Goal: Task Accomplishment & Management: Manage account settings

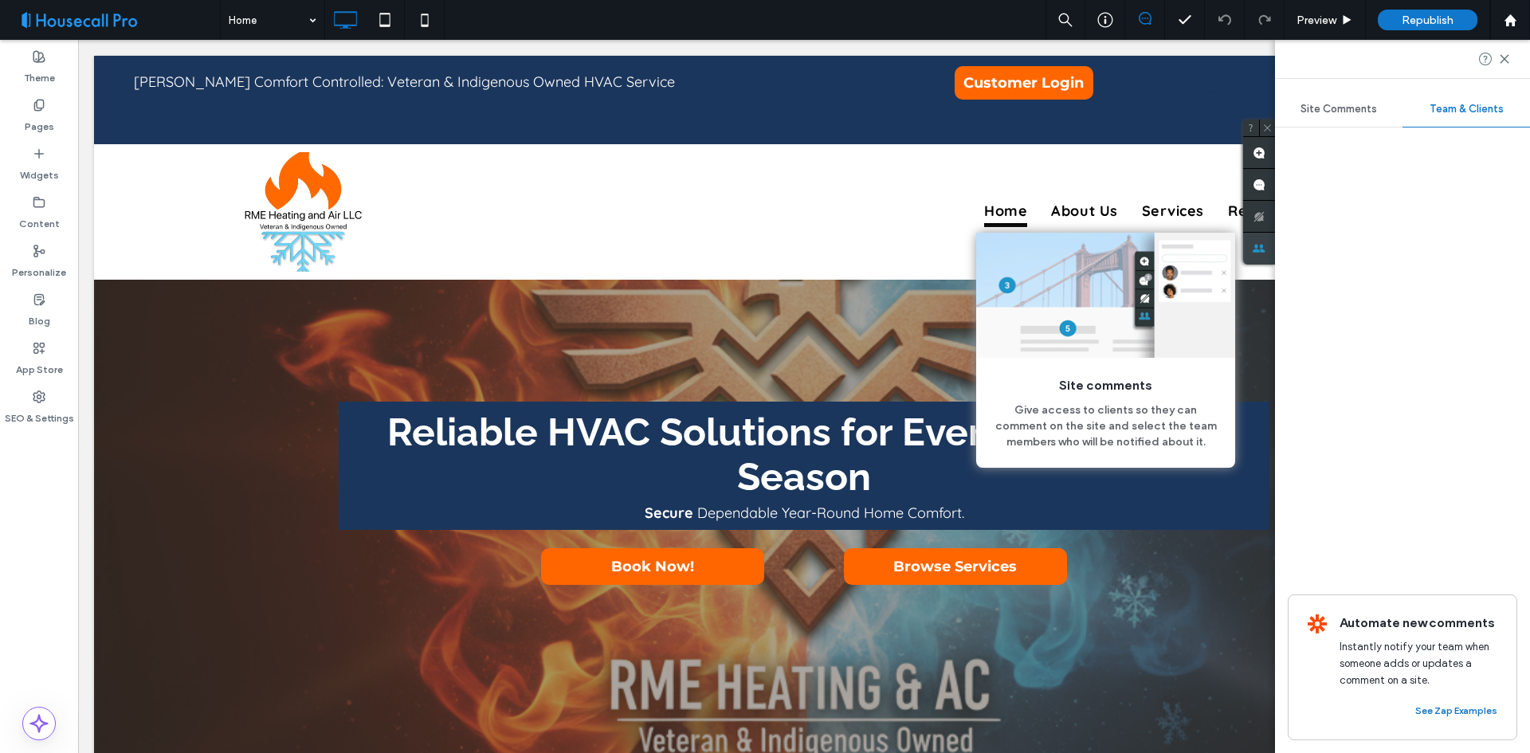
click at [1266, 245] on icon at bounding box center [1259, 248] width 13 height 13
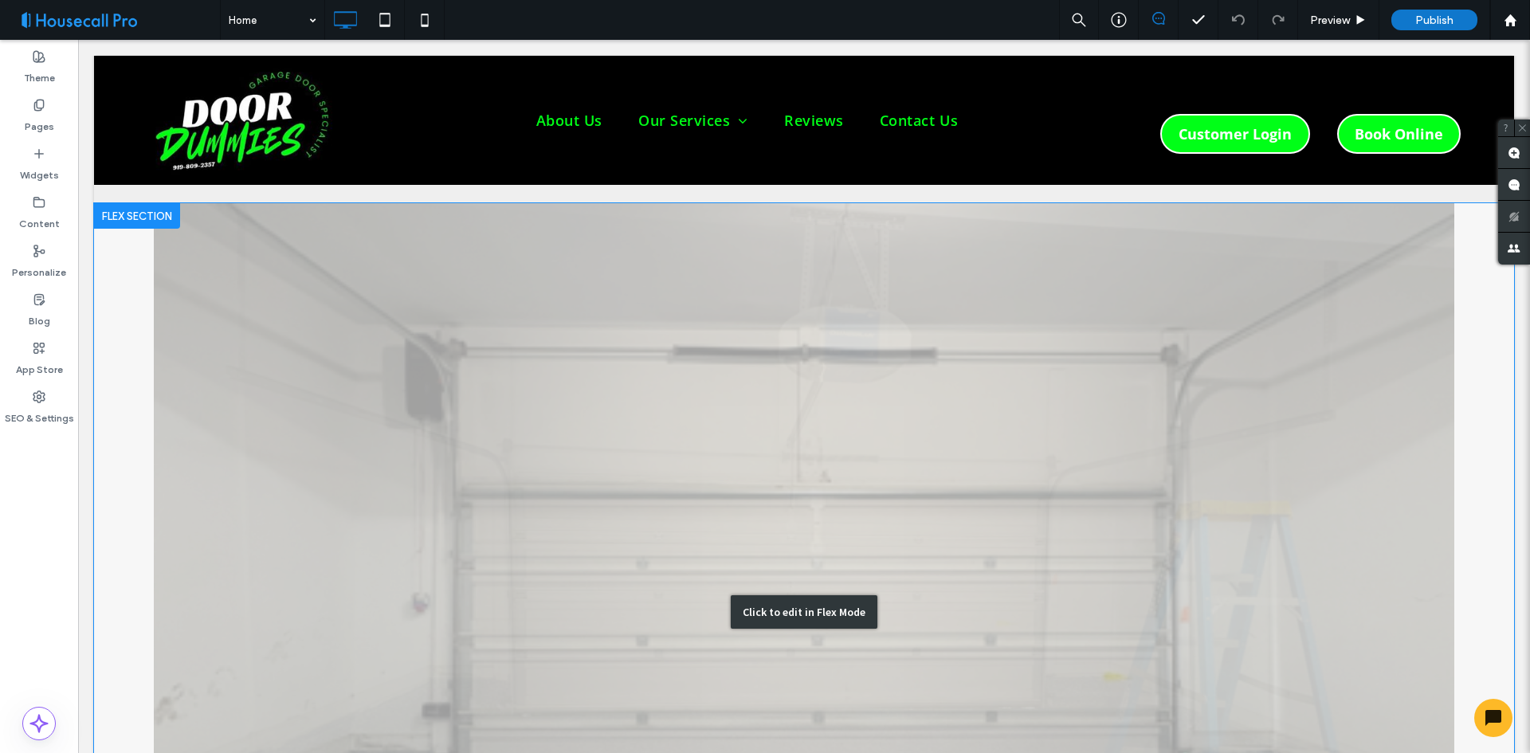
scroll to position [3825, 0]
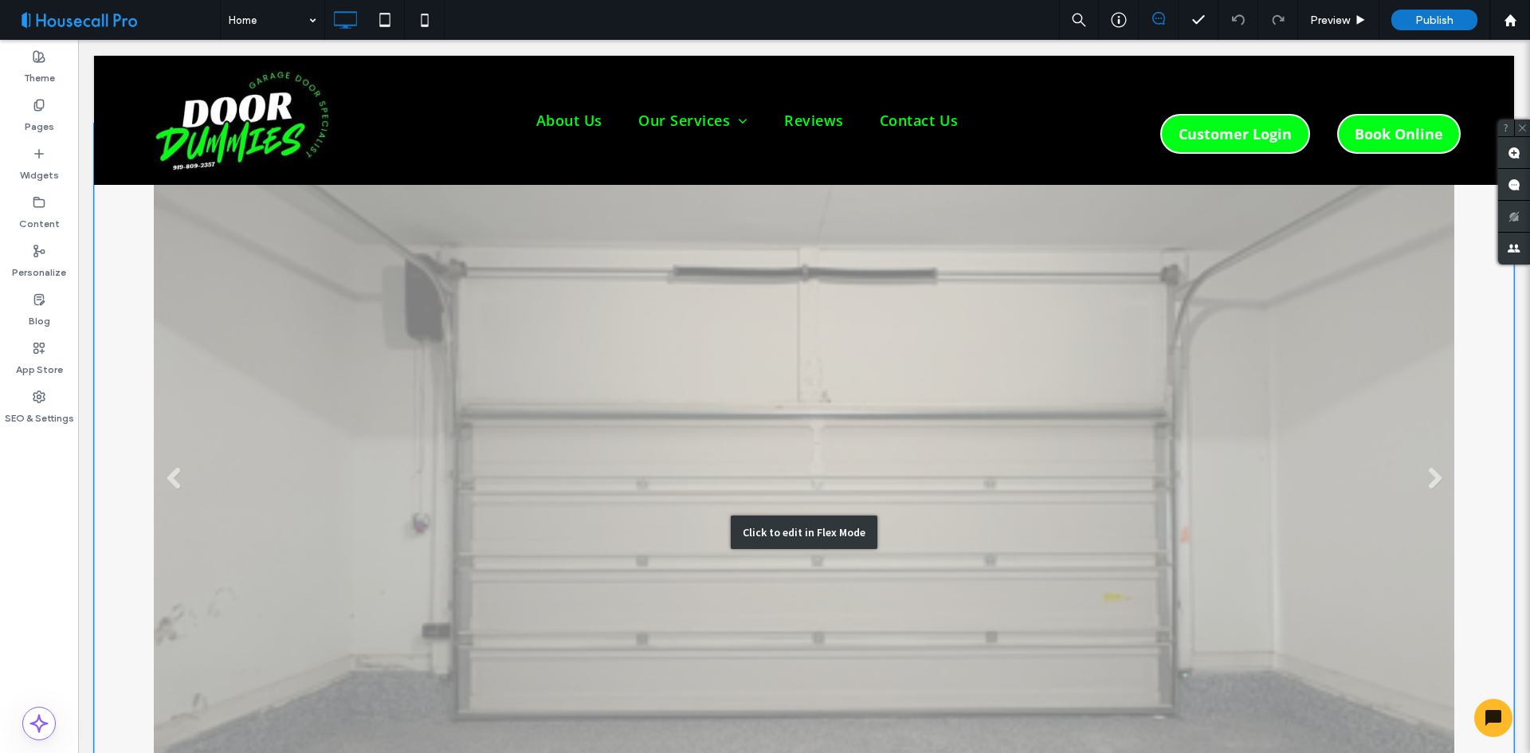
click at [956, 418] on div "Click to edit in Flex Mode" at bounding box center [804, 533] width 1420 height 818
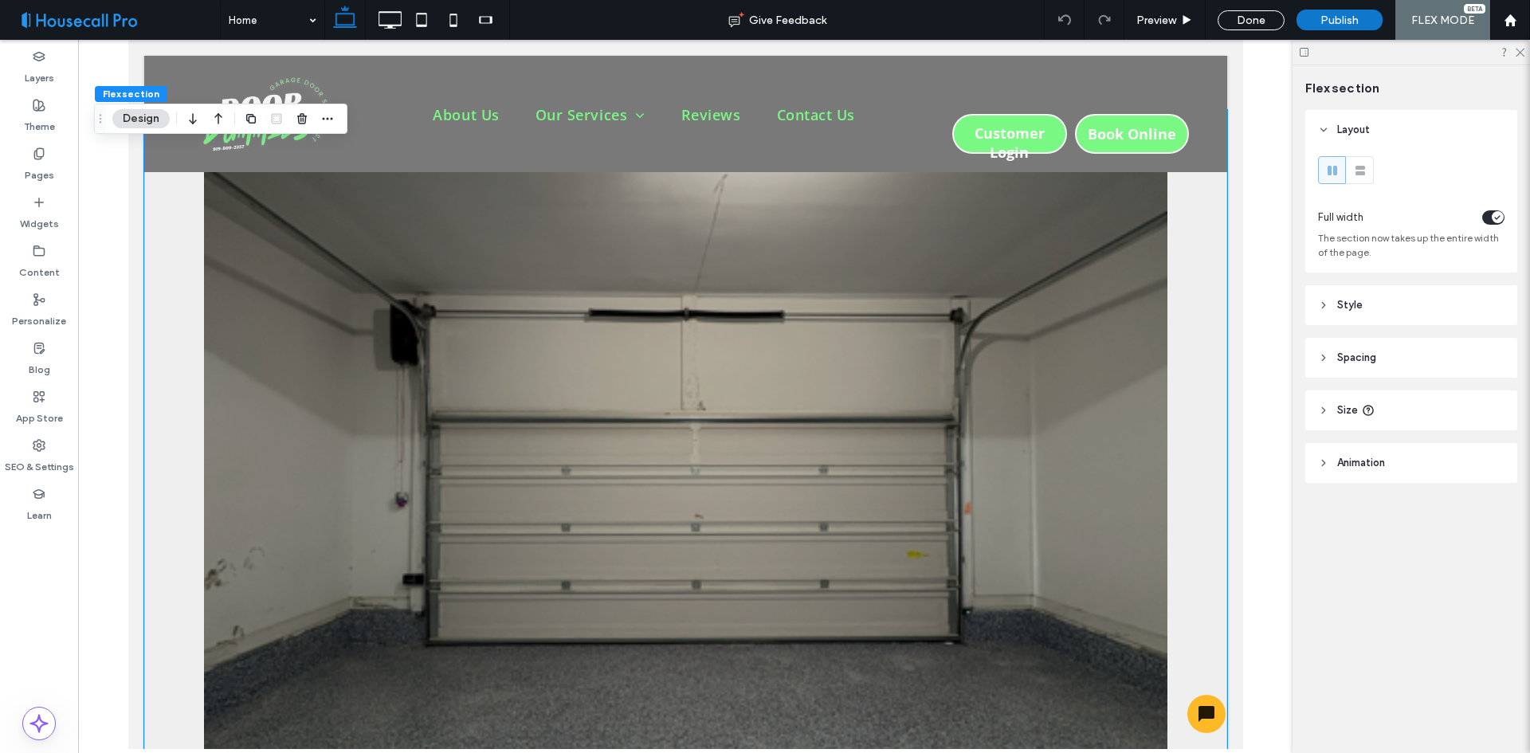
scroll to position [3997, 0]
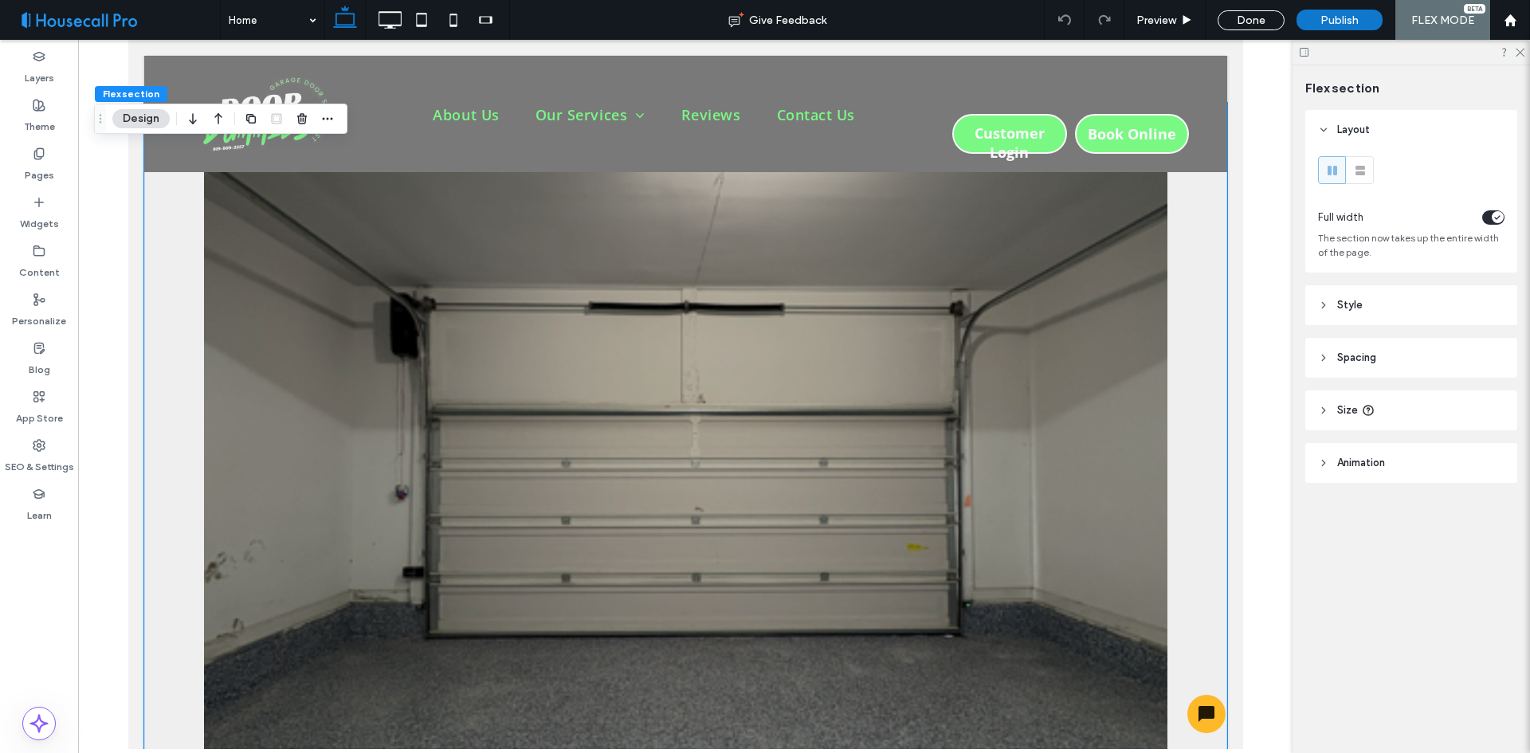
click at [1383, 359] on header "Spacing" at bounding box center [1411, 358] width 212 height 40
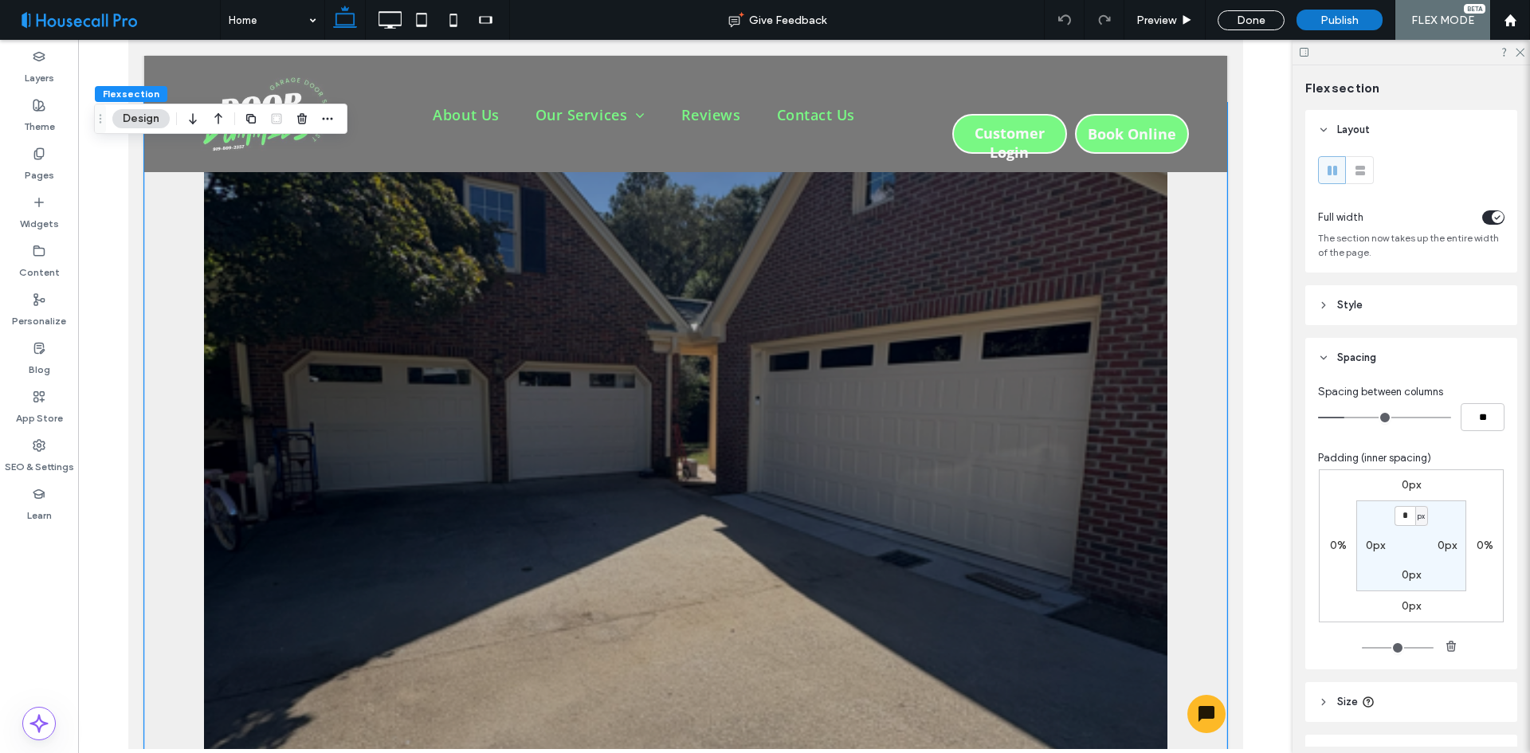
click at [1366, 548] on label "0px" at bounding box center [1375, 546] width 19 height 14
type input "**"
click at [1432, 544] on div "0px" at bounding box center [1448, 546] width 36 height 14
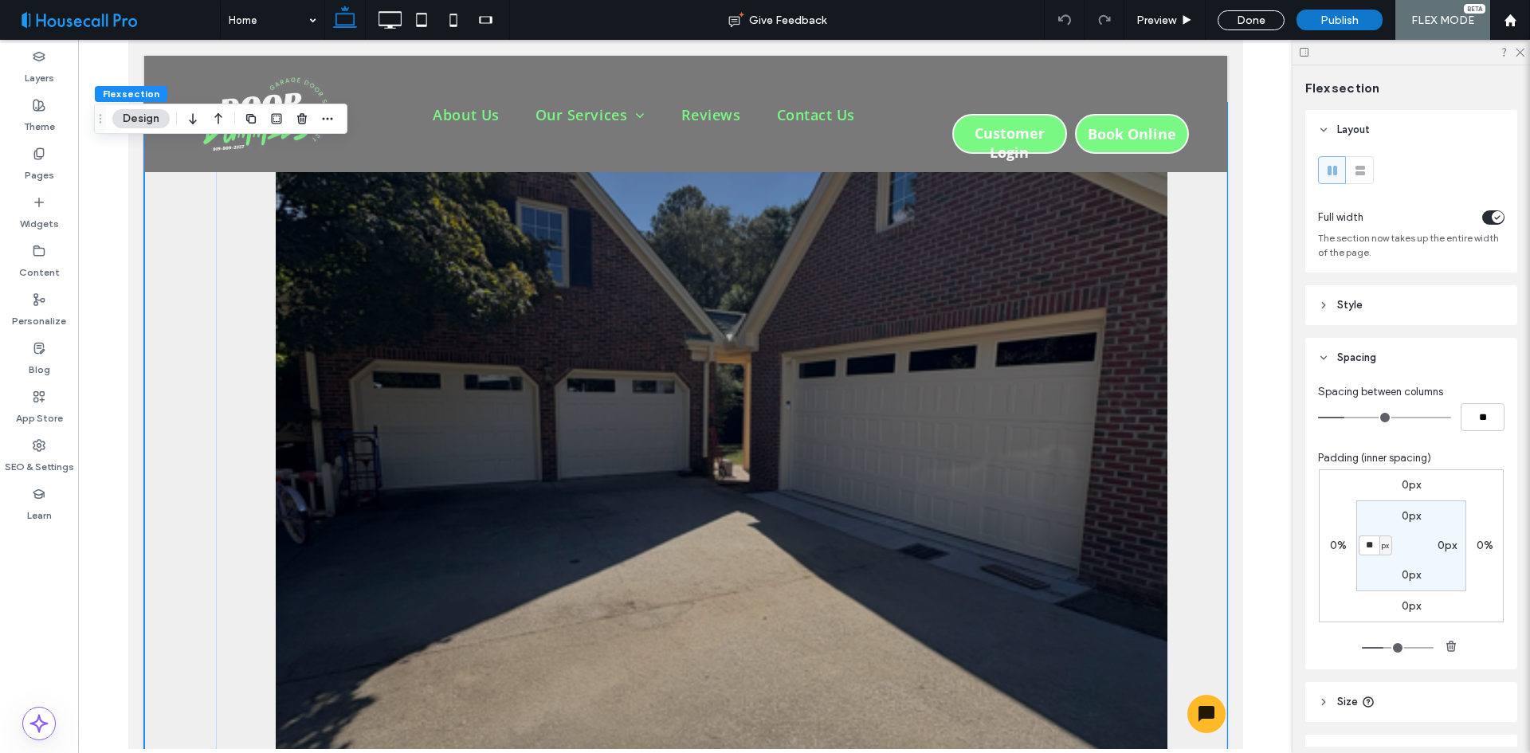
click at [1438, 547] on label "0px" at bounding box center [1447, 546] width 19 height 14
type input "*"
type input "**"
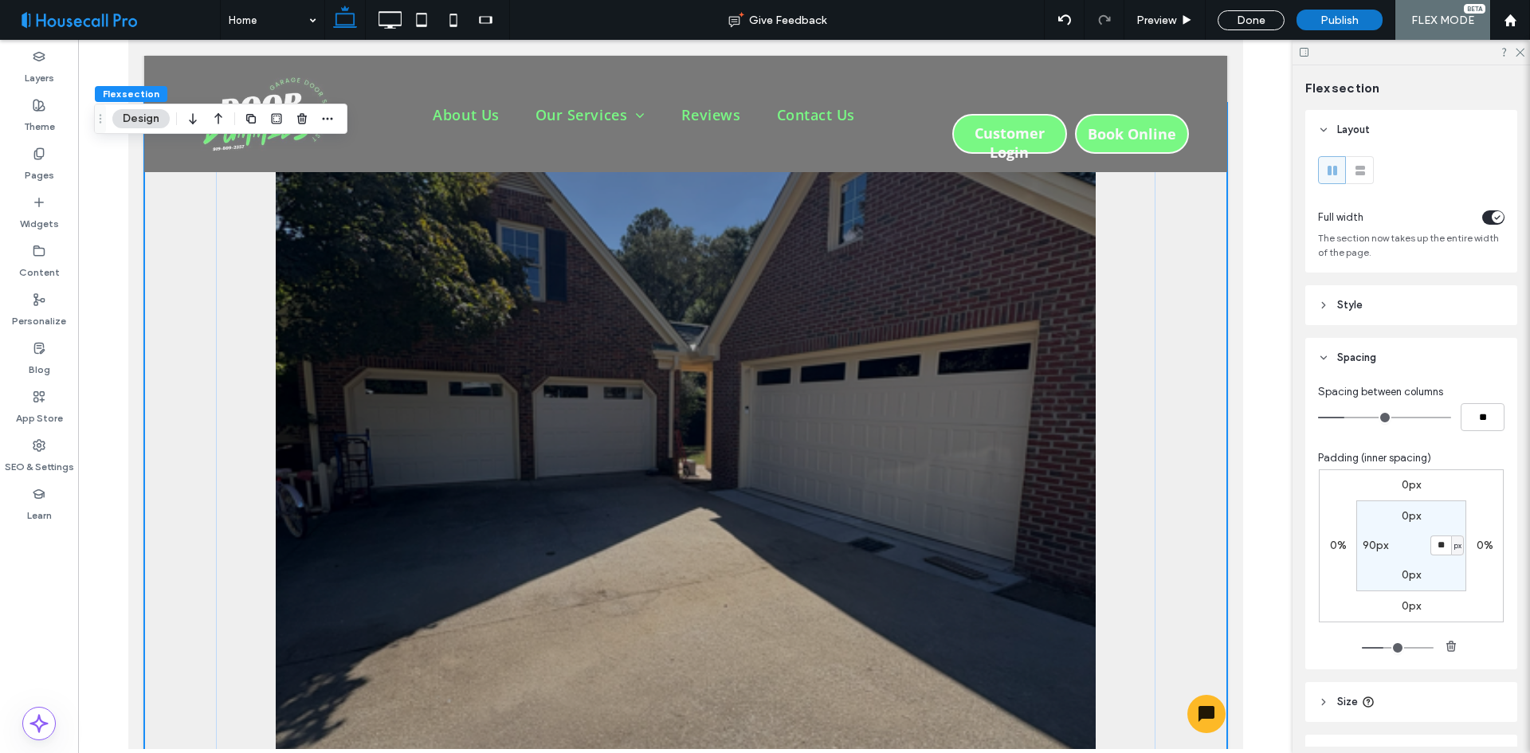
click at [1403, 551] on section "0px ** px 0px 90px" at bounding box center [1411, 545] width 110 height 91
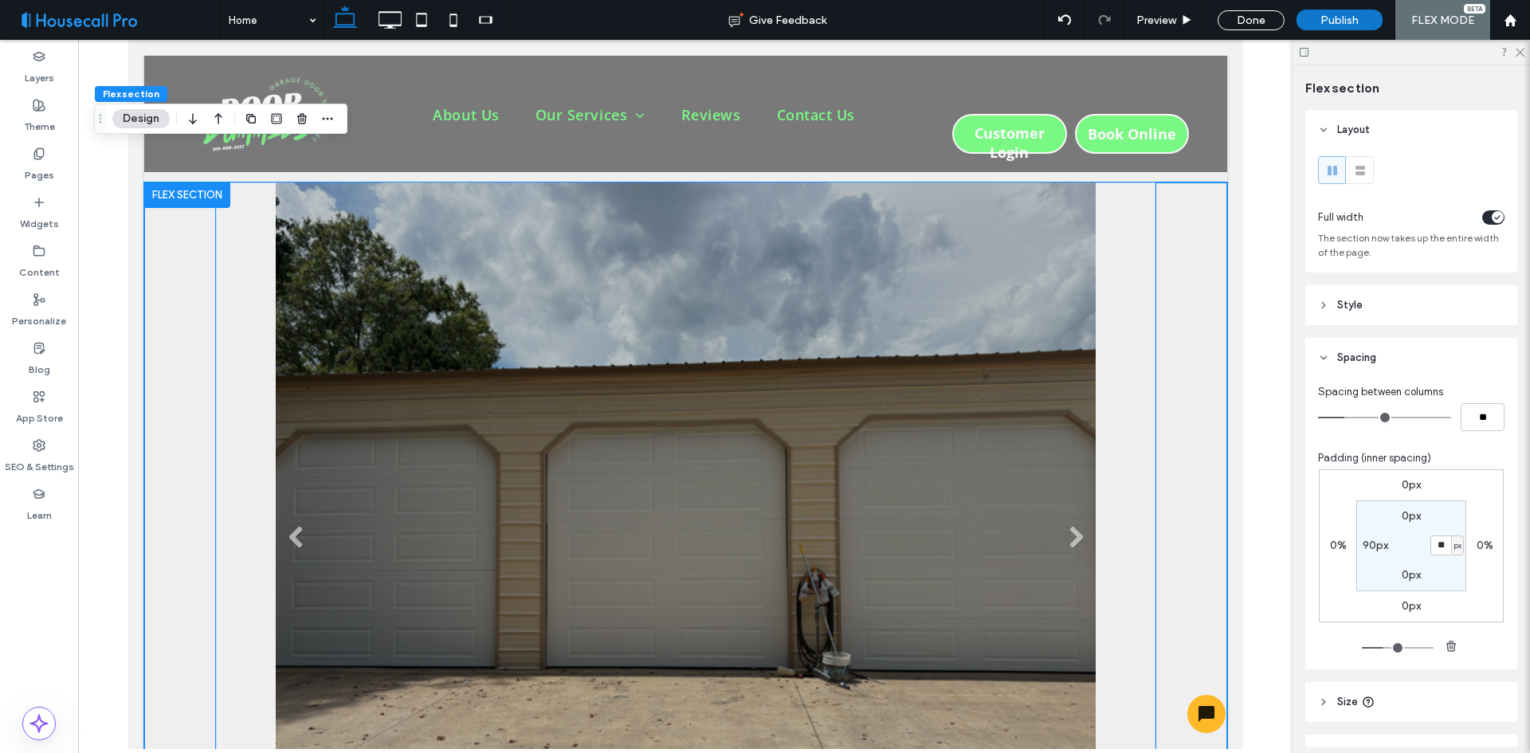
scroll to position [3519, 0]
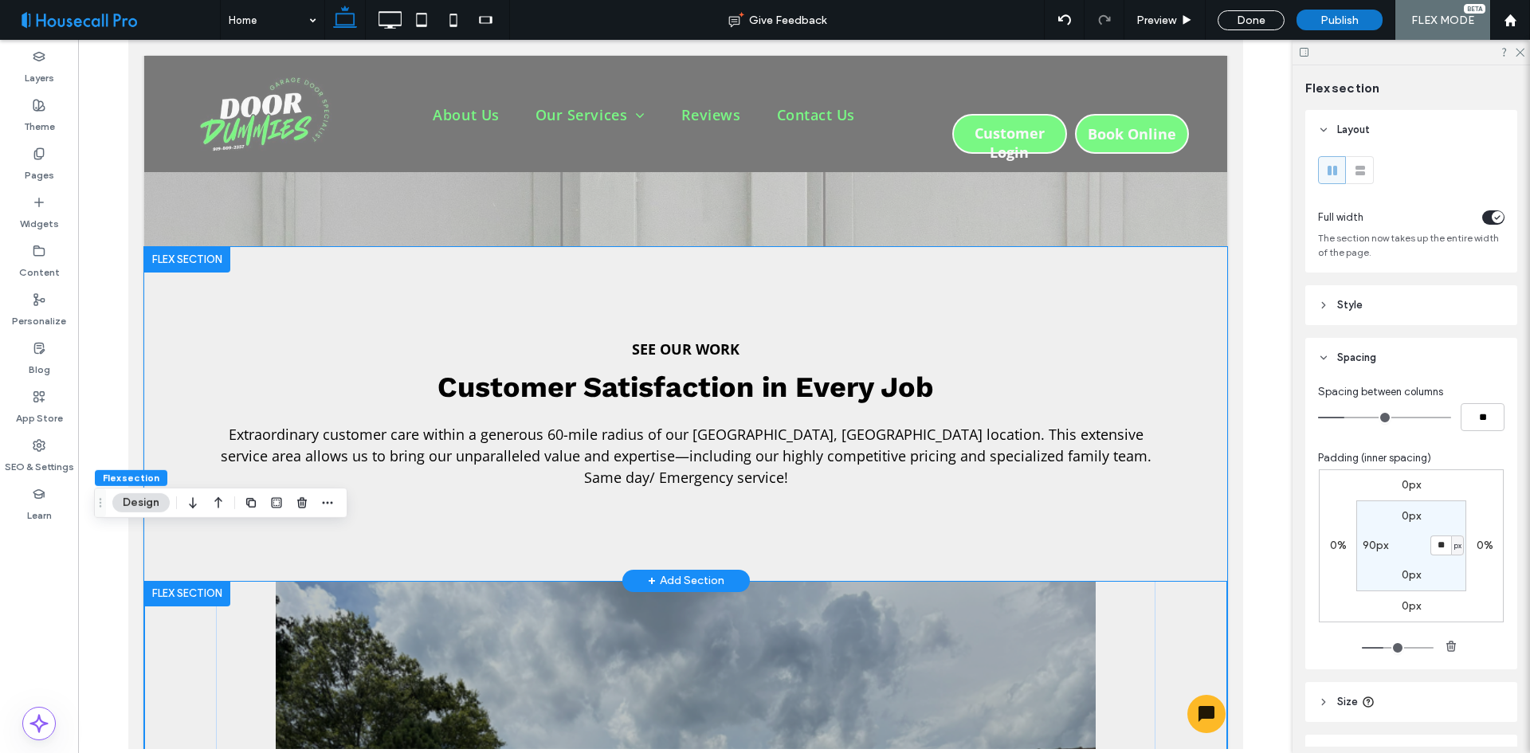
click at [170, 441] on div "See our work Customer Satisfaction in Every Job Extraordinary customer care wit…" at bounding box center [684, 414] width 1083 height 334
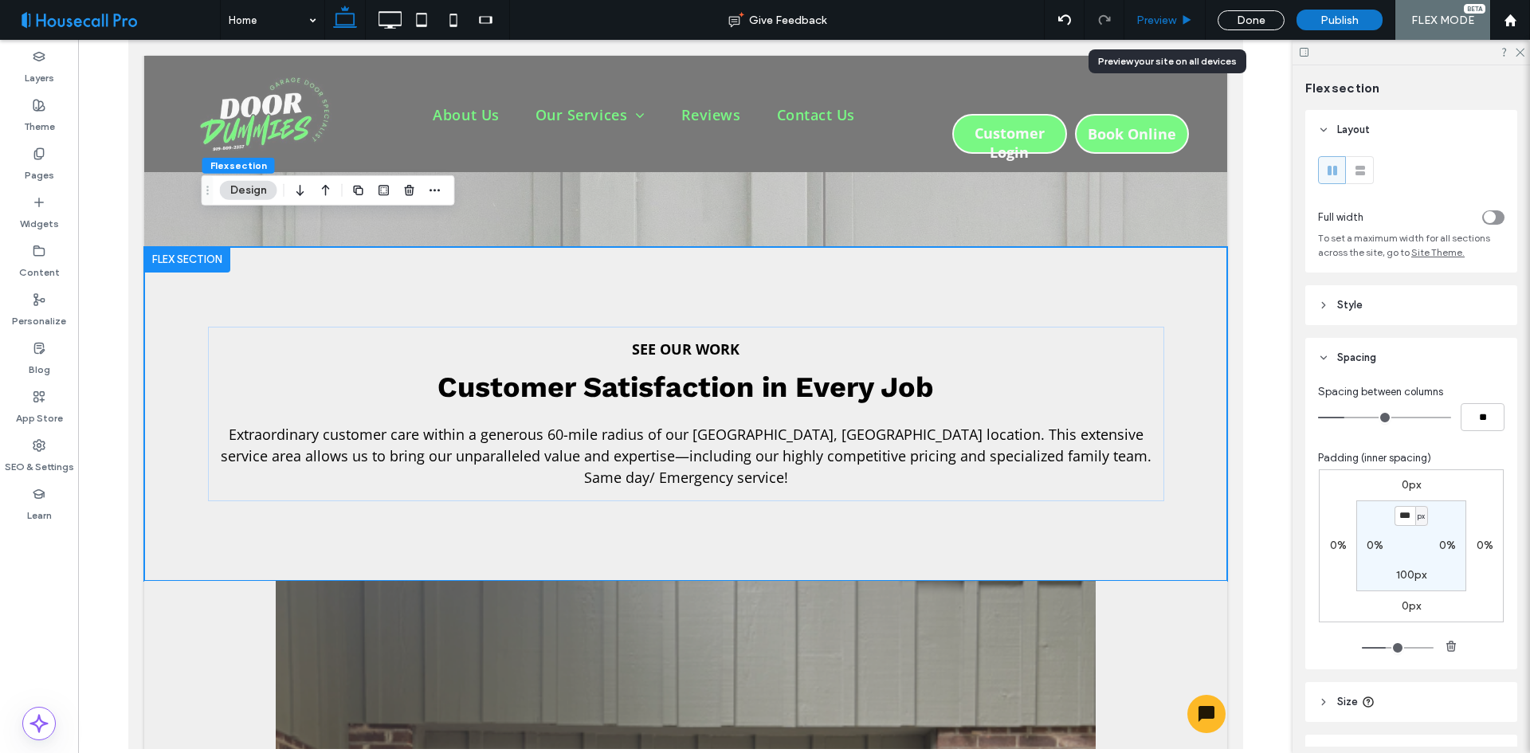
click at [1163, 17] on span "Preview" at bounding box center [1156, 21] width 40 height 14
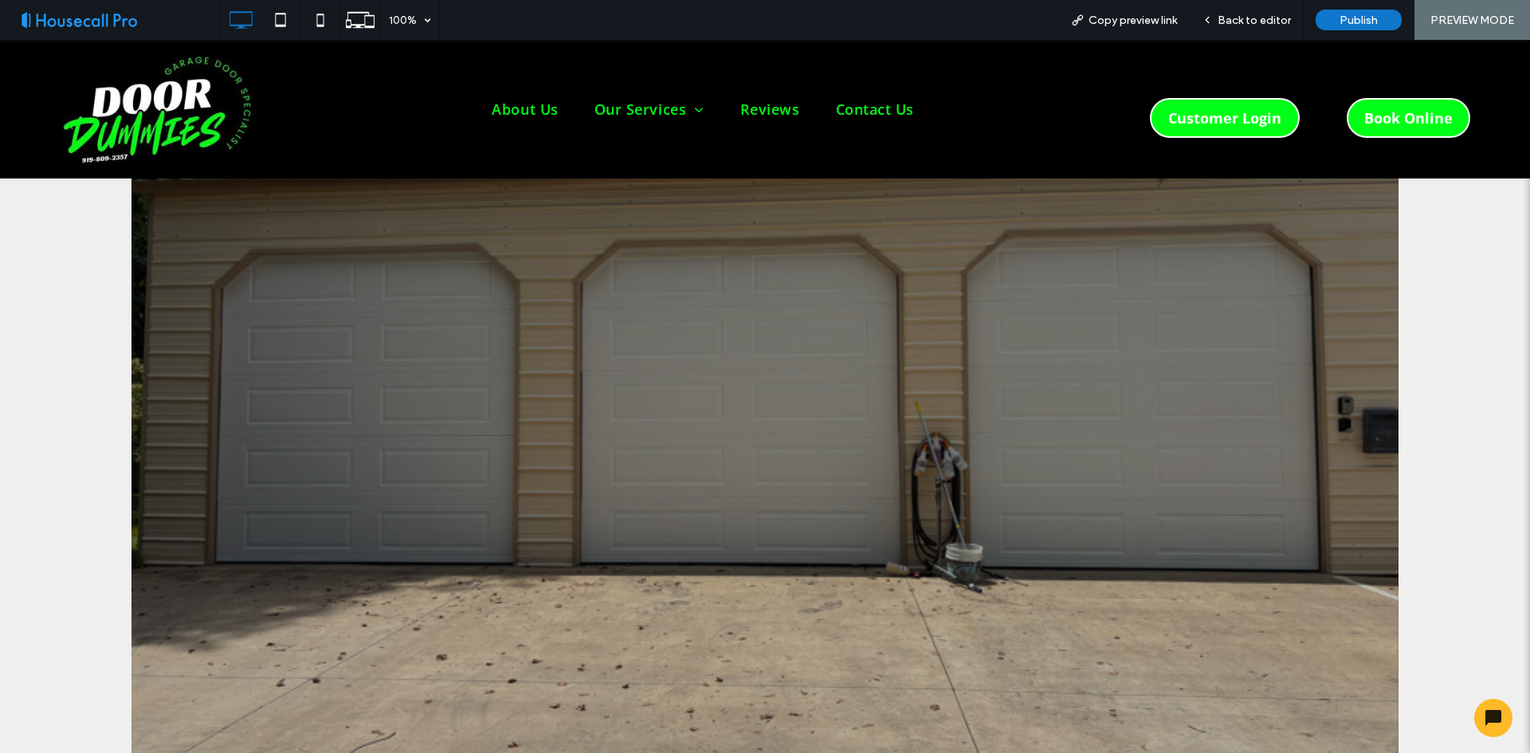
scroll to position [3742, 0]
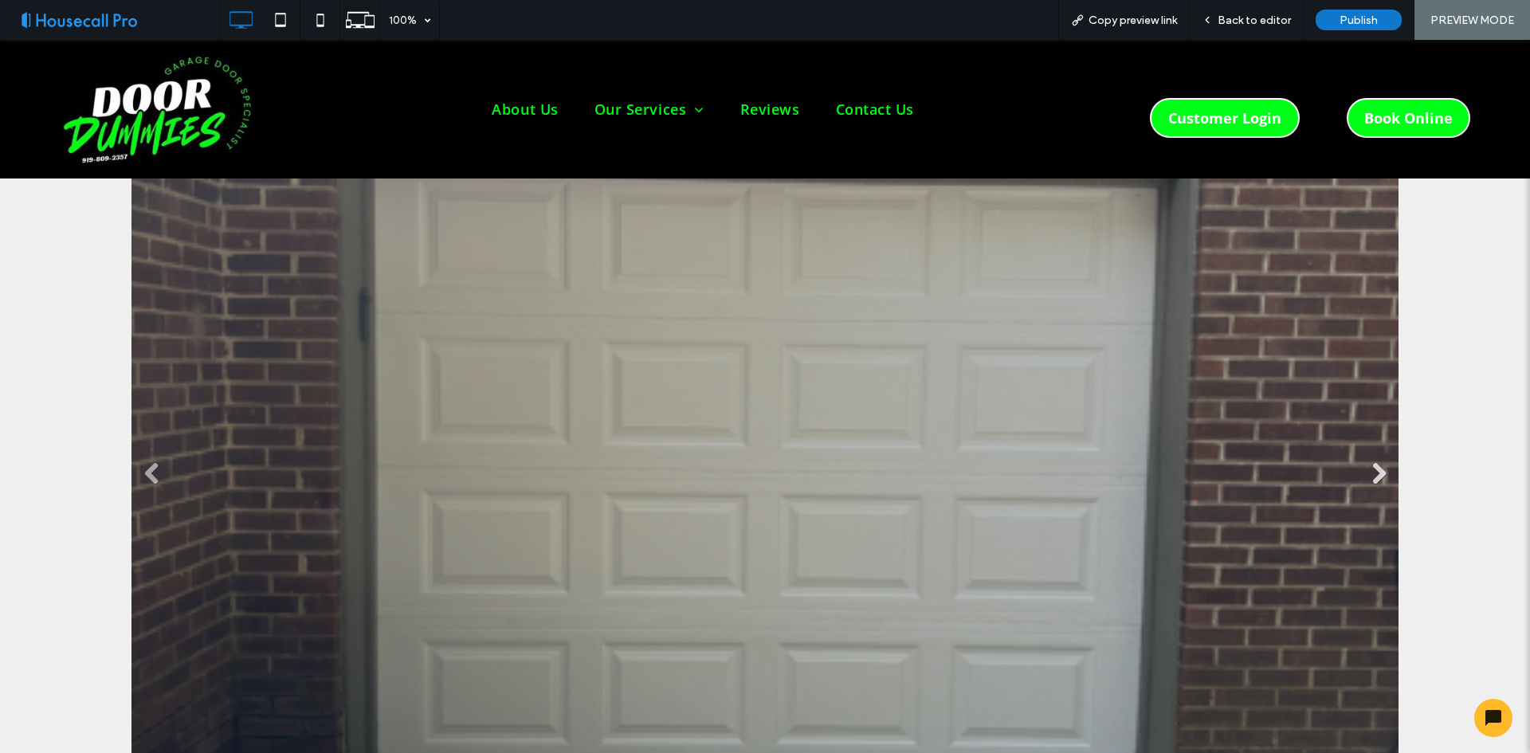
click at [1368, 461] on link "Next" at bounding box center [1379, 473] width 24 height 24
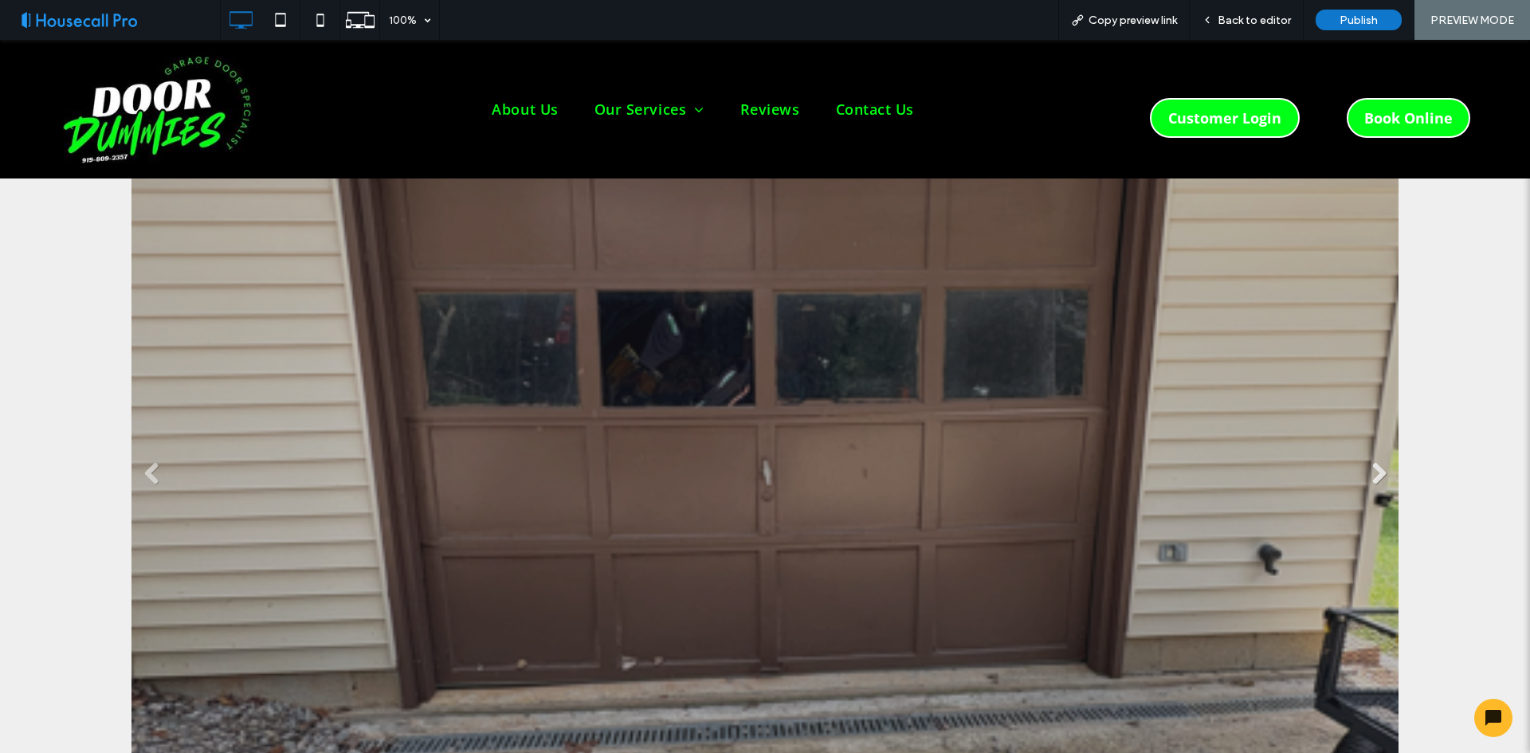
click at [1368, 461] on link "Next" at bounding box center [1379, 473] width 24 height 24
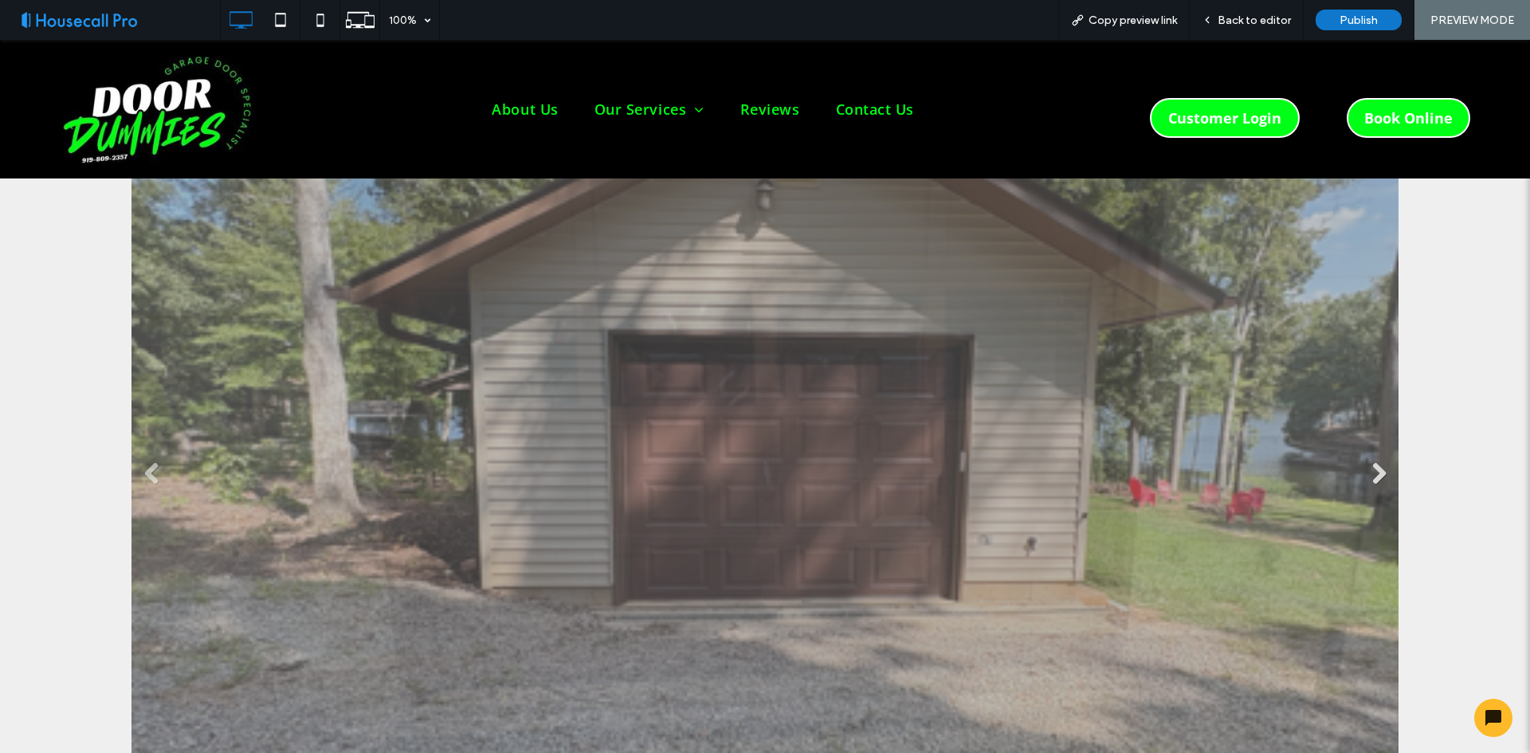
click at [1368, 461] on link "Next" at bounding box center [1379, 473] width 24 height 24
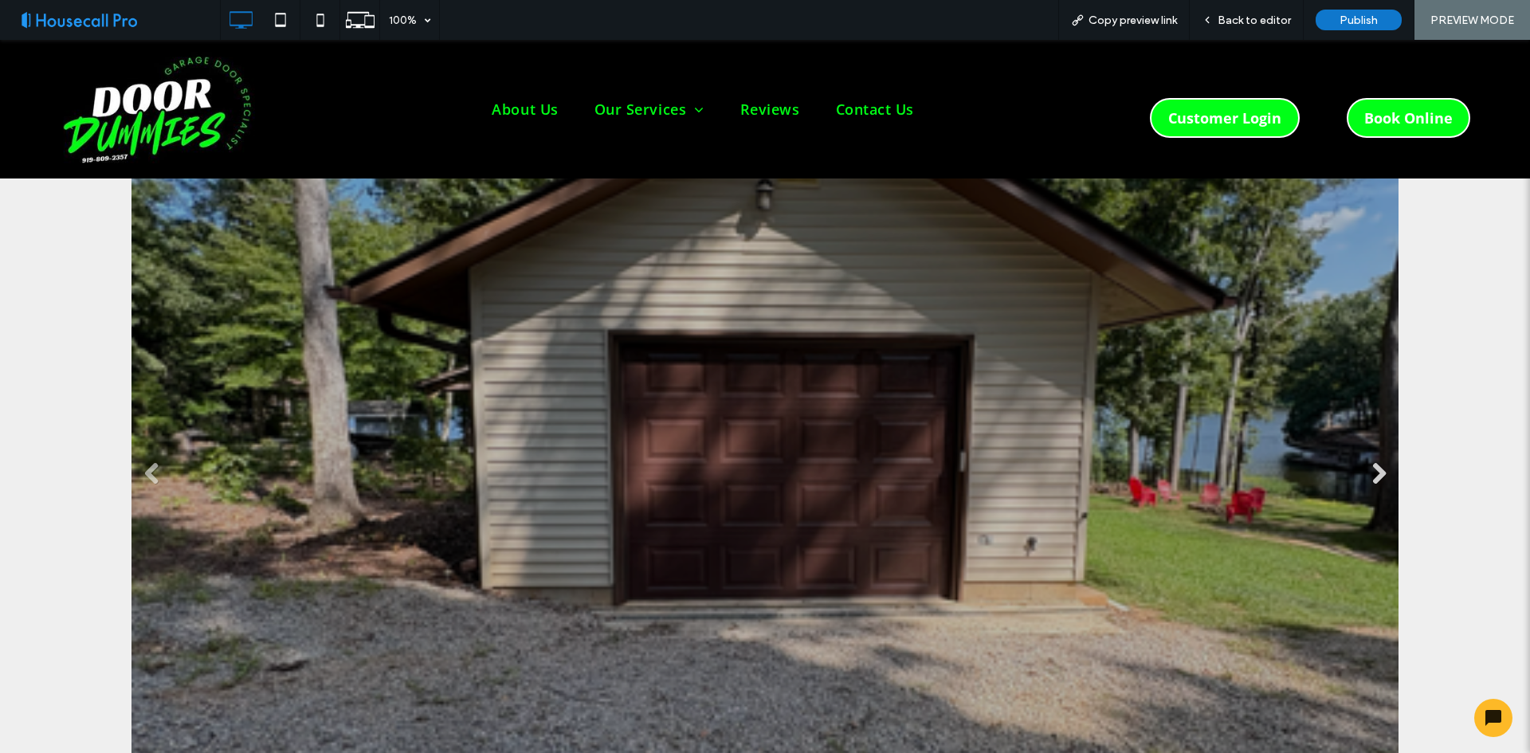
click at [1368, 461] on link "Next" at bounding box center [1379, 473] width 24 height 24
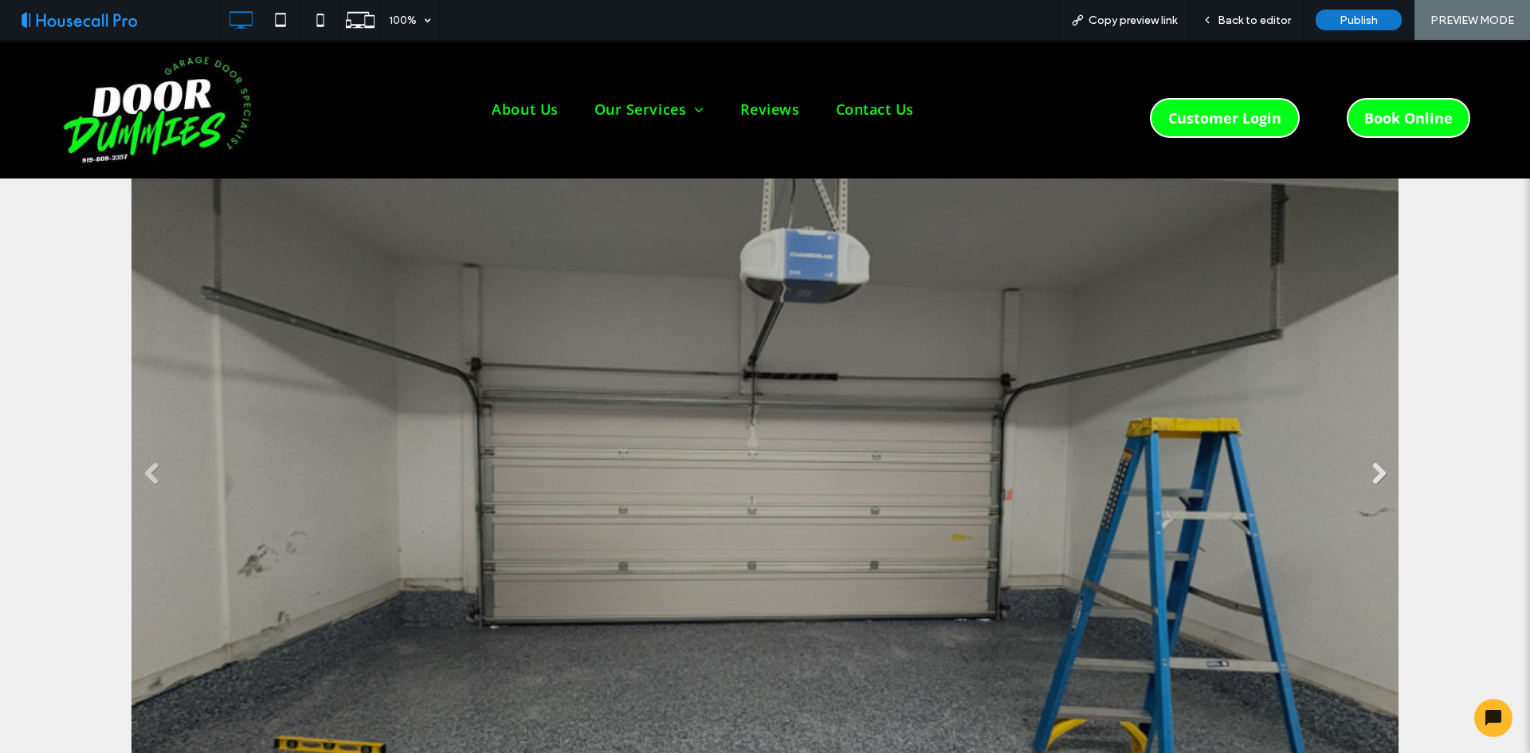
click at [1367, 461] on link "Next" at bounding box center [1379, 473] width 24 height 24
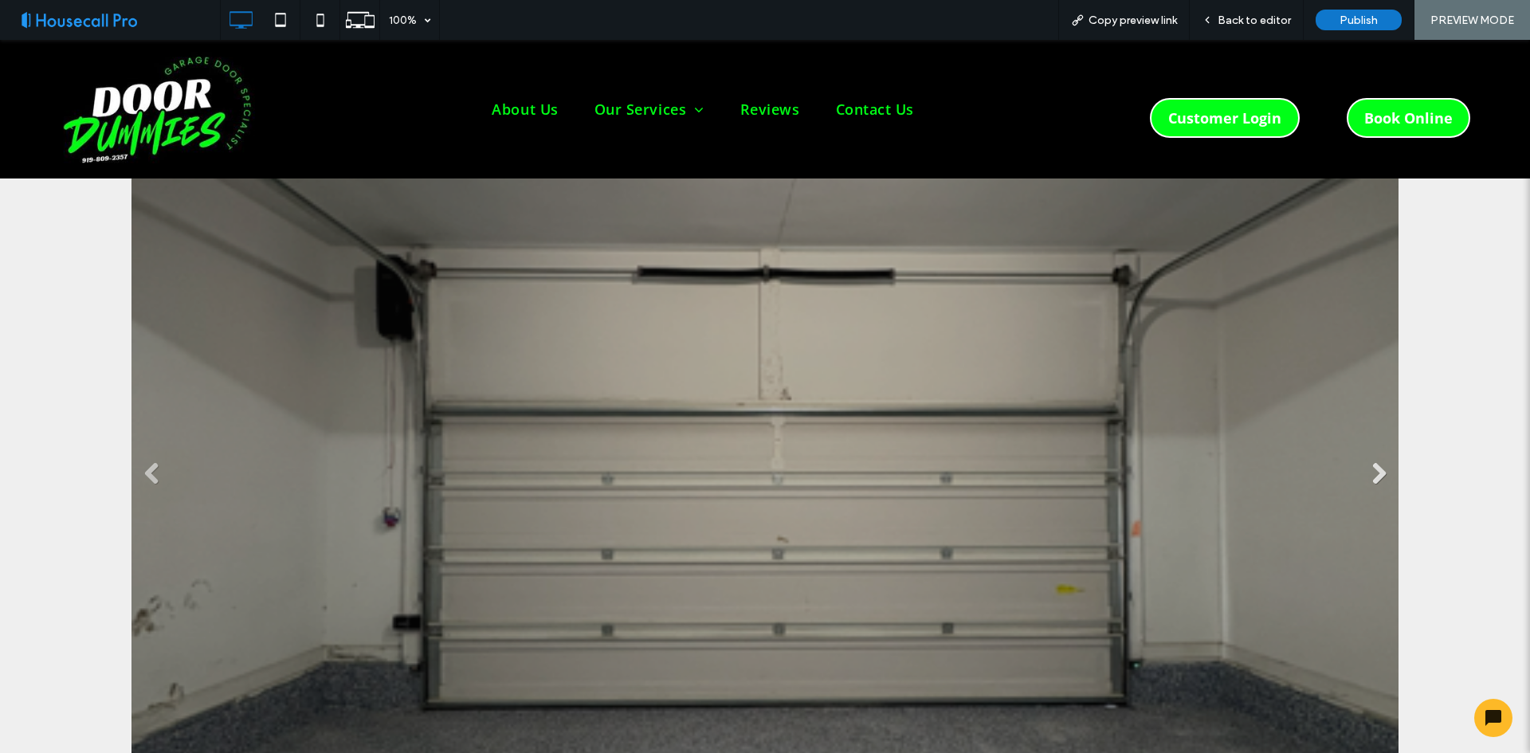
click at [1367, 461] on link "Next" at bounding box center [1379, 473] width 24 height 24
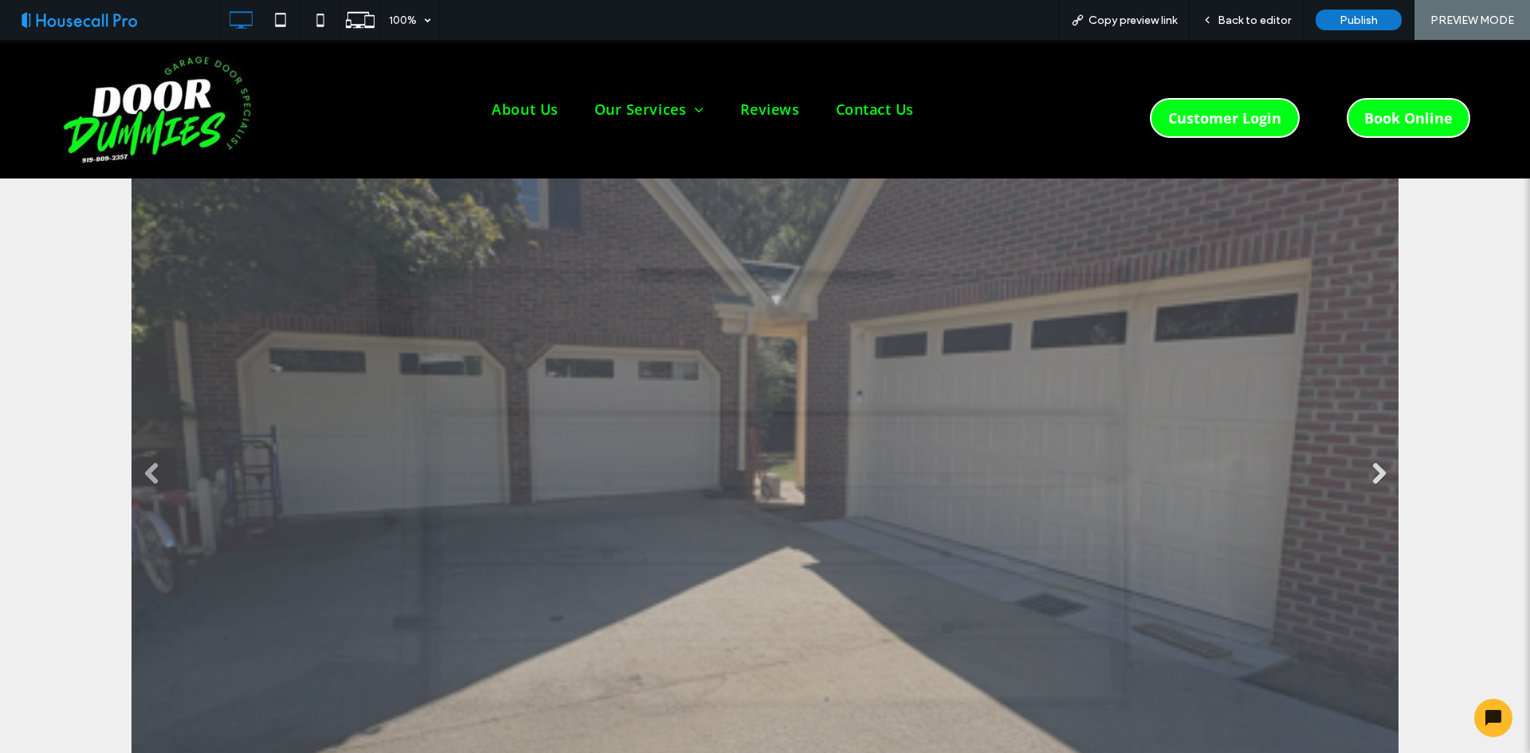
click at [1367, 461] on link "Next" at bounding box center [1379, 473] width 24 height 24
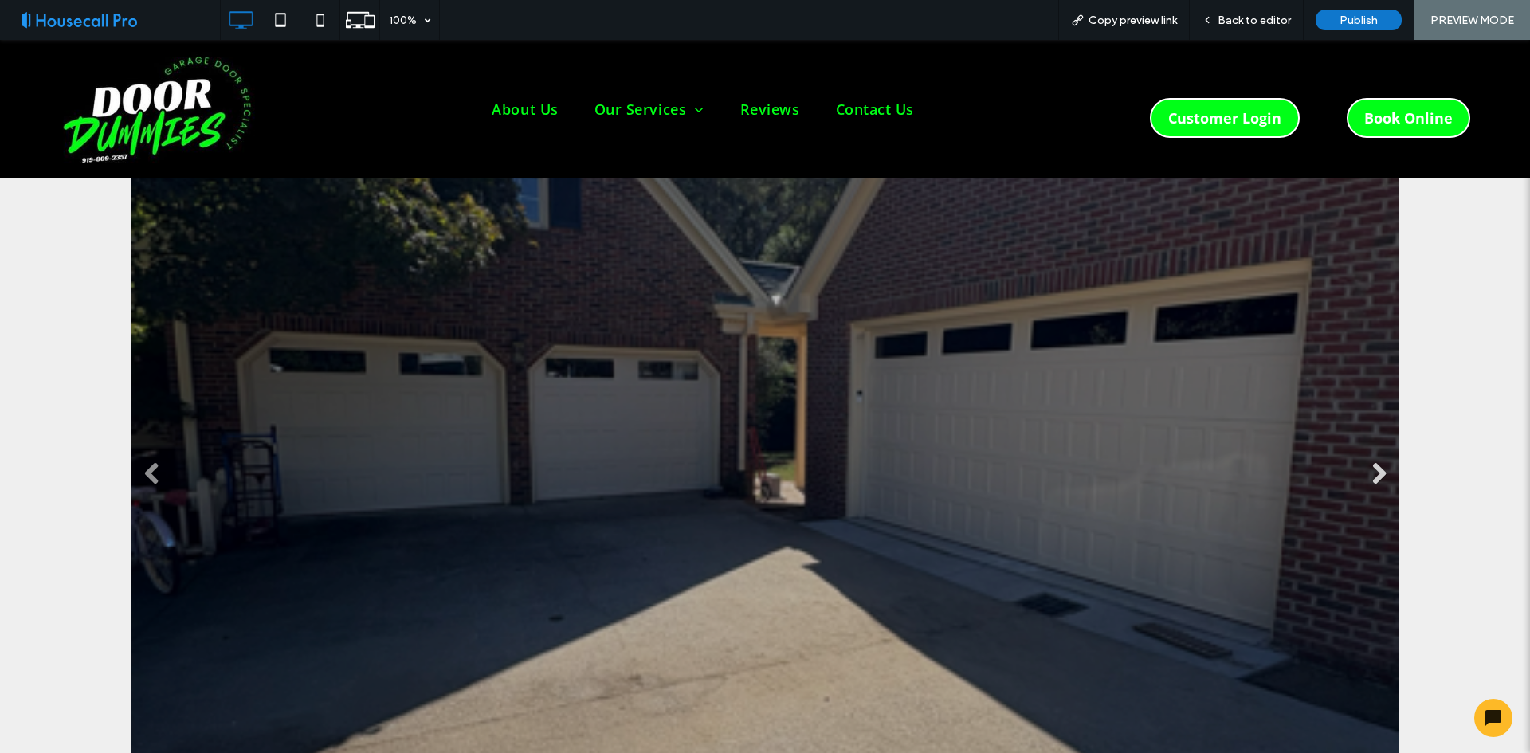
click at [1367, 461] on link "Next" at bounding box center [1379, 473] width 24 height 24
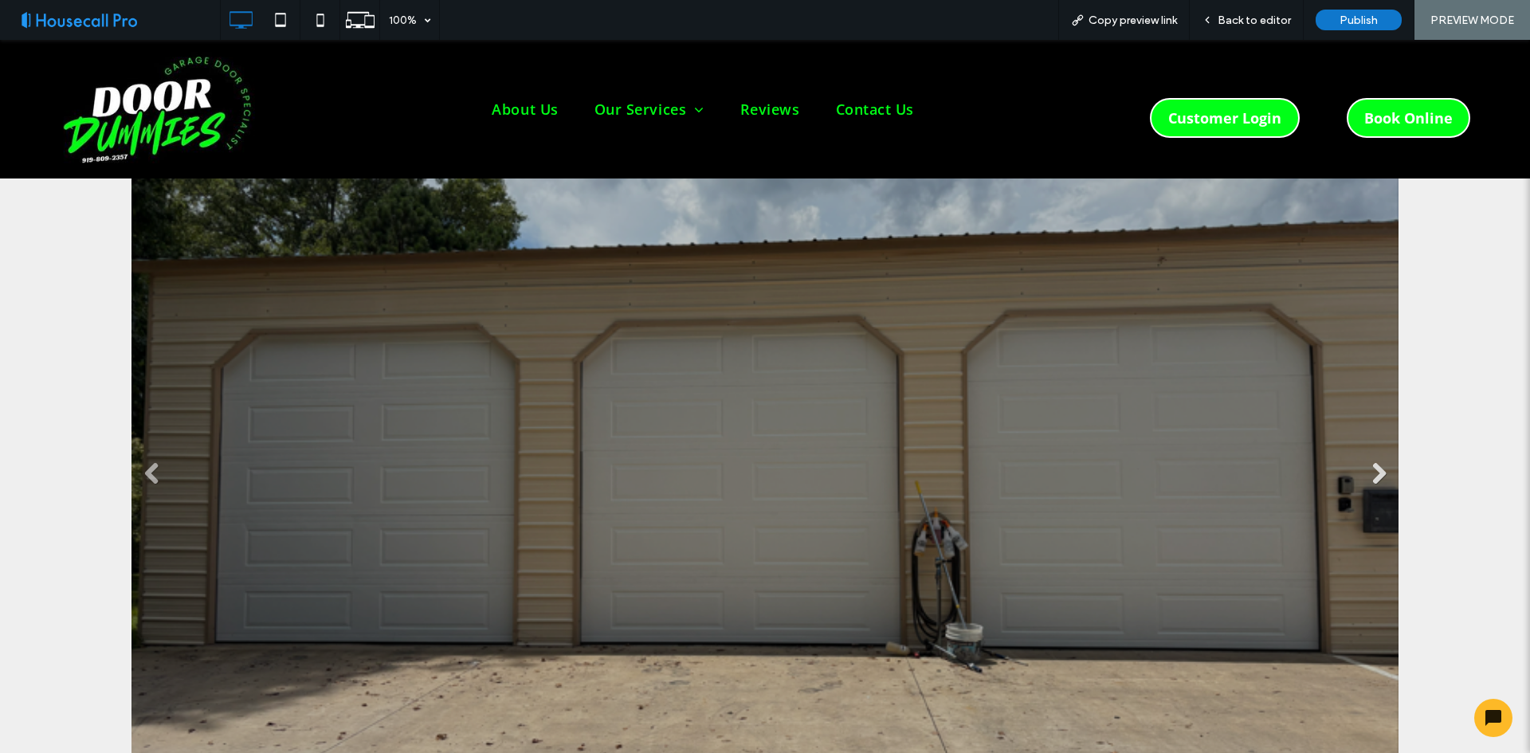
click at [1367, 461] on link "Next" at bounding box center [1379, 473] width 24 height 24
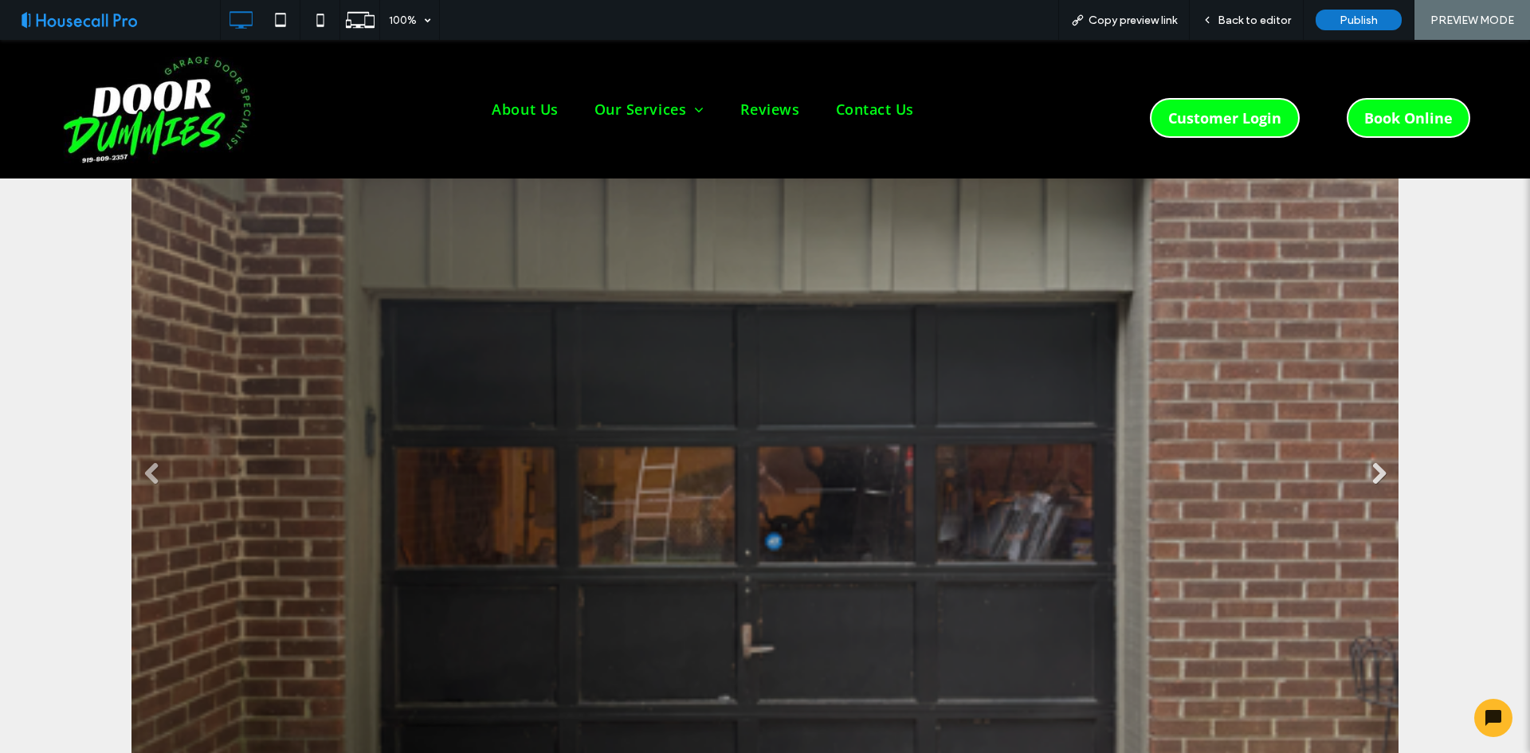
click at [1367, 461] on link "Next" at bounding box center [1379, 473] width 24 height 24
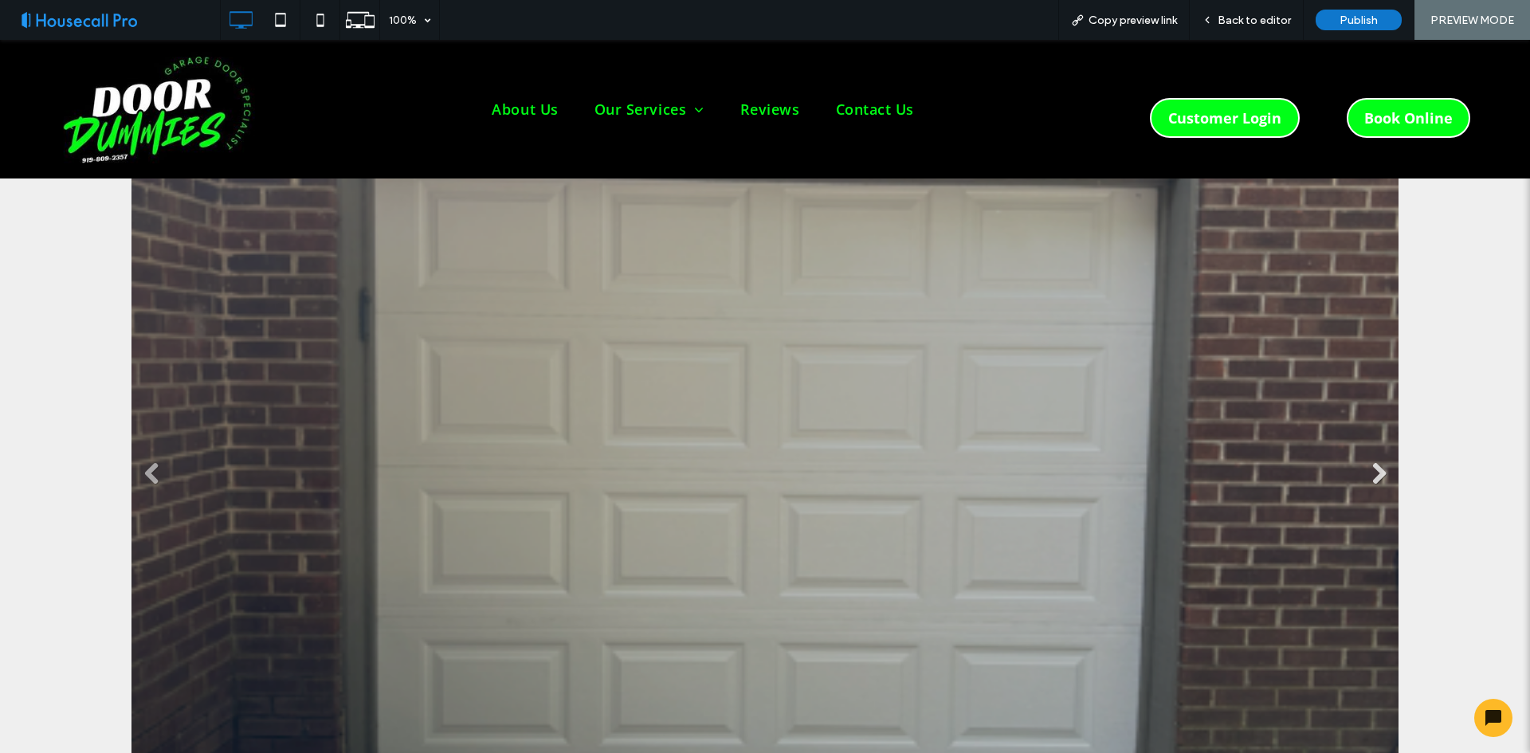
click at [1367, 461] on link "Next" at bounding box center [1379, 473] width 24 height 24
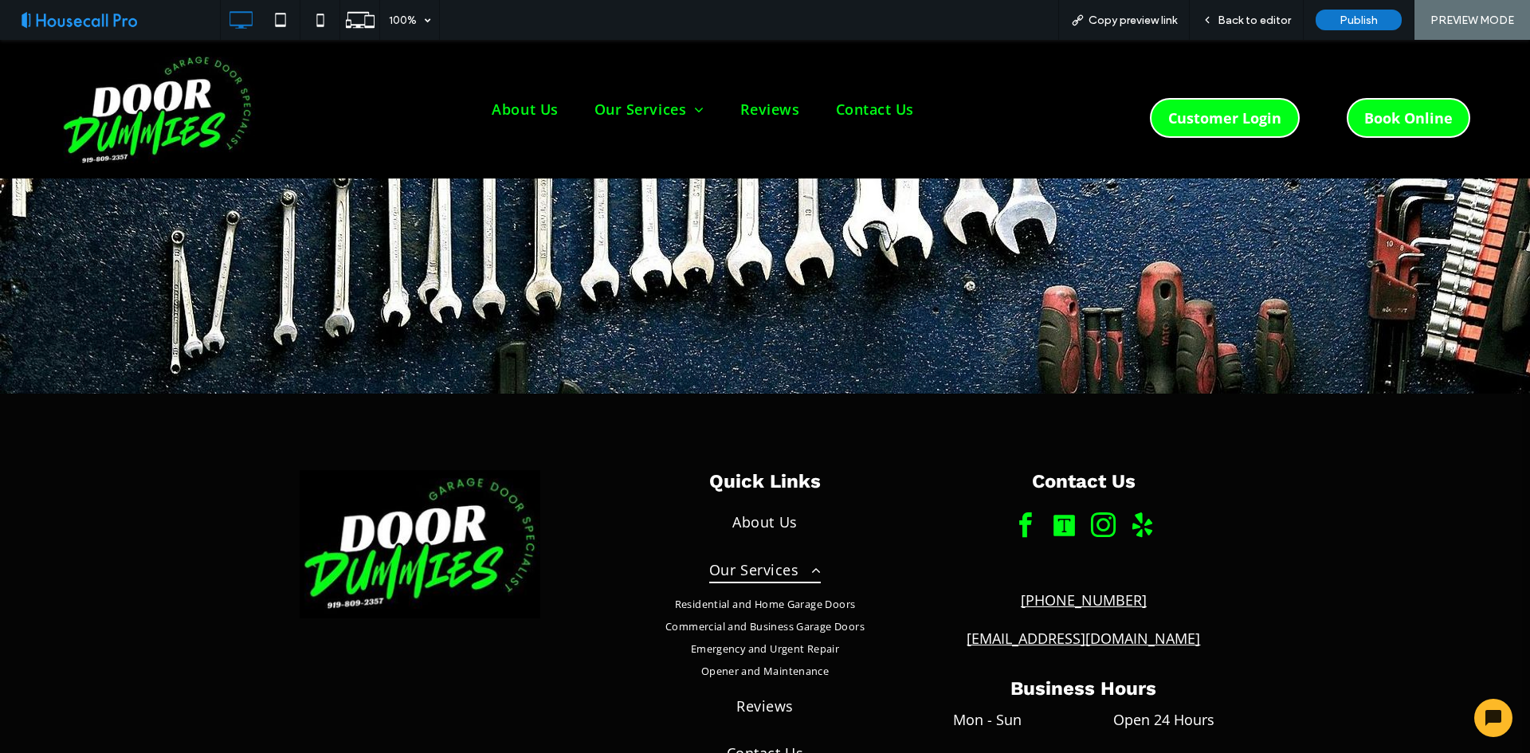
scroll to position [5575, 0]
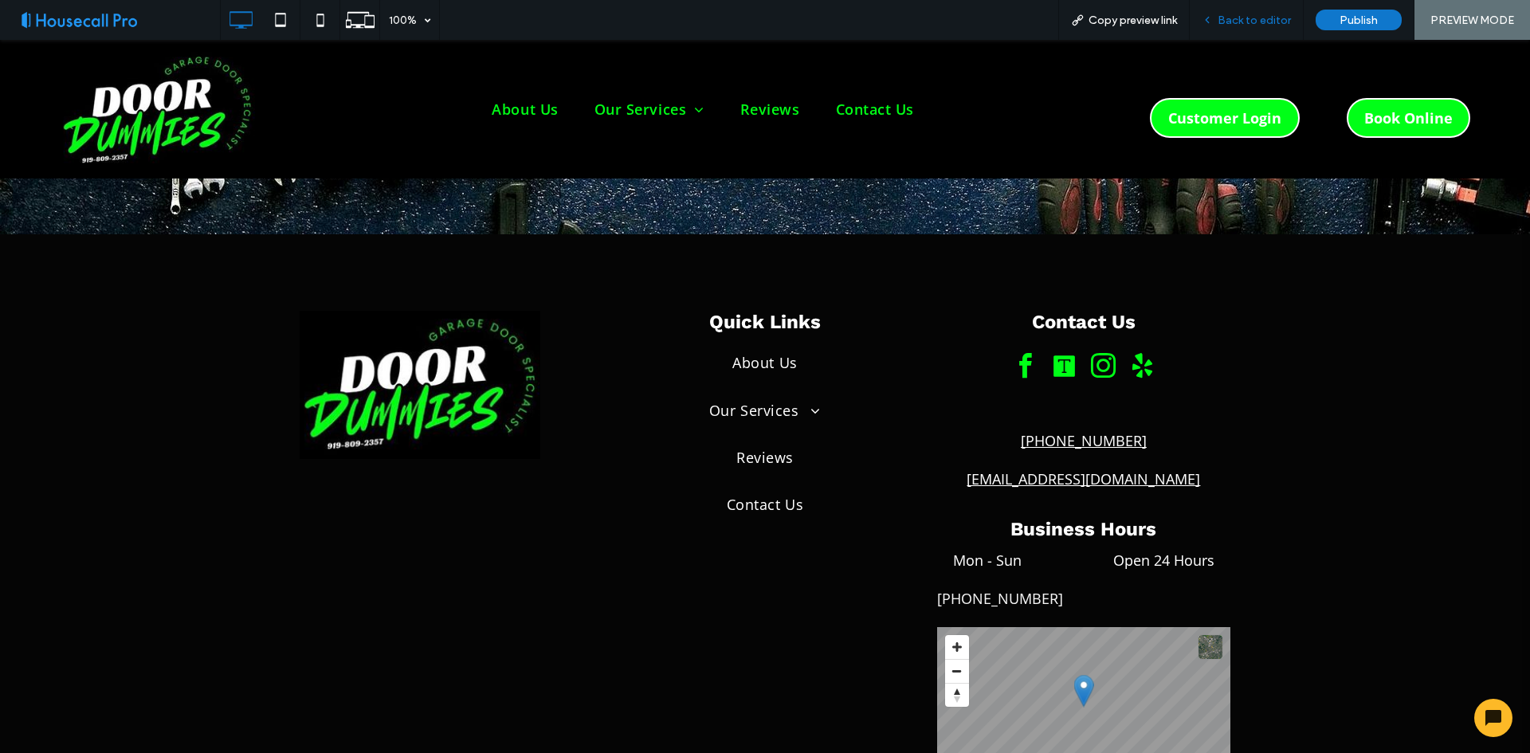
click at [1250, 26] on span "Back to editor" at bounding box center [1254, 21] width 73 height 14
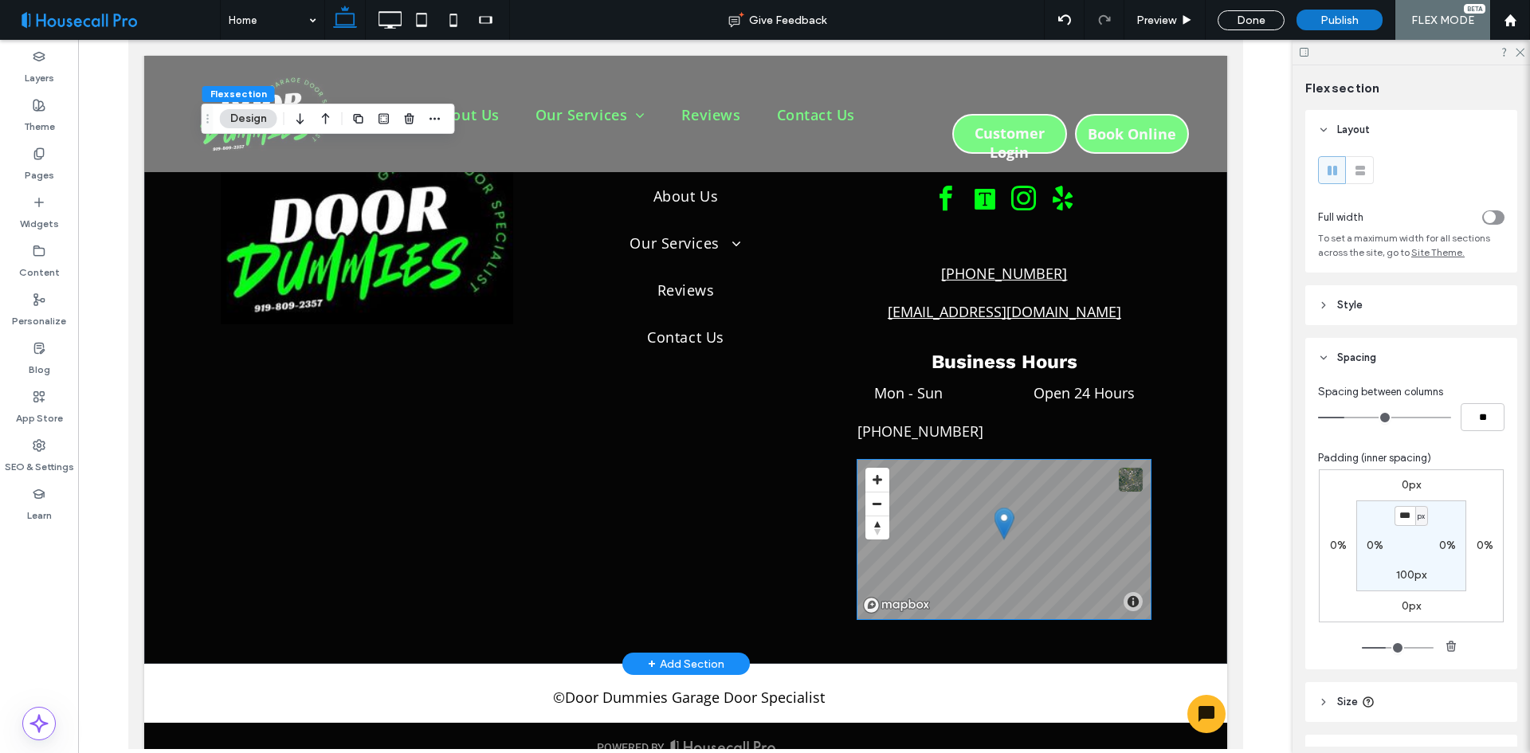
scroll to position [5884, 0]
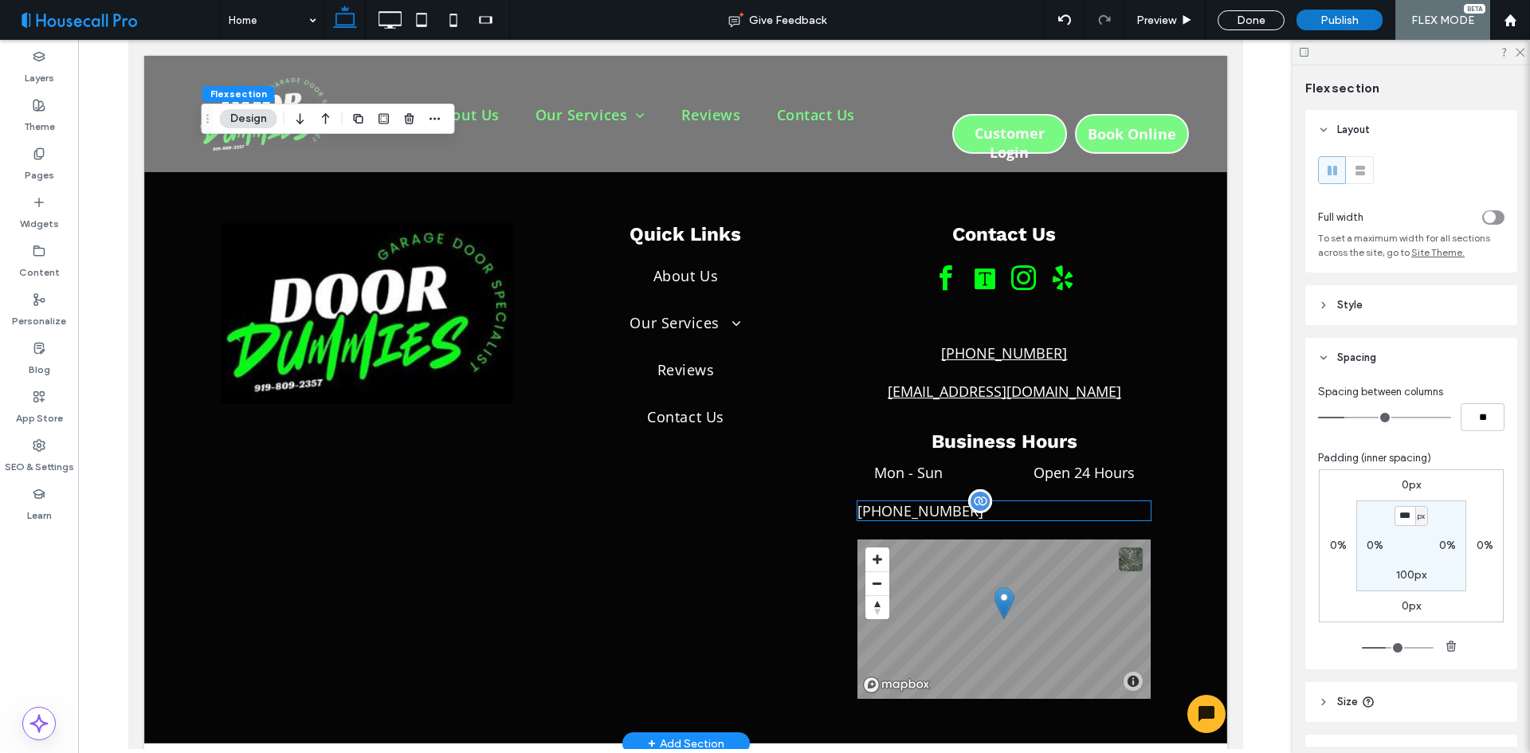
click at [928, 501] on div "[PHONE_NUMBER]" at bounding box center [1003, 510] width 293 height 19
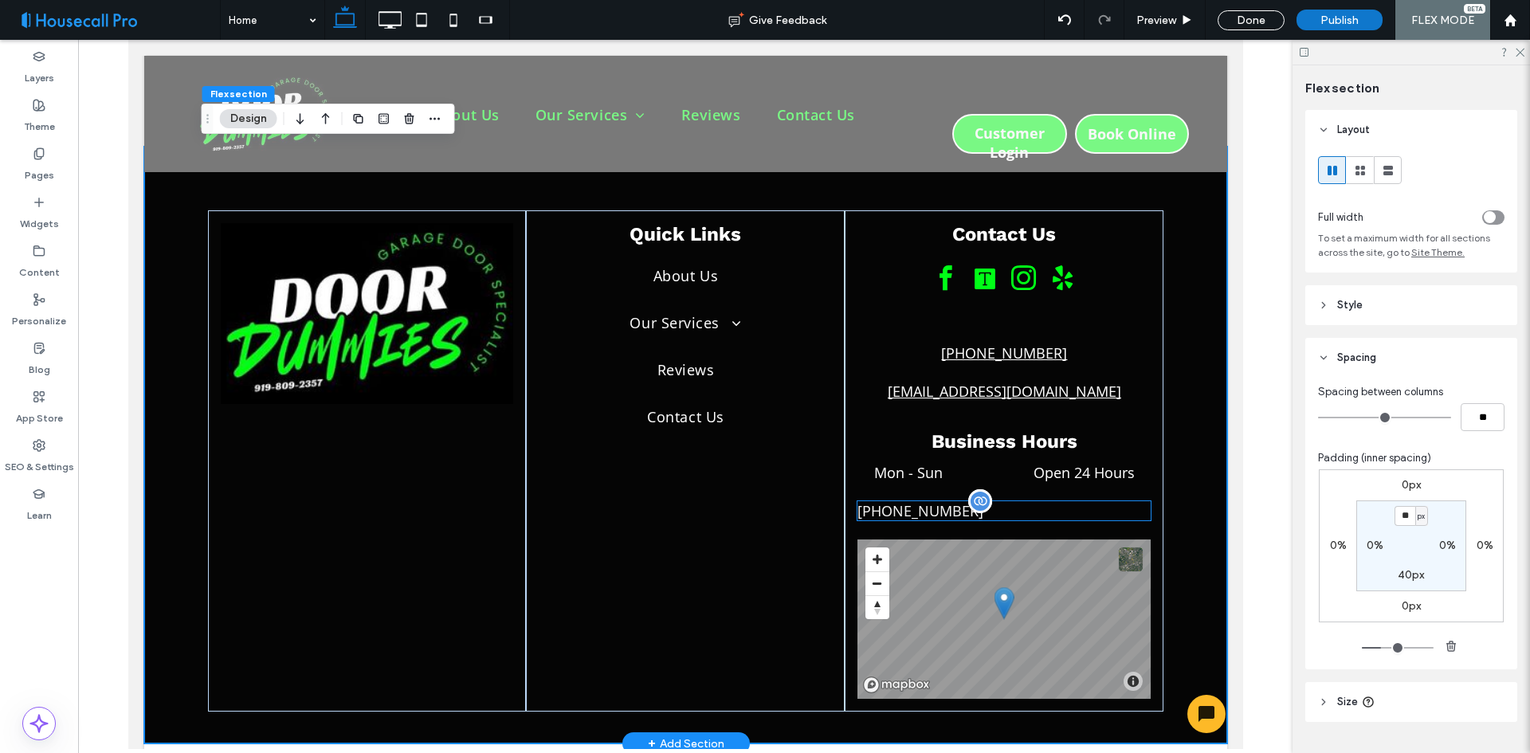
click at [1002, 501] on div "[PHONE_NUMBER]" at bounding box center [1003, 510] width 293 height 19
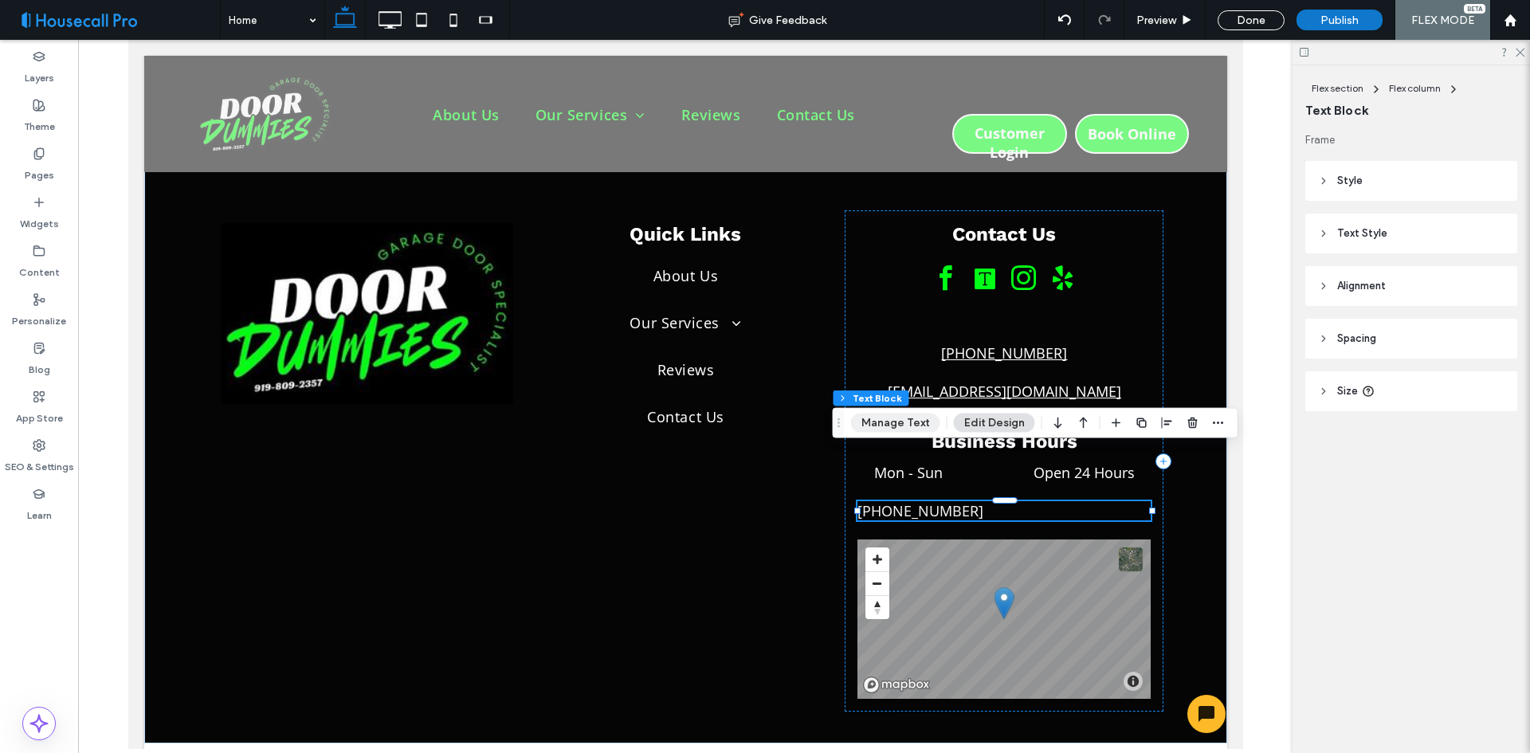
click at [920, 431] on button "Manage Text" at bounding box center [895, 423] width 89 height 19
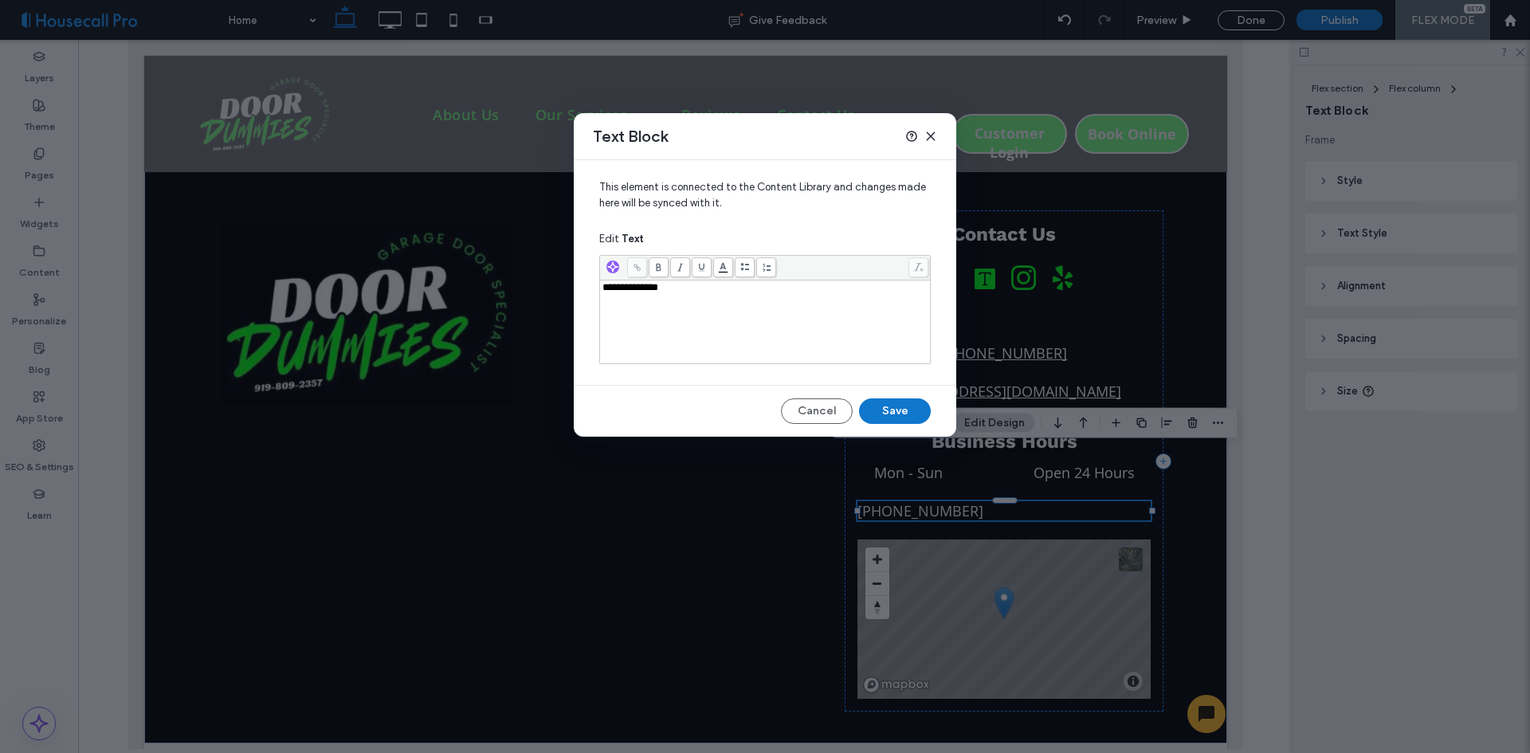
click at [933, 139] on use at bounding box center [930, 135] width 7 height 7
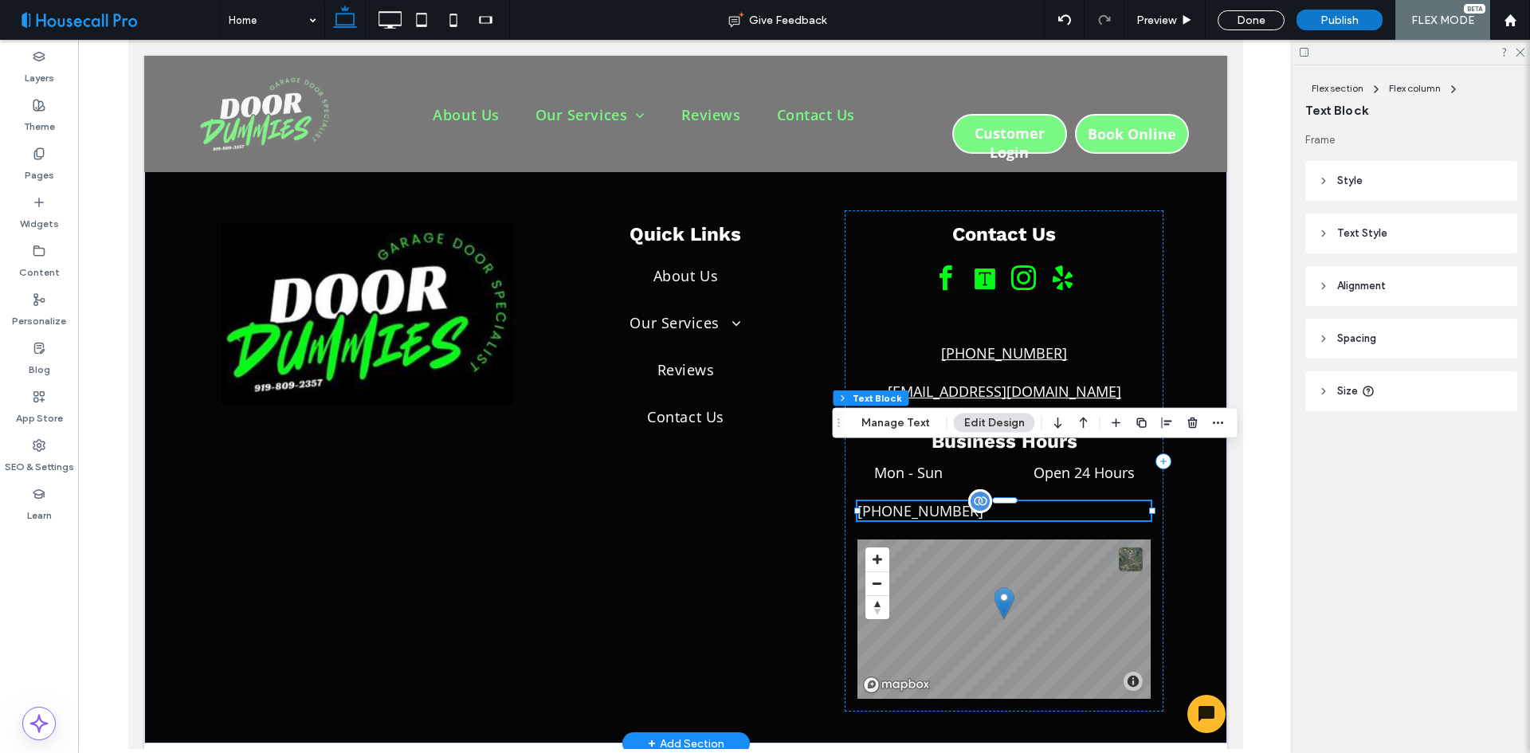
click at [1027, 501] on div "[PHONE_NUMBER]" at bounding box center [1003, 510] width 293 height 19
click at [898, 421] on button "Manage Text" at bounding box center [895, 423] width 89 height 19
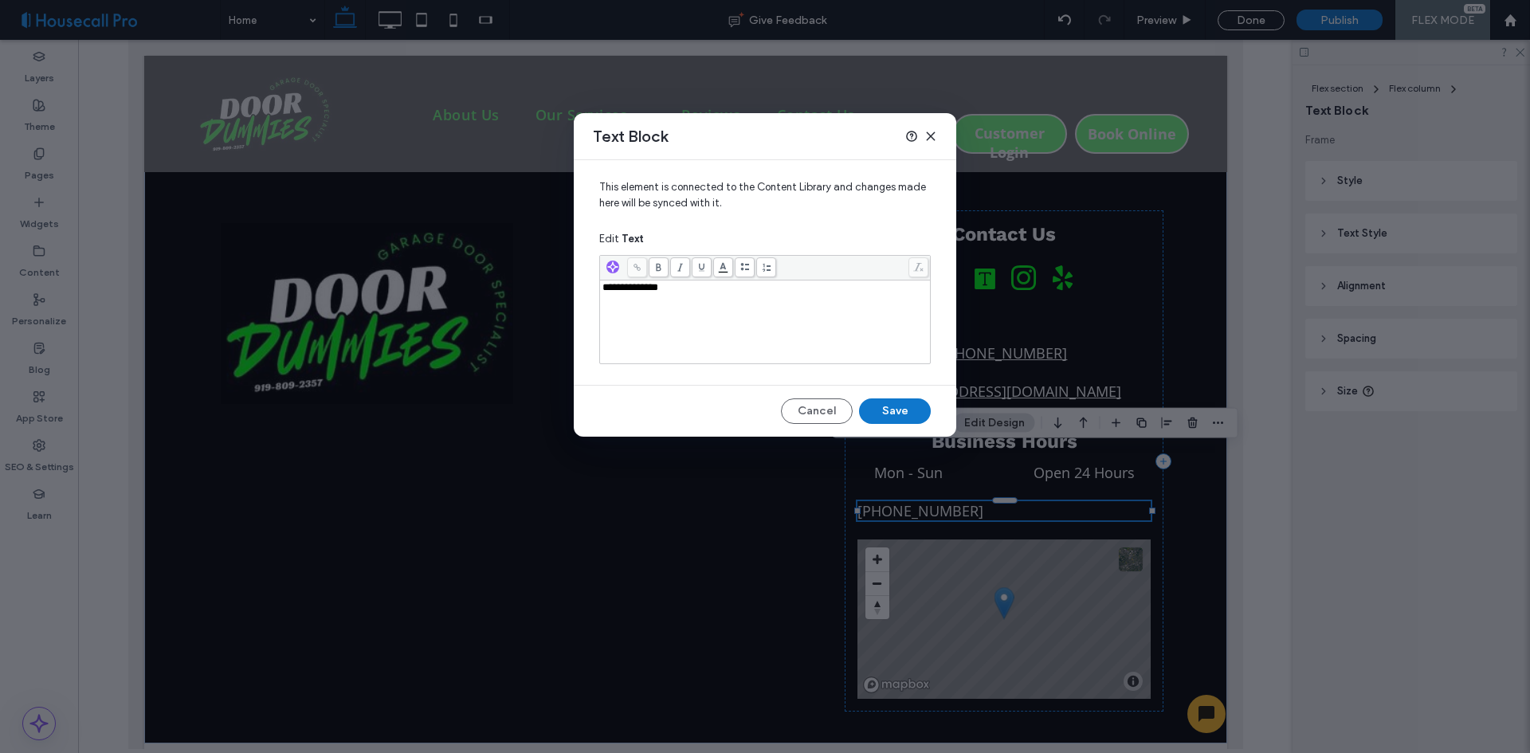
click at [926, 131] on icon at bounding box center [930, 136] width 13 height 13
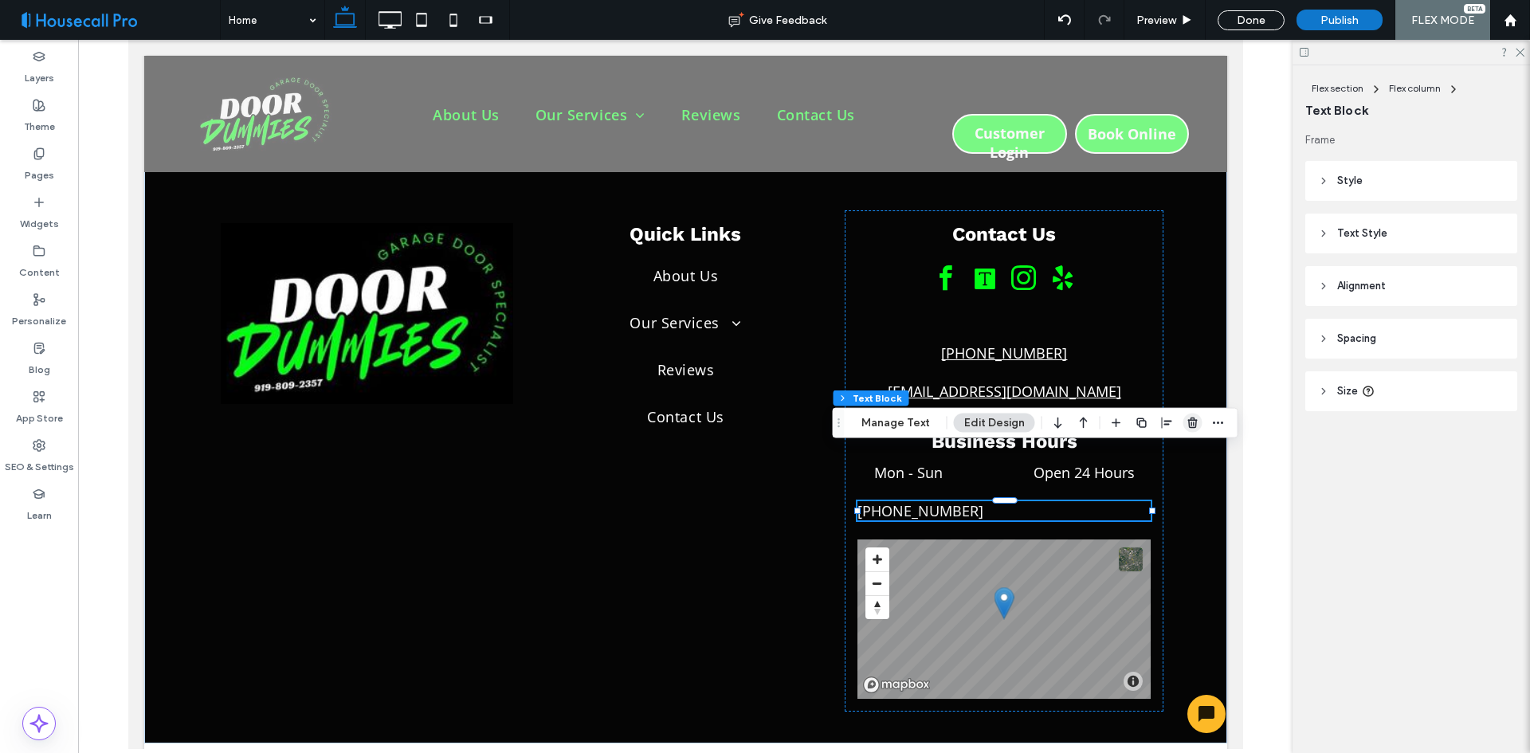
click at [1194, 420] on use "button" at bounding box center [1192, 423] width 10 height 10
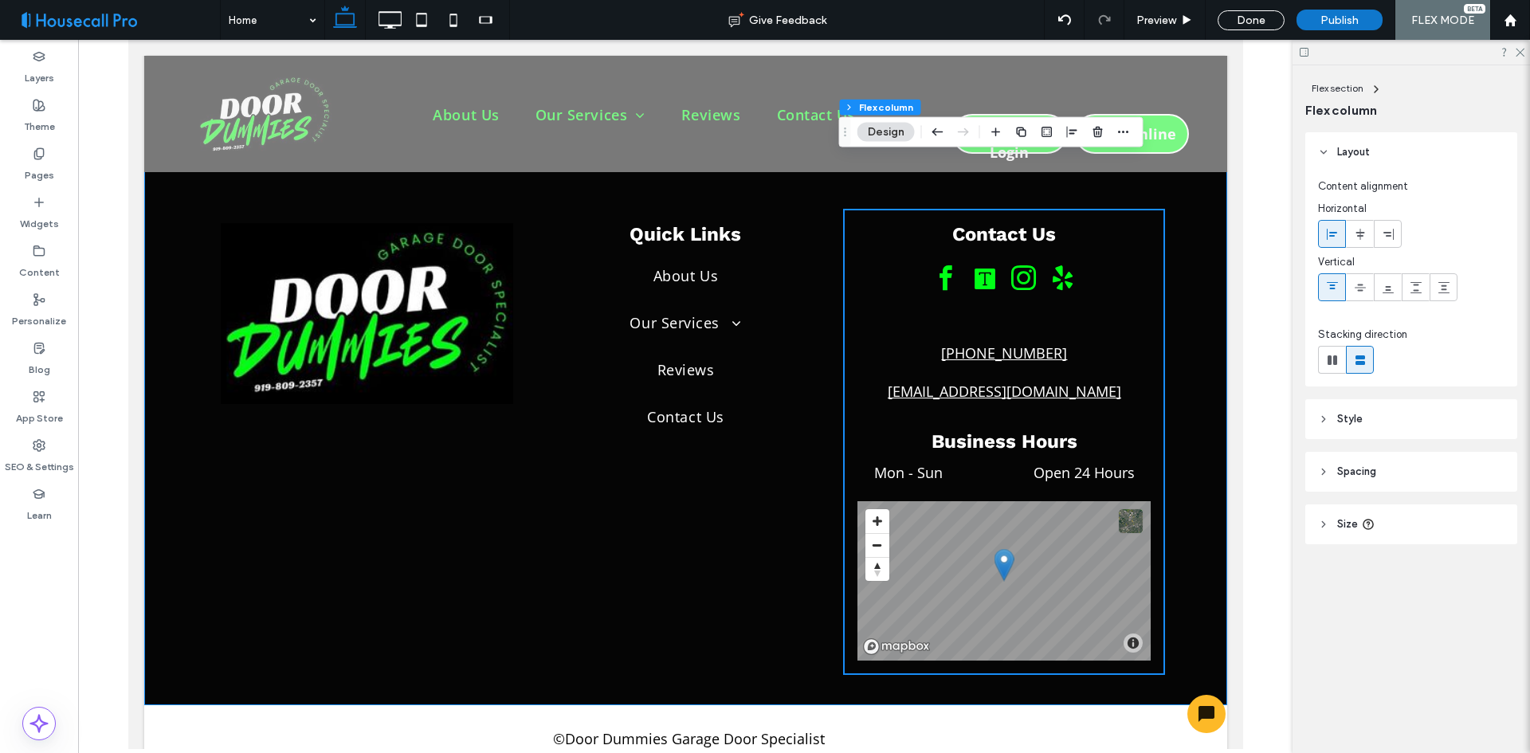
scroll to position [5804, 0]
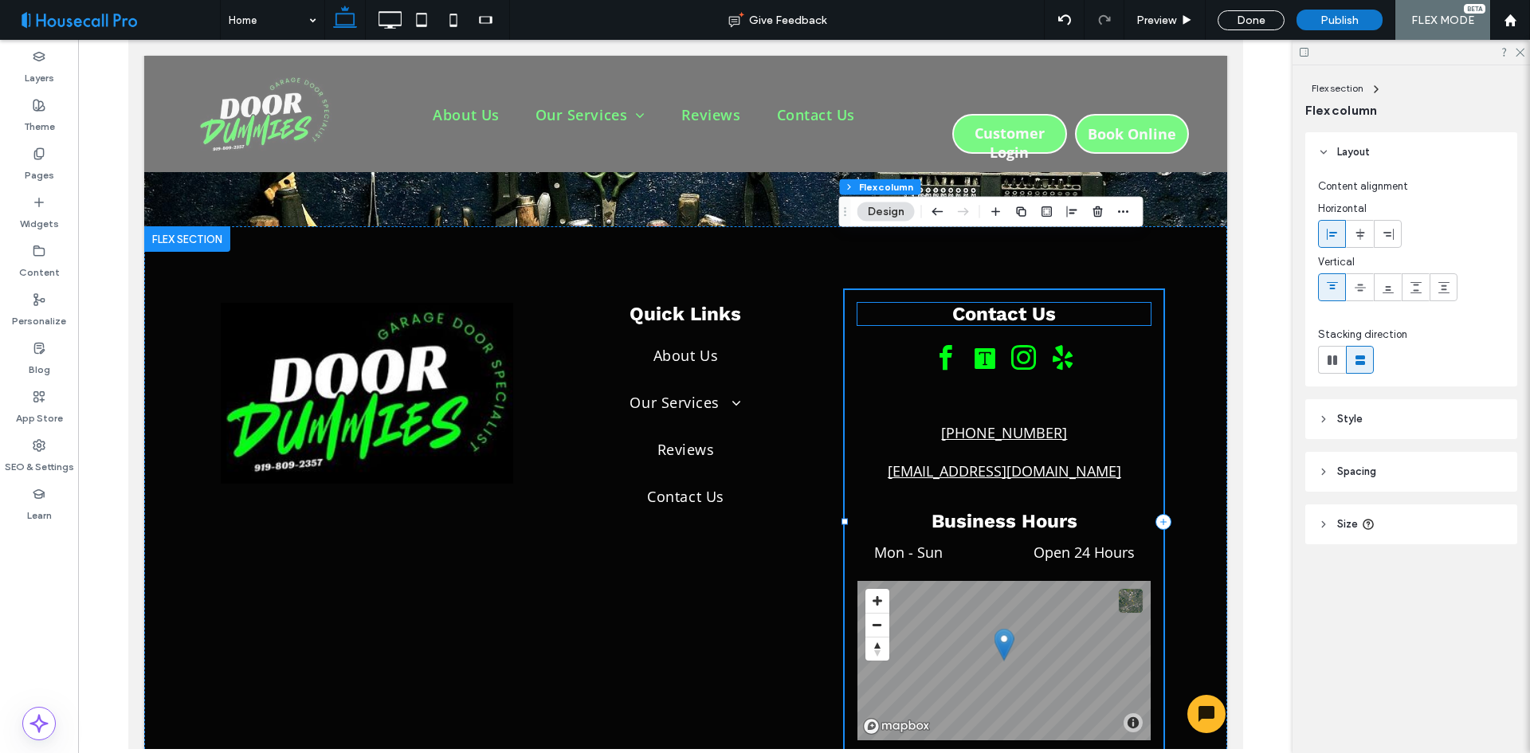
click at [1050, 303] on h3 "Contact Us" at bounding box center [1003, 314] width 293 height 22
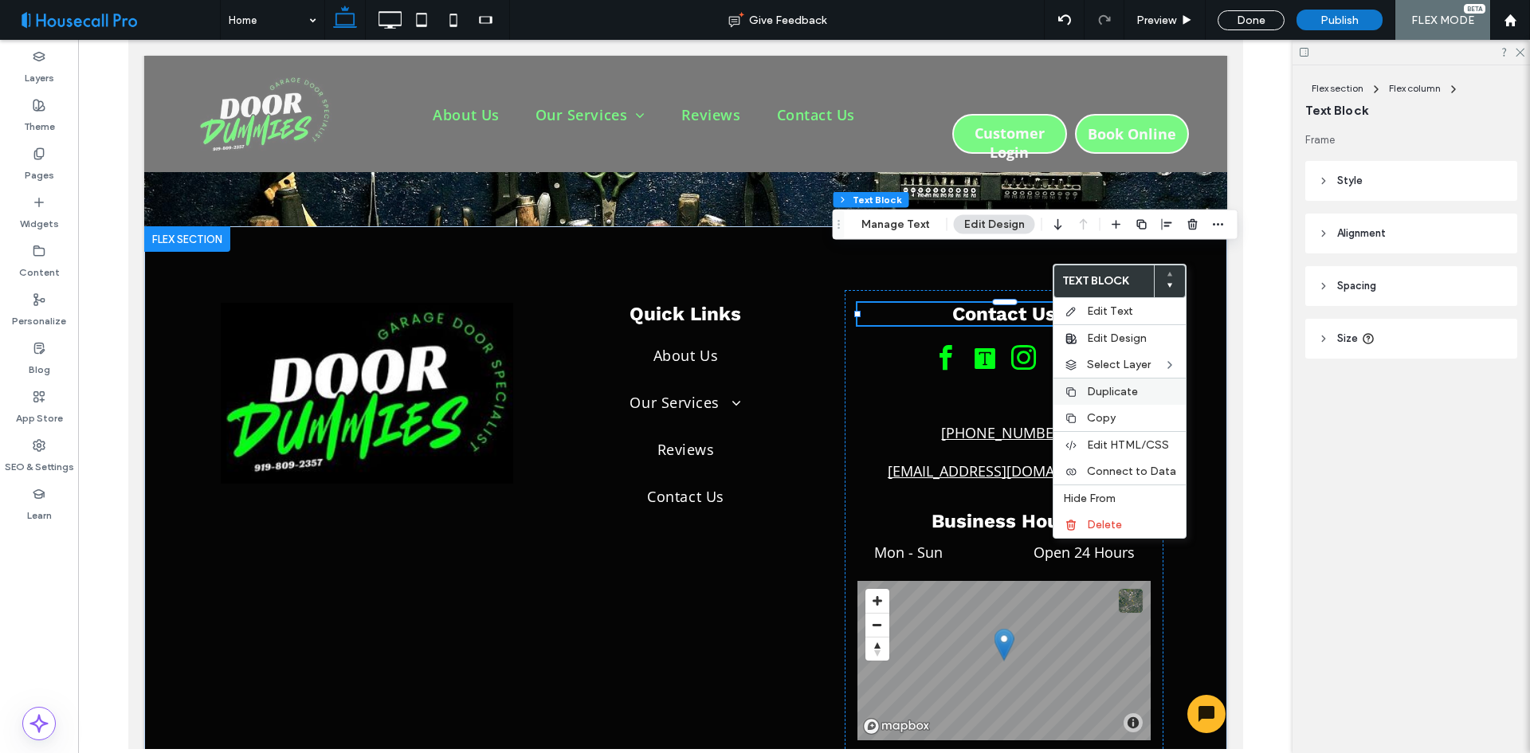
click at [1121, 392] on span "Duplicate" at bounding box center [1112, 392] width 51 height 14
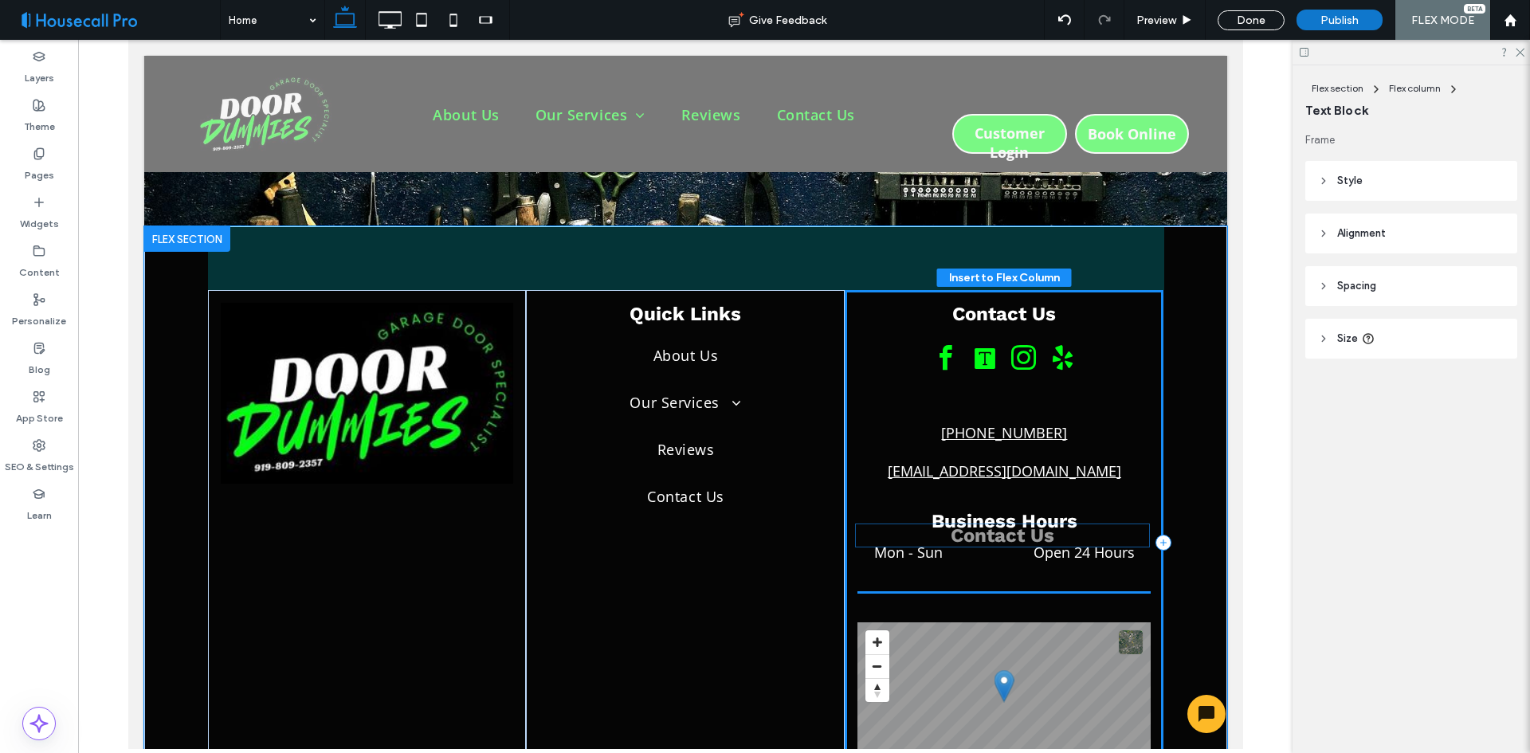
drag, startPoint x: 979, startPoint y: 308, endPoint x: 983, endPoint y: 540, distance: 231.9
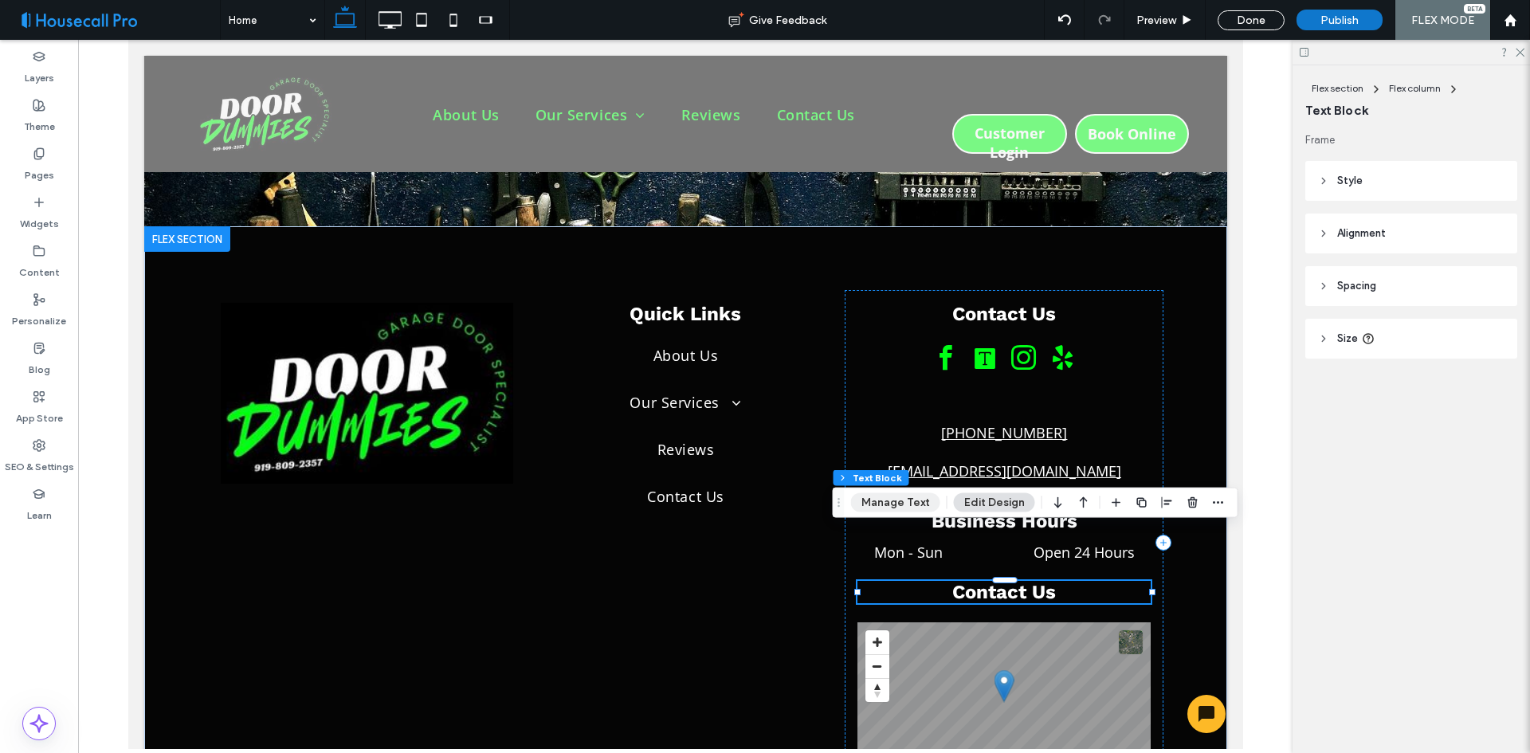
click at [892, 509] on button "Manage Text" at bounding box center [895, 502] width 89 height 19
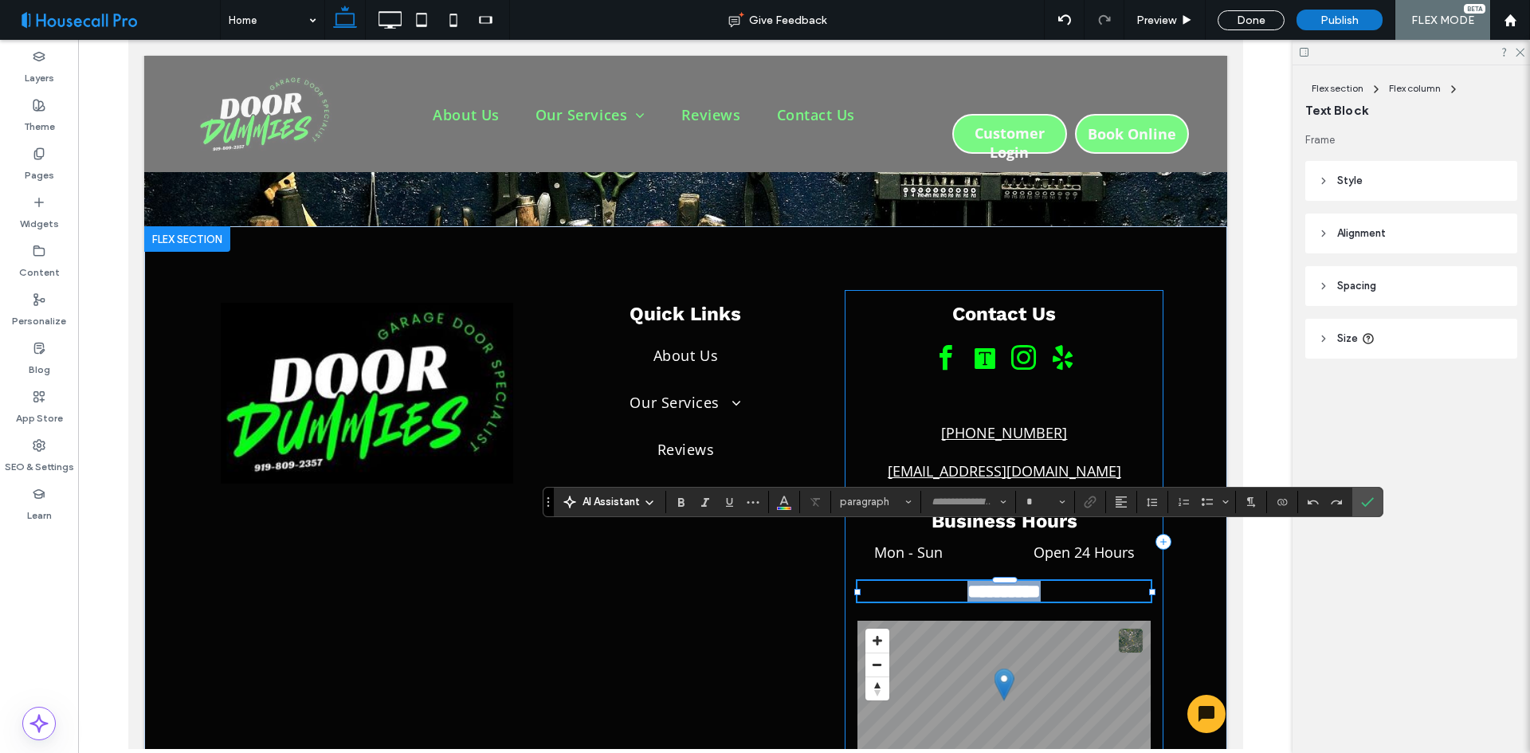
type input "*********"
type input "**"
click at [679, 504] on use "Bold" at bounding box center [681, 502] width 6 height 9
click at [1040, 582] on span "**********" at bounding box center [1003, 591] width 73 height 19
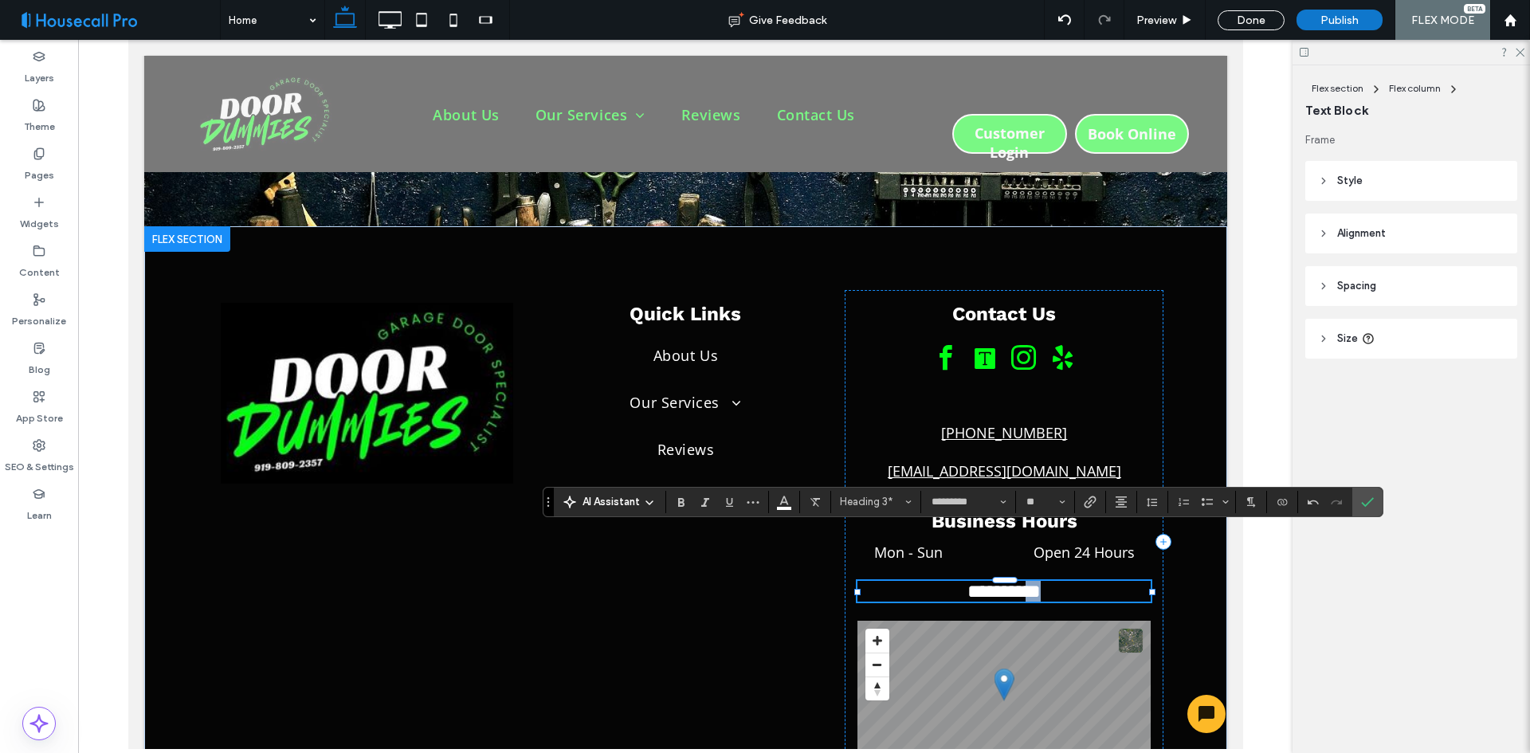
click at [1040, 582] on span "**********" at bounding box center [1003, 591] width 73 height 19
type input "*********"
type input "**"
click at [988, 582] on span "**********" at bounding box center [1003, 591] width 109 height 19
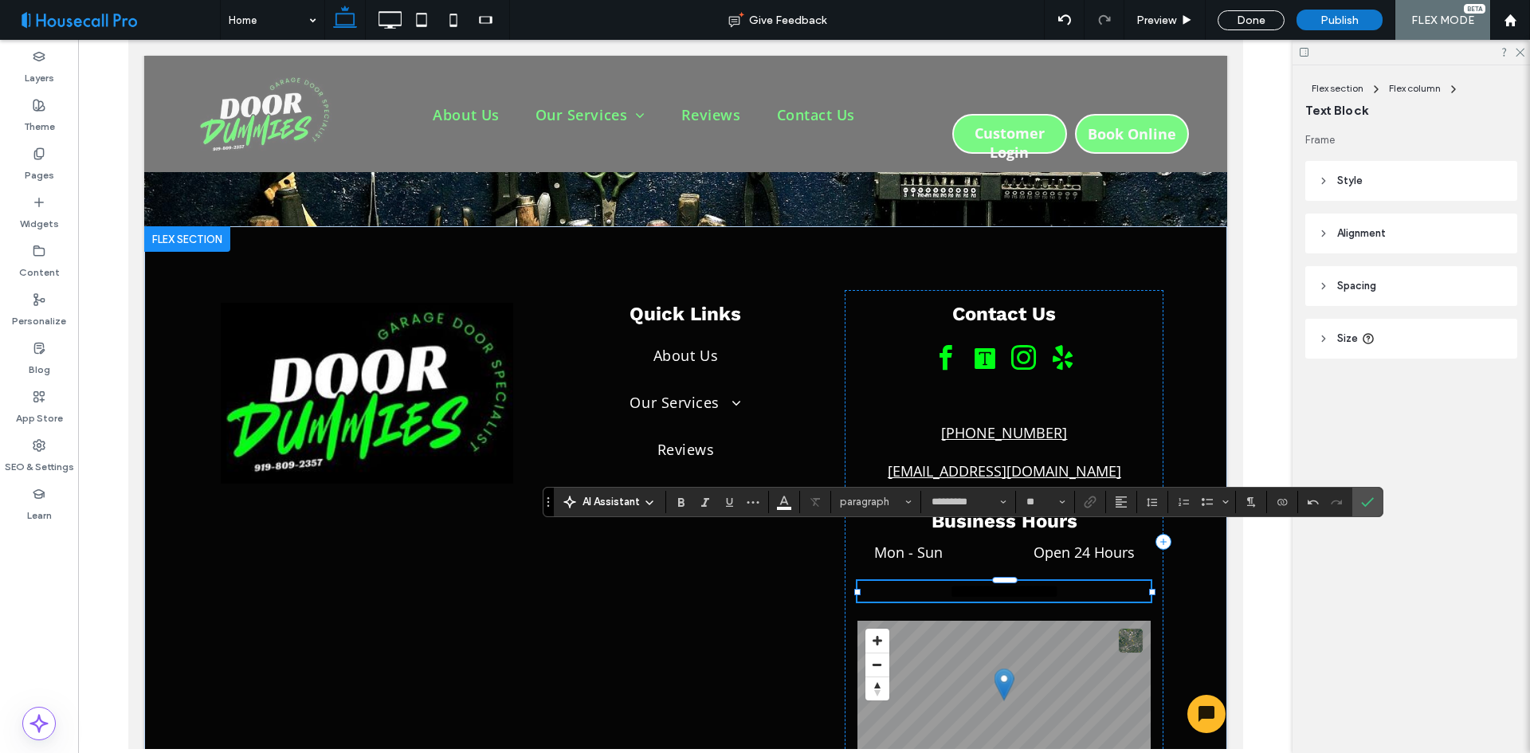
click at [988, 582] on span "**********" at bounding box center [1003, 591] width 109 height 19
type input "*********"
type input "**"
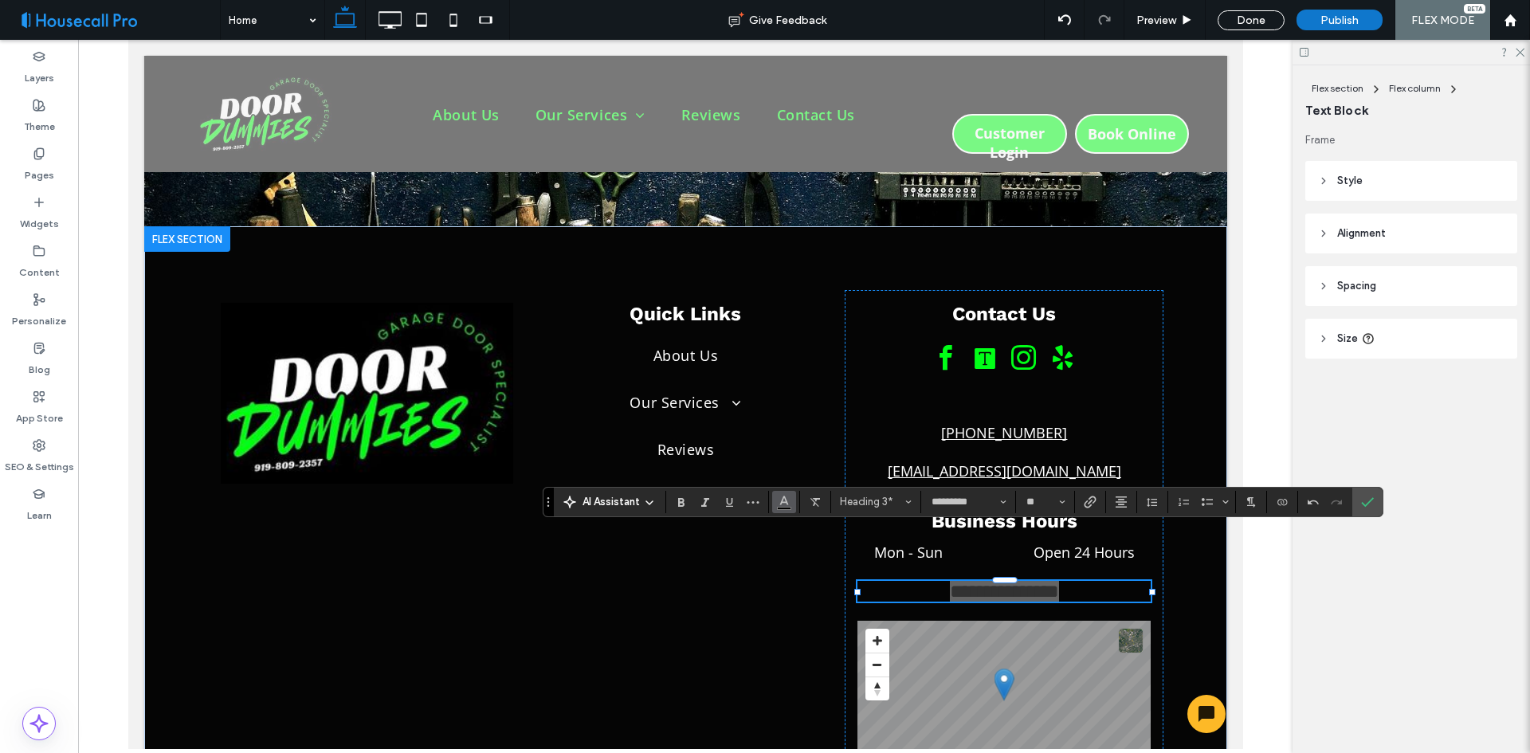
click at [787, 502] on use "Color" at bounding box center [783, 500] width 9 height 9
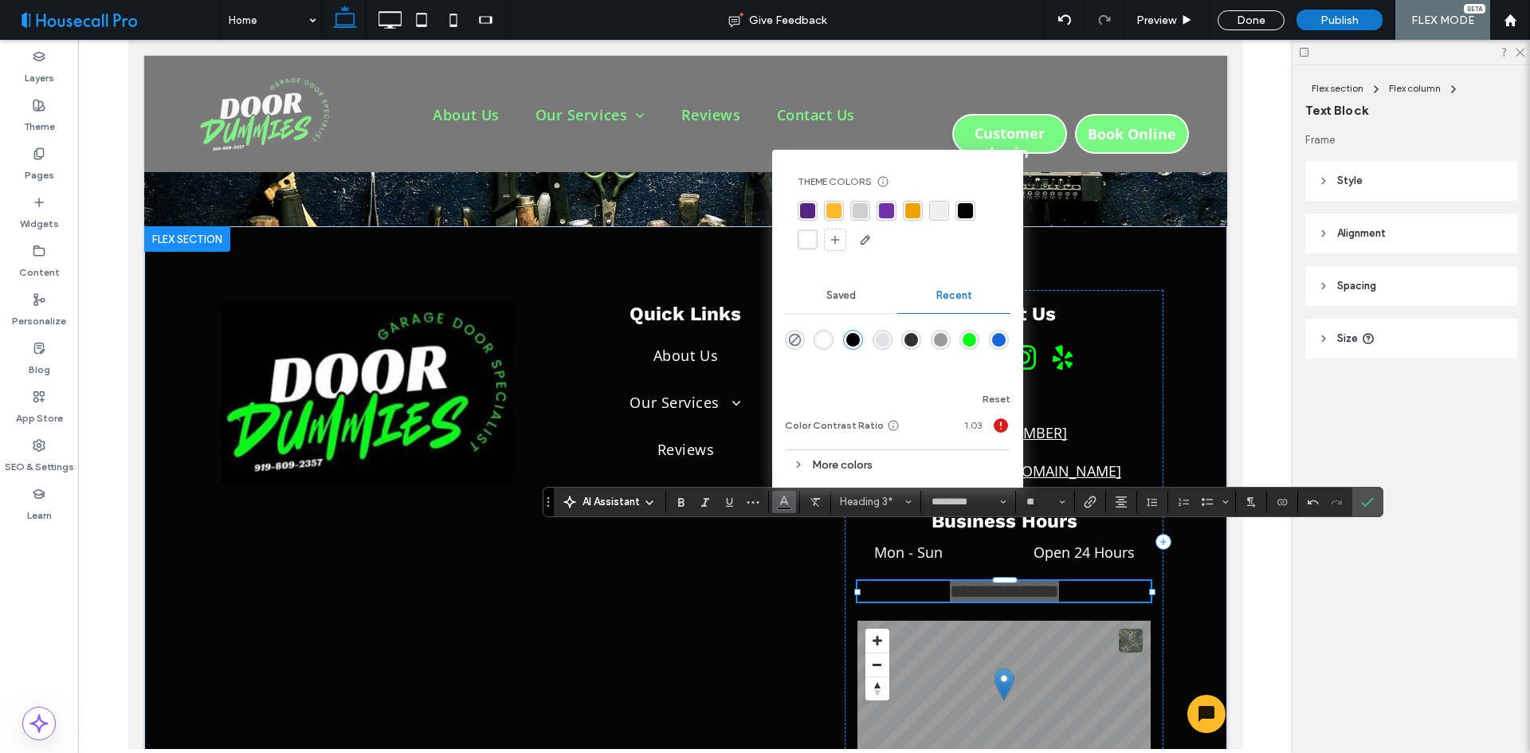
click at [806, 242] on div "rgba(255, 255, 255, 1)" at bounding box center [807, 239] width 15 height 15
drag, startPoint x: 1371, startPoint y: 496, endPoint x: 971, endPoint y: 424, distance: 405.8
click at [1371, 496] on icon "Confirm" at bounding box center [1367, 502] width 13 height 13
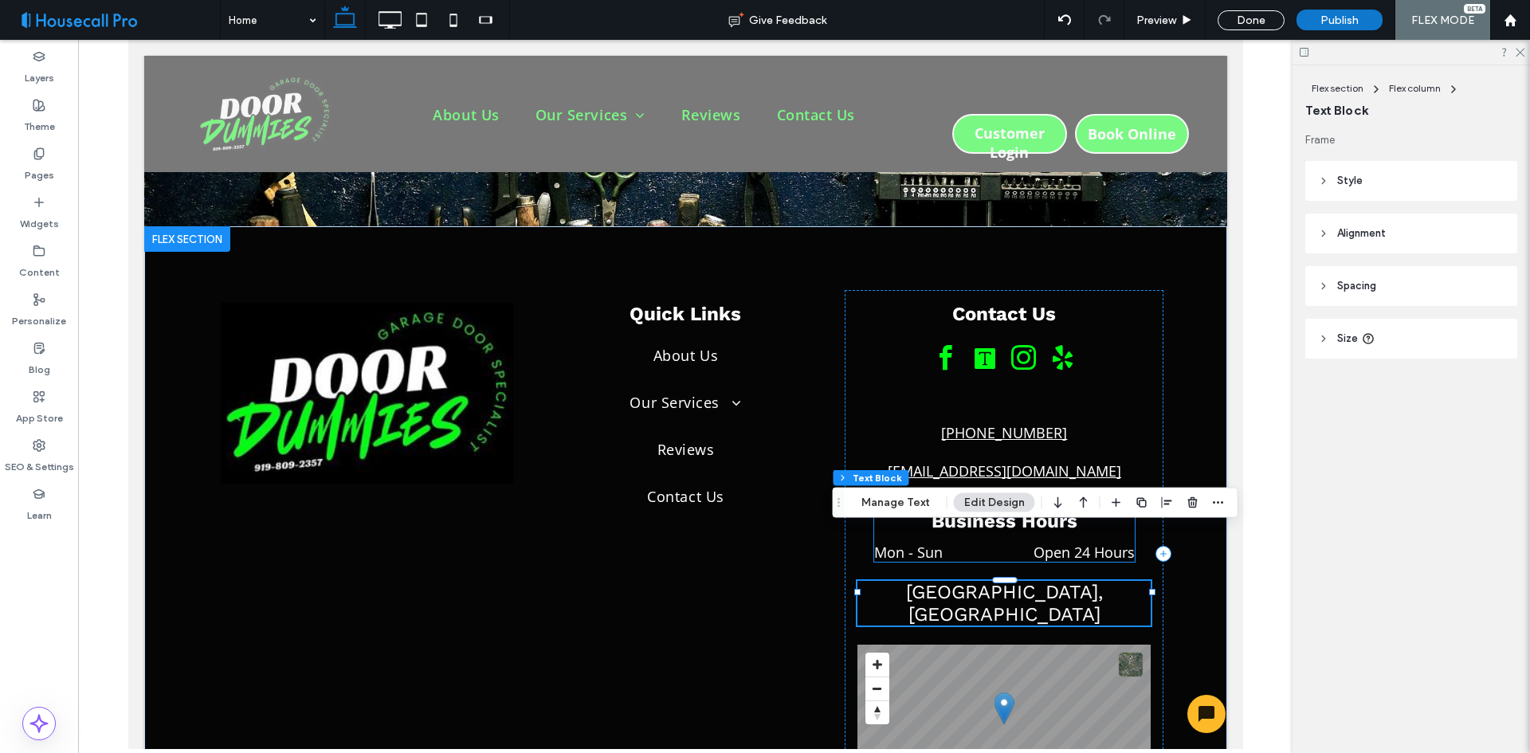
click at [1020, 508] on h3 "Business Hours" at bounding box center [1003, 521] width 261 height 27
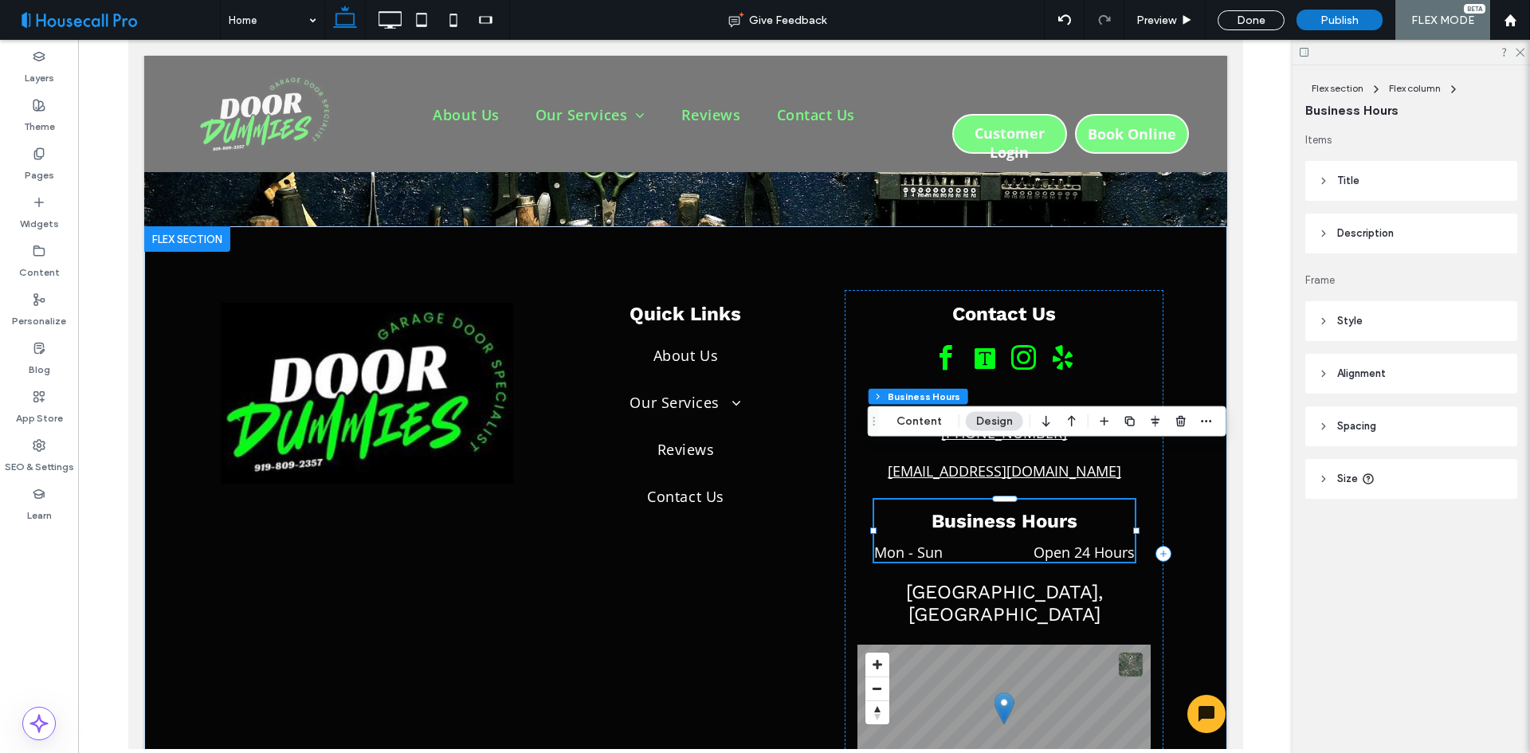
click at [1368, 176] on header "Title" at bounding box center [1411, 181] width 212 height 40
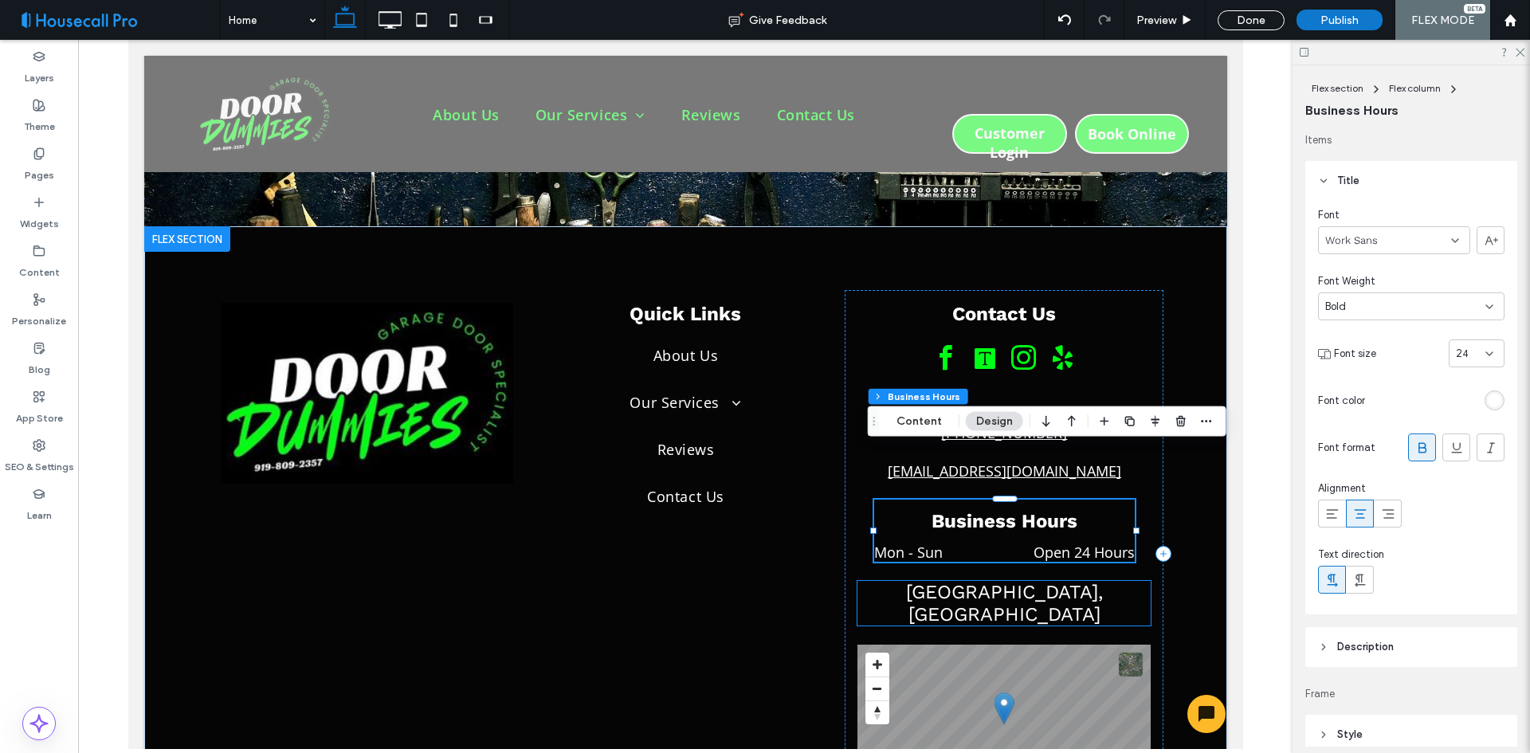
click at [1013, 581] on span "[GEOGRAPHIC_DATA], [GEOGRAPHIC_DATA]" at bounding box center [1003, 603] width 197 height 45
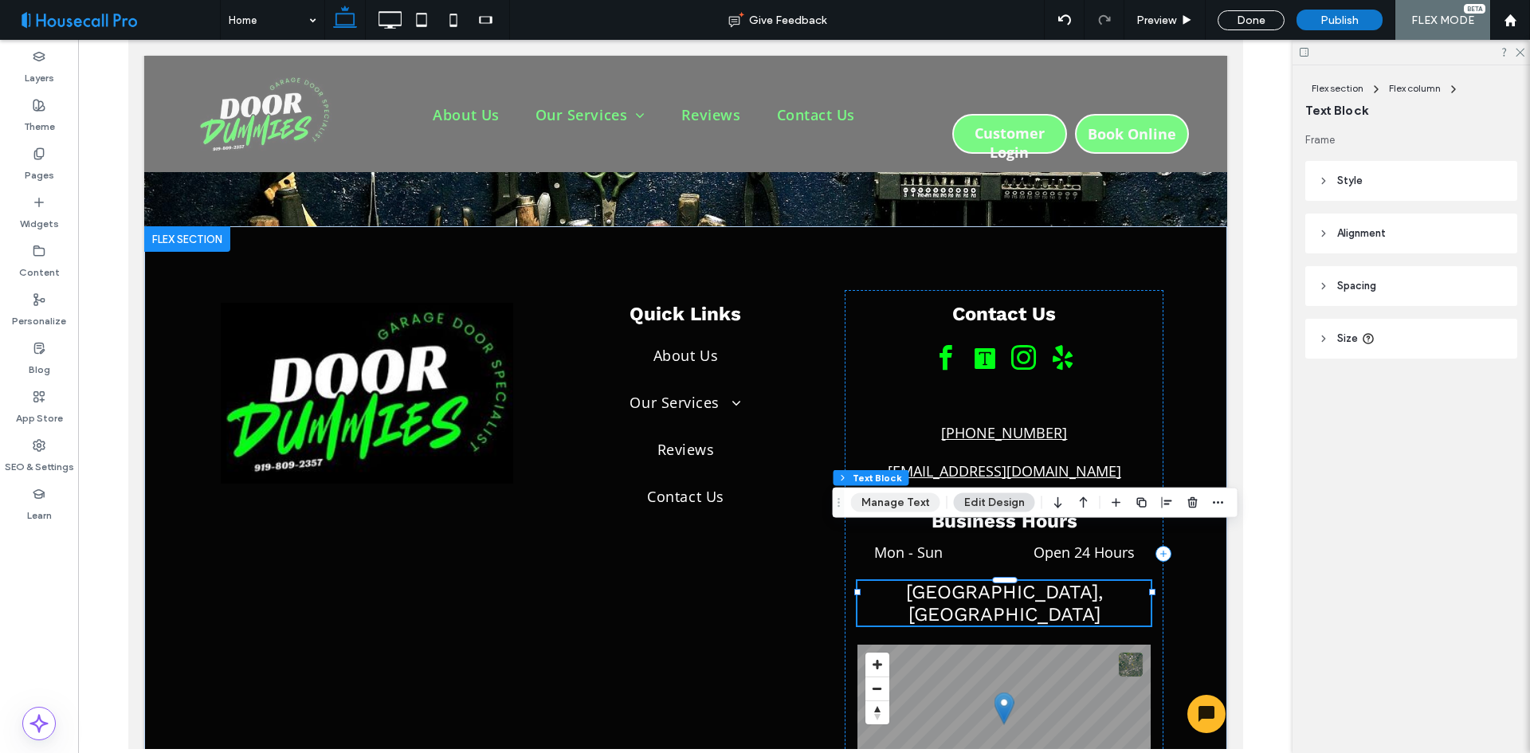
drag, startPoint x: 890, startPoint y: 500, endPoint x: 737, endPoint y: 489, distance: 153.5
click at [890, 500] on button "Manage Text" at bounding box center [895, 502] width 89 height 19
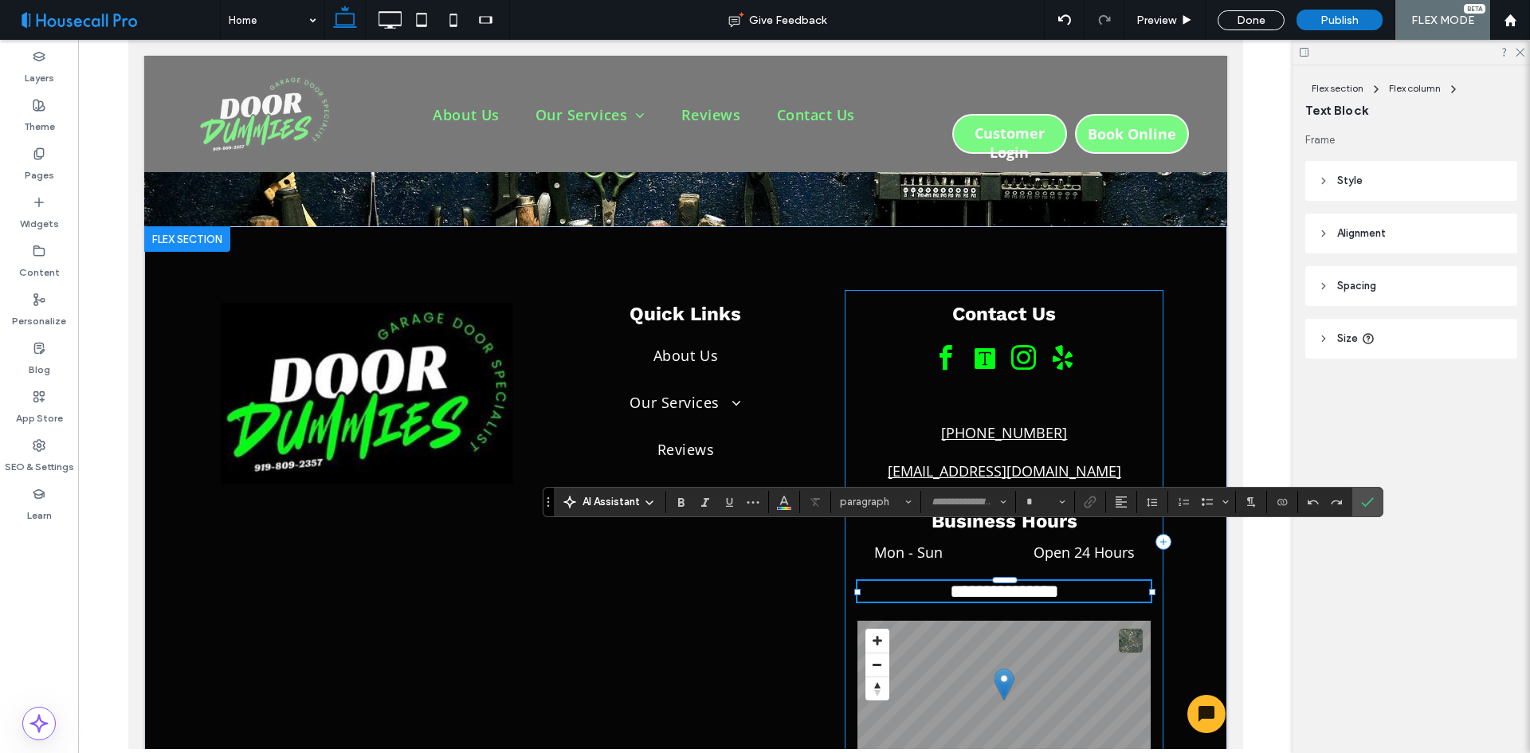
type input "*********"
type input "**"
click at [909, 501] on use "Styles" at bounding box center [909, 501] width 6 height 3
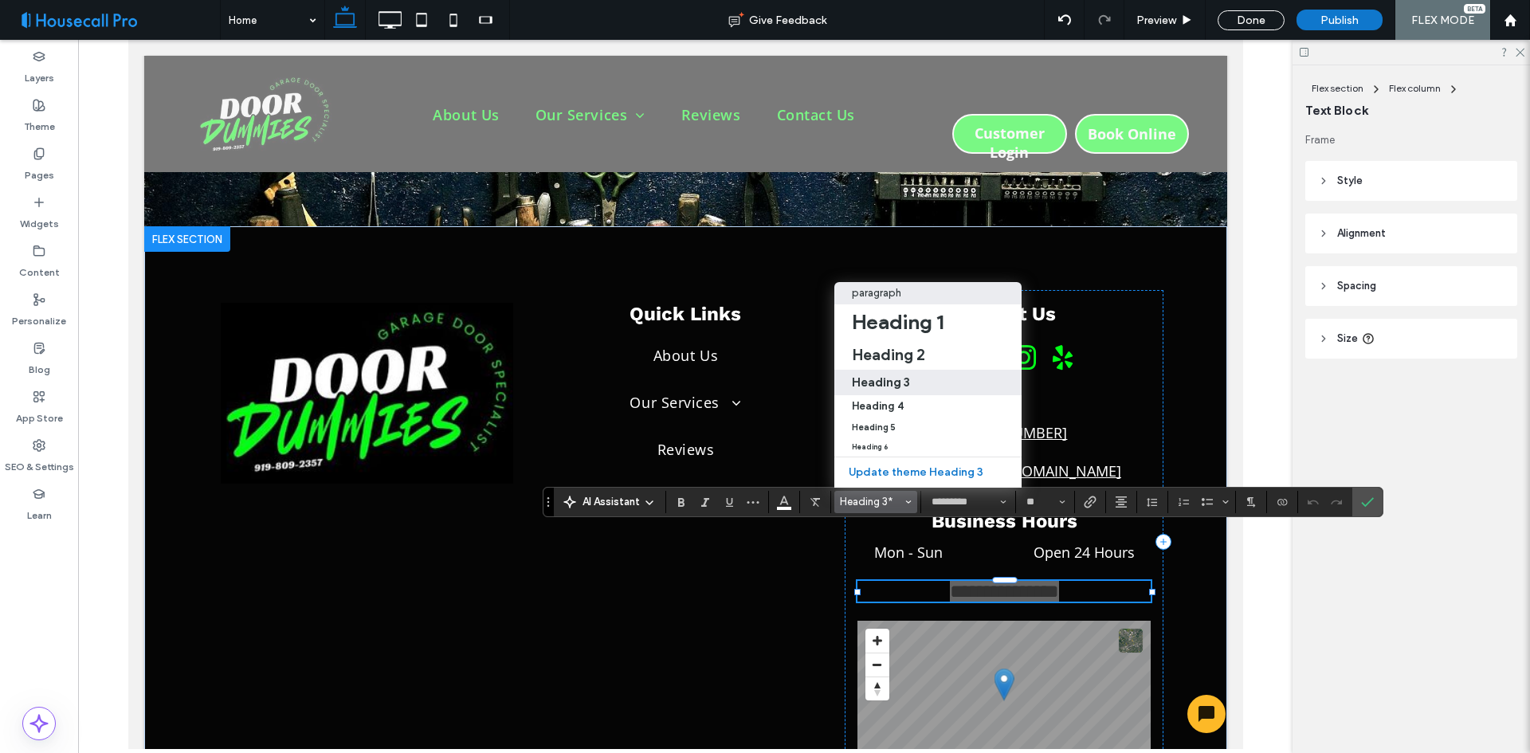
click at [882, 287] on p "paragraph" at bounding box center [876, 293] width 49 height 12
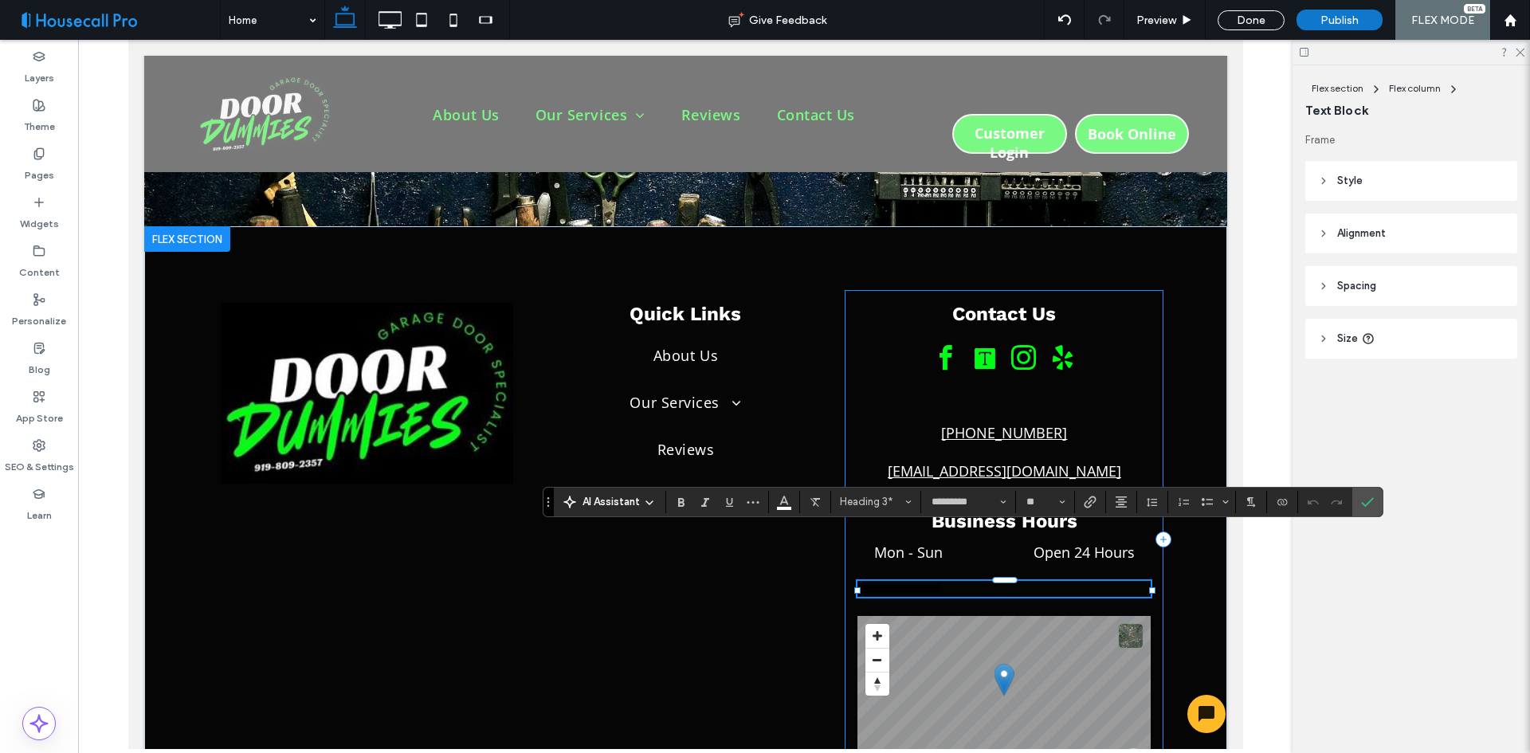
type input "*********"
type input "**"
click at [1119, 508] on icon "Alignment" at bounding box center [1121, 502] width 13 height 13
click at [1124, 422] on label "ui.textEditor.alignment.center" at bounding box center [1137, 429] width 56 height 23
click at [1376, 498] on label "Confirm" at bounding box center [1368, 502] width 24 height 29
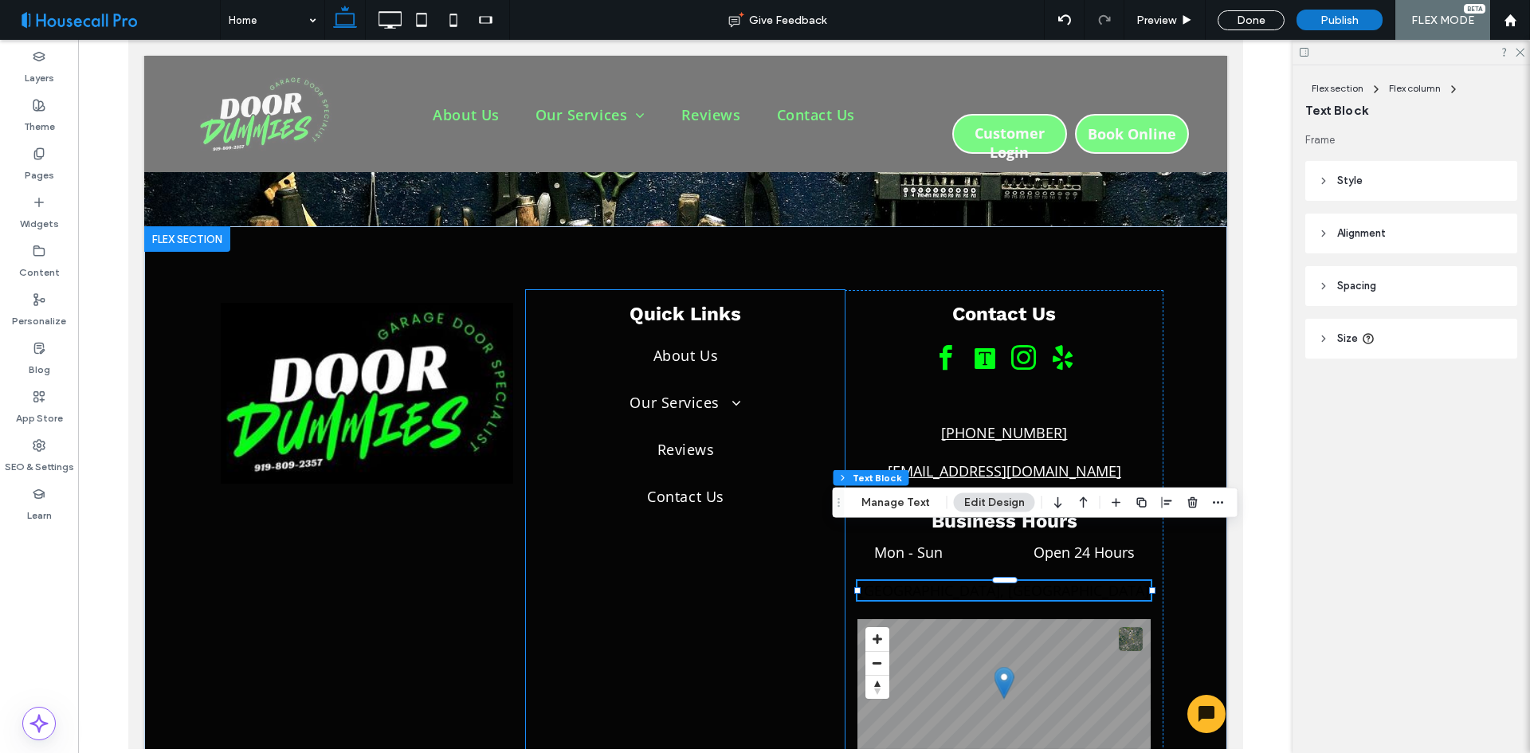
click at [697, 548] on div "Quick Links About Us Our Services Residential and Home Garage Doors Commercial …" at bounding box center [684, 540] width 319 height 501
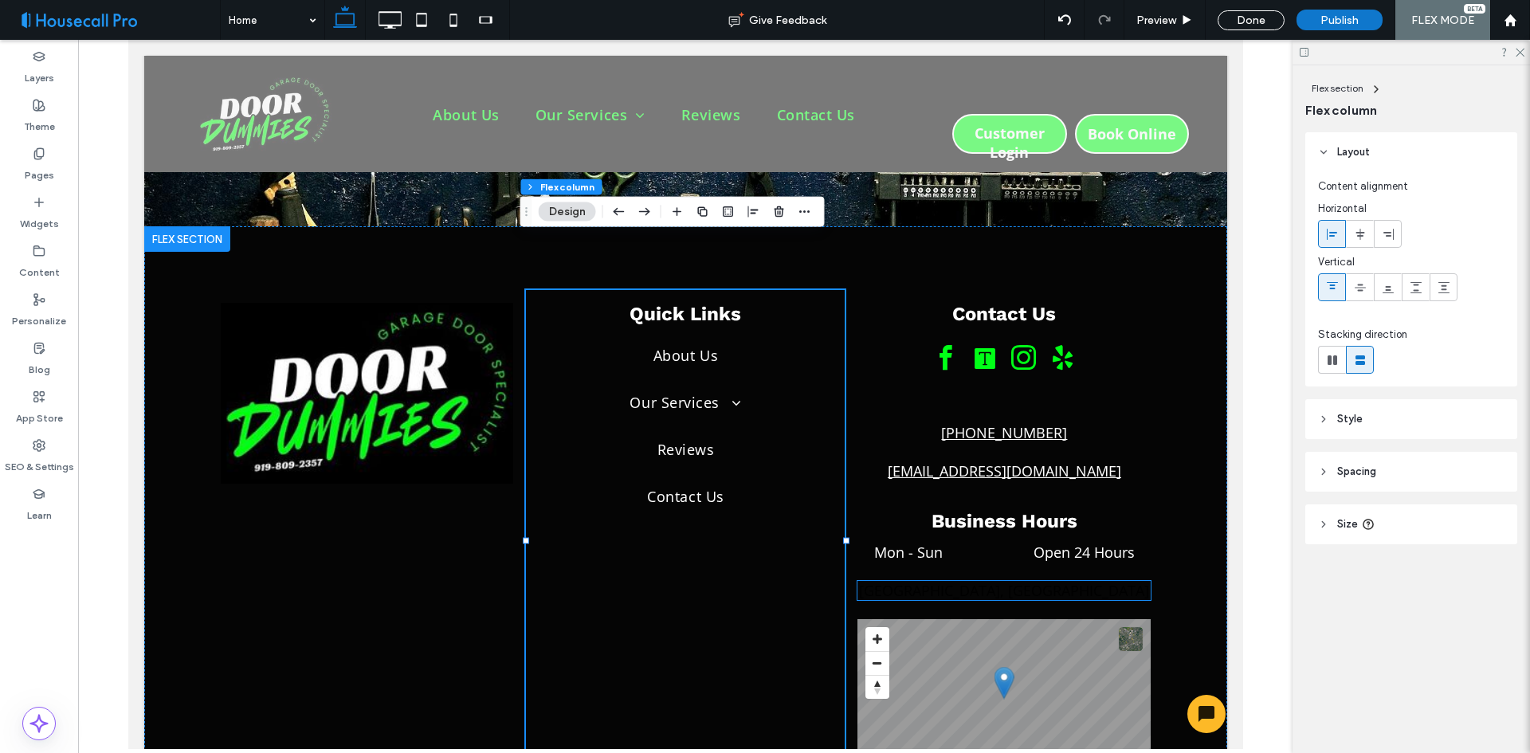
click at [1003, 581] on span "[GEOGRAPHIC_DATA], [GEOGRAPHIC_DATA]" at bounding box center [1003, 590] width 290 height 19
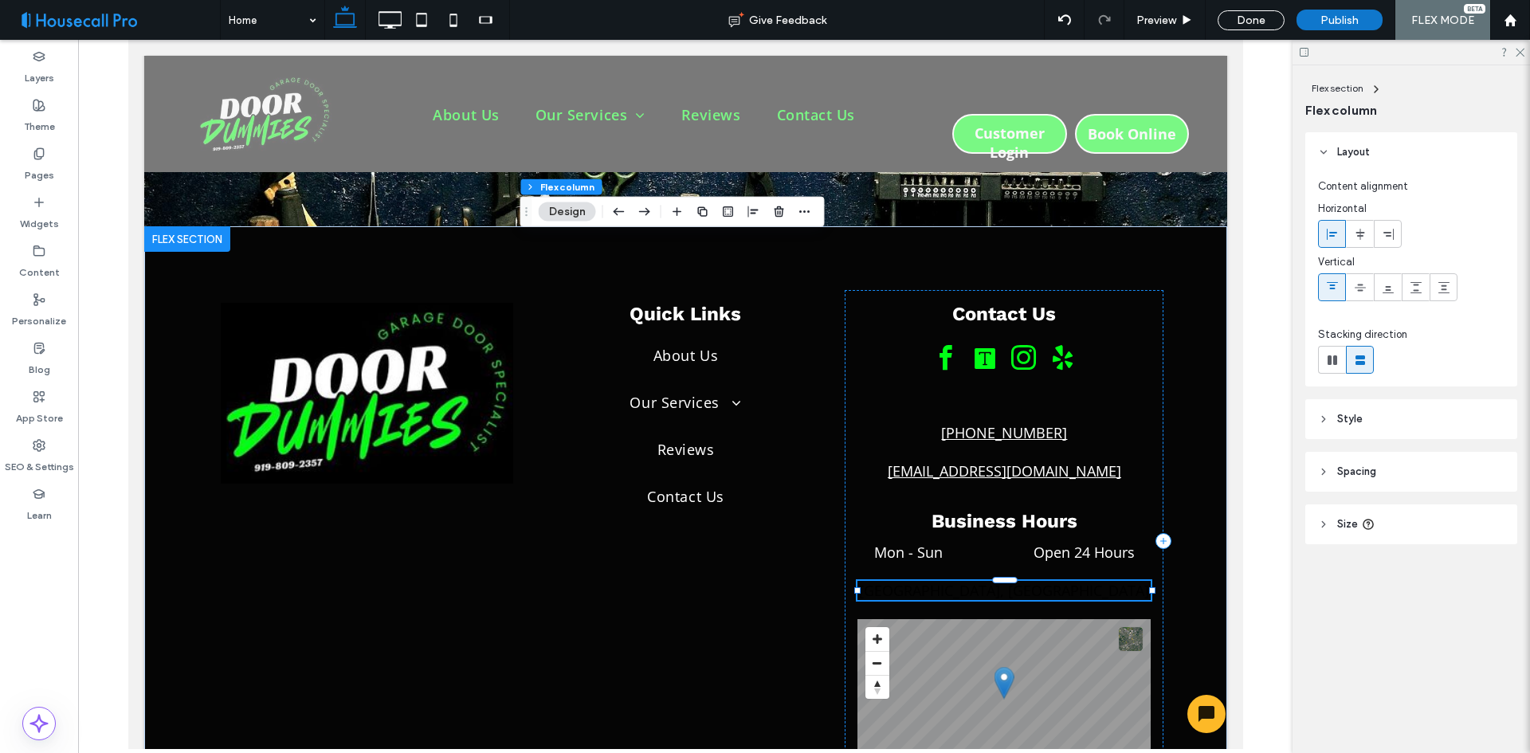
click at [1003, 581] on div "[GEOGRAPHIC_DATA], [GEOGRAPHIC_DATA]" at bounding box center [1003, 590] width 293 height 19
click at [1003, 582] on span "**********" at bounding box center [1004, 589] width 84 height 14
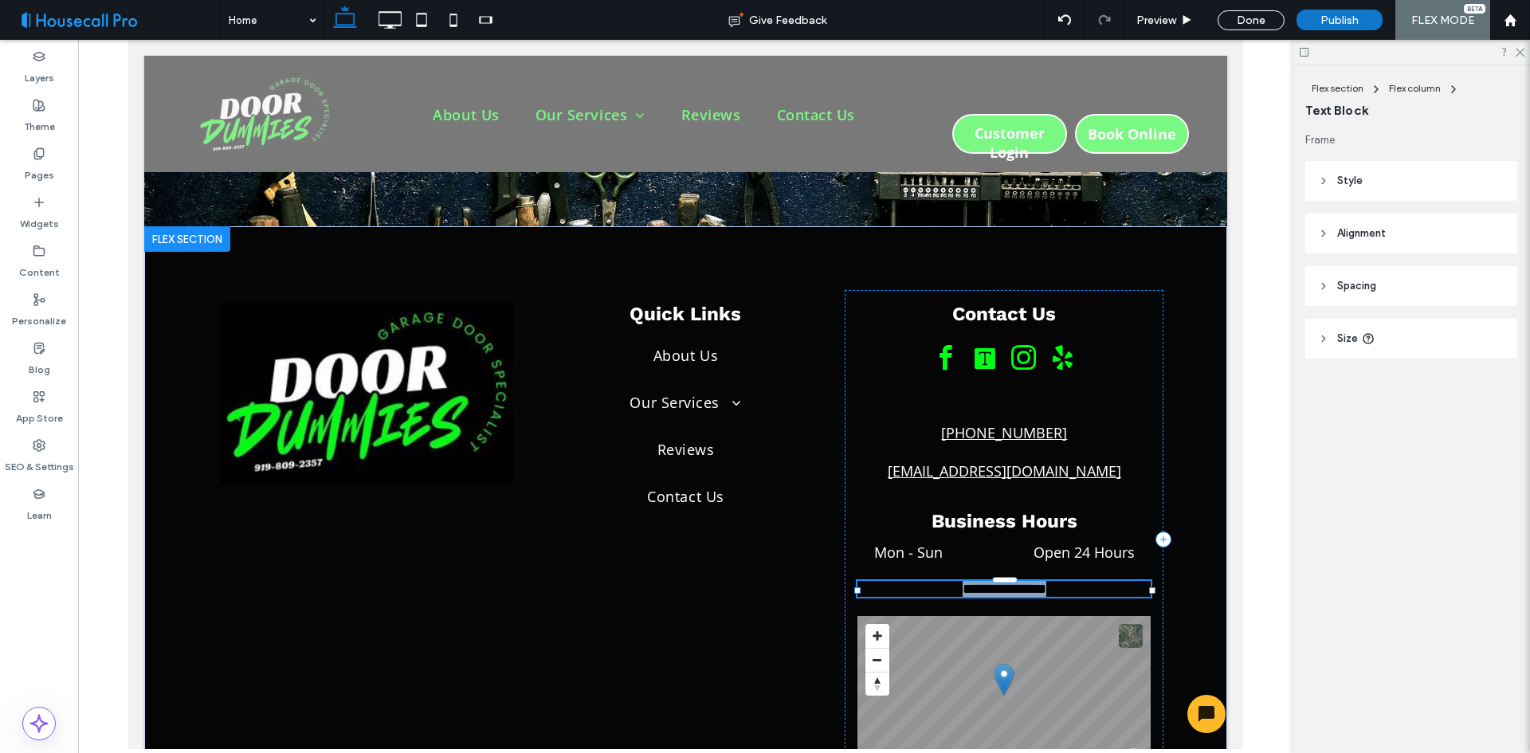
type input "*********"
type input "**"
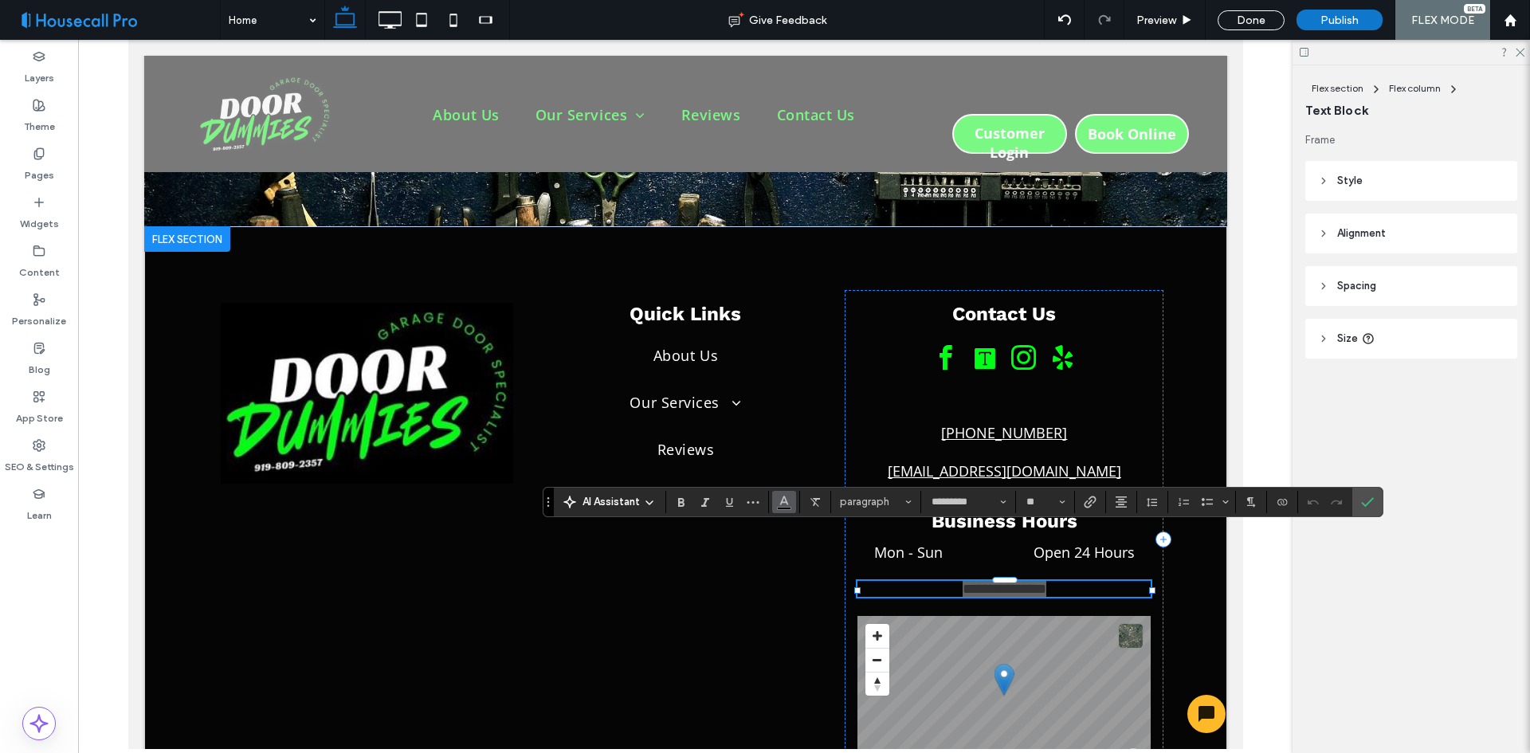
click at [783, 499] on use "Color" at bounding box center [783, 500] width 9 height 9
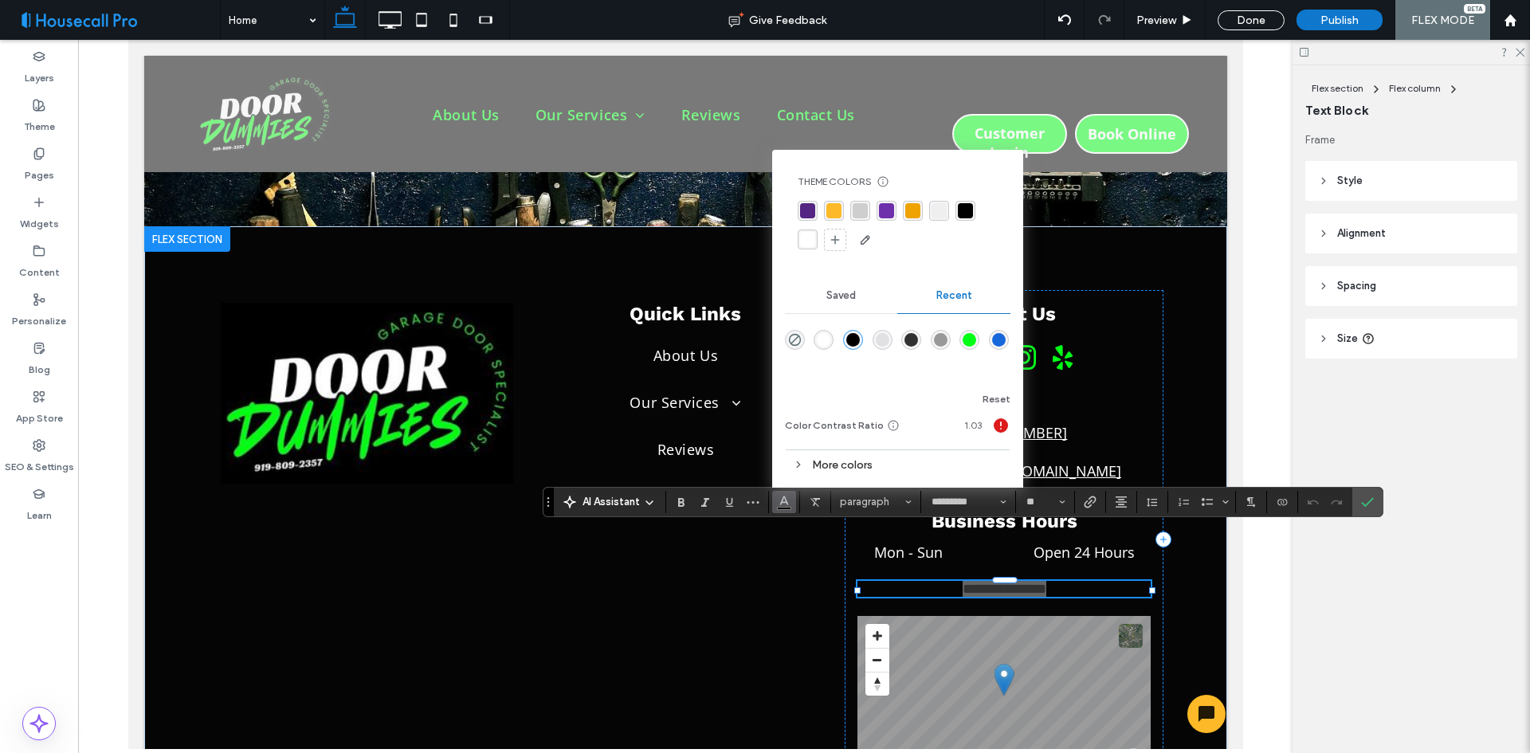
click at [803, 245] on div "rgba(255, 255, 255, 1)" at bounding box center [807, 239] width 15 height 15
click at [1362, 503] on use "Confirm" at bounding box center [1367, 502] width 13 height 10
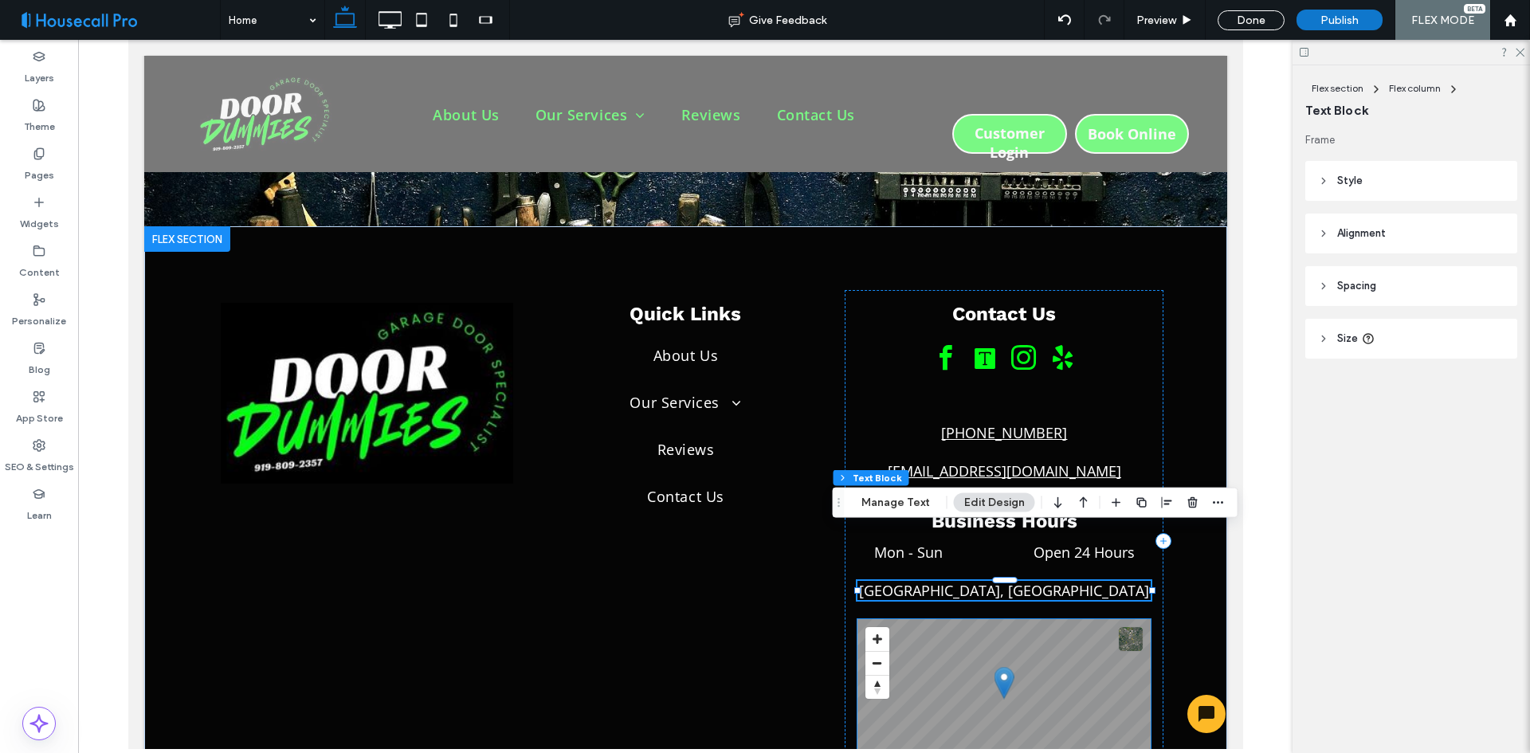
click at [742, 577] on div "Quick Links About Us Our Services Residential and Home Garage Doors Commercial …" at bounding box center [684, 540] width 319 height 501
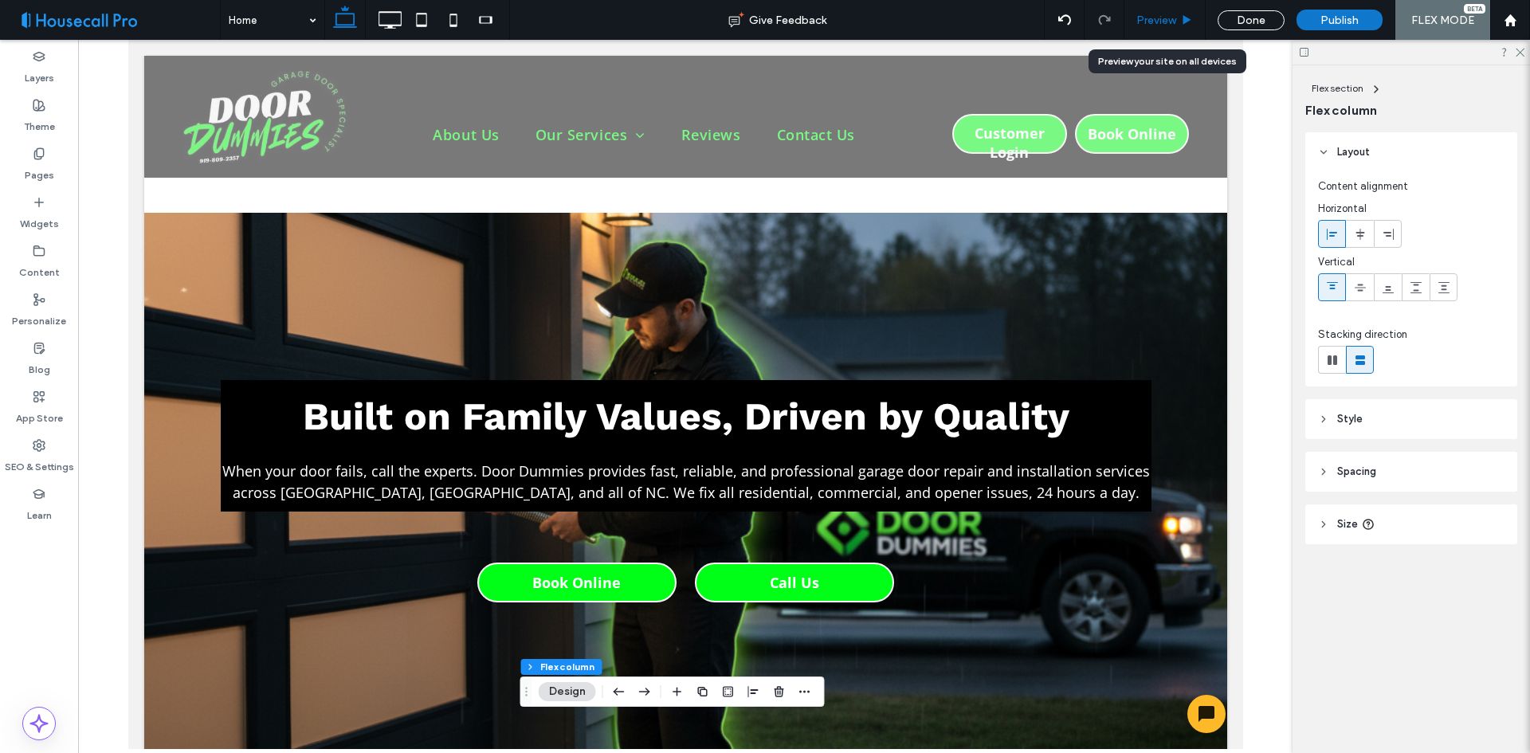
click at [1160, 24] on span "Preview" at bounding box center [1156, 21] width 40 height 14
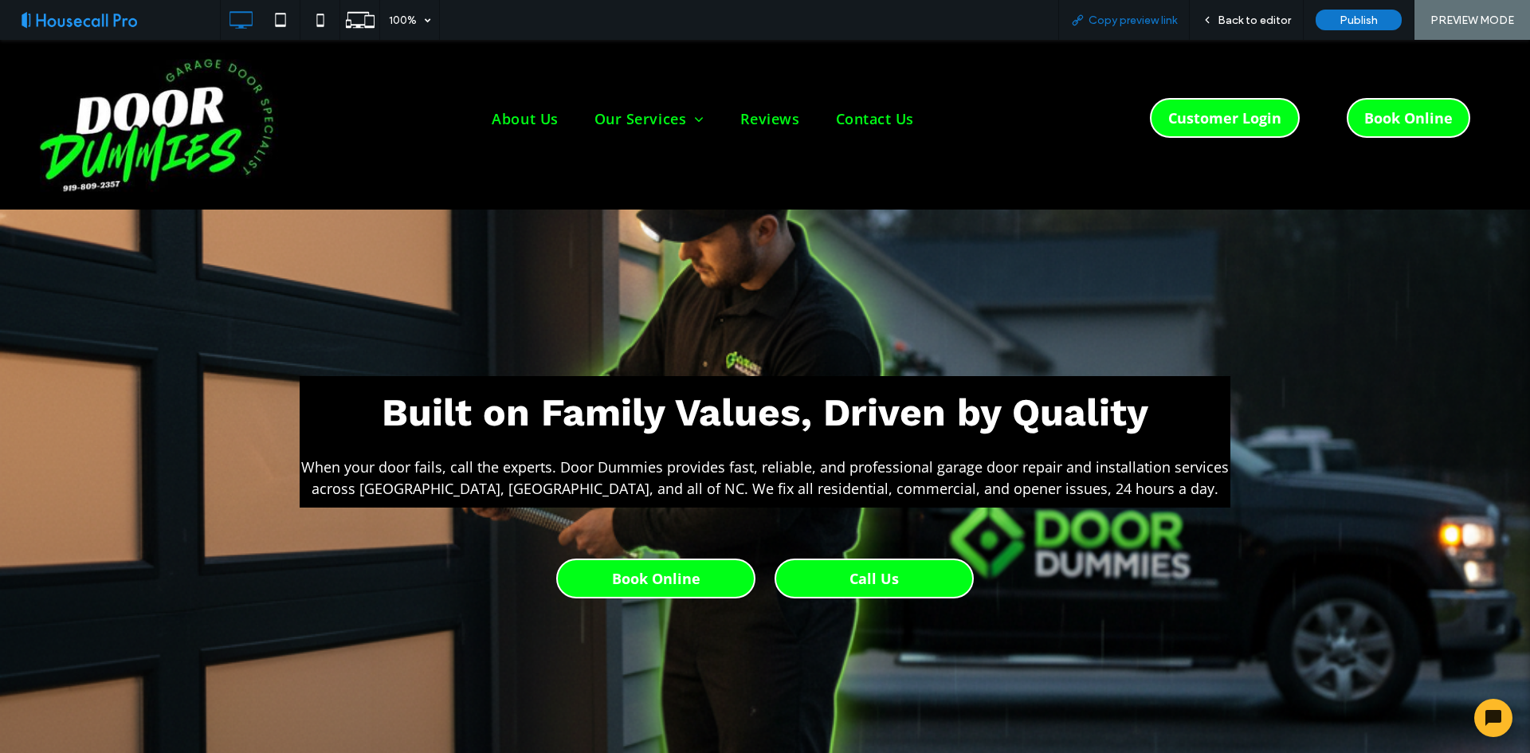
click at [1144, 18] on span "Copy preview link" at bounding box center [1133, 21] width 88 height 14
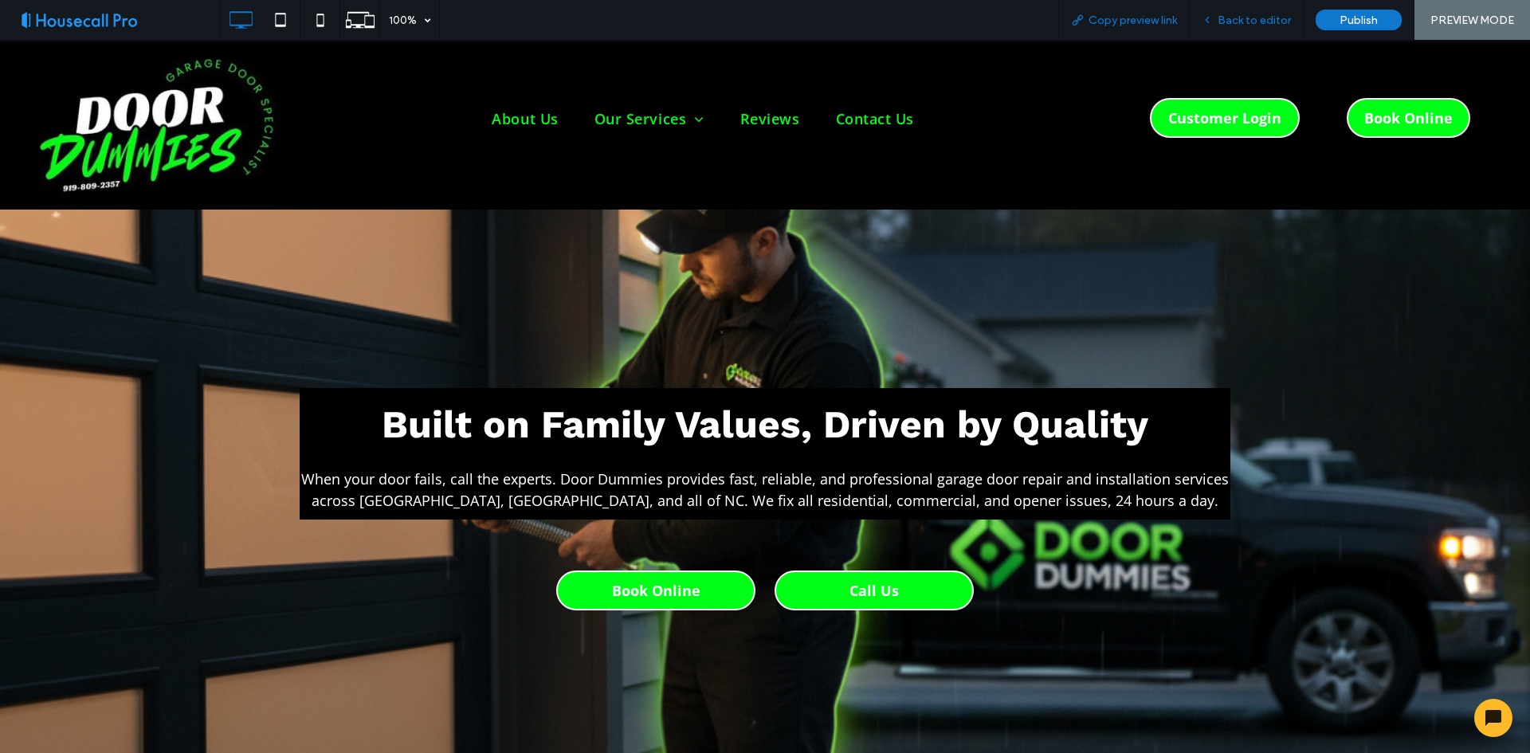
click at [1250, 26] on span "Back to editor" at bounding box center [1254, 21] width 73 height 14
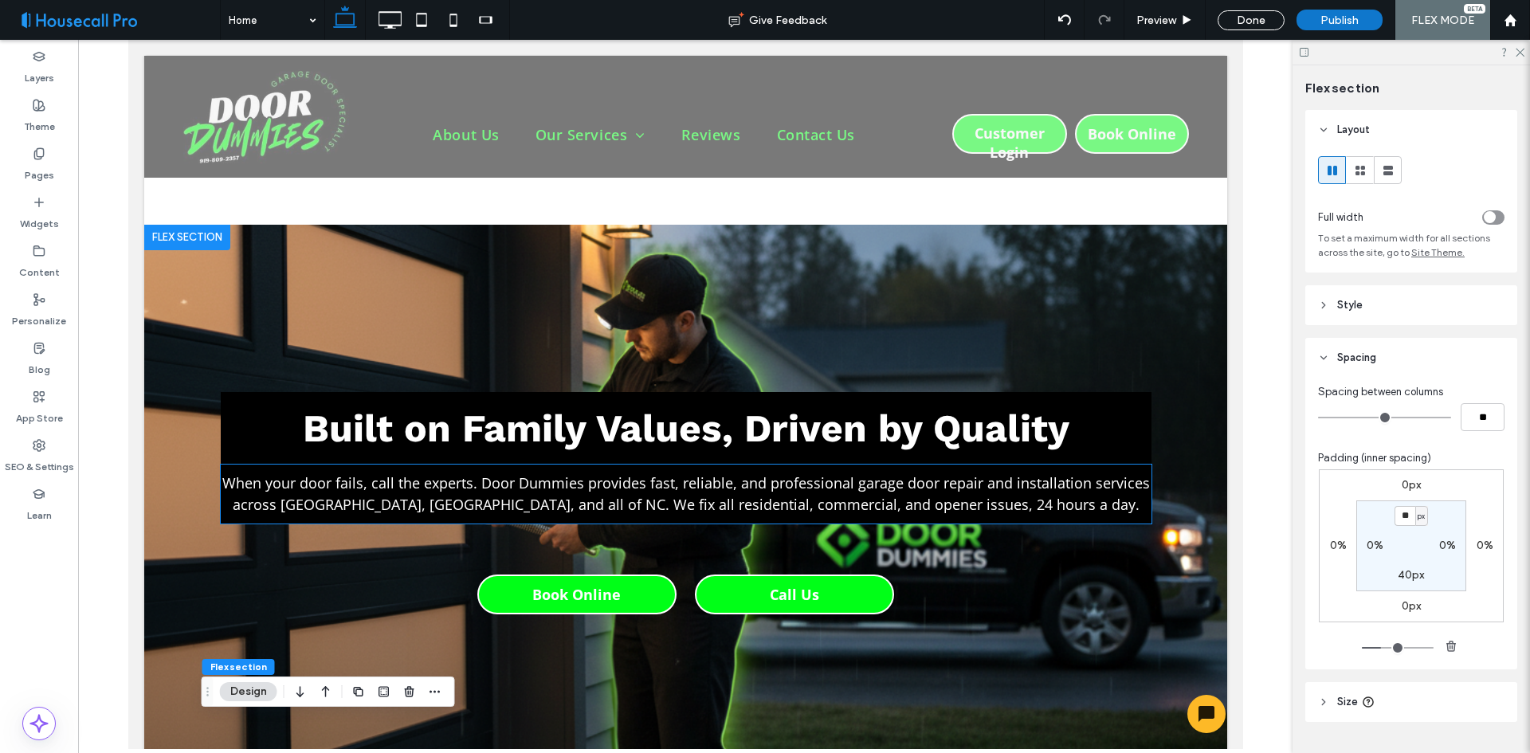
click at [498, 508] on span "When your door fails, call the experts. Door Dummies provides fast, reliable, a…" at bounding box center [686, 493] width 928 height 41
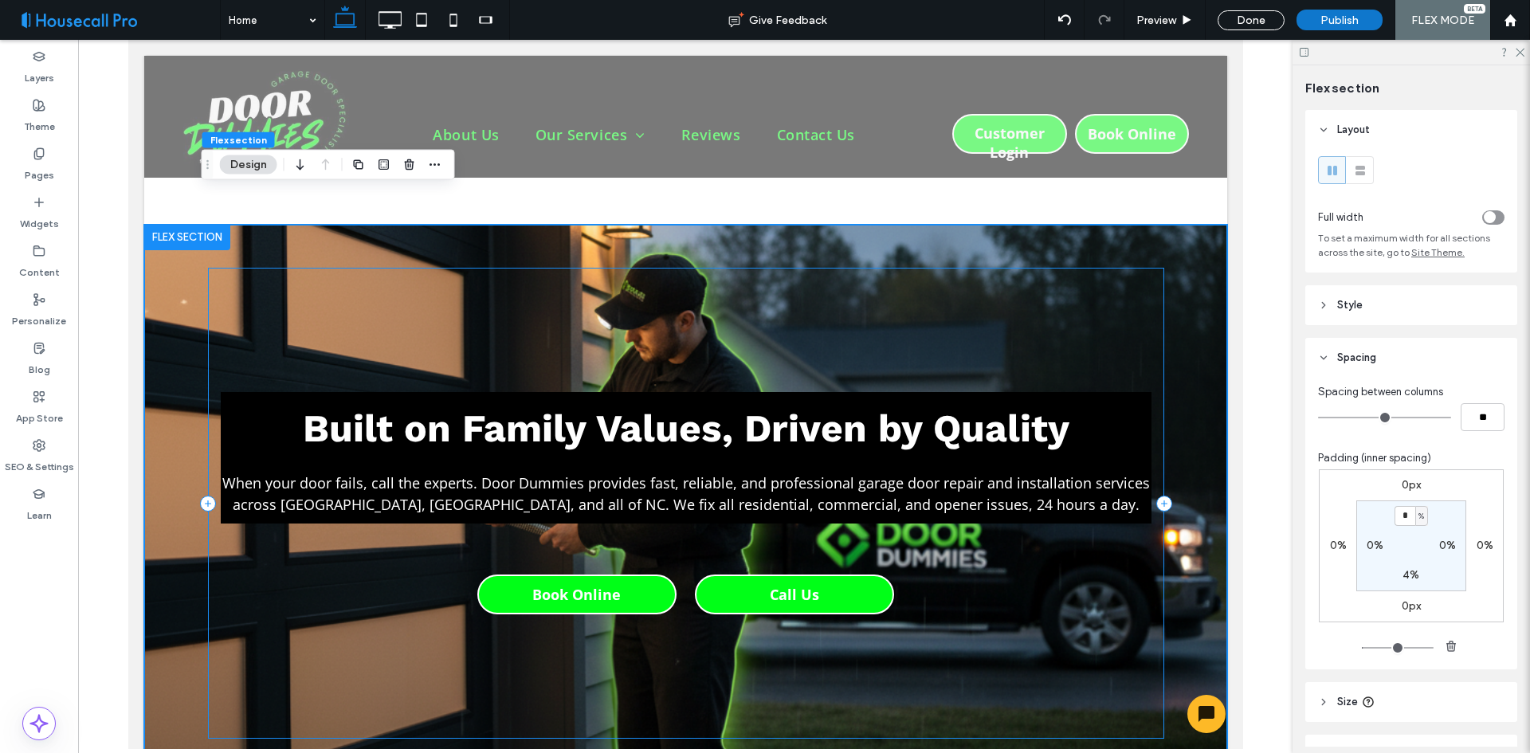
scroll to position [33, 0]
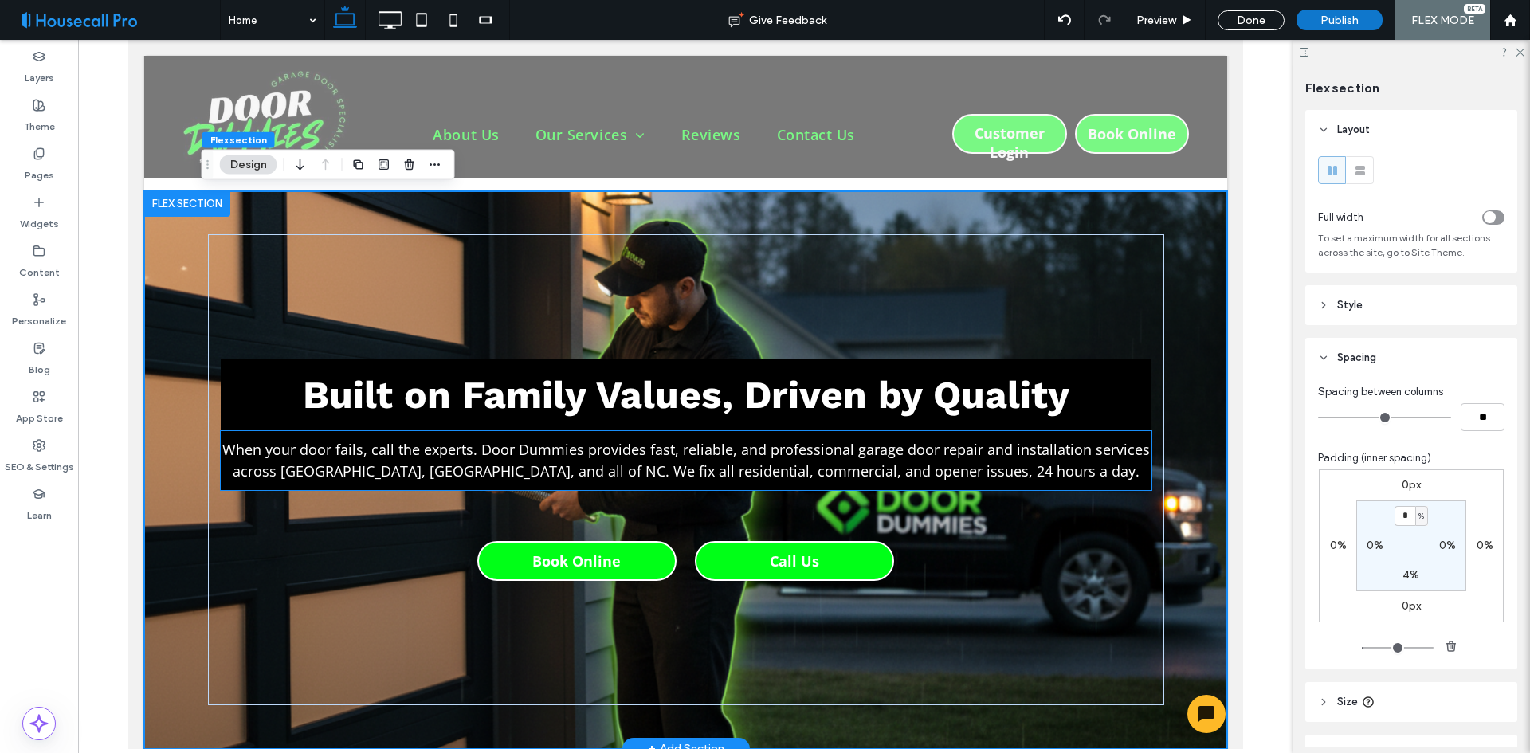
click at [651, 457] on span "When your door fails, call the experts. Door Dummies provides fast, reliable, a…" at bounding box center [686, 460] width 928 height 41
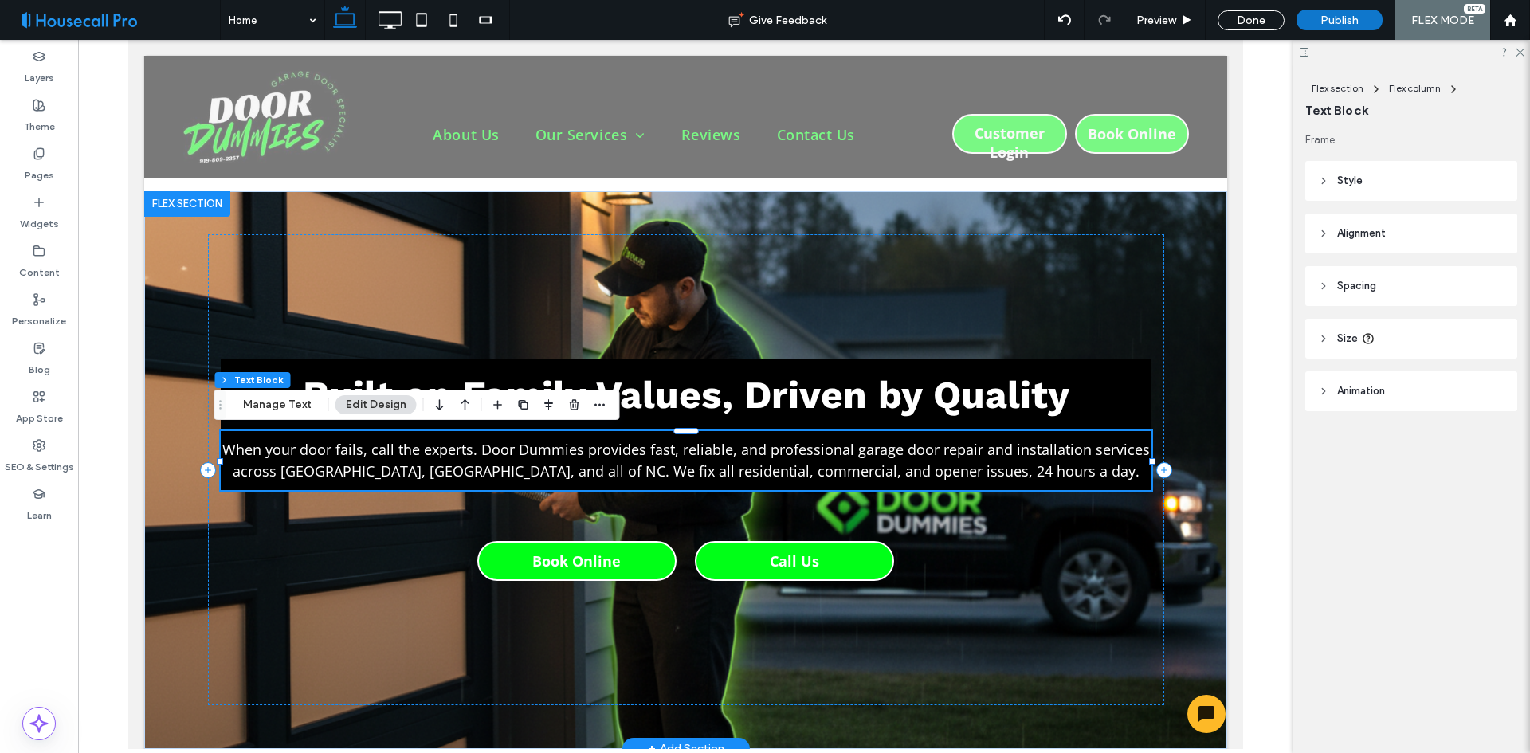
click at [651, 457] on span "When your door fails, call the experts. Door Dummies provides fast, reliable, a…" at bounding box center [686, 460] width 928 height 41
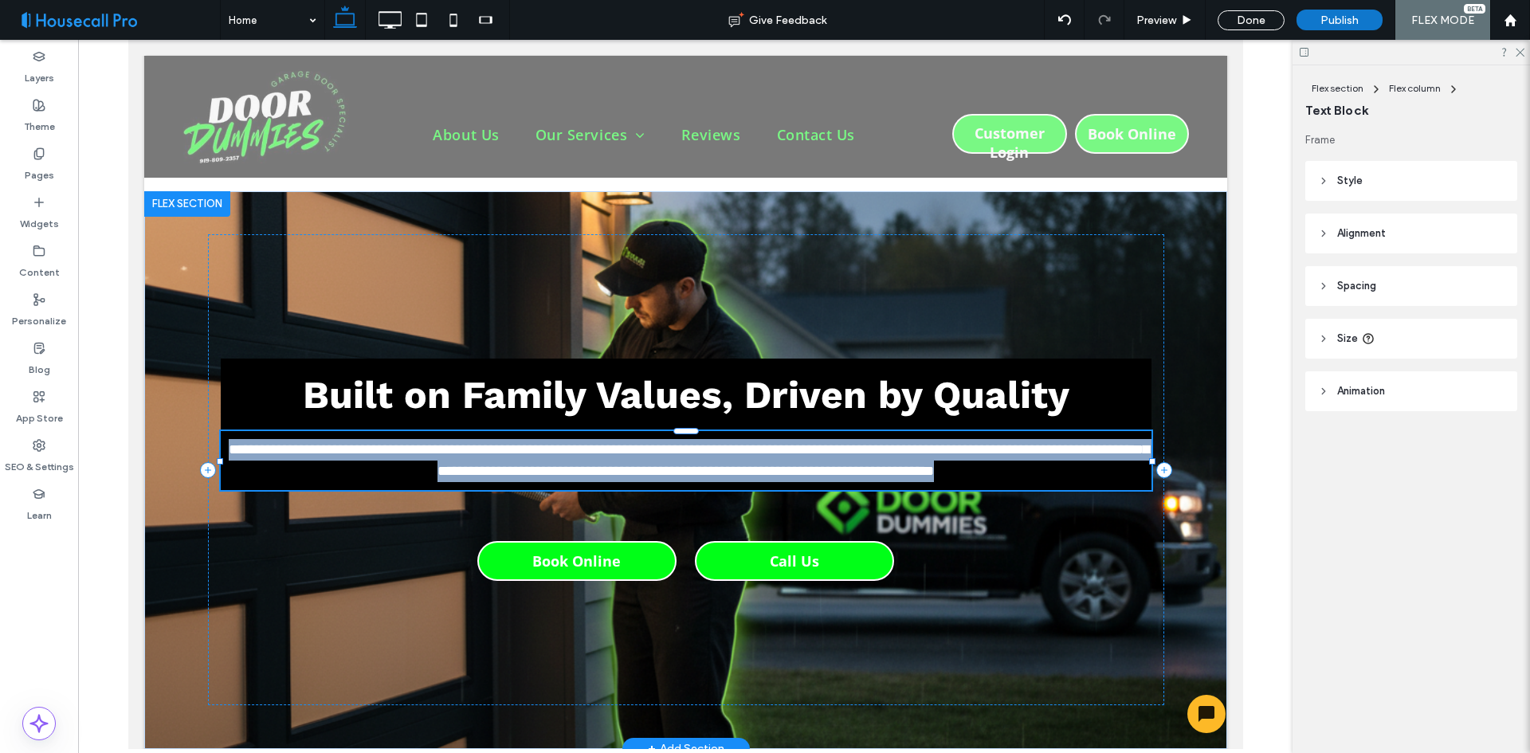
type input "*********"
type input "**"
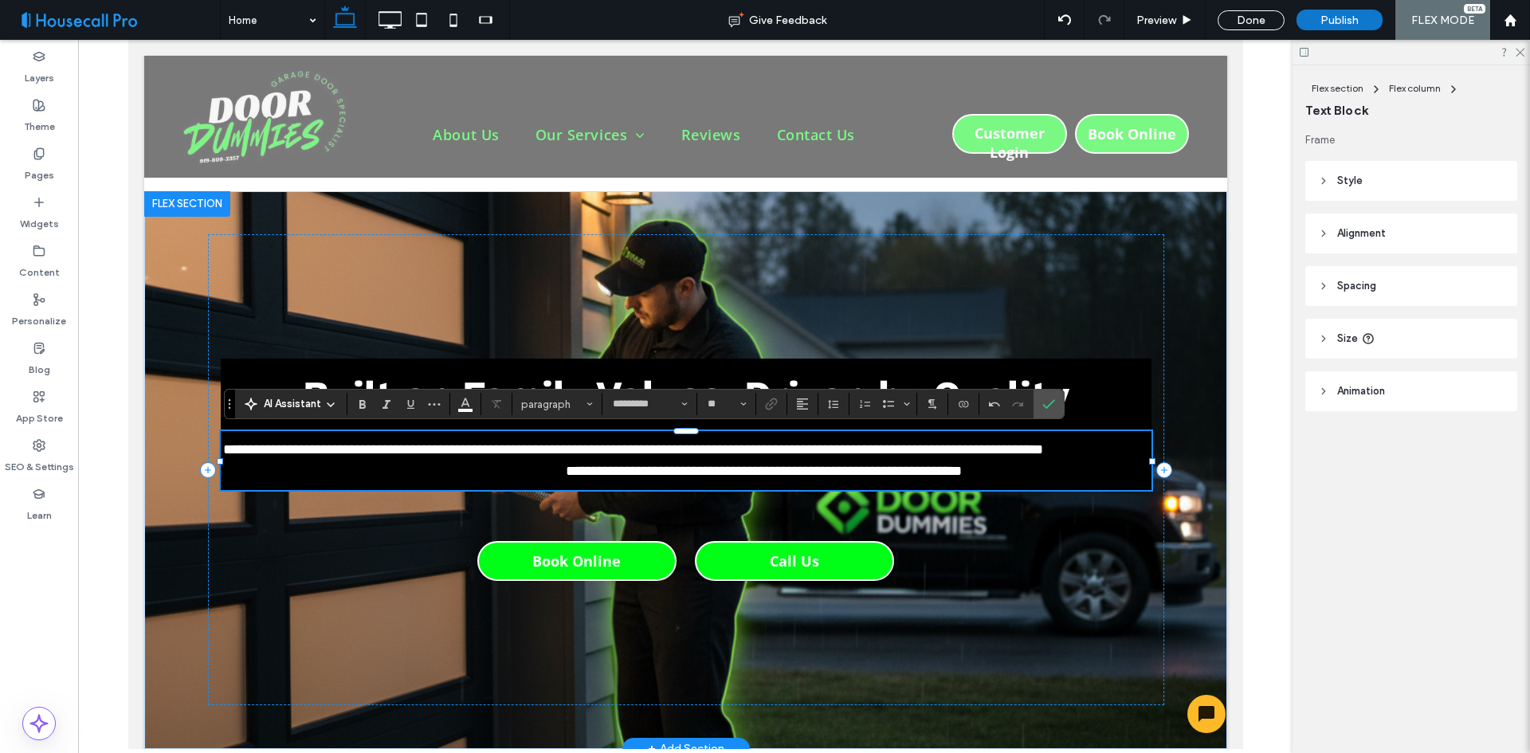
click at [550, 478] on strong "**********" at bounding box center [781, 460] width 745 height 36
click at [550, 477] on strong "**********" at bounding box center [781, 460] width 745 height 36
click at [549, 474] on strong "**********" at bounding box center [781, 460] width 745 height 36
click at [549, 473] on strong "**********" at bounding box center [781, 460] width 745 height 36
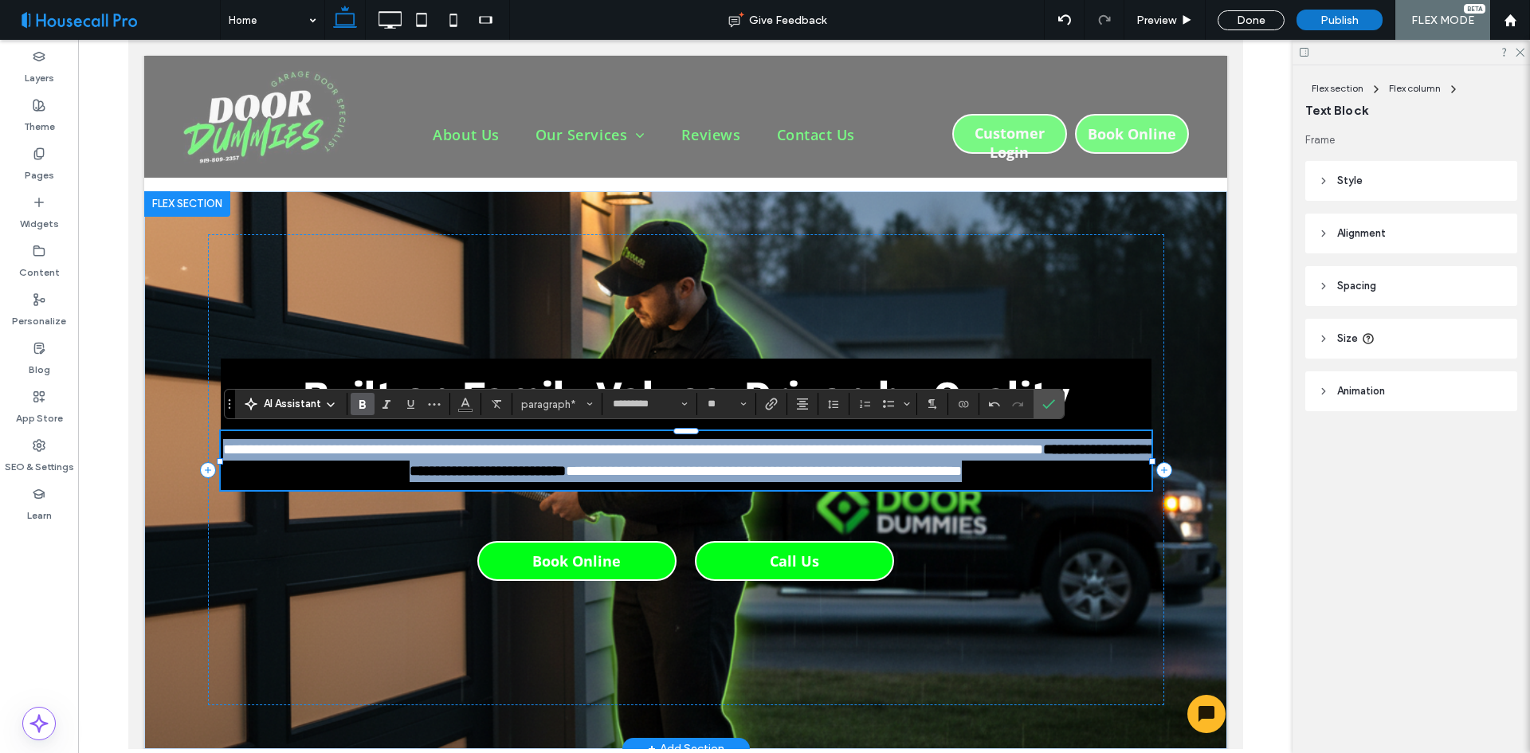
click at [549, 473] on strong "**********" at bounding box center [781, 460] width 745 height 36
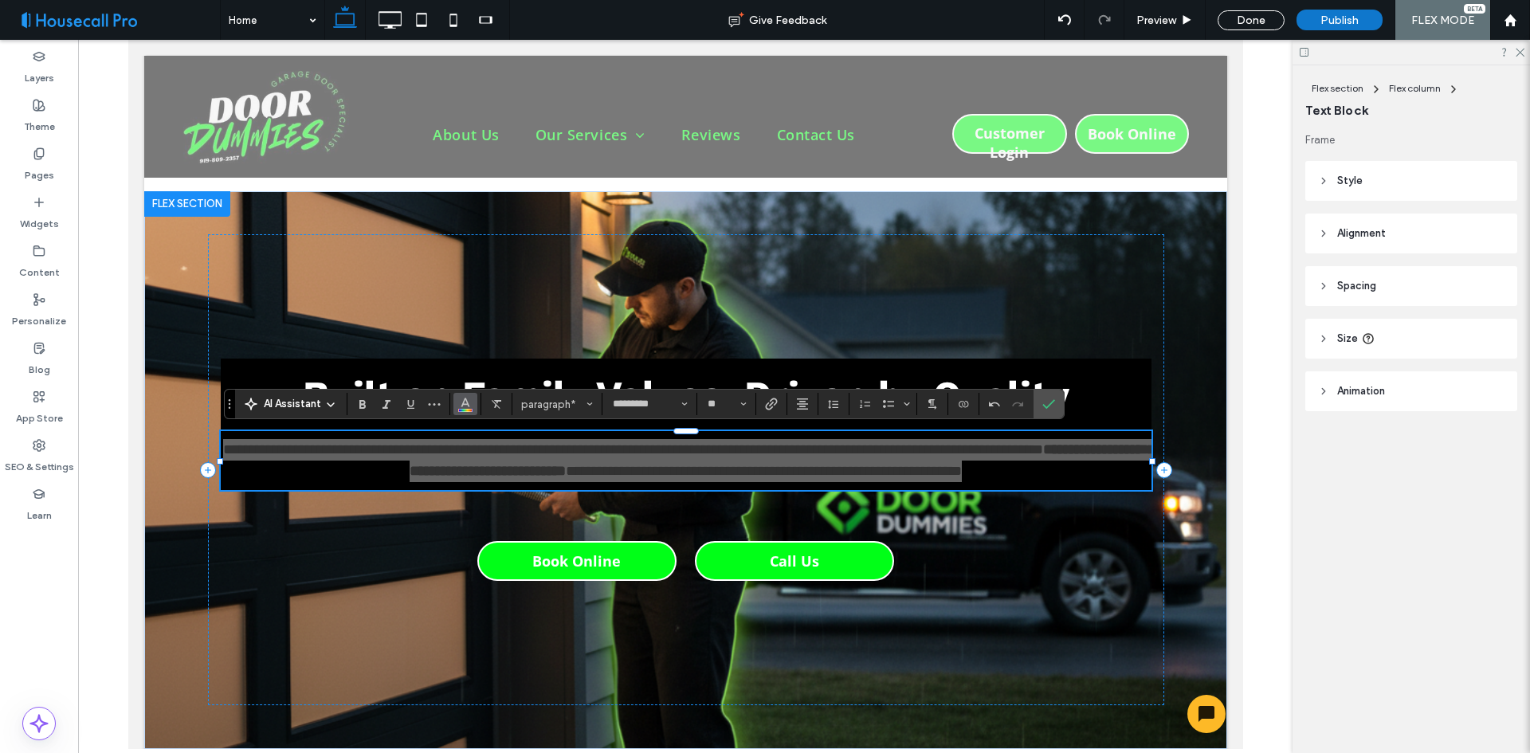
click at [469, 403] on icon "Color" at bounding box center [465, 402] width 13 height 13
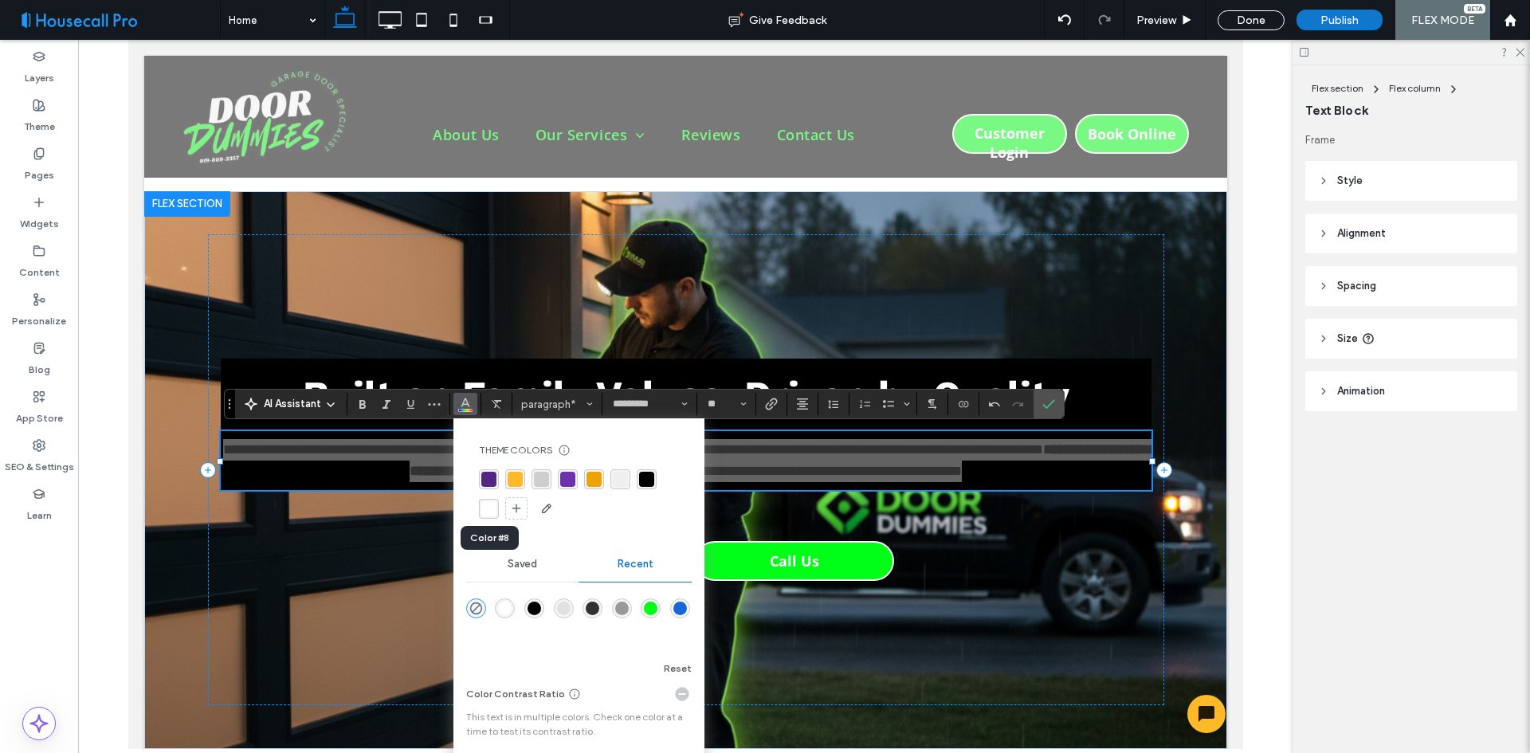
click at [491, 504] on div "rgba(255, 255, 255, 1)" at bounding box center [488, 508] width 15 height 15
click at [1040, 404] on label "Confirm" at bounding box center [1049, 404] width 24 height 29
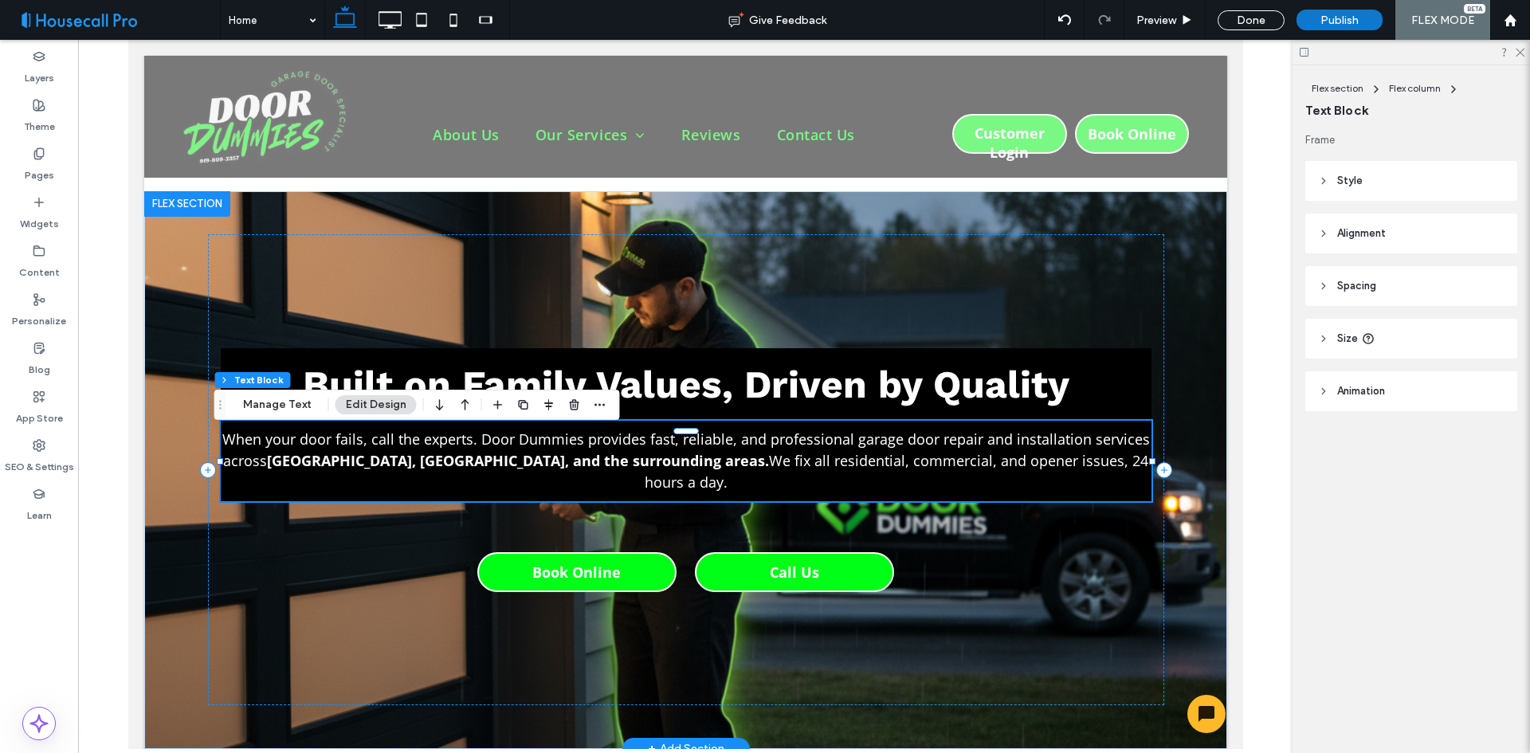
click at [559, 465] on div "Built on Family Values, Driven by Quality When your door fails, call the expert…" at bounding box center [685, 469] width 956 height 471
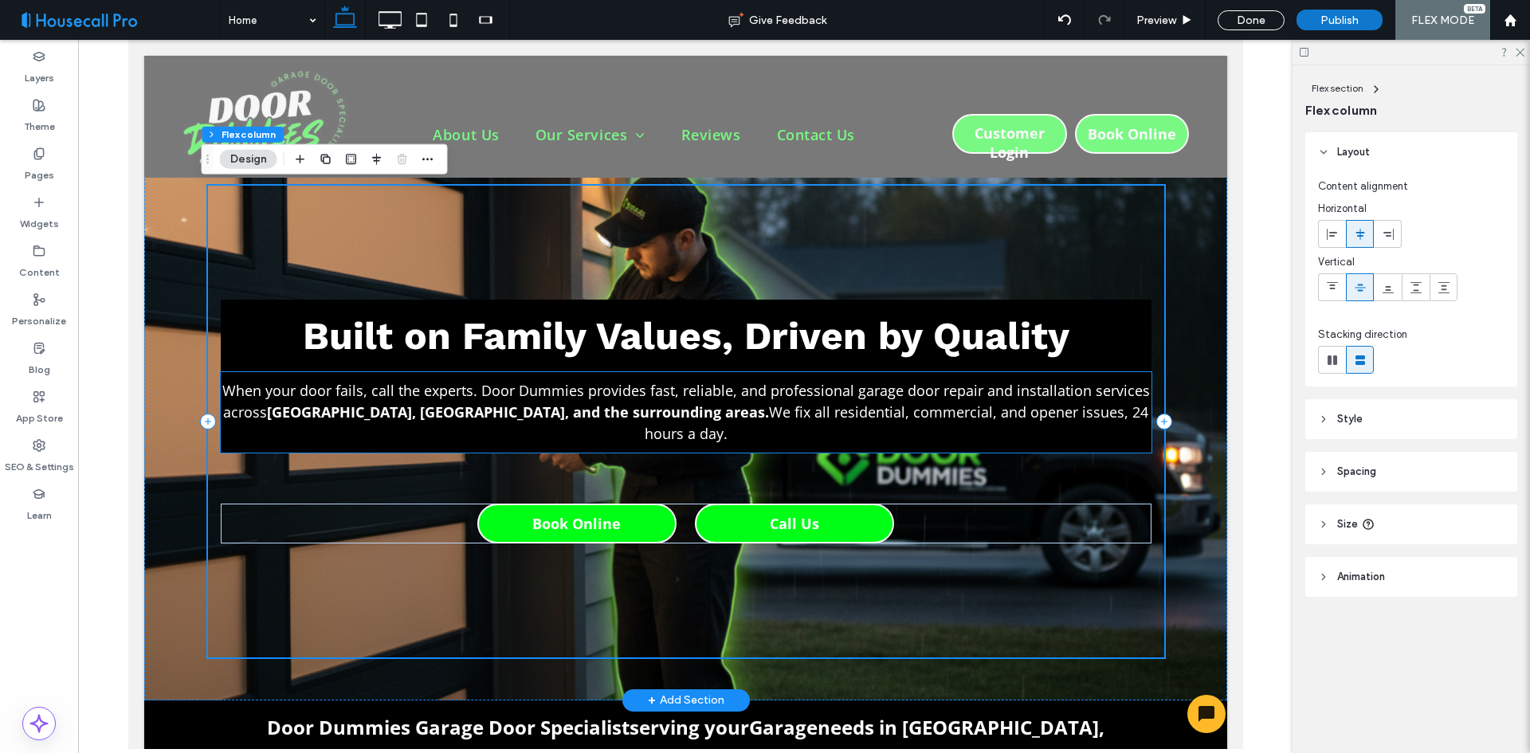
click at [704, 421] on span "We fix all residential, commercial, and opener issues, 24 hours a day." at bounding box center [896, 422] width 504 height 41
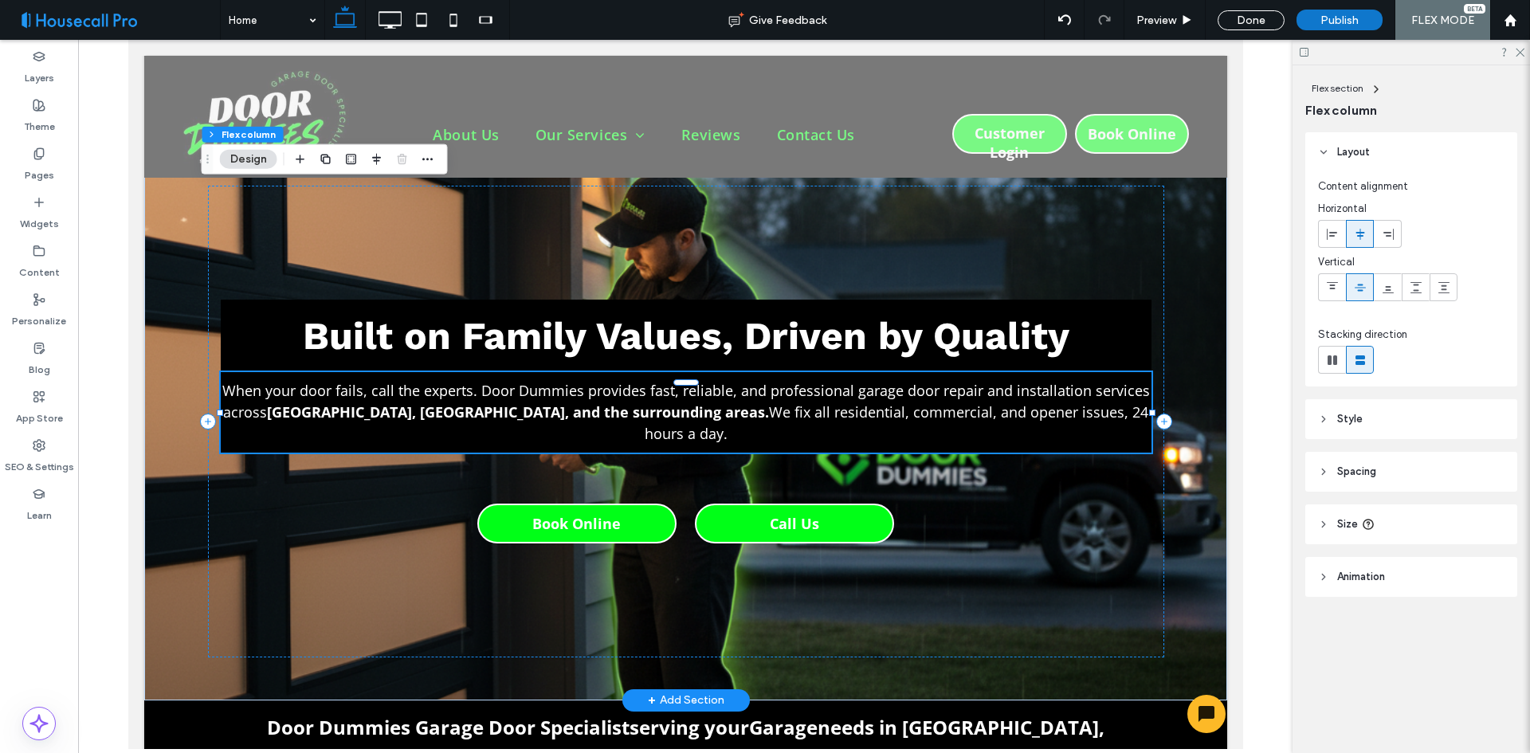
click at [704, 421] on div "When your door fails, call the experts. Door Dummies provides fast, reliable, a…" at bounding box center [685, 412] width 931 height 80
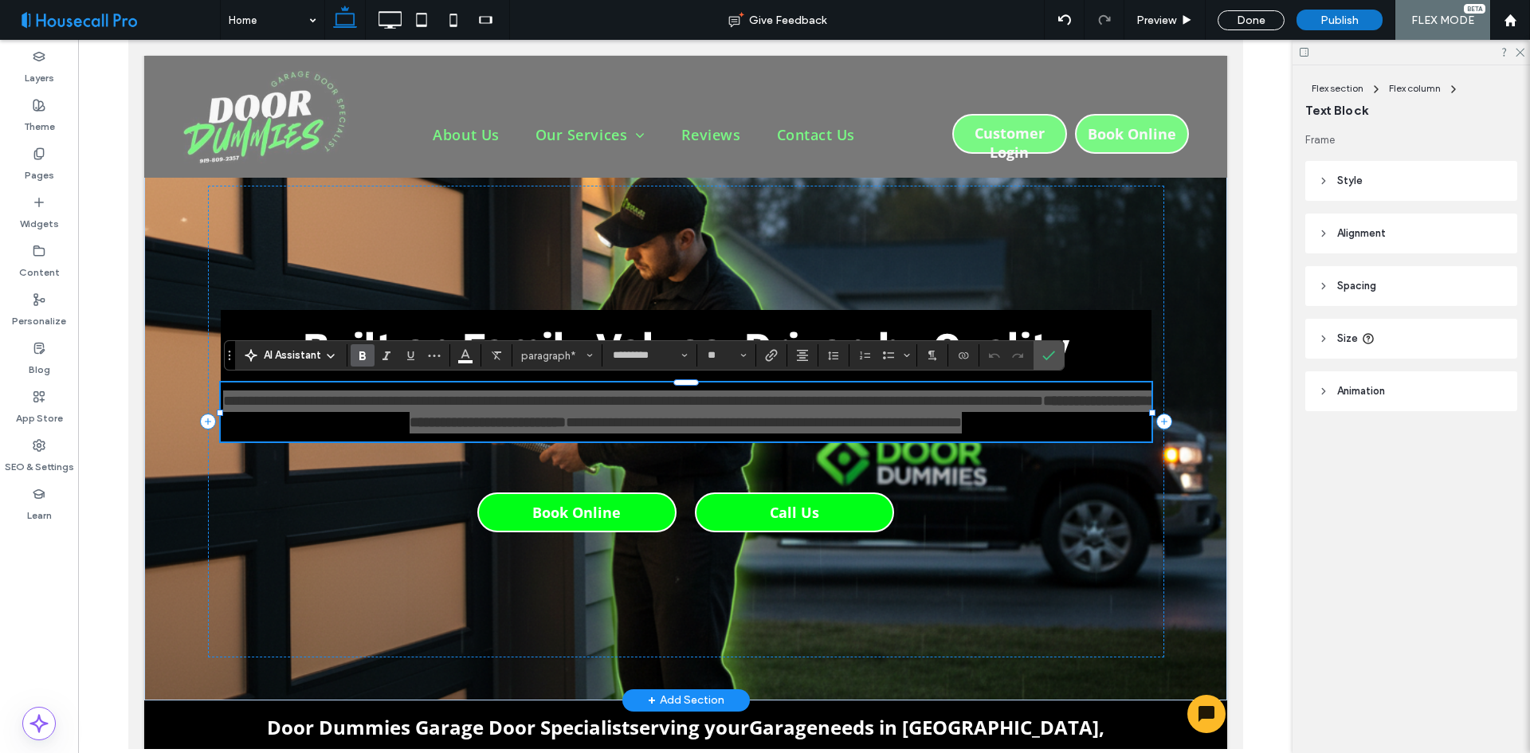
click at [360, 354] on use "Bold" at bounding box center [362, 355] width 6 height 9
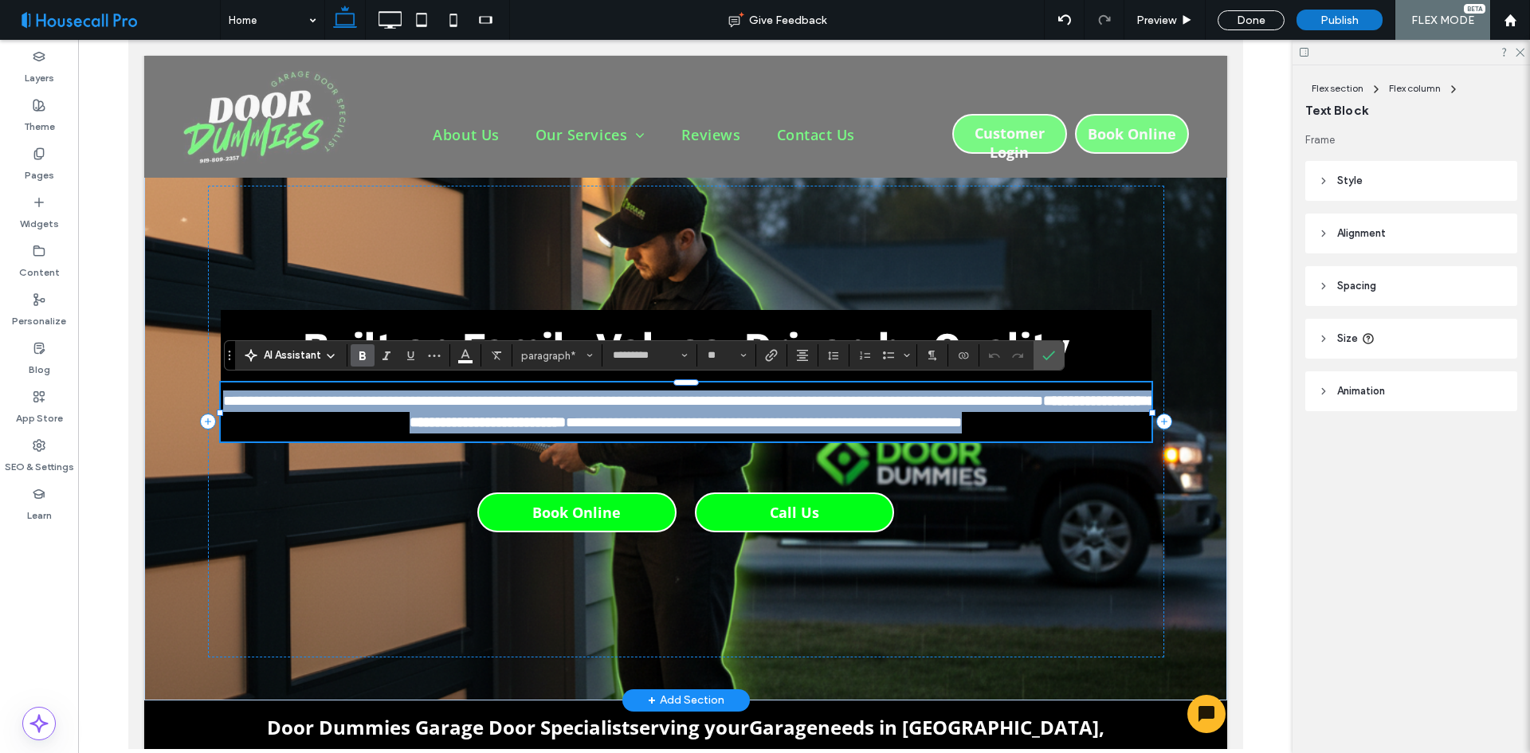
scroll to position [23, 0]
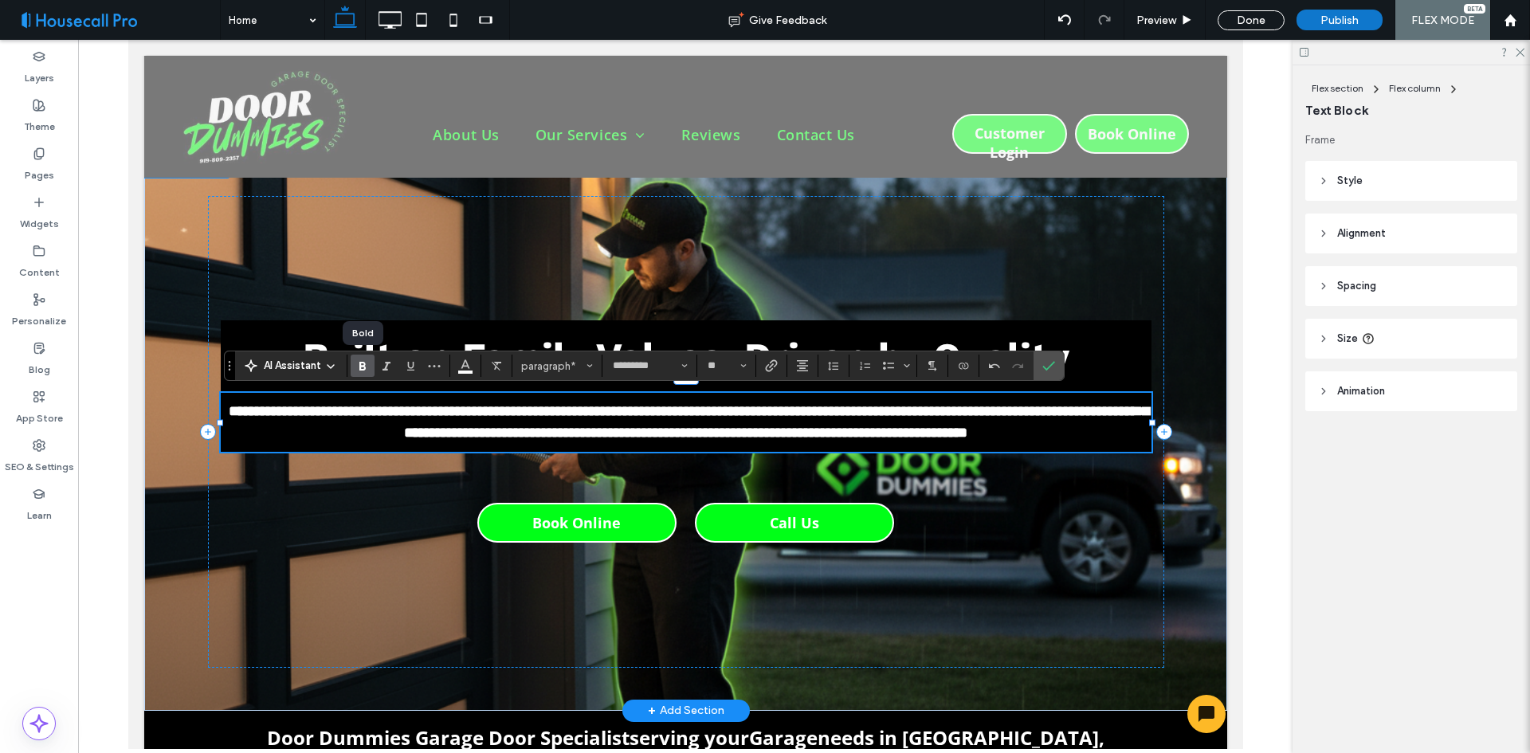
click at [360, 355] on span "Bold" at bounding box center [359, 366] width 7 height 22
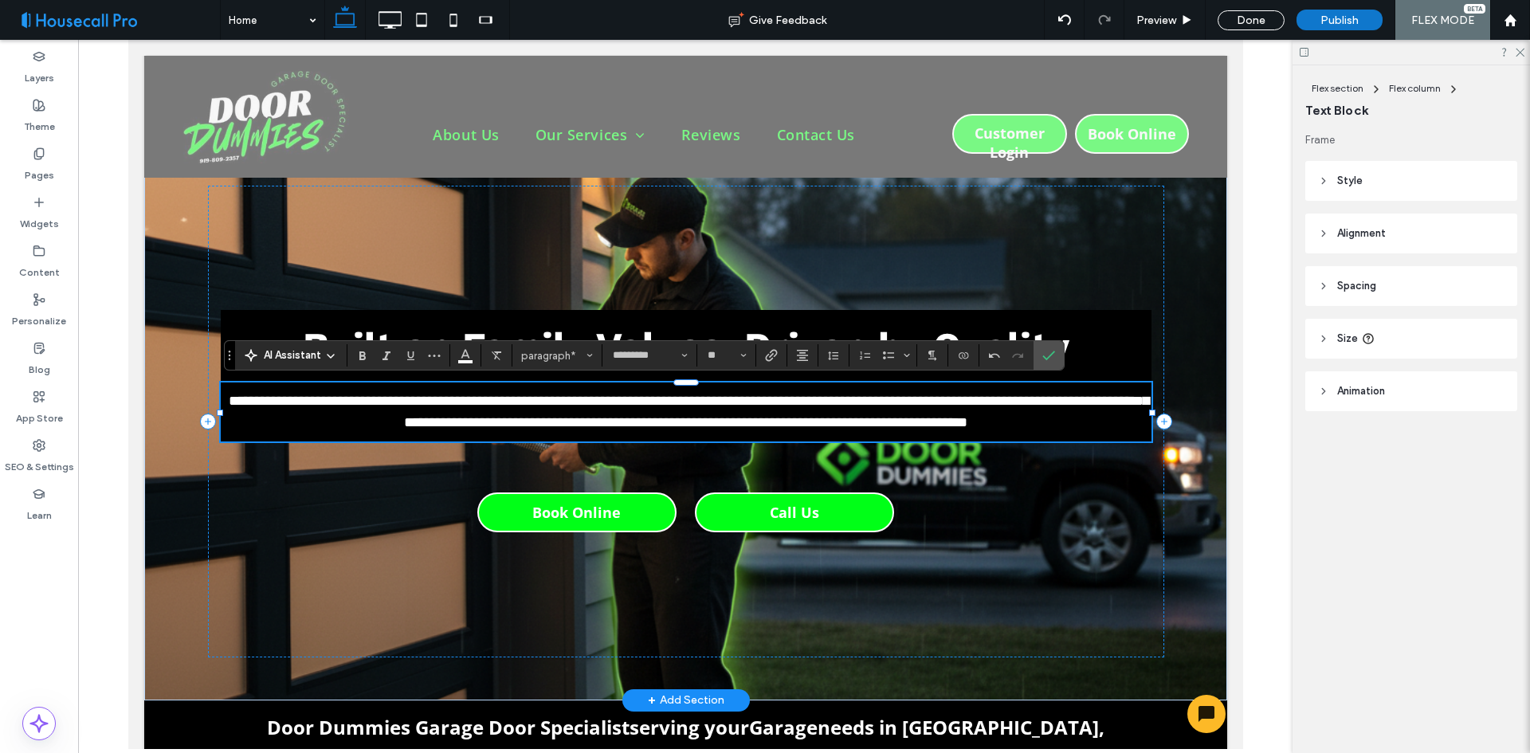
click at [1117, 427] on p "**********" at bounding box center [685, 411] width 931 height 43
drag, startPoint x: 939, startPoint y: 313, endPoint x: 1049, endPoint y: 363, distance: 120.6
click at [1049, 363] on span "Confirm" at bounding box center [1045, 355] width 7 height 29
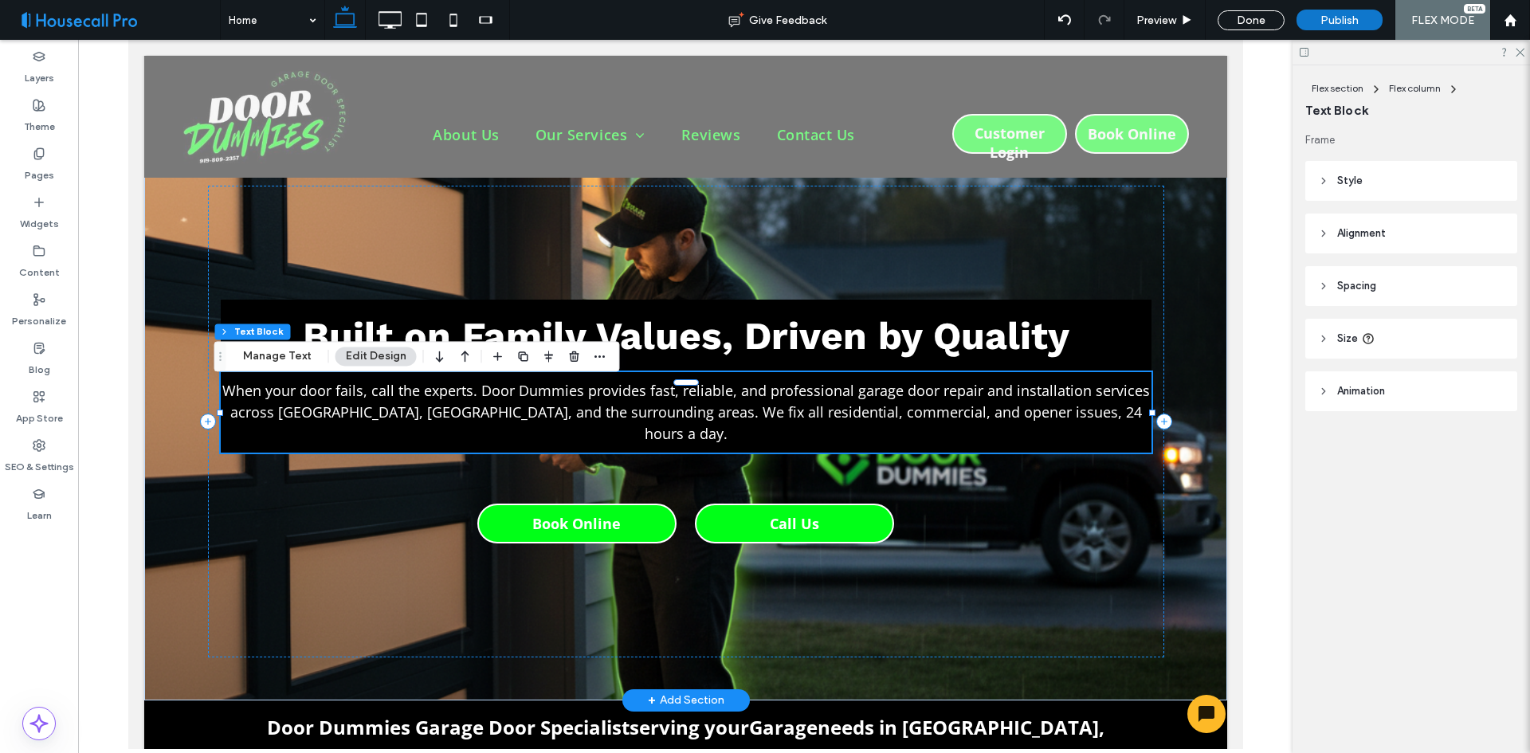
click at [869, 249] on div "Built on Family Values, Driven by Quality When your door fails, call the expert…" at bounding box center [685, 421] width 956 height 471
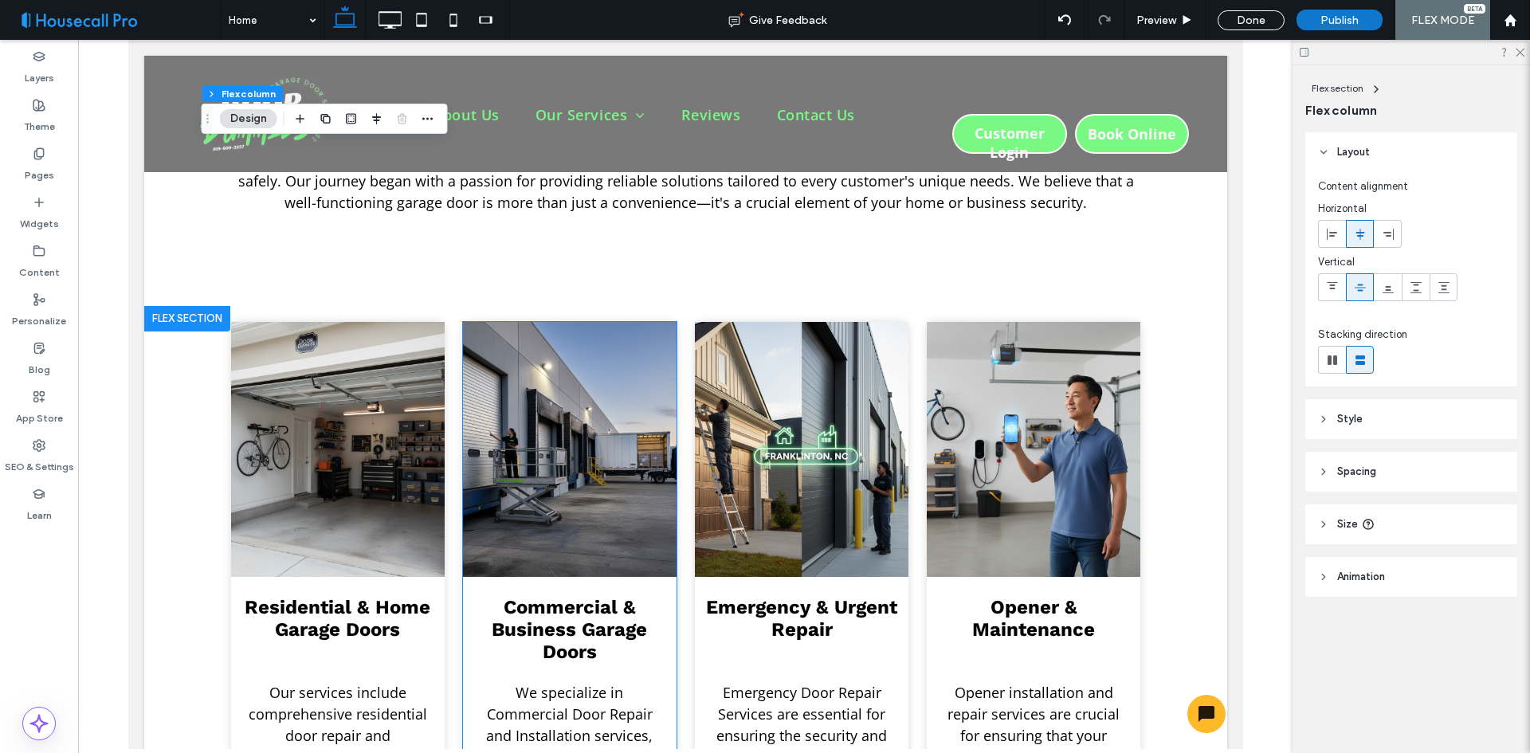
scroll to position [1866, 0]
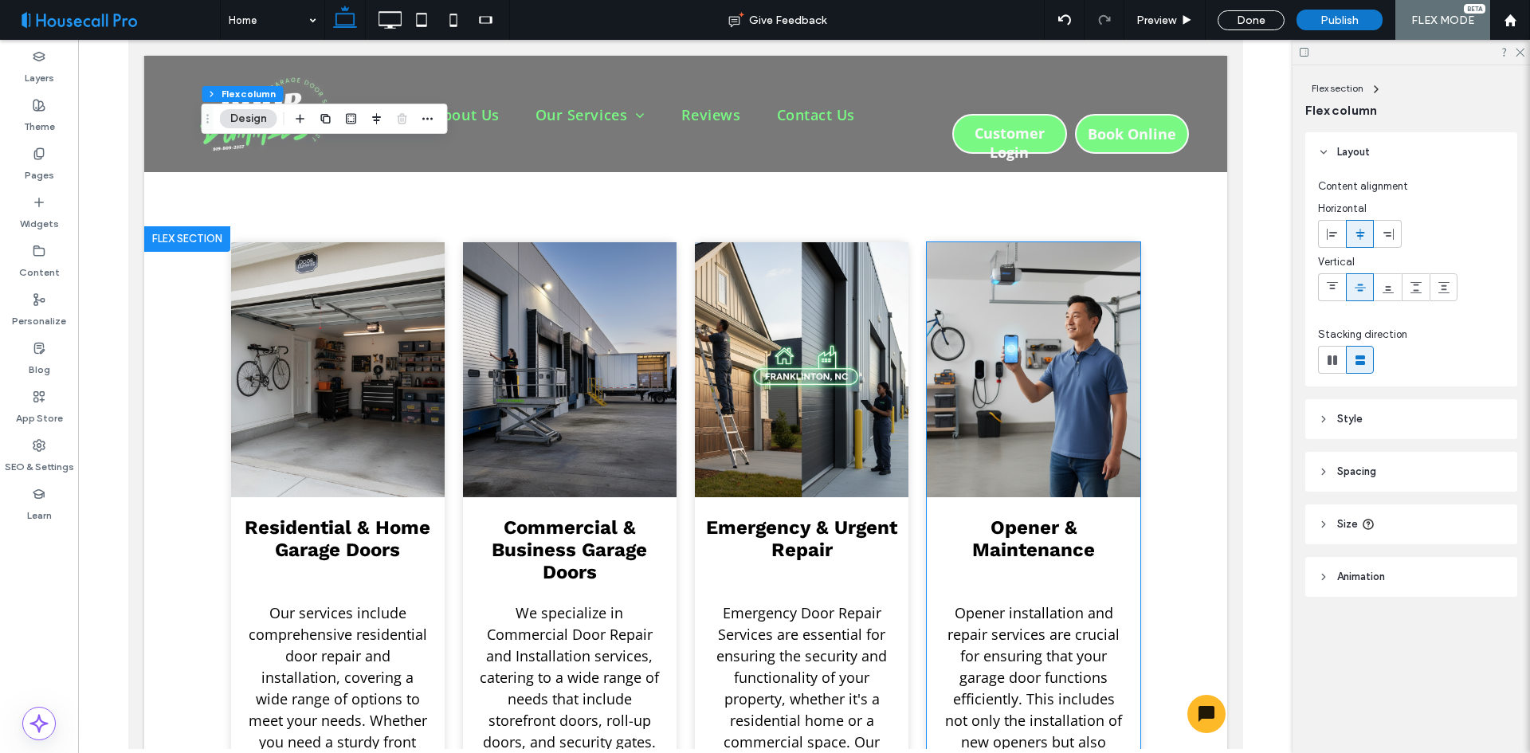
click at [1050, 516] on span "Opener & Maintenance" at bounding box center [1032, 538] width 123 height 45
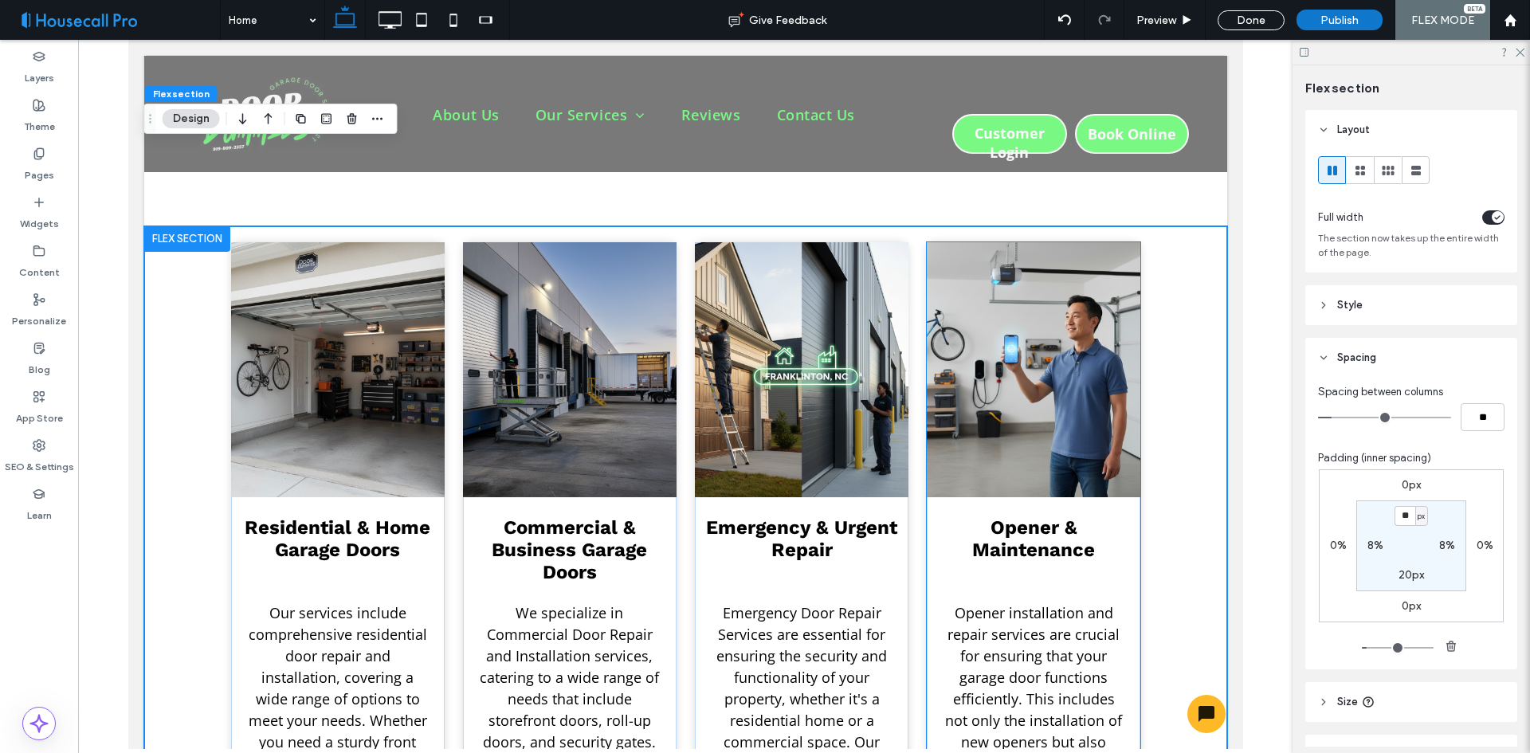
scroll to position [2024, 0]
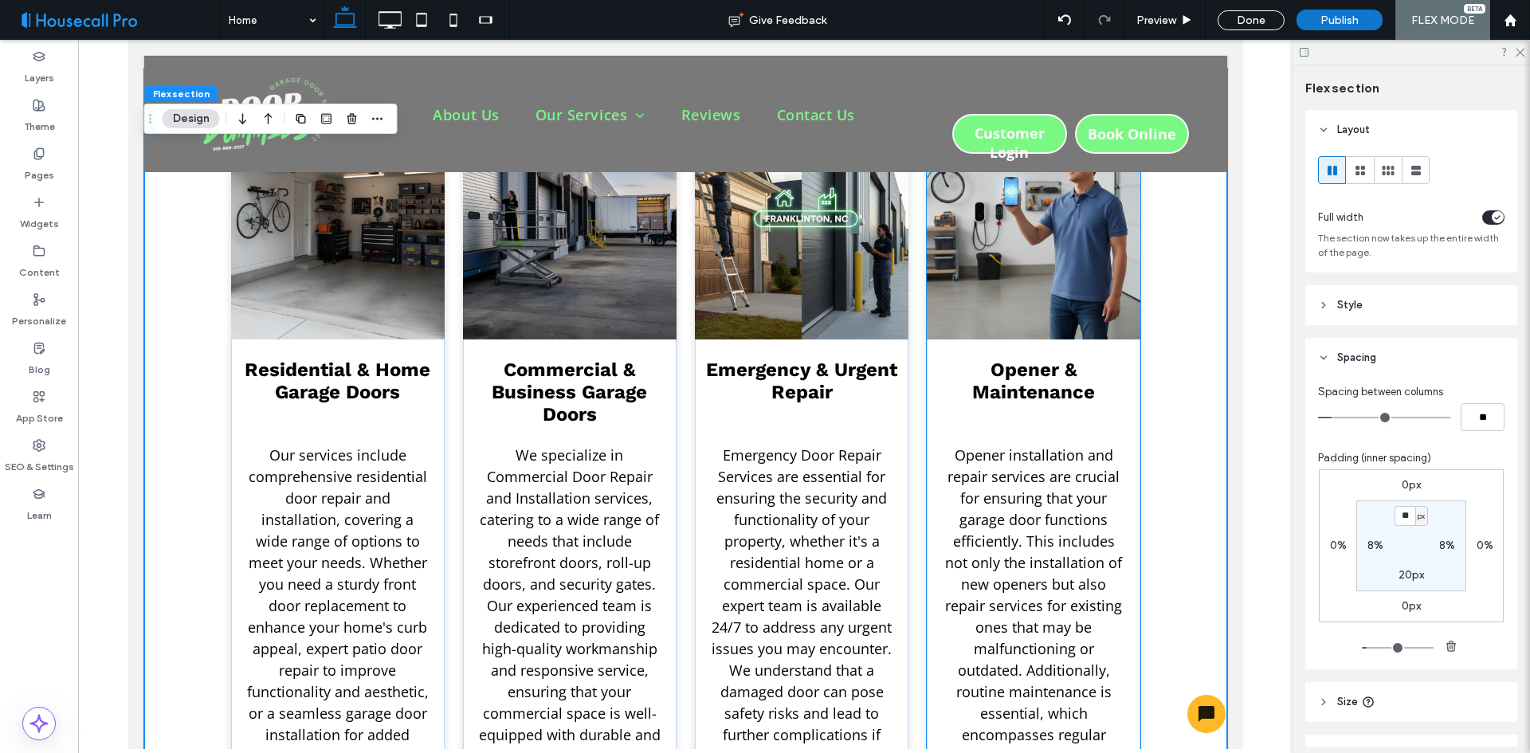
click at [1039, 359] on span "Opener & Maintenance" at bounding box center [1032, 381] width 123 height 45
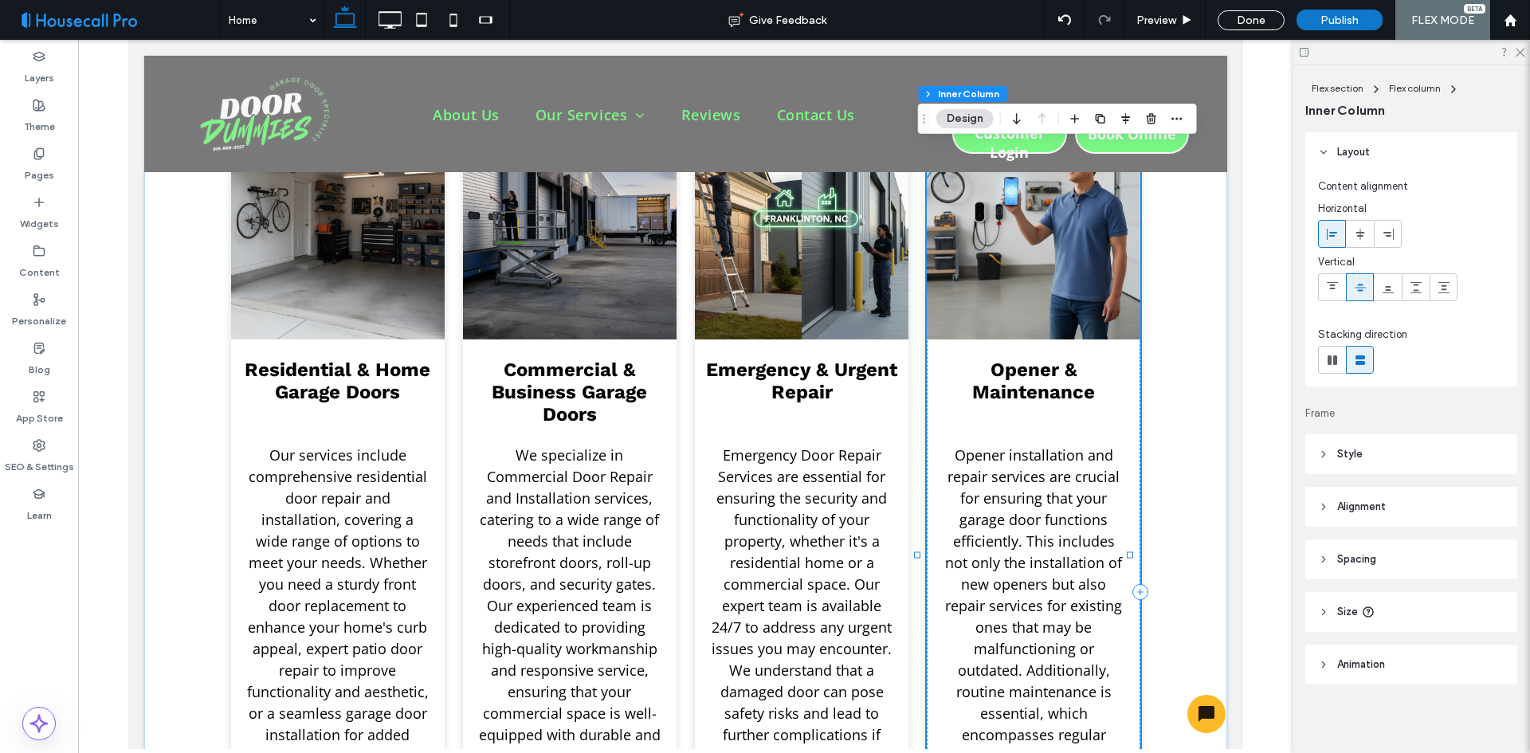
click at [1050, 359] on span "Opener & Maintenance" at bounding box center [1032, 381] width 123 height 45
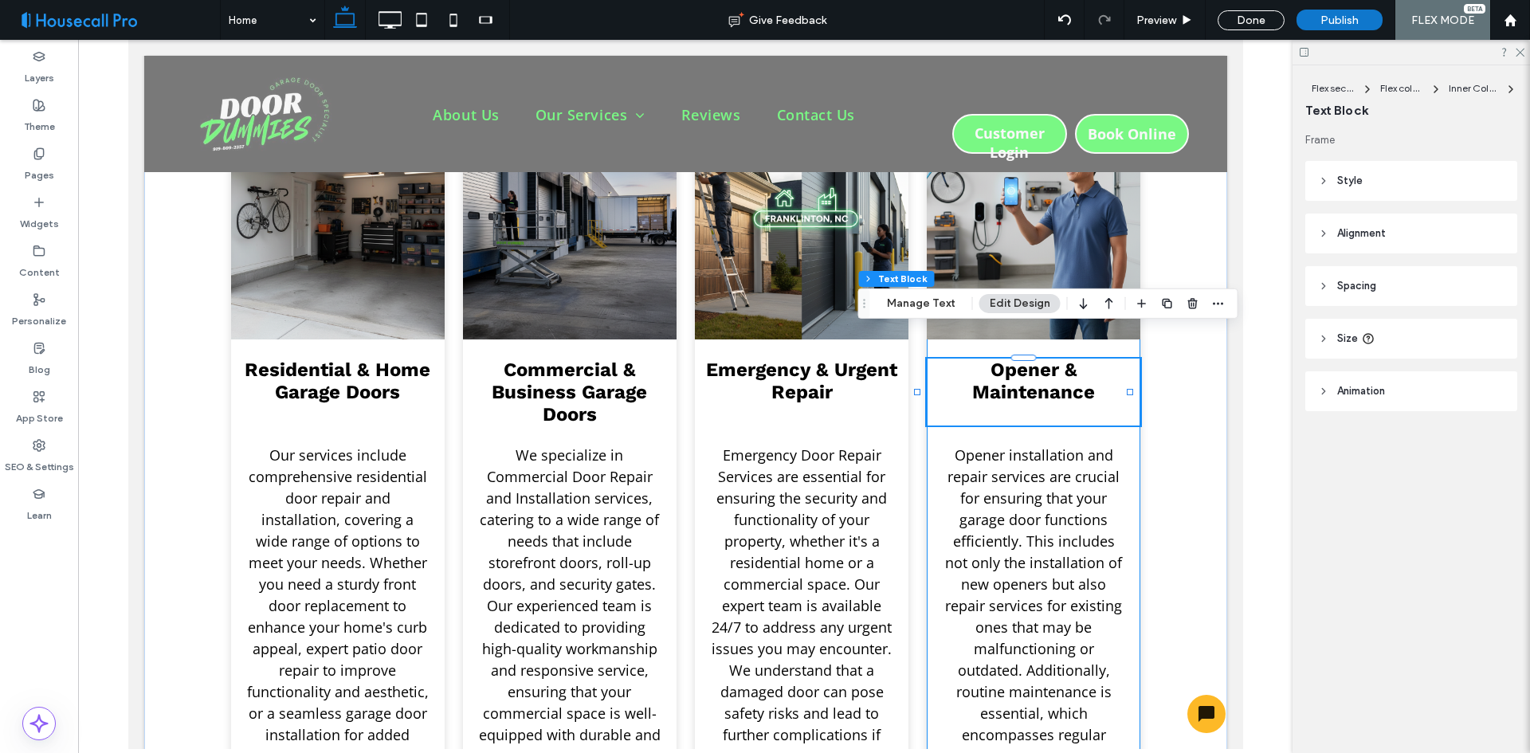
click at [1045, 359] on span "Opener & Maintenance" at bounding box center [1032, 381] width 123 height 45
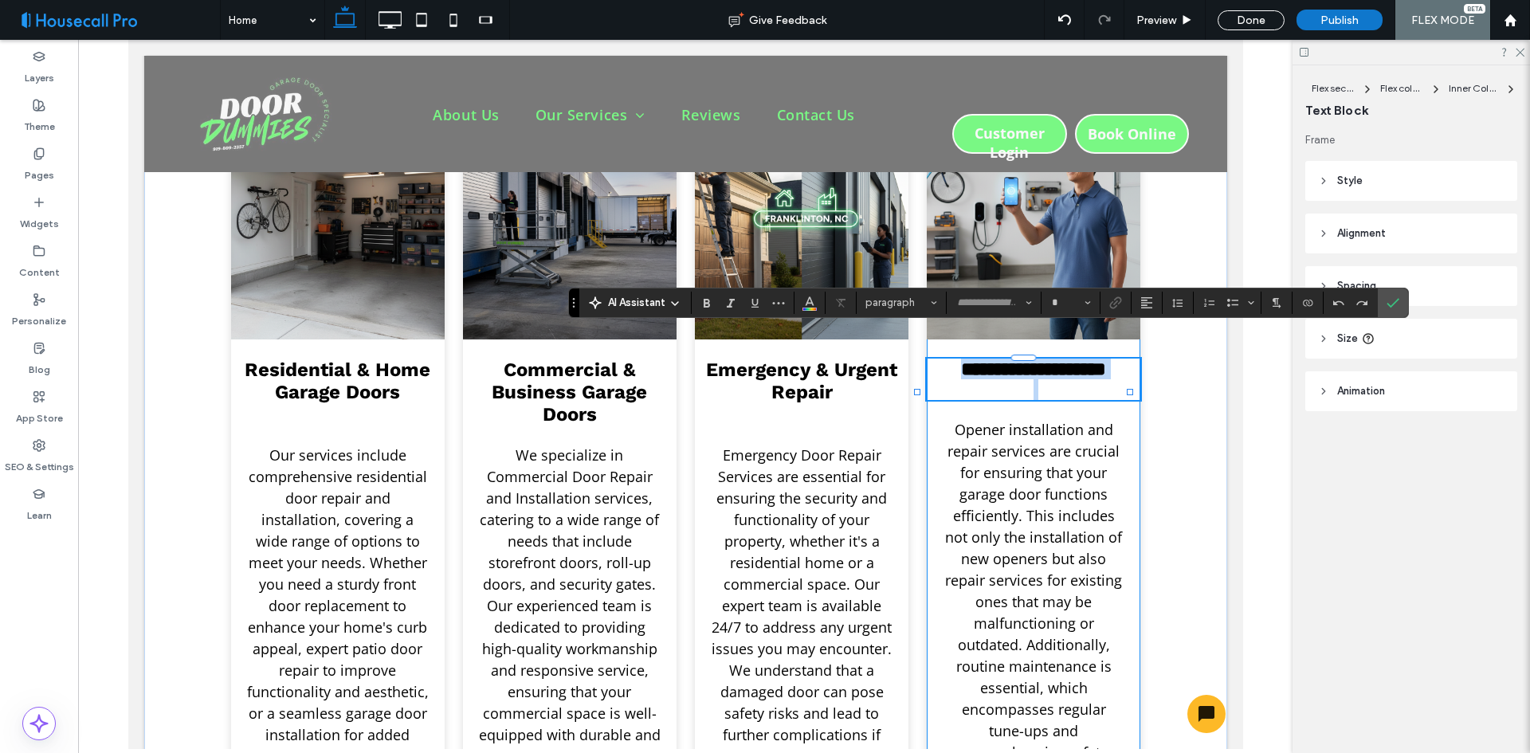
click at [1046, 359] on span "**********" at bounding box center [1032, 368] width 145 height 19
type input "*********"
type input "**"
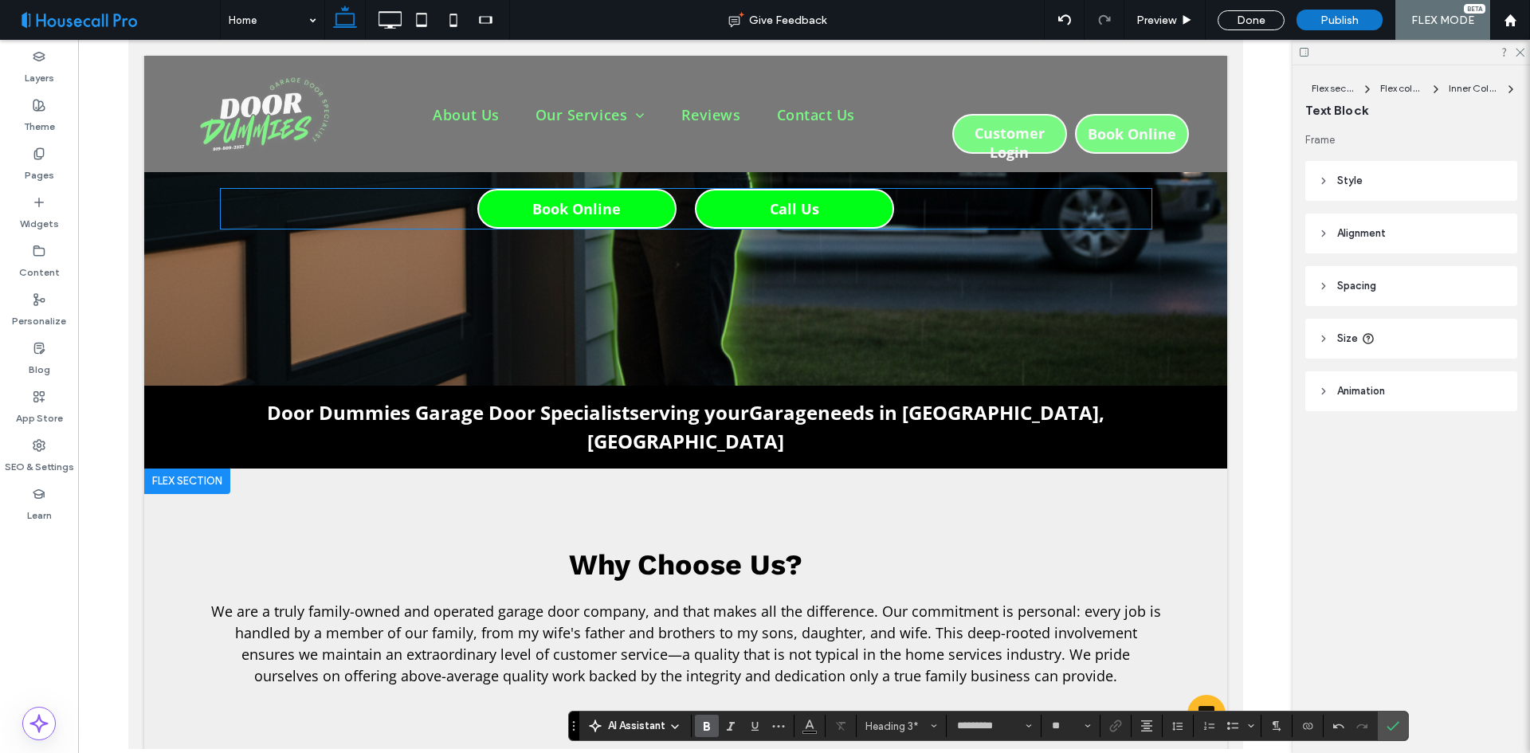
scroll to position [0, 0]
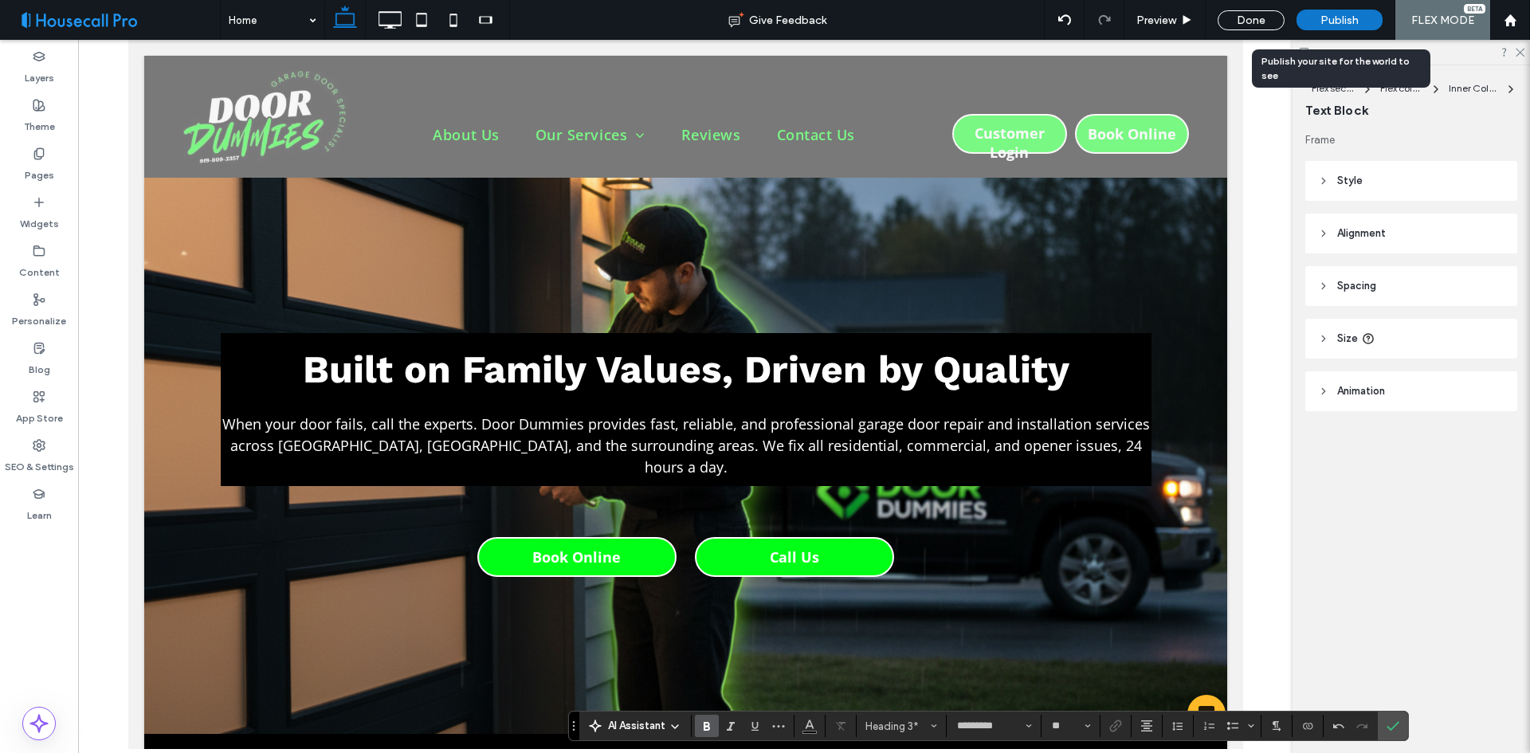
click at [1332, 14] on span "Publish" at bounding box center [1340, 21] width 38 height 14
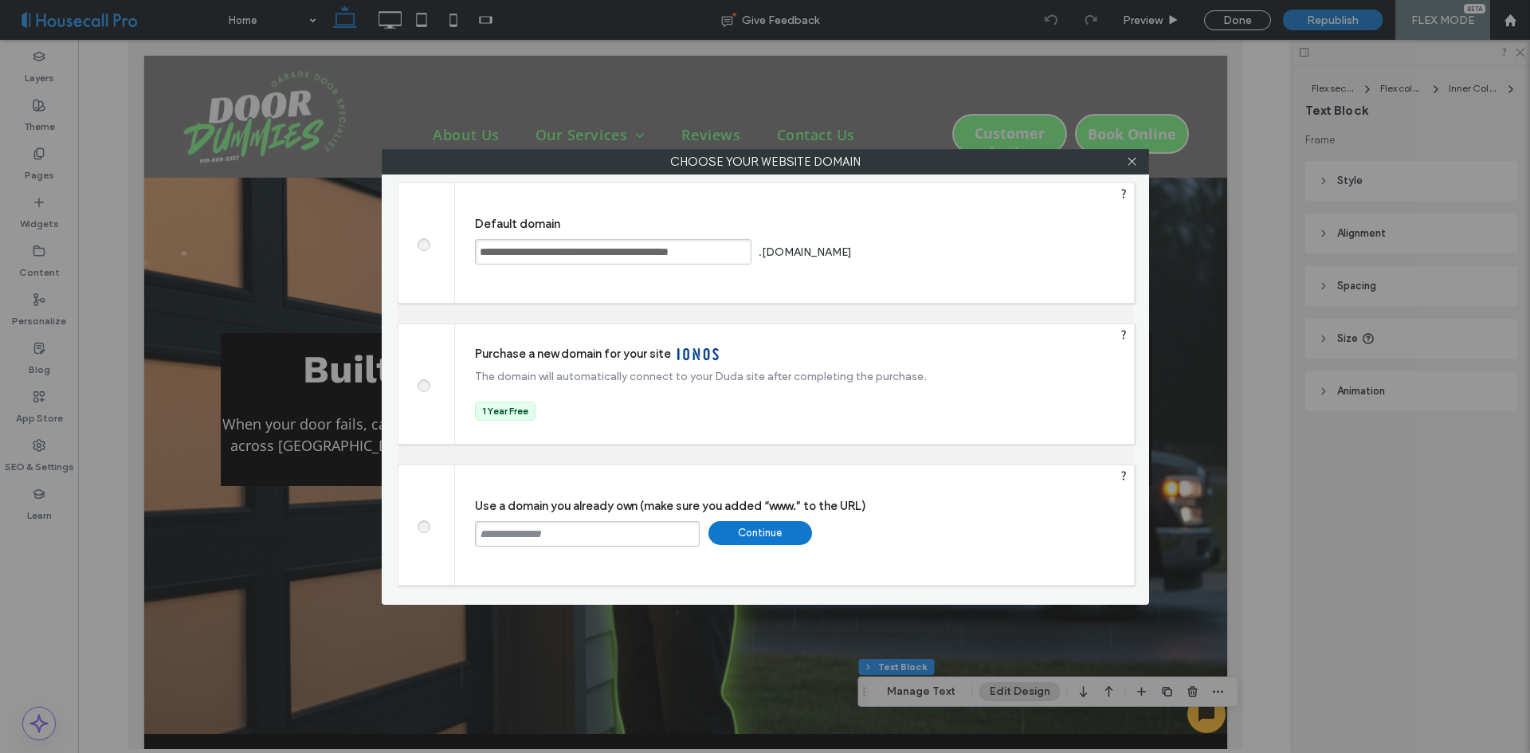
click at [578, 532] on input "text" at bounding box center [587, 534] width 225 height 26
paste input "**********"
type input "**********"
click at [762, 529] on div "Continue" at bounding box center [760, 533] width 104 height 24
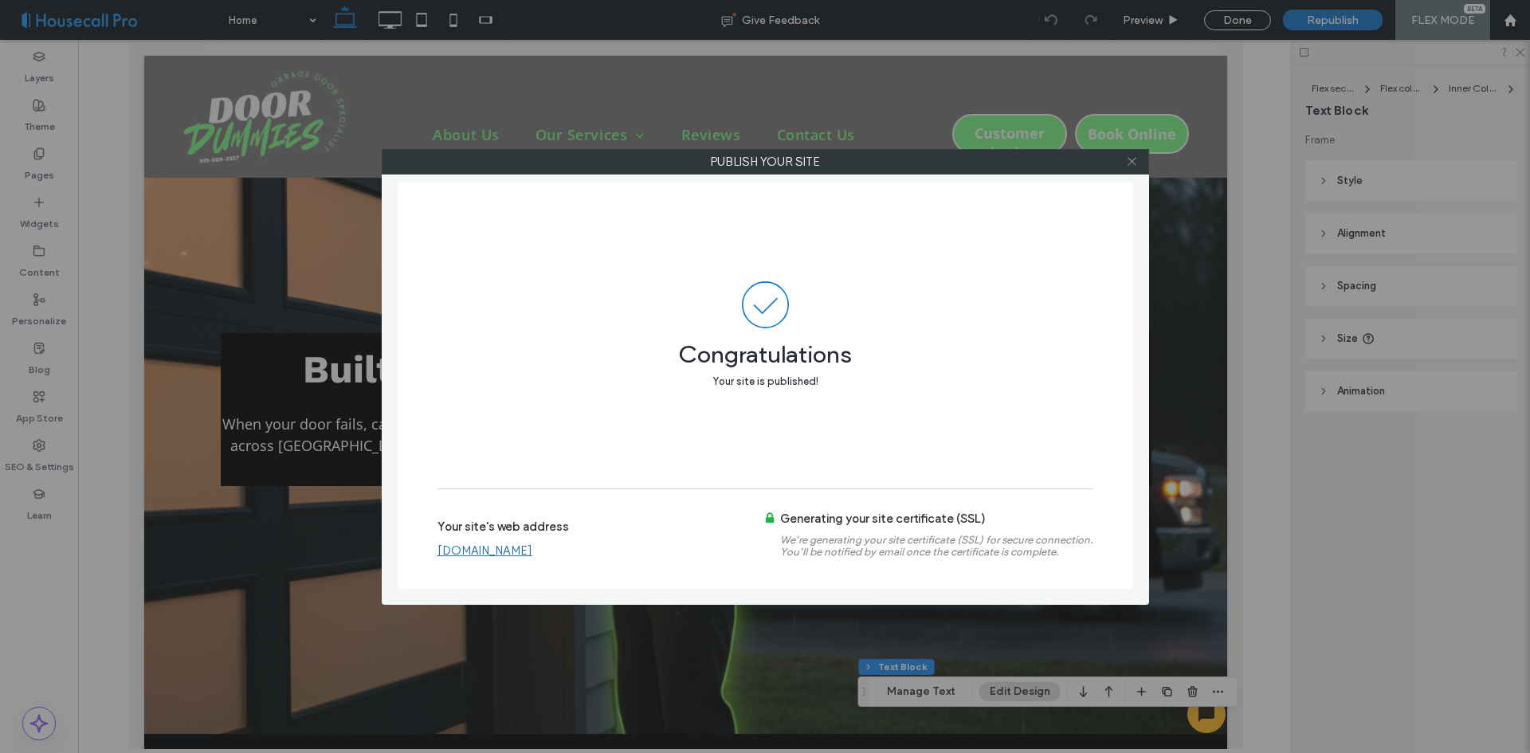
click at [1130, 158] on icon at bounding box center [1132, 161] width 12 height 12
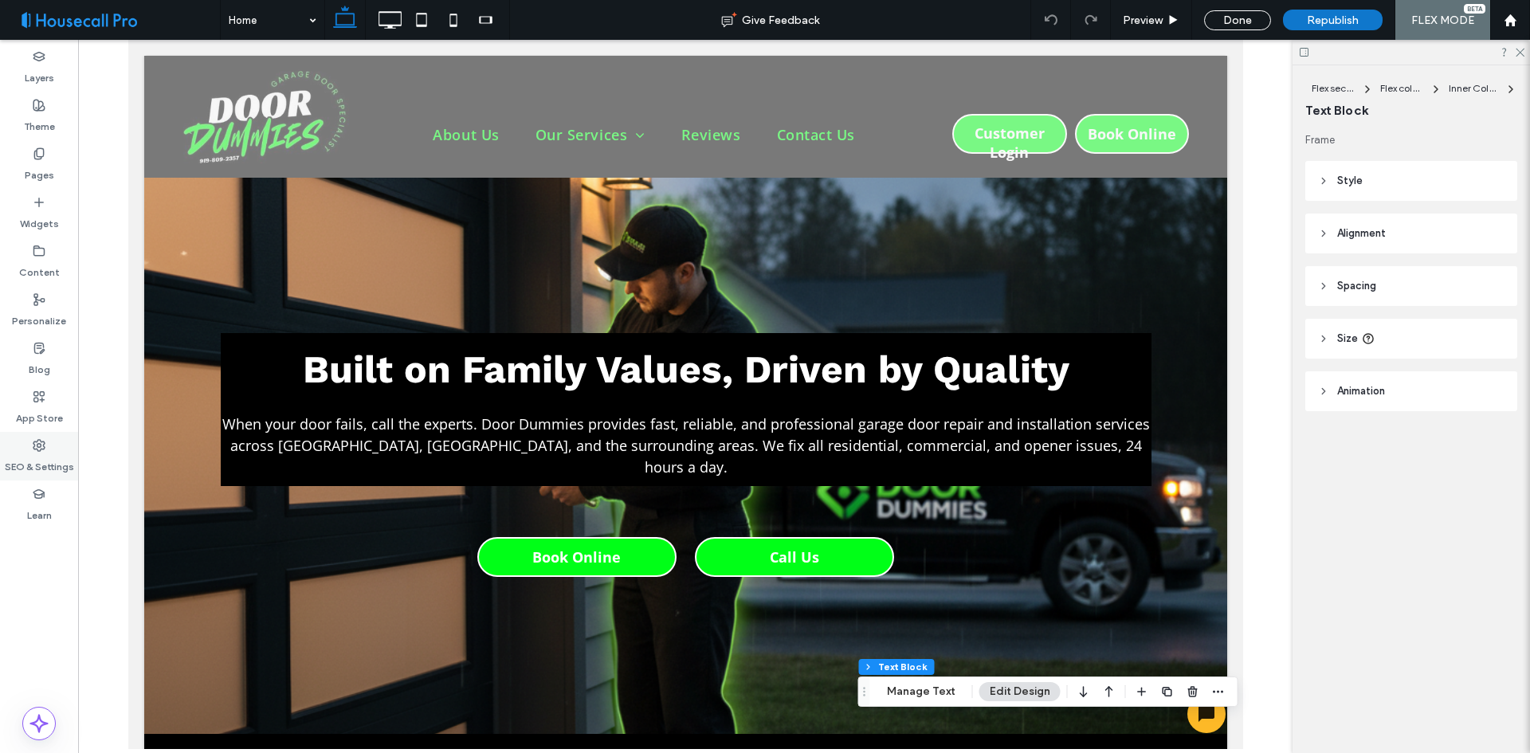
click at [53, 439] on div "SEO & Settings" at bounding box center [39, 456] width 78 height 49
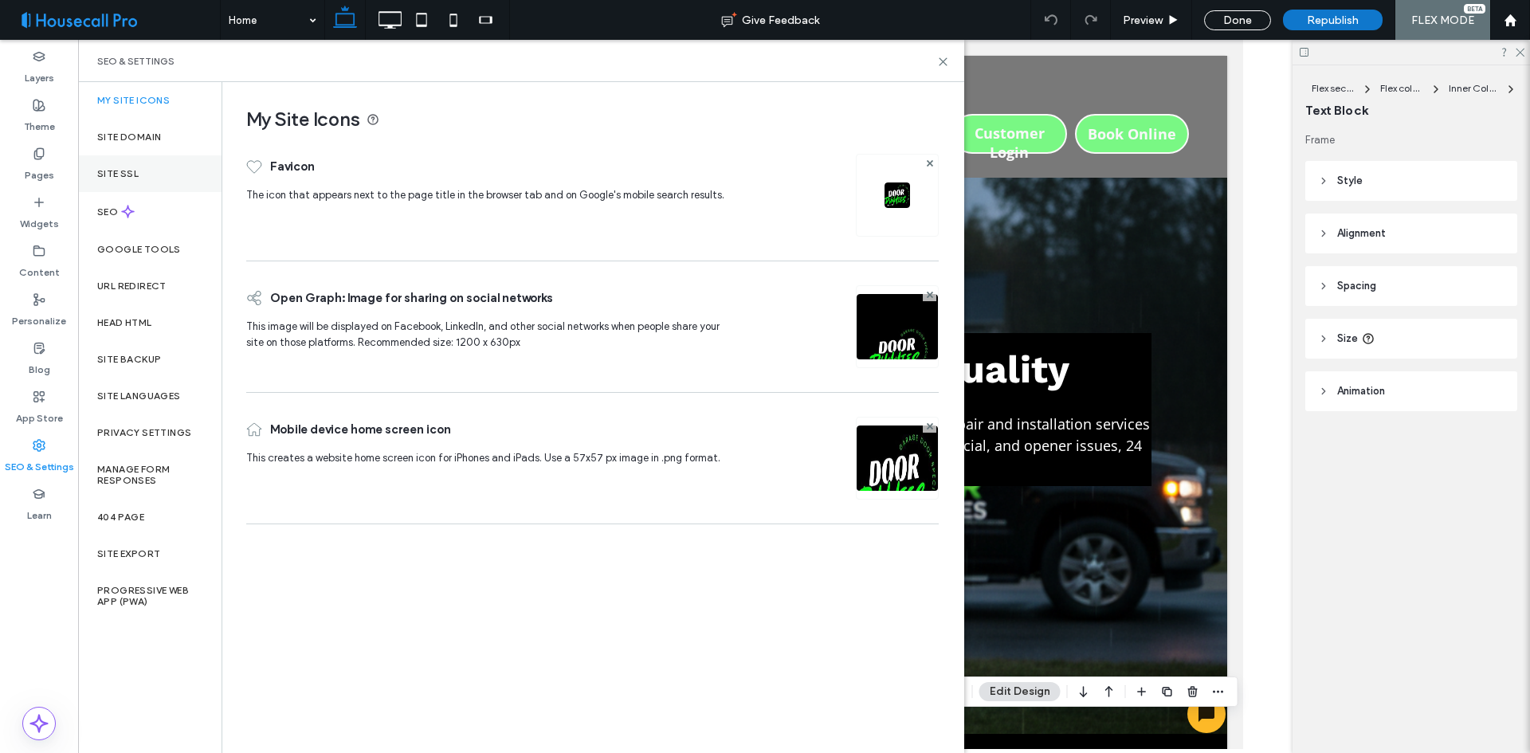
click at [159, 166] on div "Site SSL" at bounding box center [149, 173] width 143 height 37
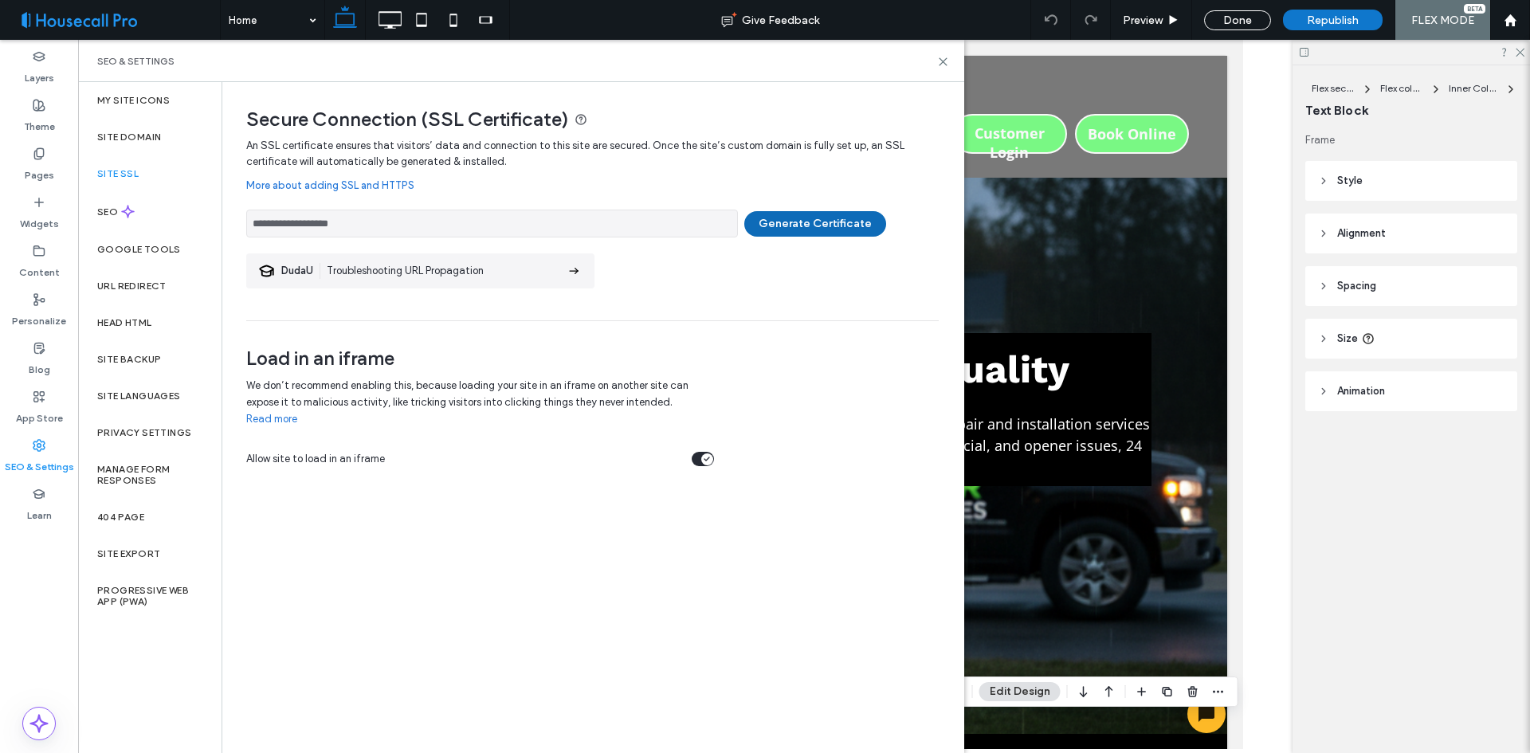
click at [833, 222] on button "Generate Certificate" at bounding box center [815, 224] width 142 height 26
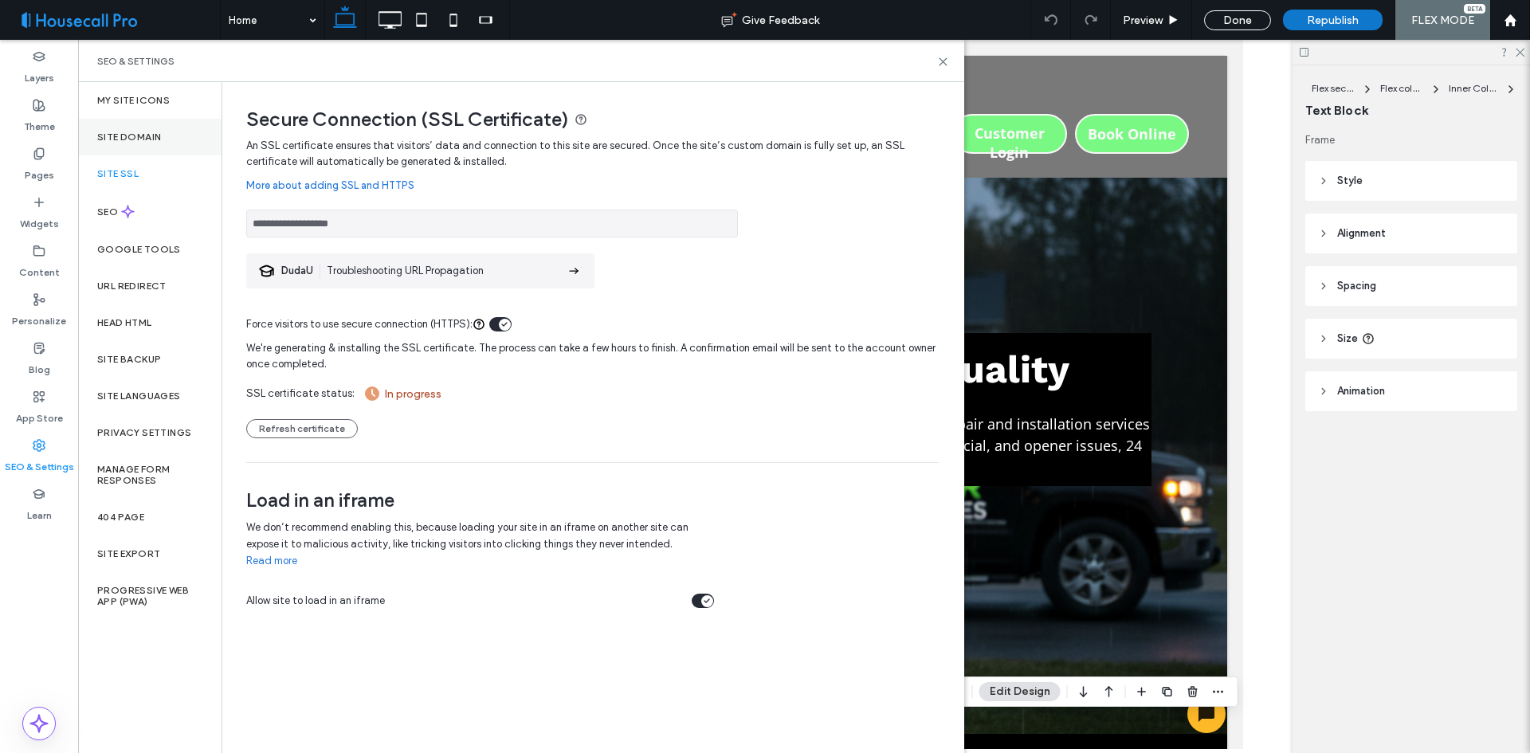
click at [139, 133] on label "Site Domain" at bounding box center [129, 136] width 64 height 11
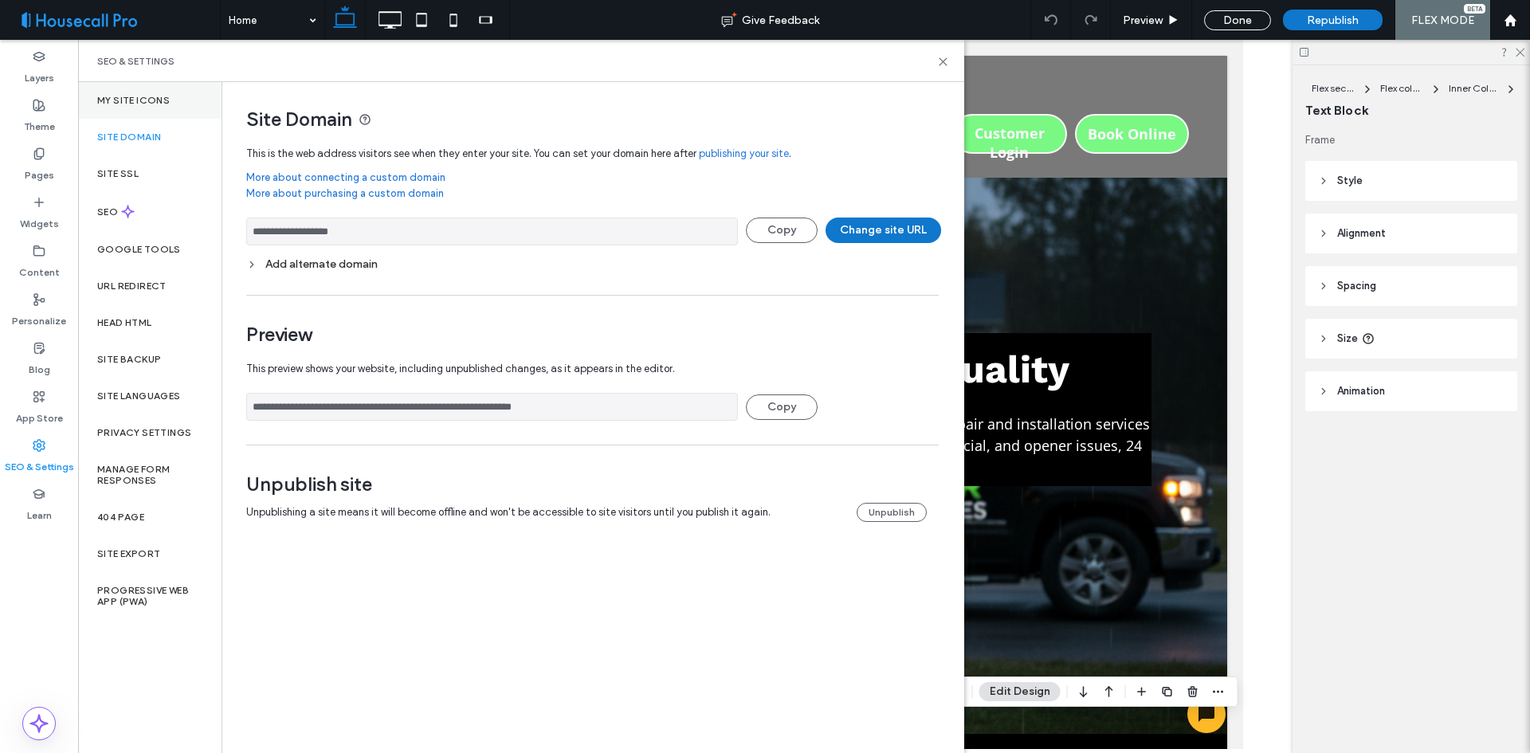
click at [147, 98] on label "My Site Icons" at bounding box center [133, 100] width 73 height 11
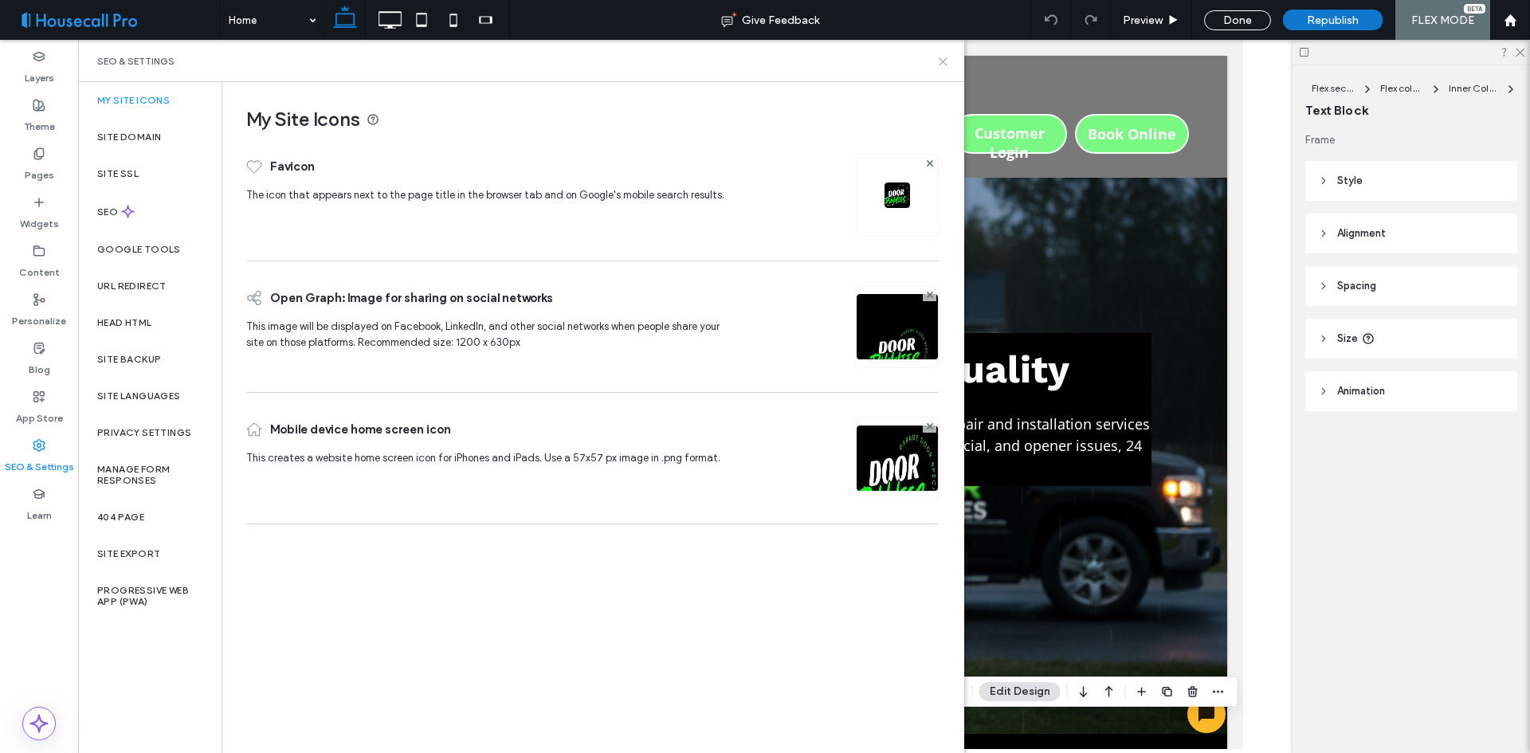
click at [944, 61] on icon at bounding box center [943, 62] width 12 height 12
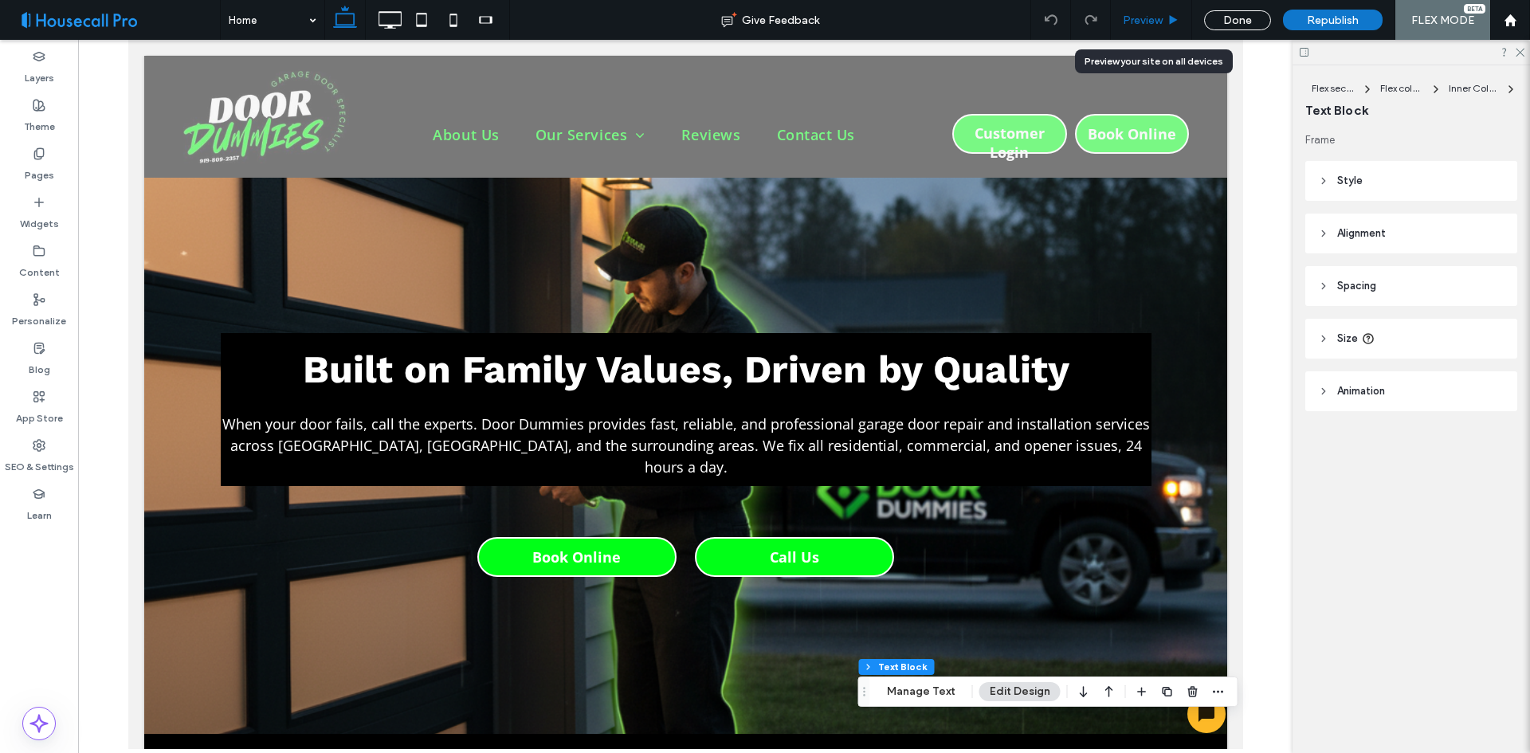
click at [1171, 14] on icon at bounding box center [1174, 20] width 12 height 12
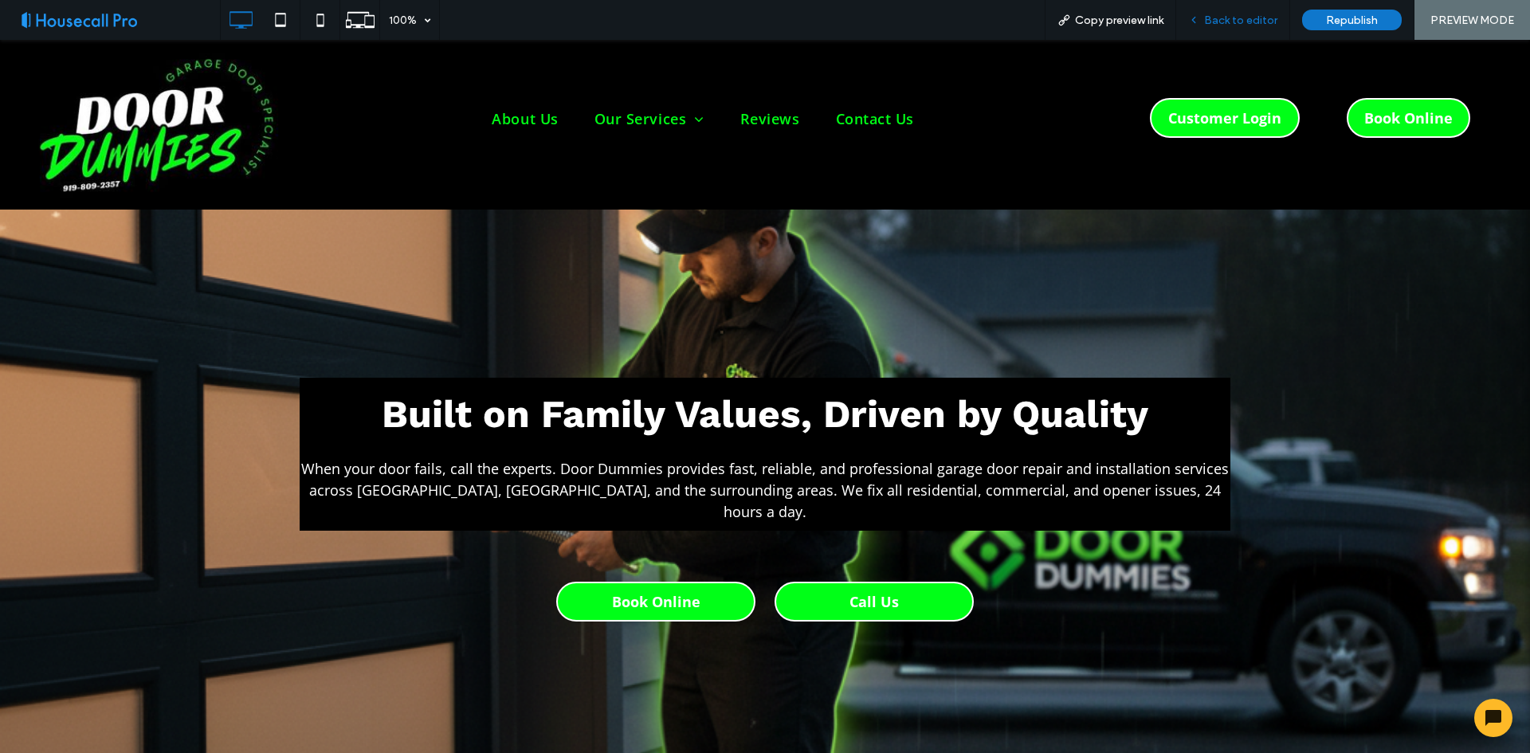
click at [1219, 28] on div "Back to editor" at bounding box center [1233, 20] width 114 height 40
click at [1242, 18] on span "Back to editor" at bounding box center [1240, 21] width 73 height 14
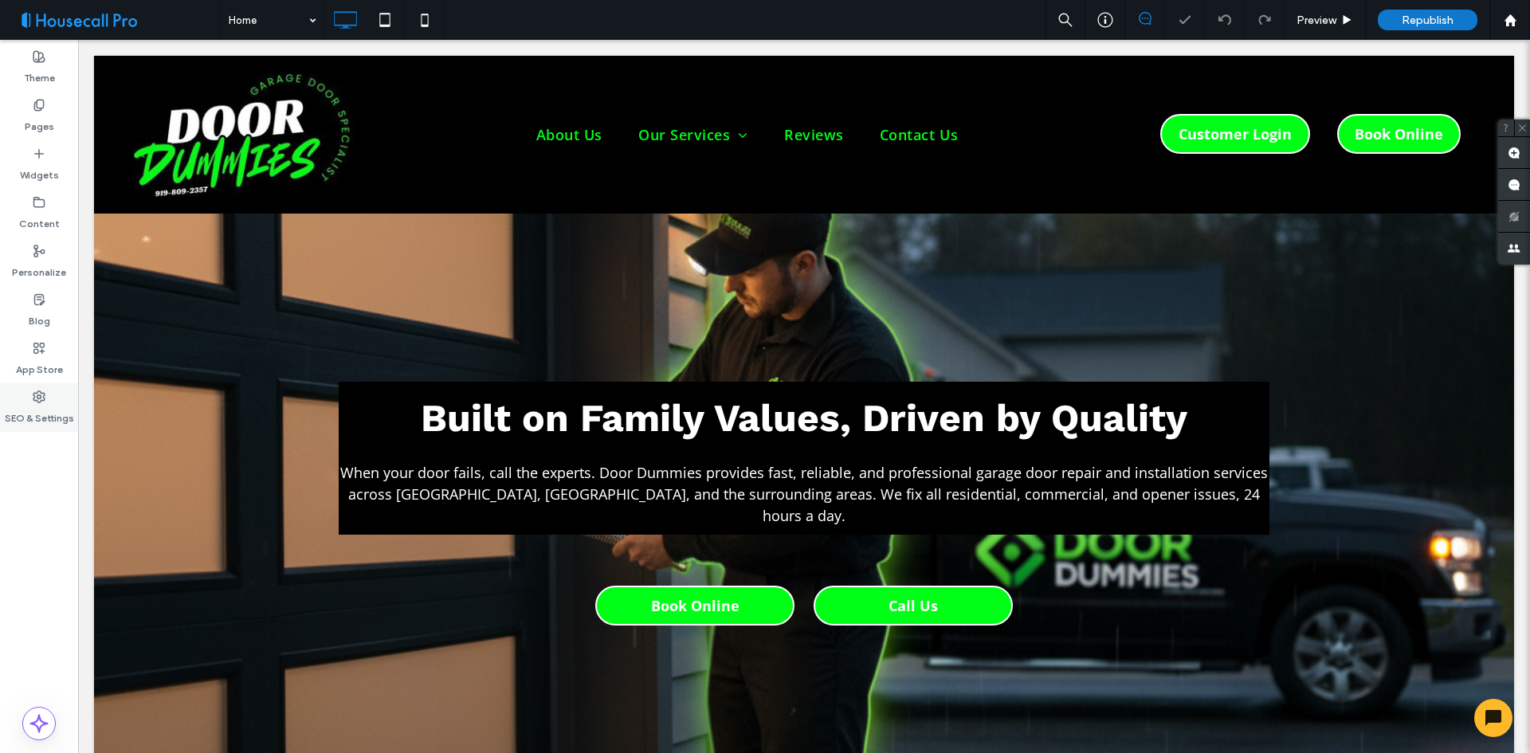
click at [37, 403] on label "SEO & Settings" at bounding box center [39, 414] width 69 height 22
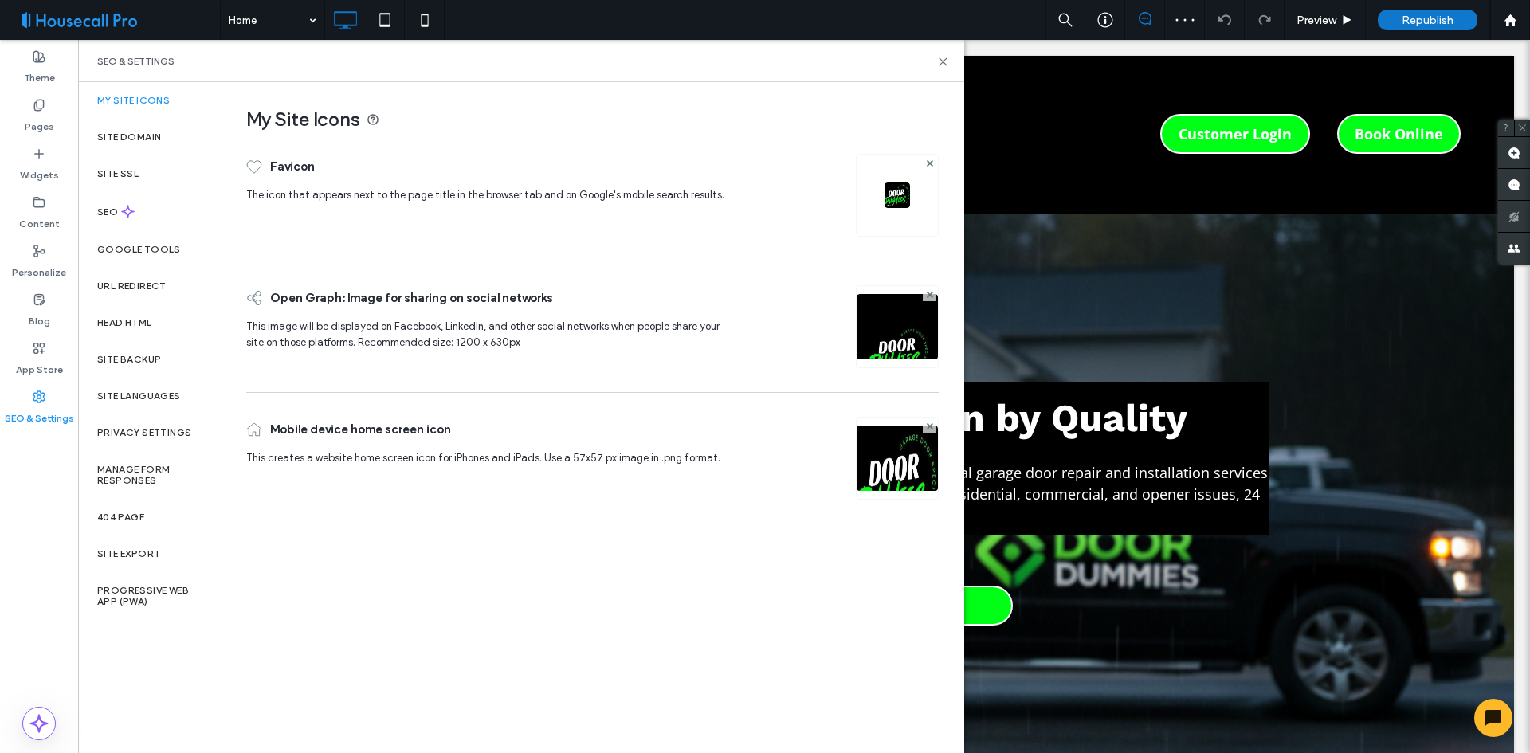
click at [916, 316] on img at bounding box center [897, 348] width 81 height 108
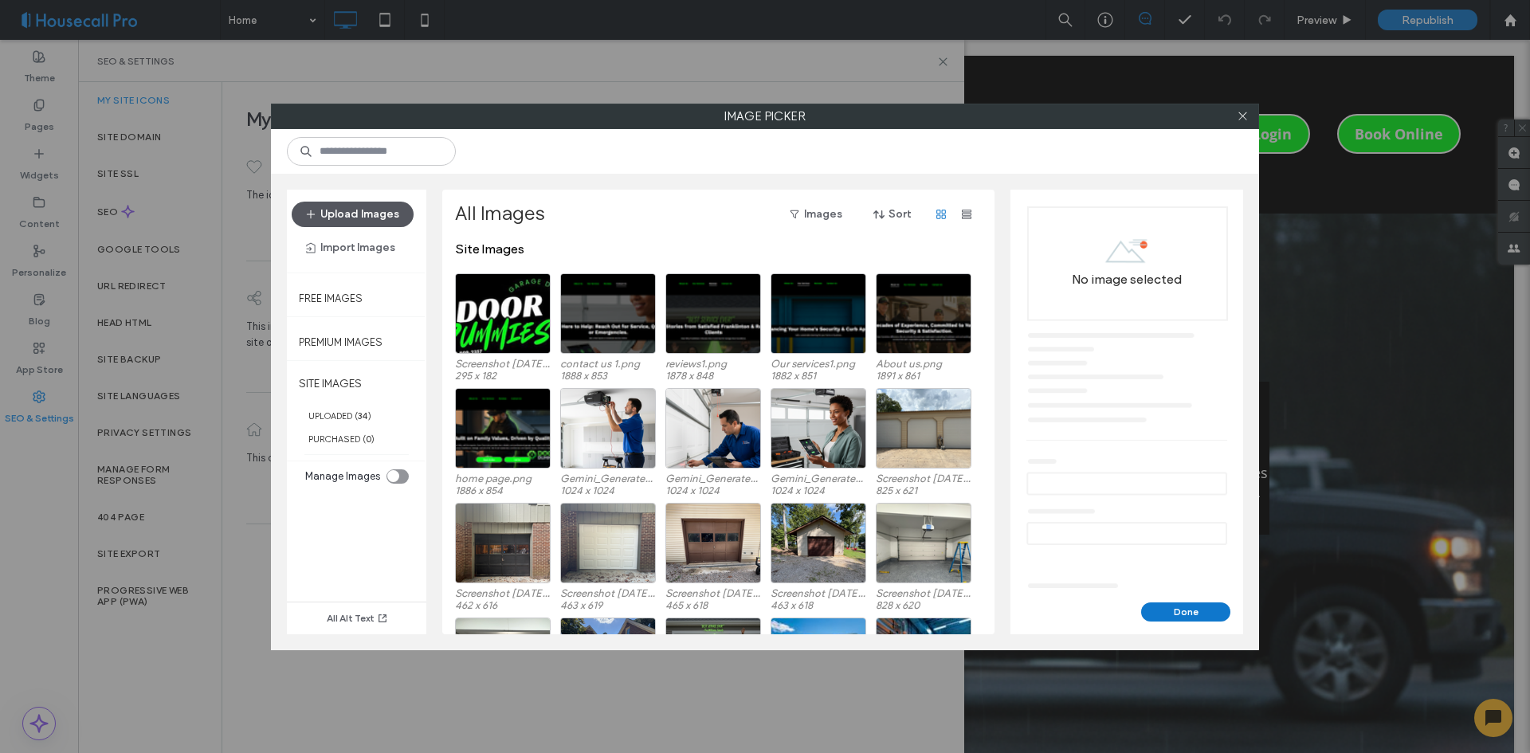
click at [368, 213] on button "Upload Images" at bounding box center [353, 215] width 122 height 26
click at [495, 445] on div "Select" at bounding box center [503, 428] width 96 height 80
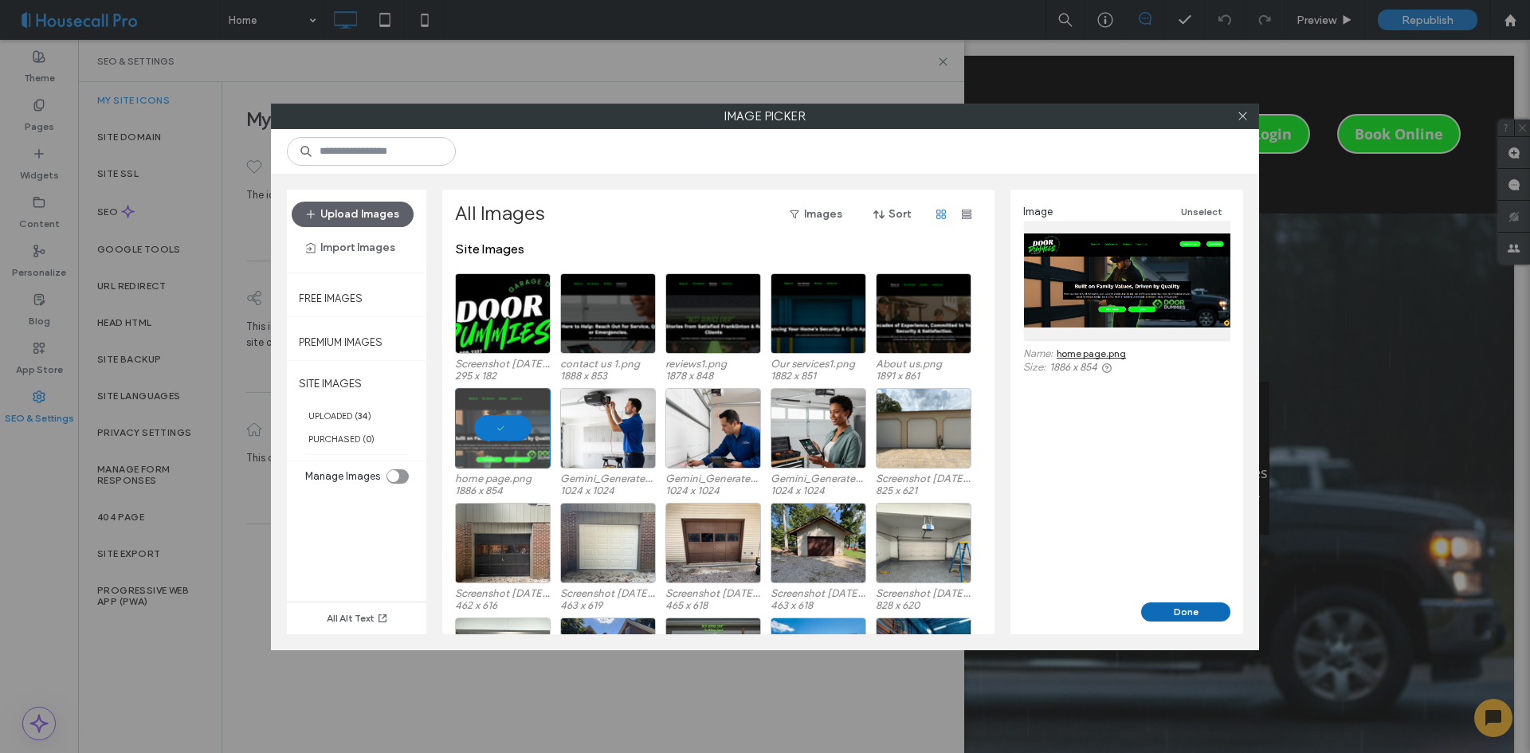
click at [1201, 609] on button "Done" at bounding box center [1185, 611] width 89 height 19
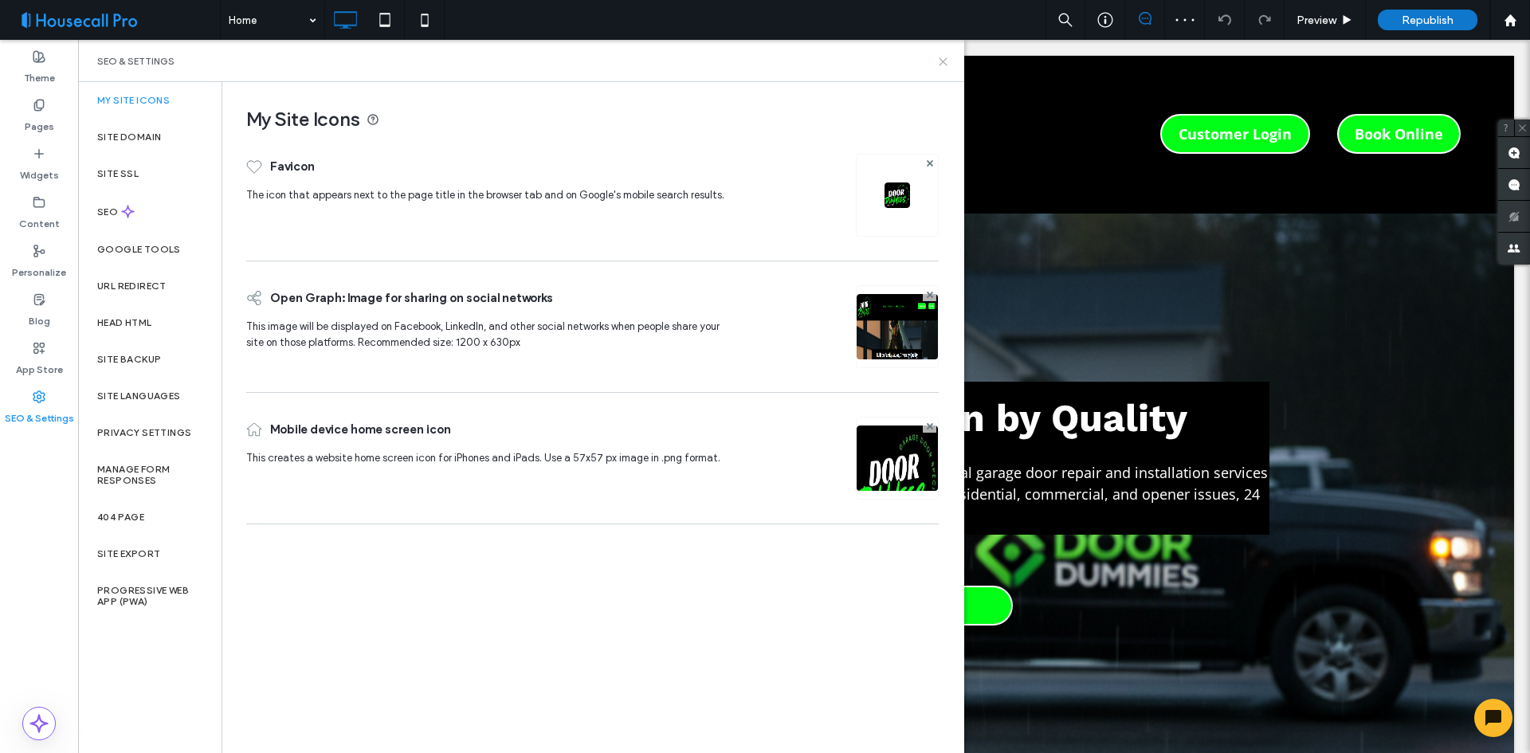
click at [944, 61] on use at bounding box center [943, 61] width 7 height 7
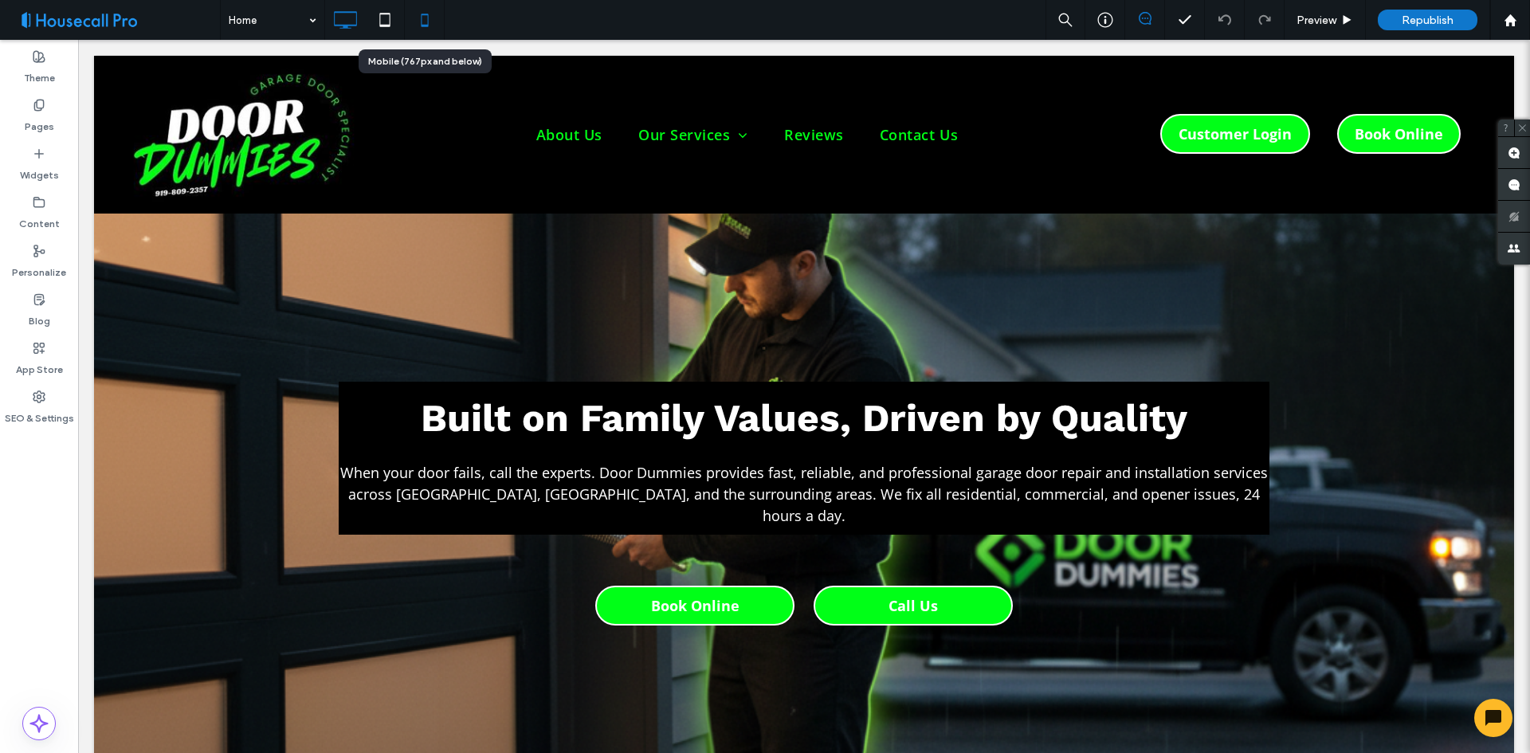
click at [441, 22] on div at bounding box center [424, 20] width 39 height 32
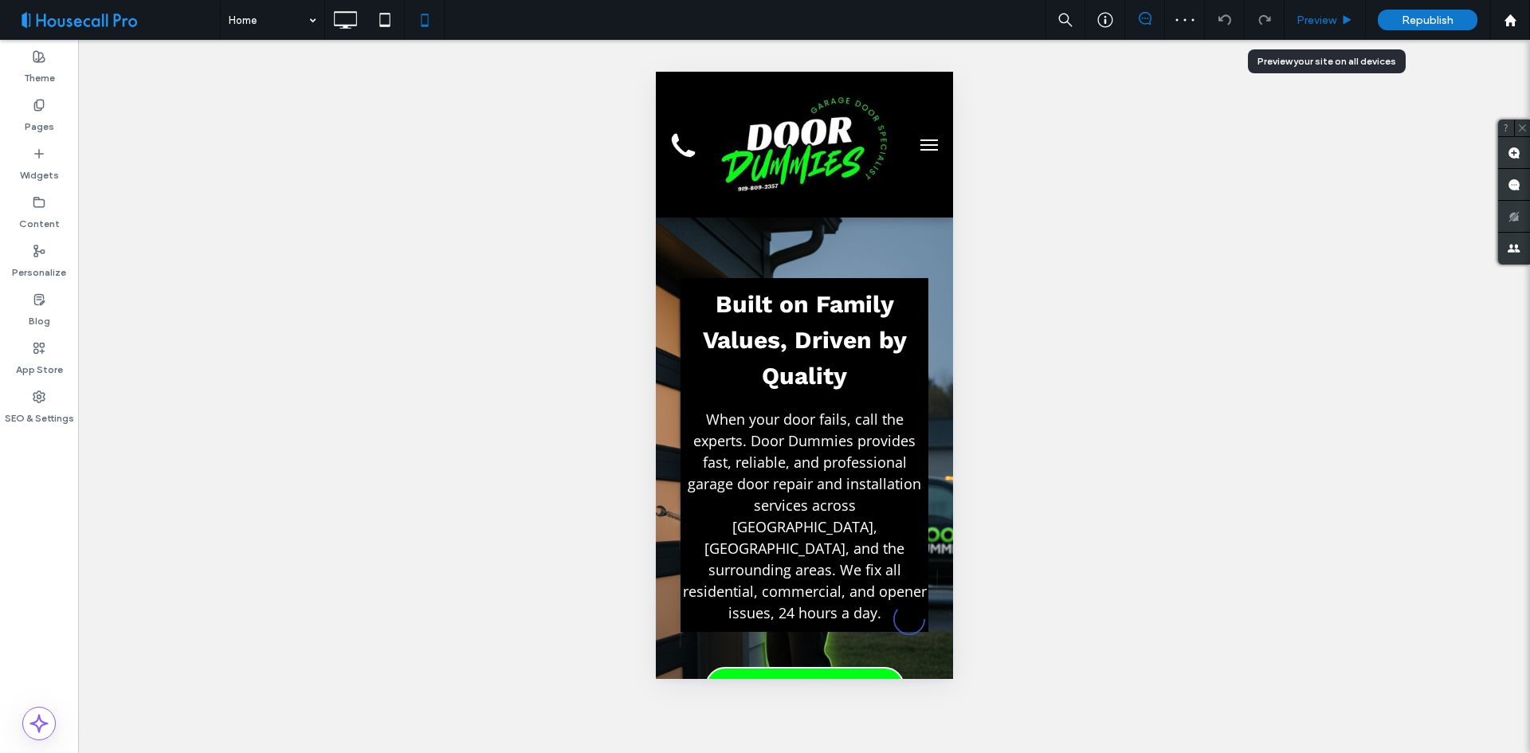
click at [1332, 18] on span "Preview" at bounding box center [1317, 21] width 40 height 14
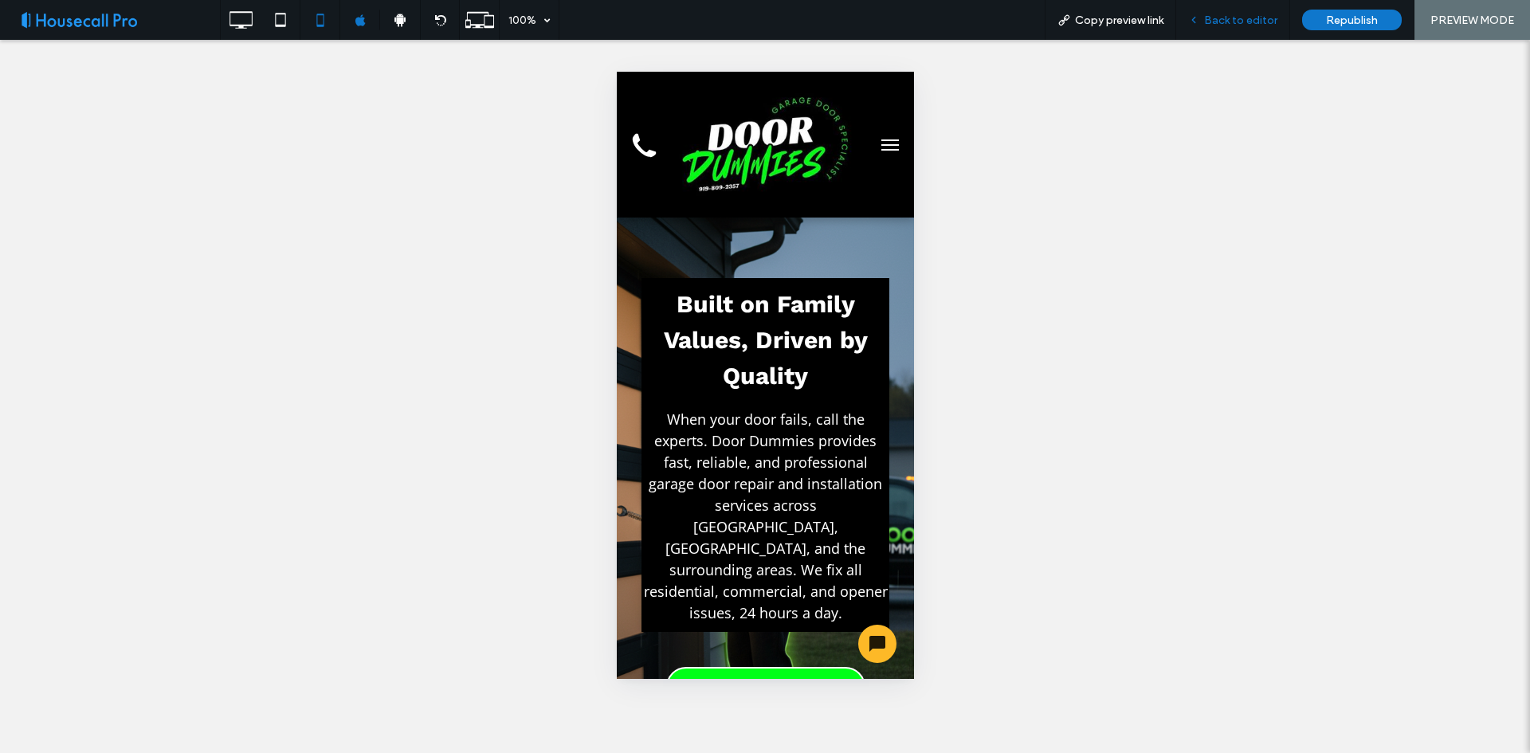
click at [1233, 22] on span "Back to editor" at bounding box center [1240, 21] width 73 height 14
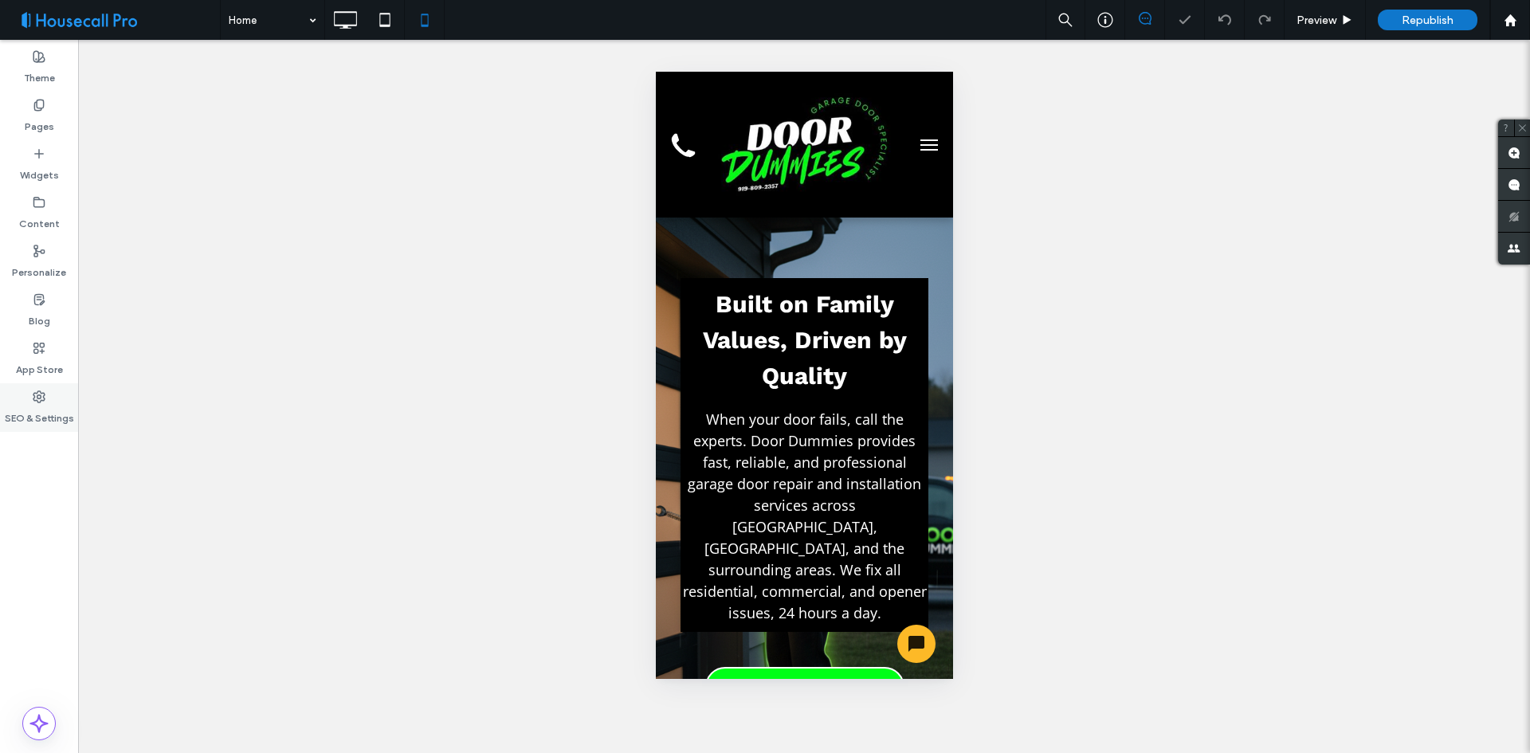
click at [33, 405] on label "SEO & Settings" at bounding box center [39, 414] width 69 height 22
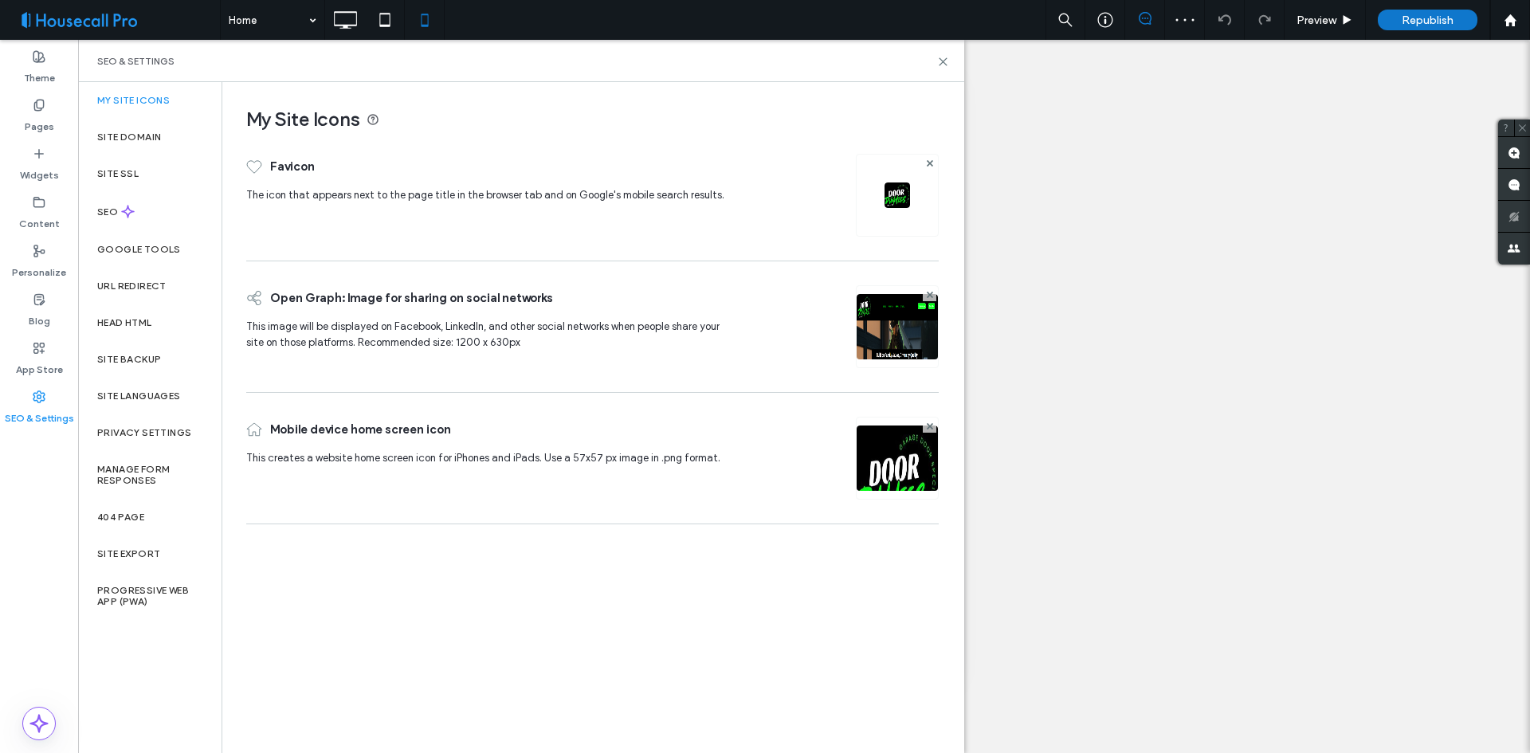
click at [910, 458] on img at bounding box center [897, 480] width 81 height 108
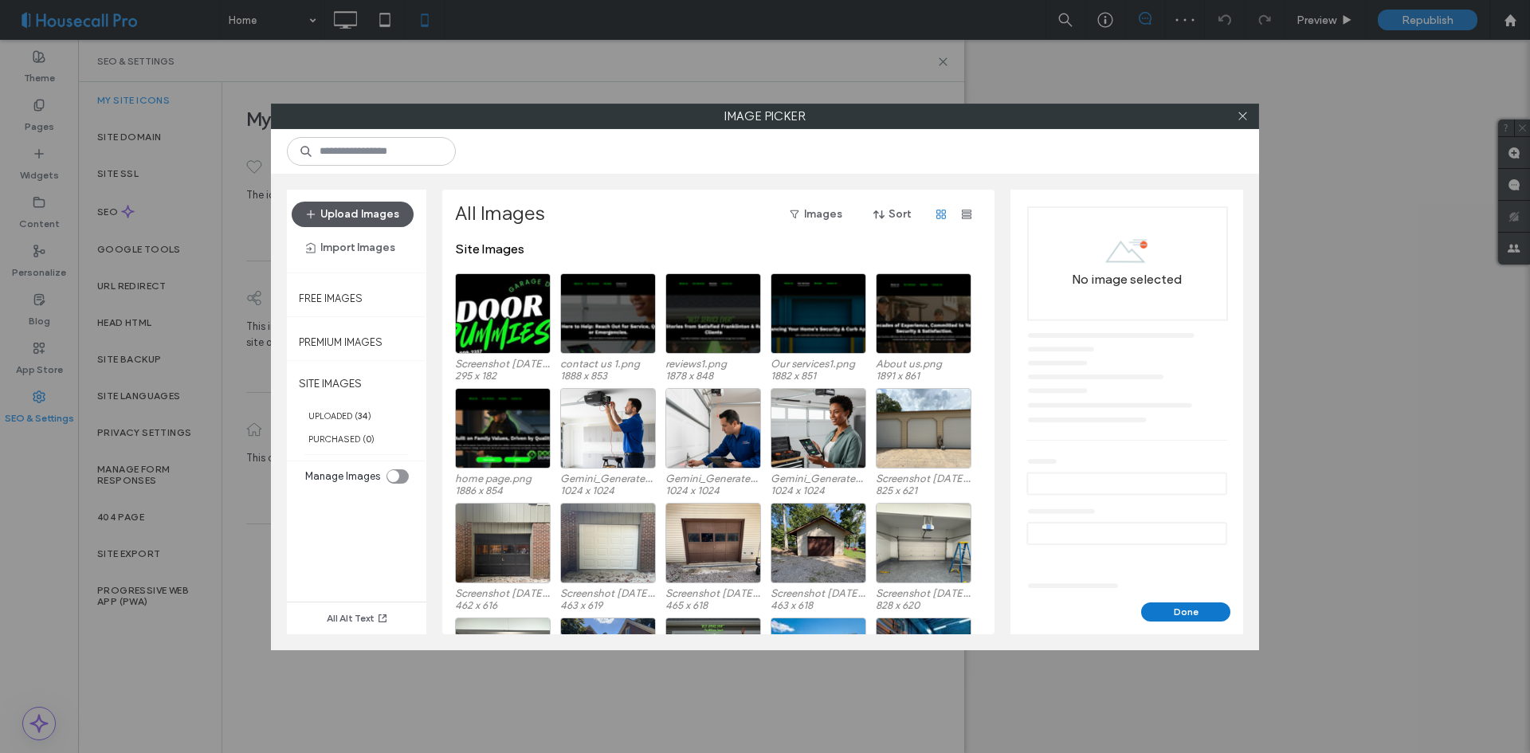
click at [364, 208] on button "Upload Images" at bounding box center [353, 215] width 122 height 26
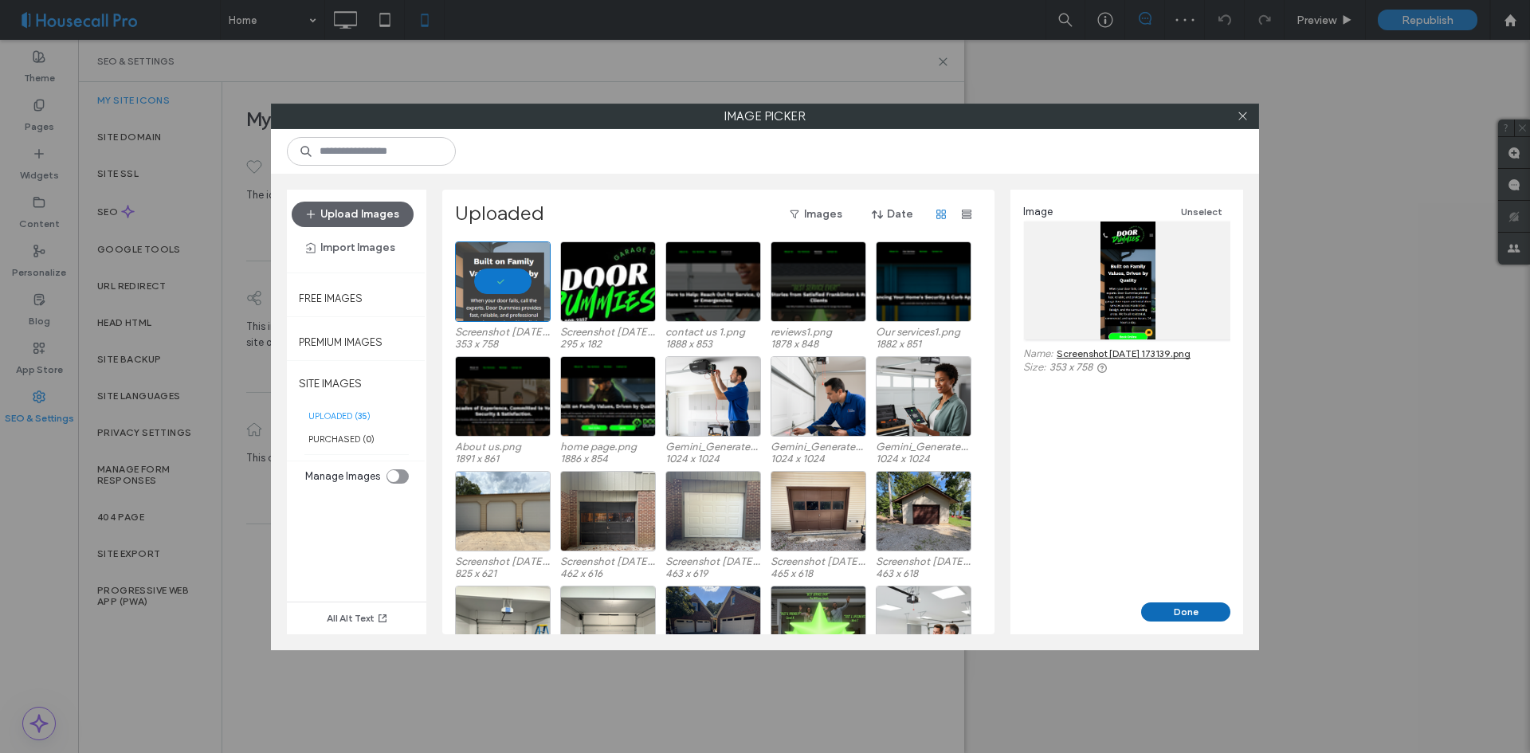
click at [1170, 605] on button "Done" at bounding box center [1185, 611] width 89 height 19
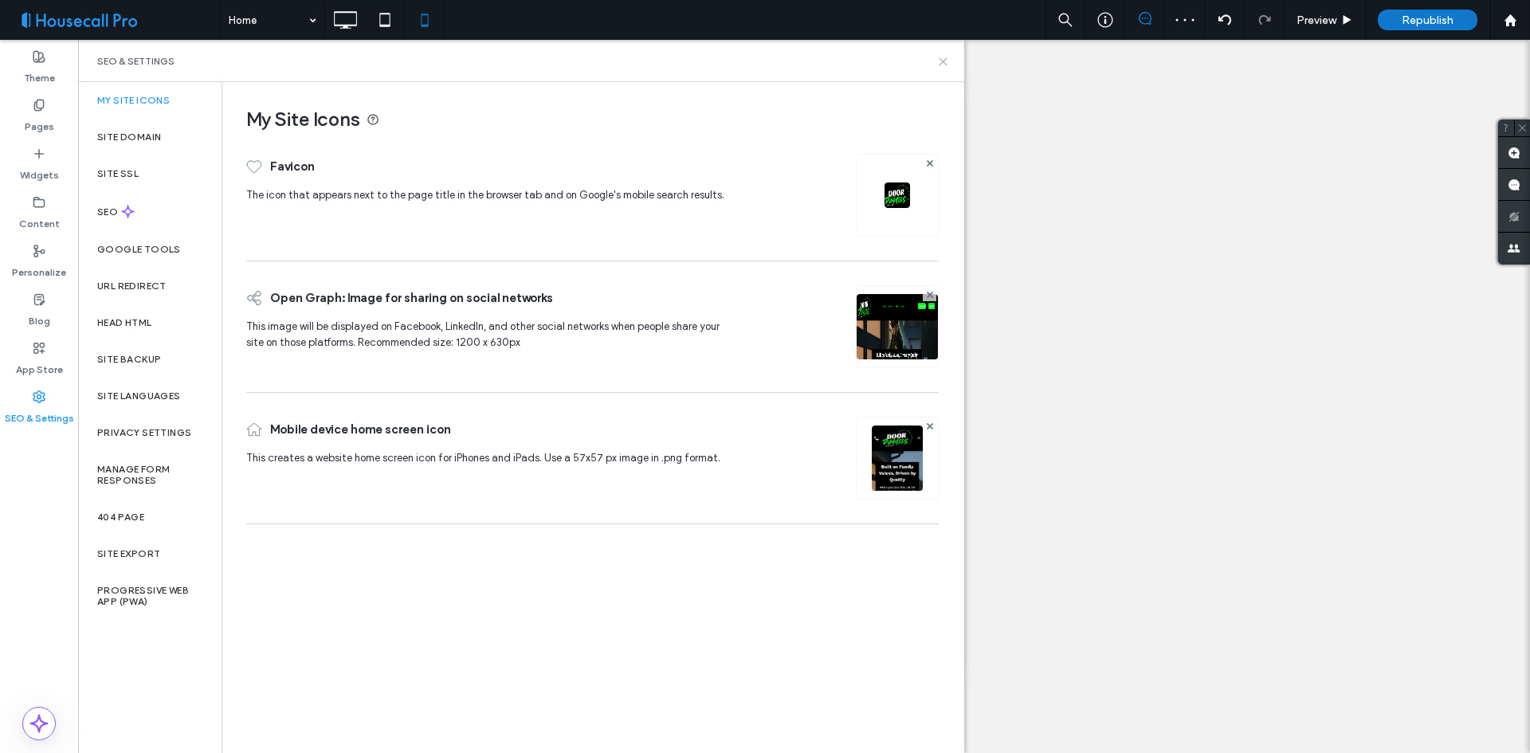
click at [948, 60] on icon at bounding box center [943, 62] width 12 height 12
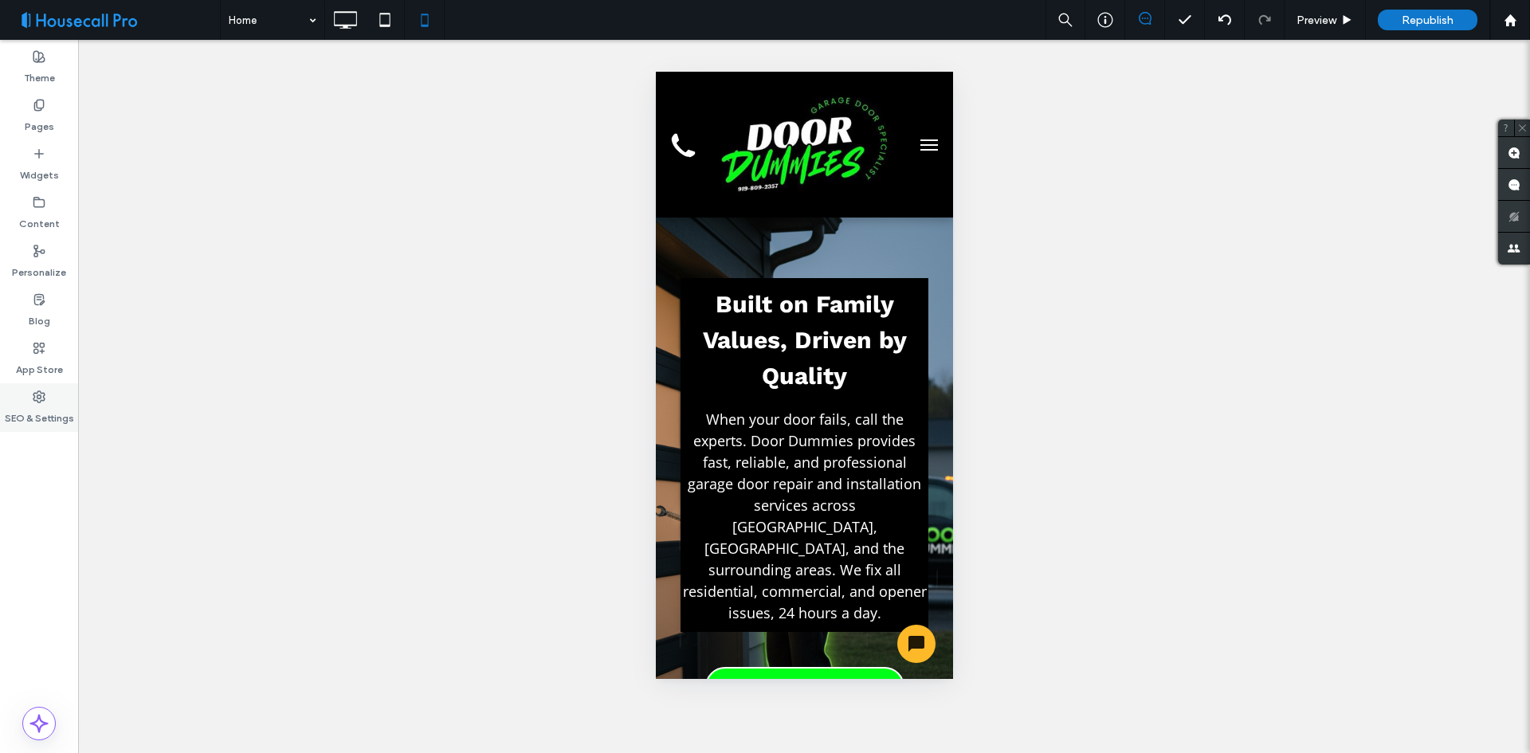
click at [44, 406] on label "SEO & Settings" at bounding box center [39, 414] width 69 height 22
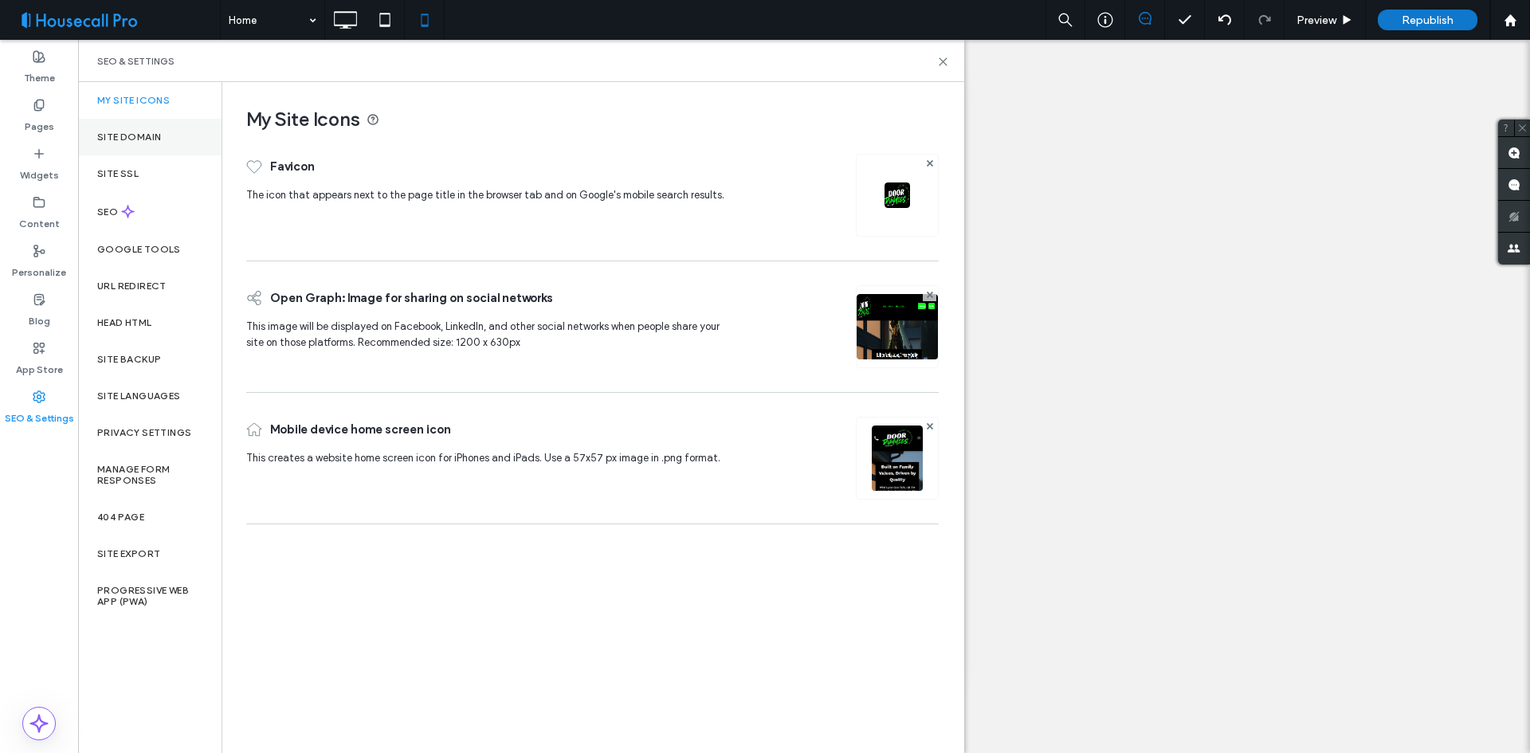
click at [137, 149] on div "Site Domain" at bounding box center [149, 137] width 143 height 37
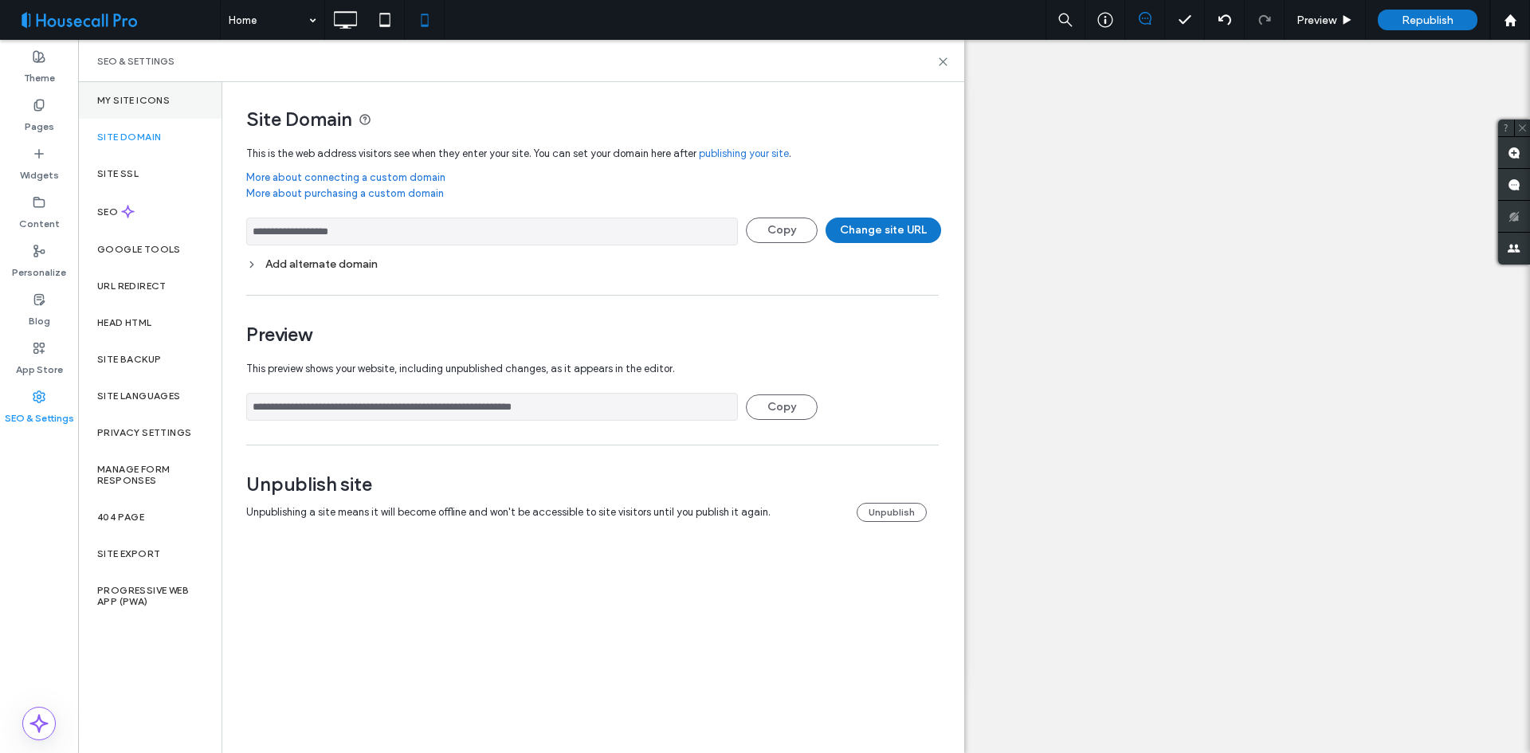
click at [151, 116] on div "My Site Icons" at bounding box center [149, 100] width 143 height 37
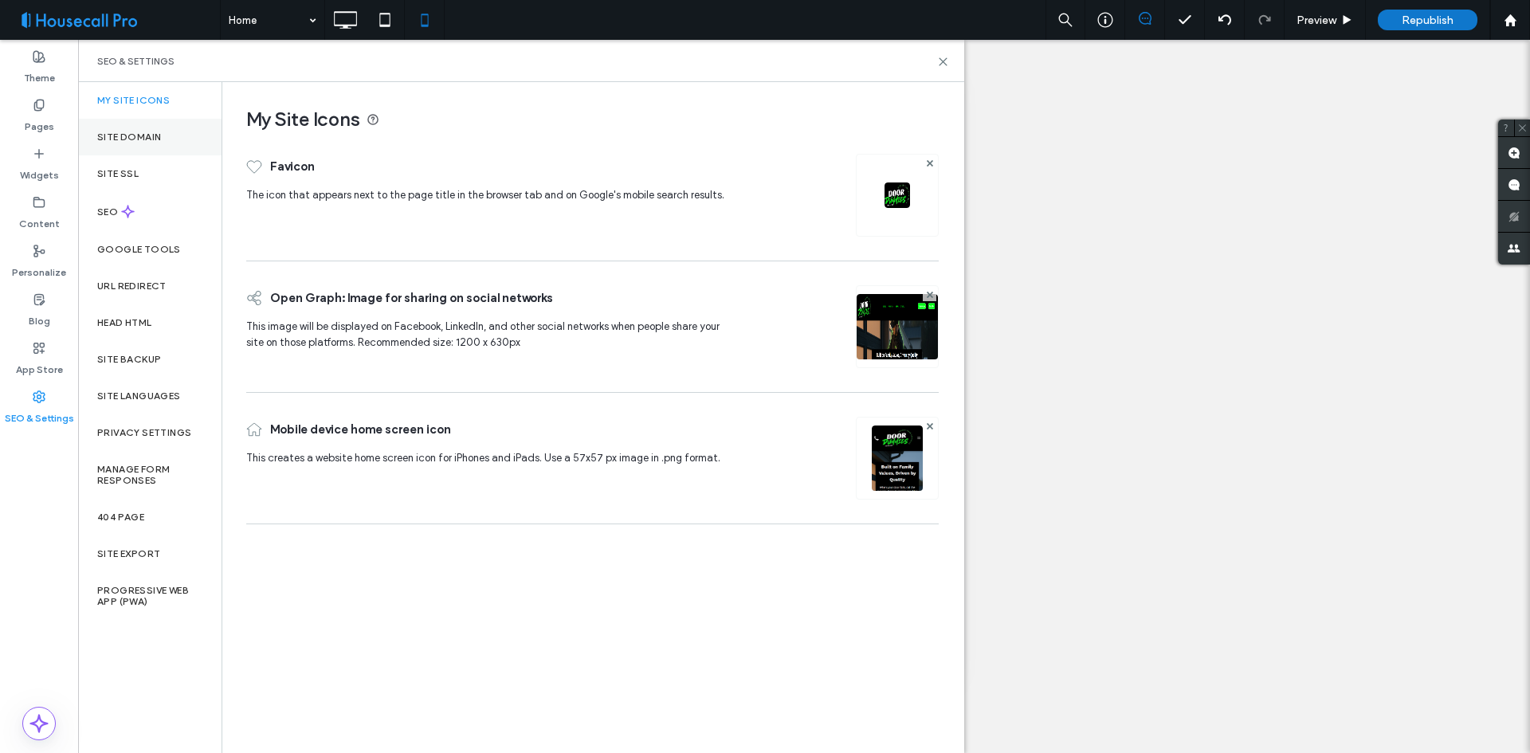
click at [144, 138] on label "Site Domain" at bounding box center [129, 136] width 64 height 11
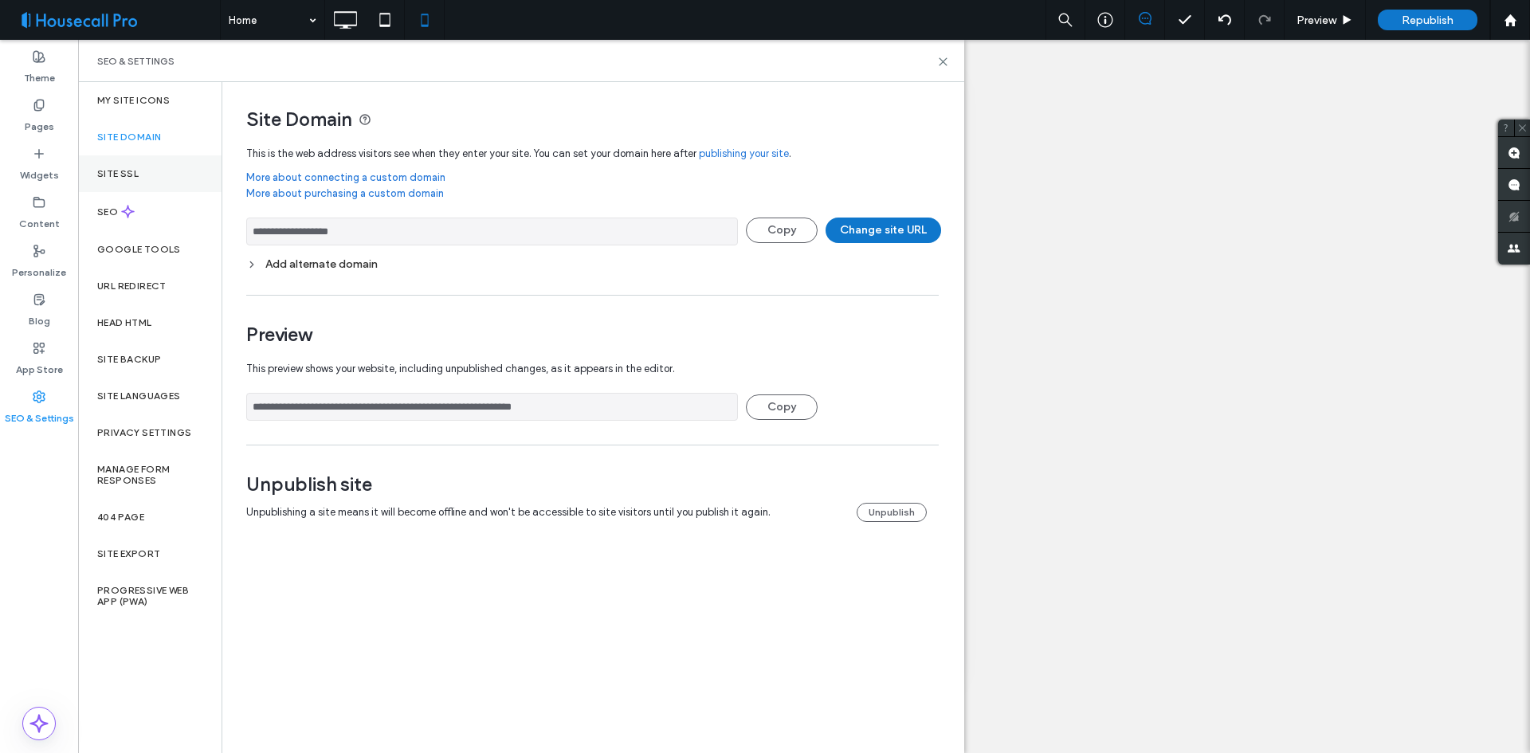
click at [142, 181] on div "Site SSL" at bounding box center [149, 173] width 143 height 37
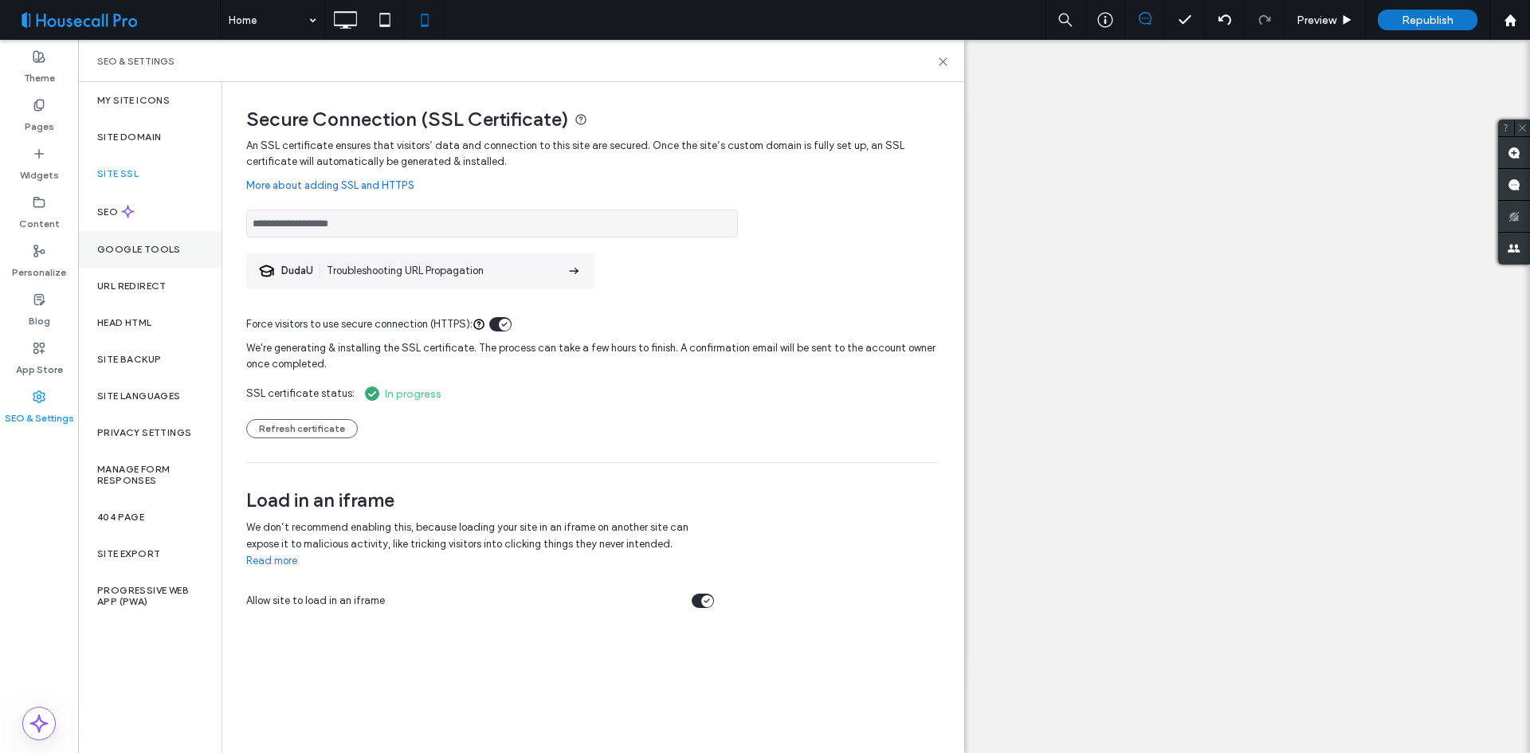
click at [142, 251] on label "Google Tools" at bounding box center [139, 249] width 84 height 11
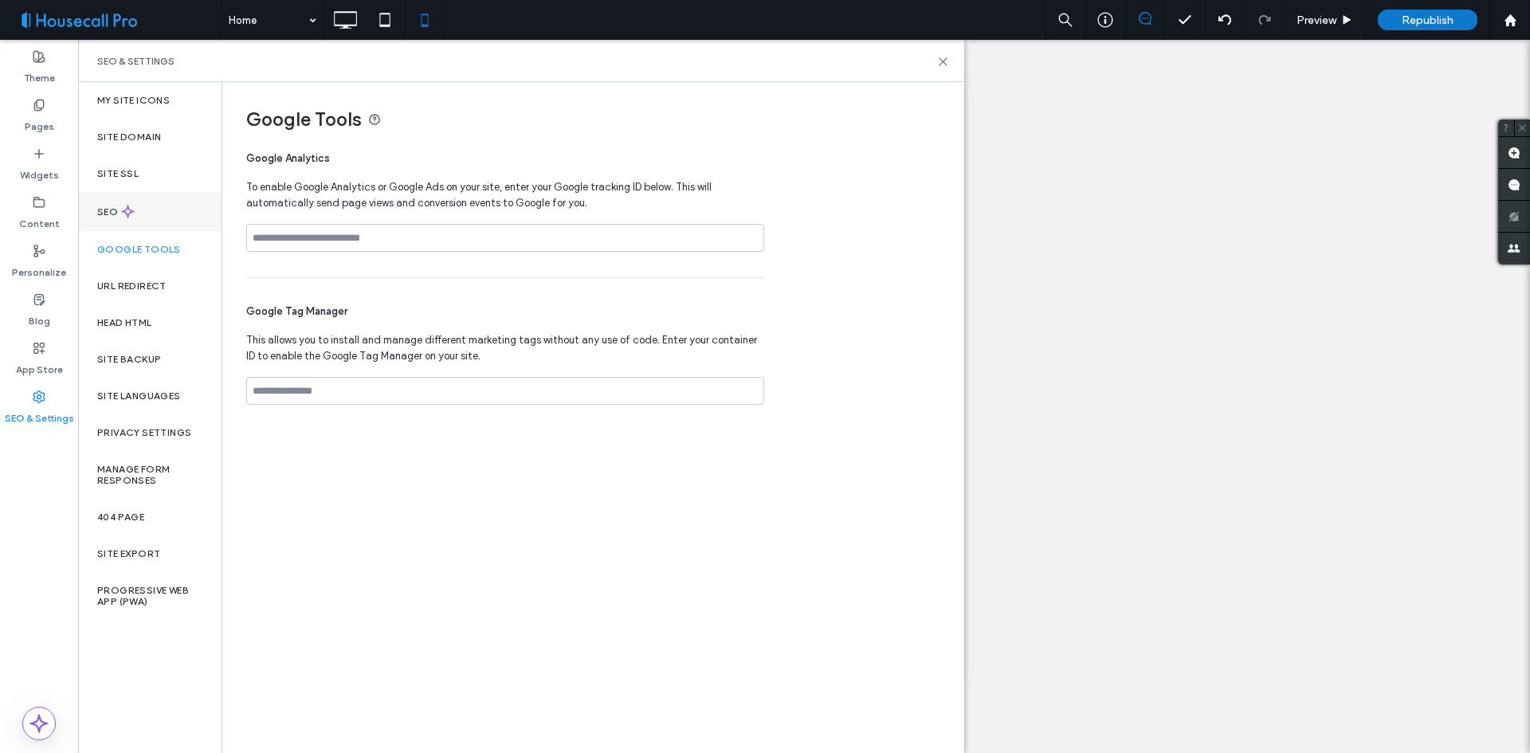
click at [136, 210] on div "SEO" at bounding box center [149, 211] width 143 height 39
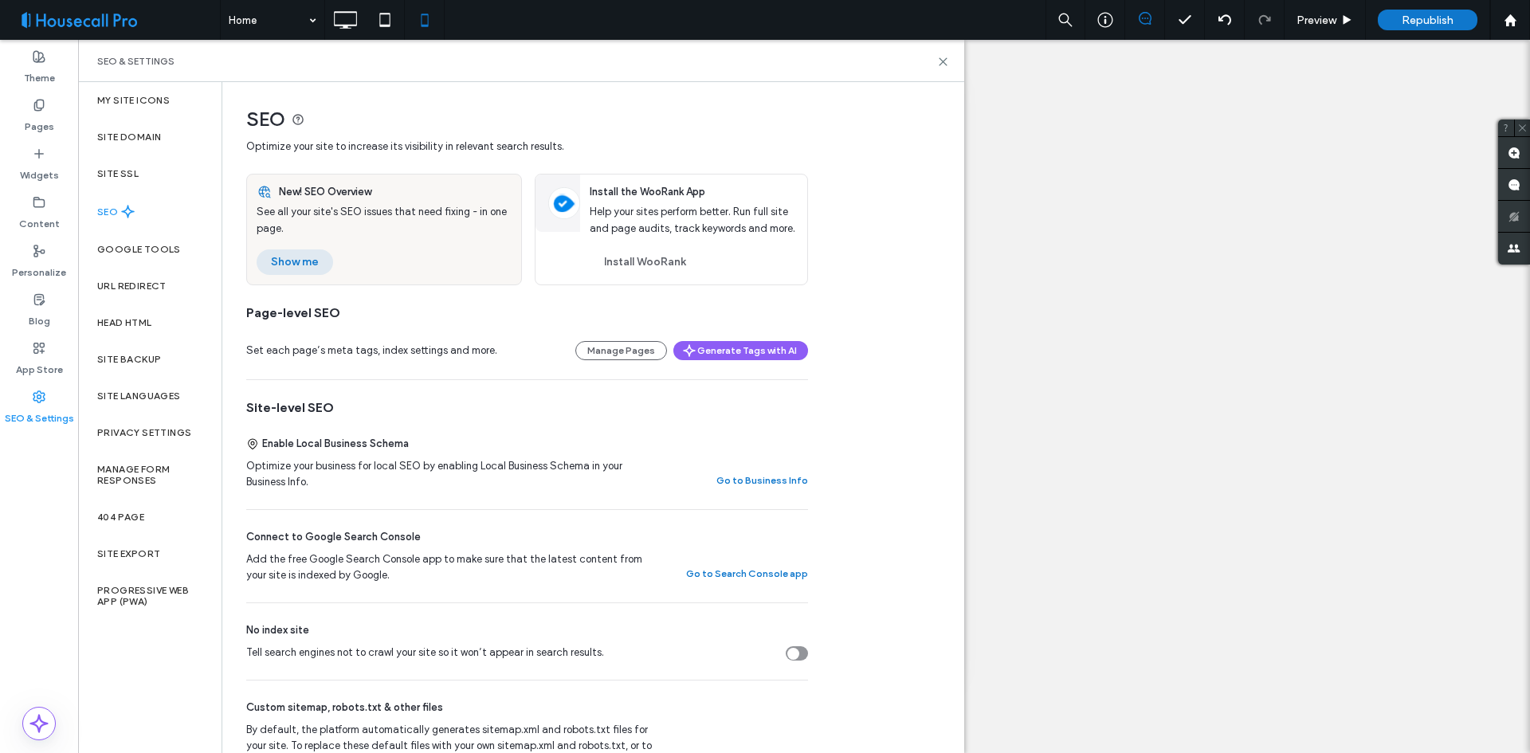
click at [312, 262] on button "Show me" at bounding box center [295, 262] width 77 height 26
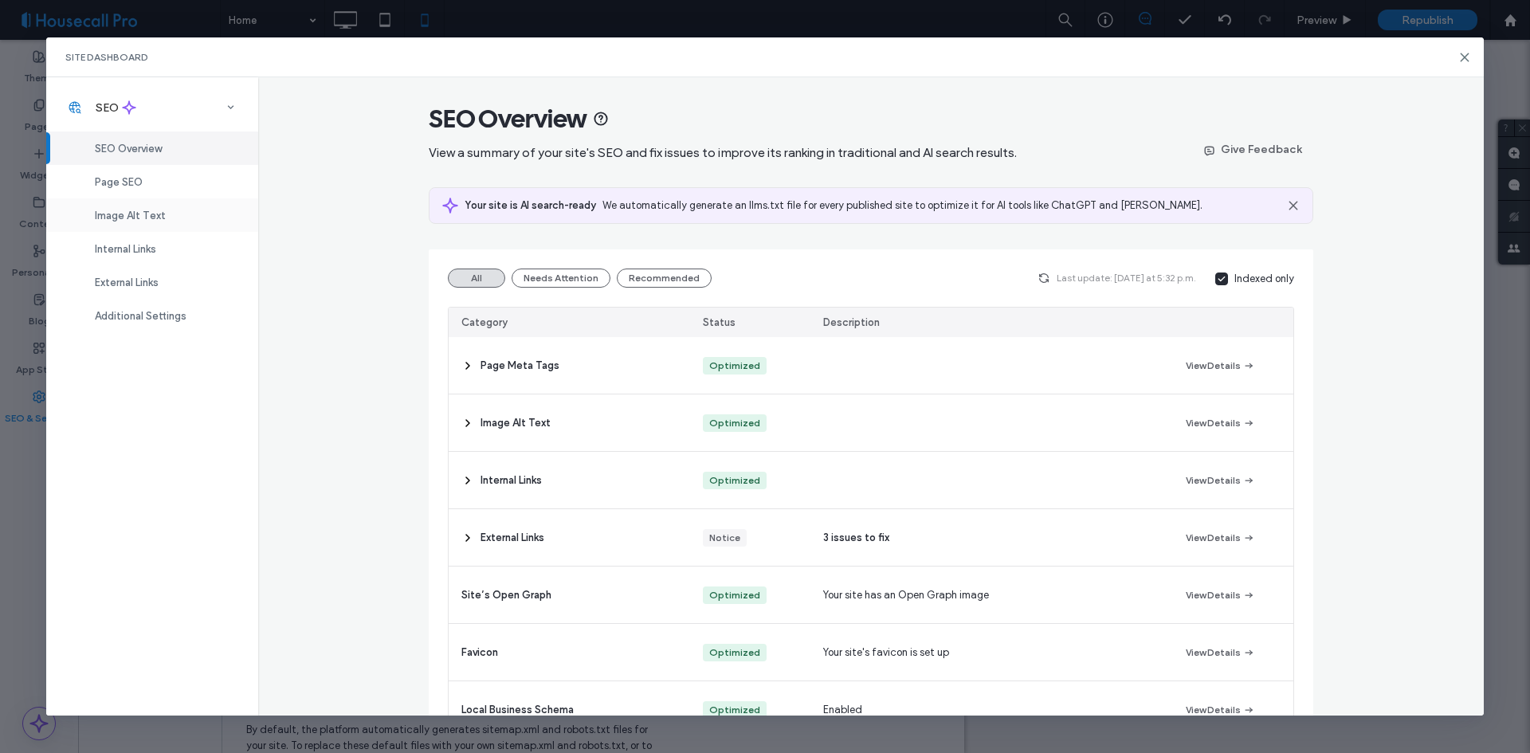
click at [169, 217] on div "Image Alt Text" at bounding box center [152, 214] width 212 height 33
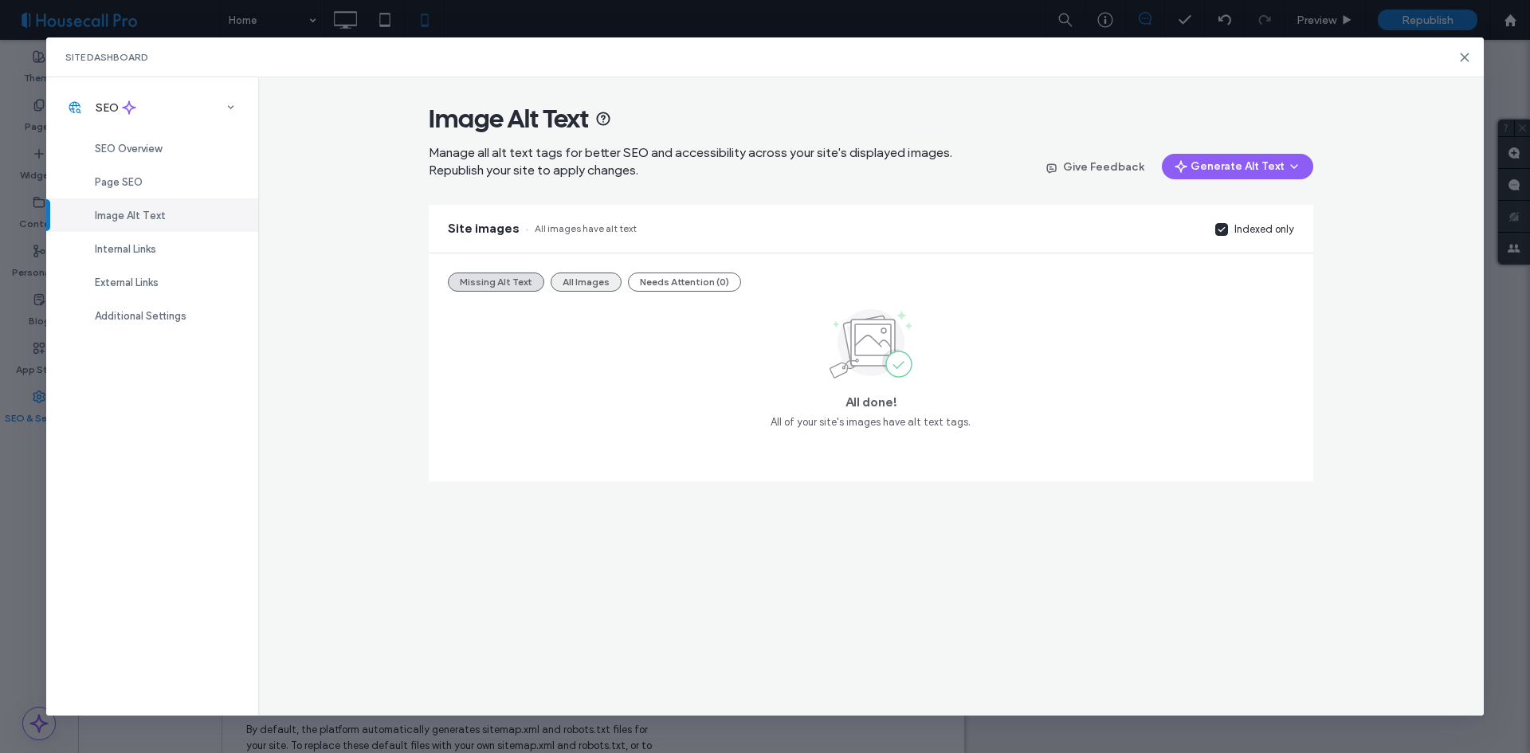
click at [590, 275] on button "All Images" at bounding box center [586, 282] width 71 height 19
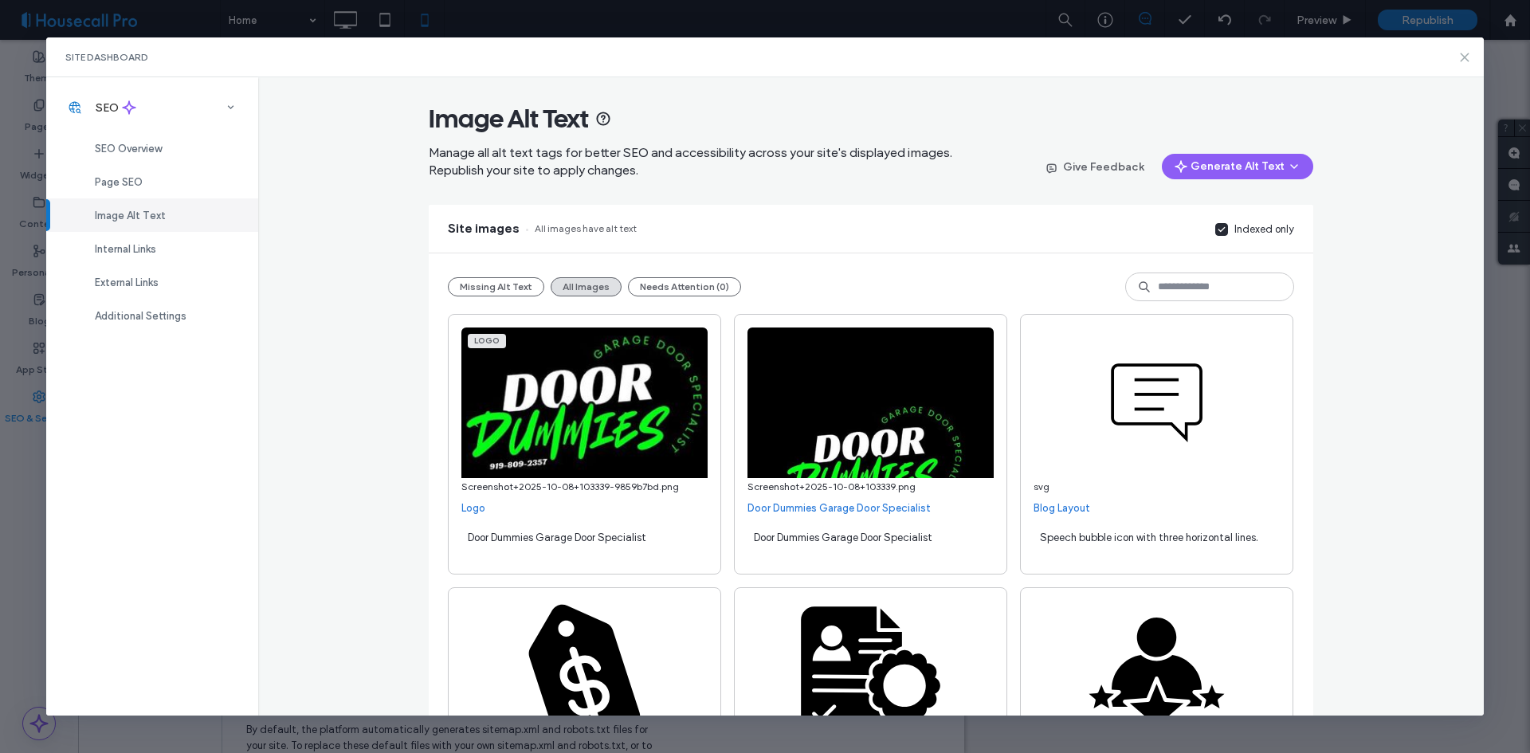
click at [1465, 53] on icon at bounding box center [1464, 57] width 13 height 13
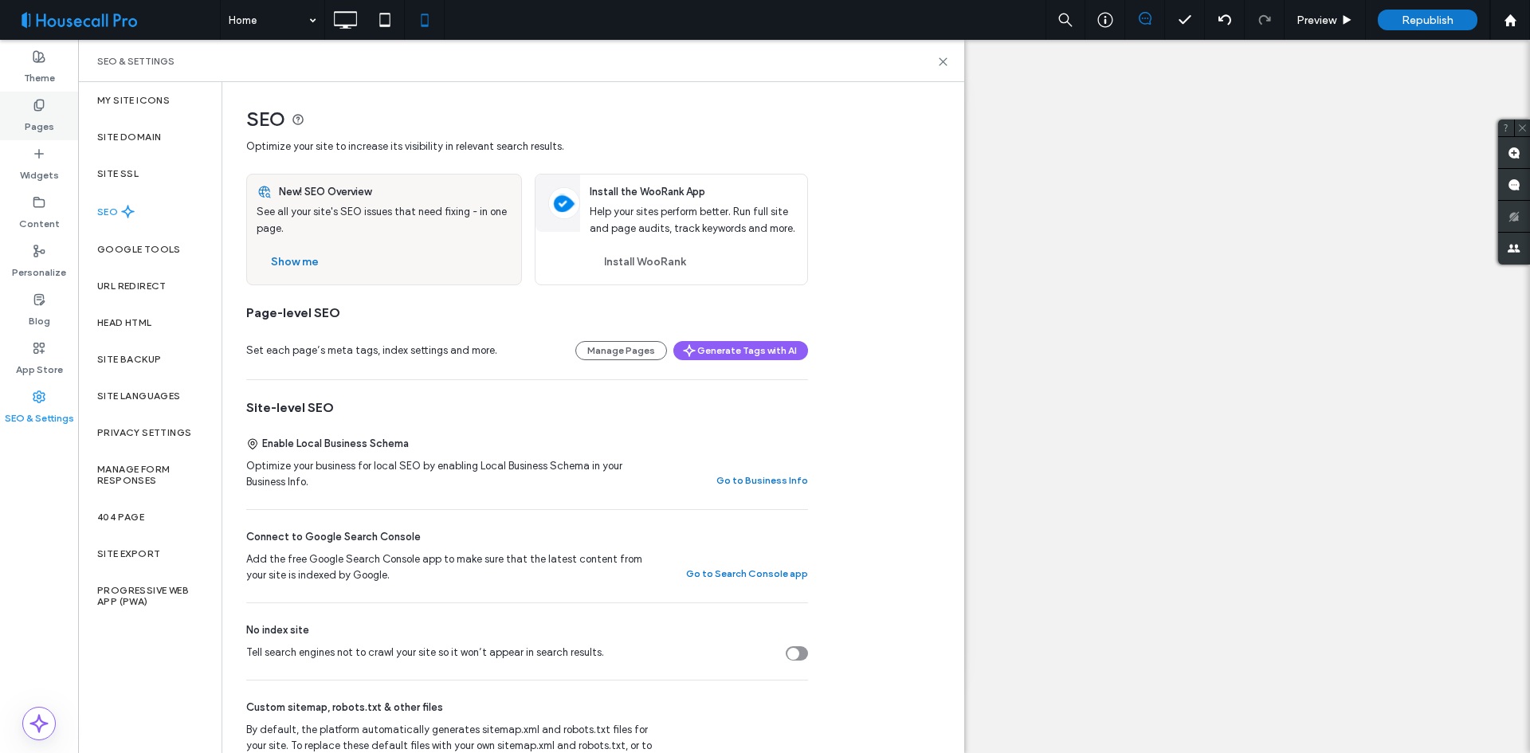
click at [35, 116] on label "Pages" at bounding box center [39, 123] width 29 height 22
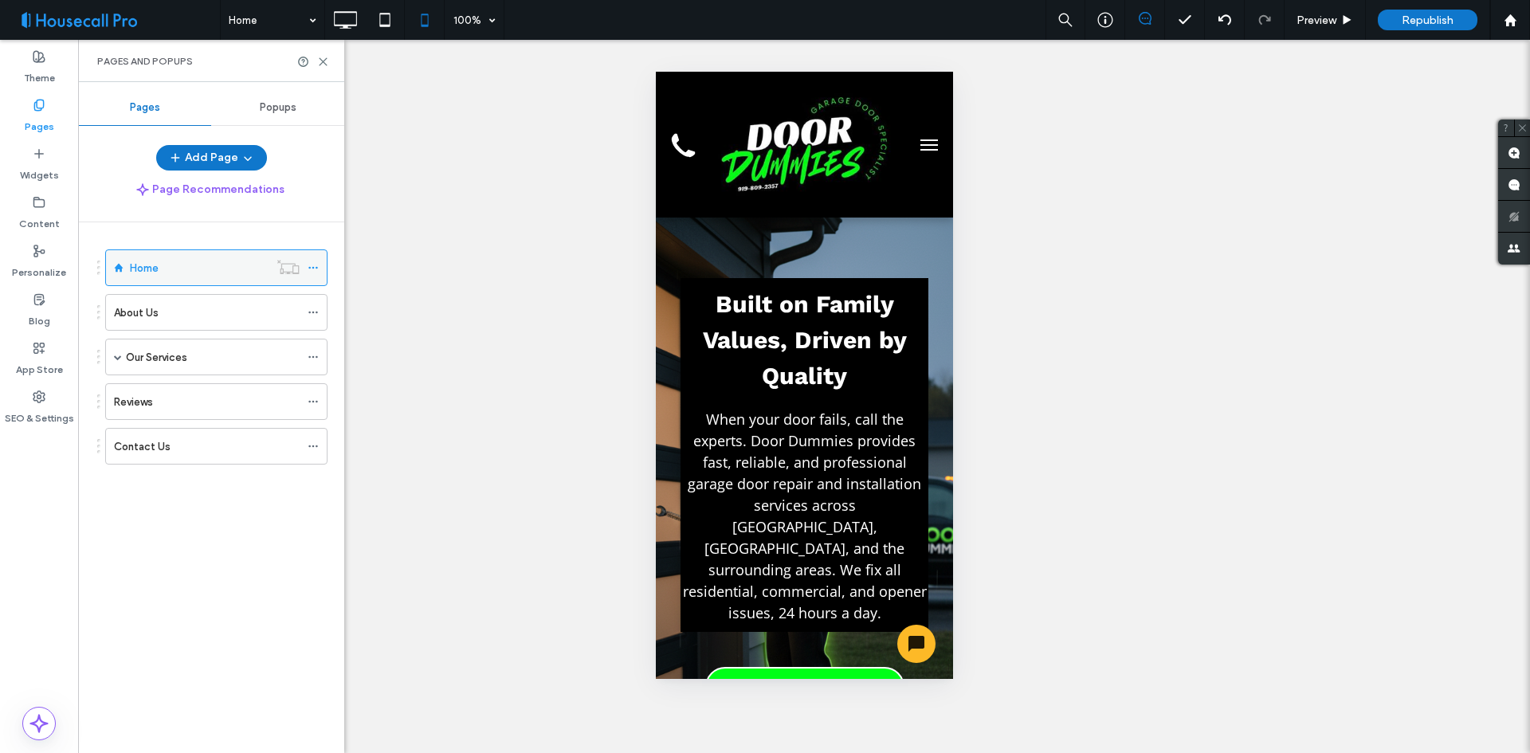
click at [315, 269] on icon at bounding box center [313, 267] width 11 height 11
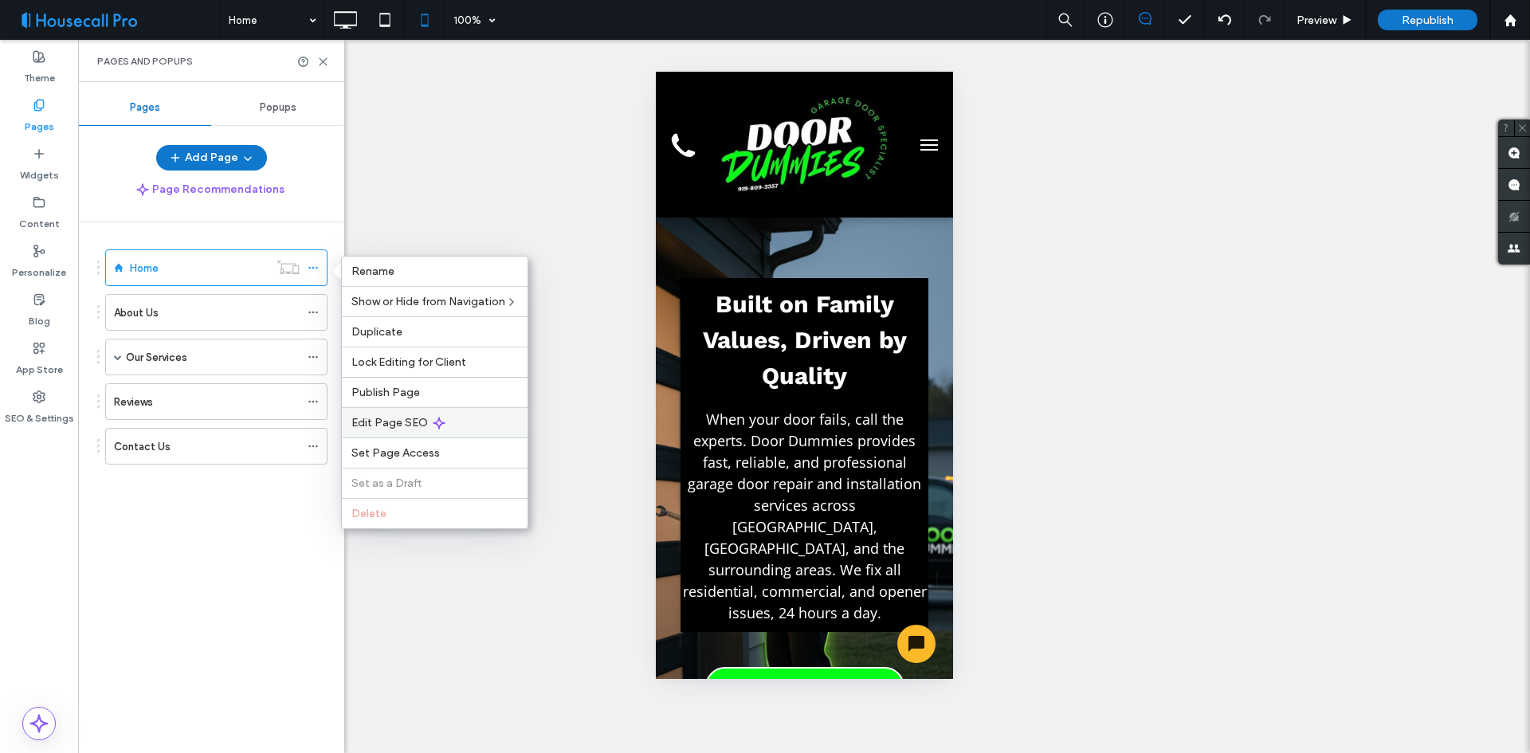
click at [457, 423] on div "Edit Page SEO" at bounding box center [435, 422] width 186 height 30
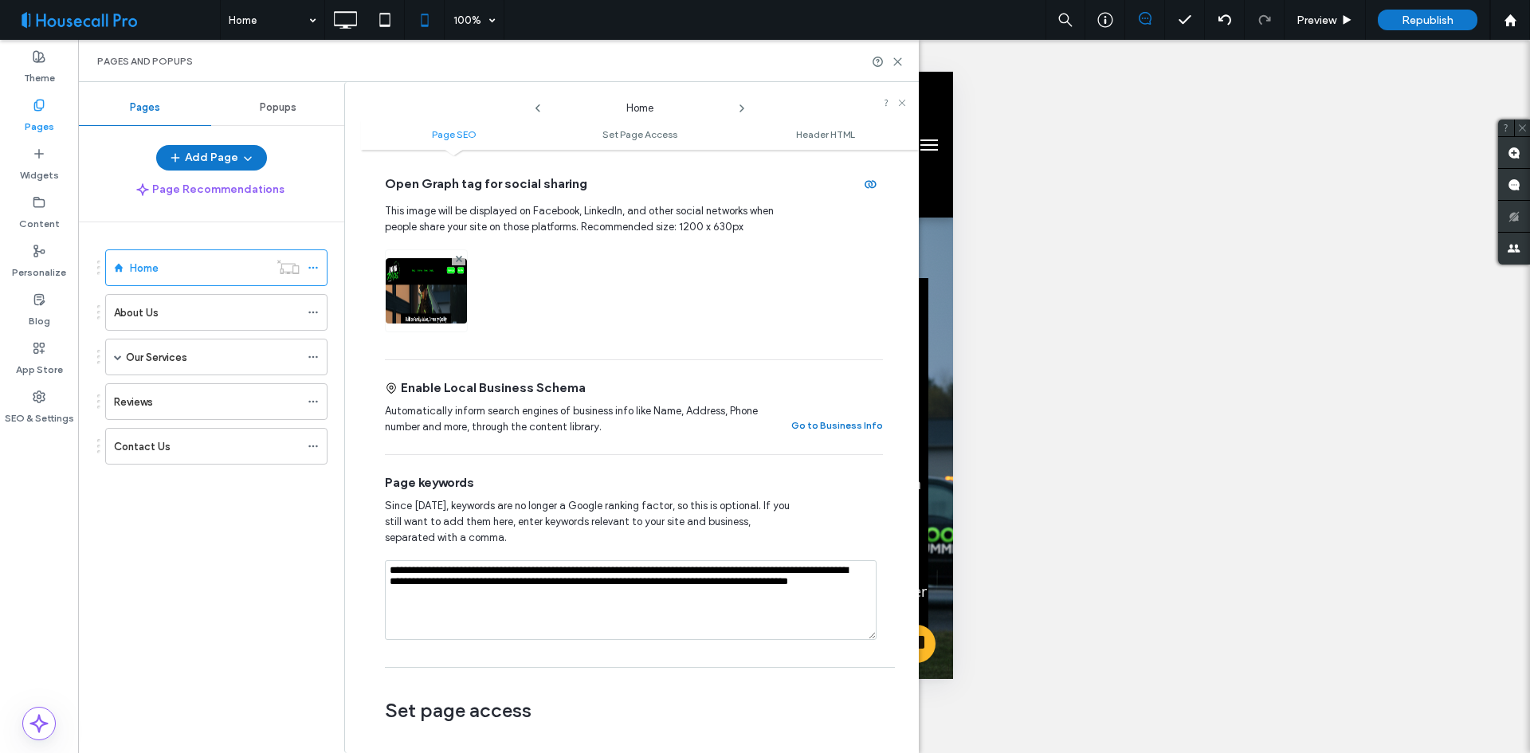
scroll to position [717, 0]
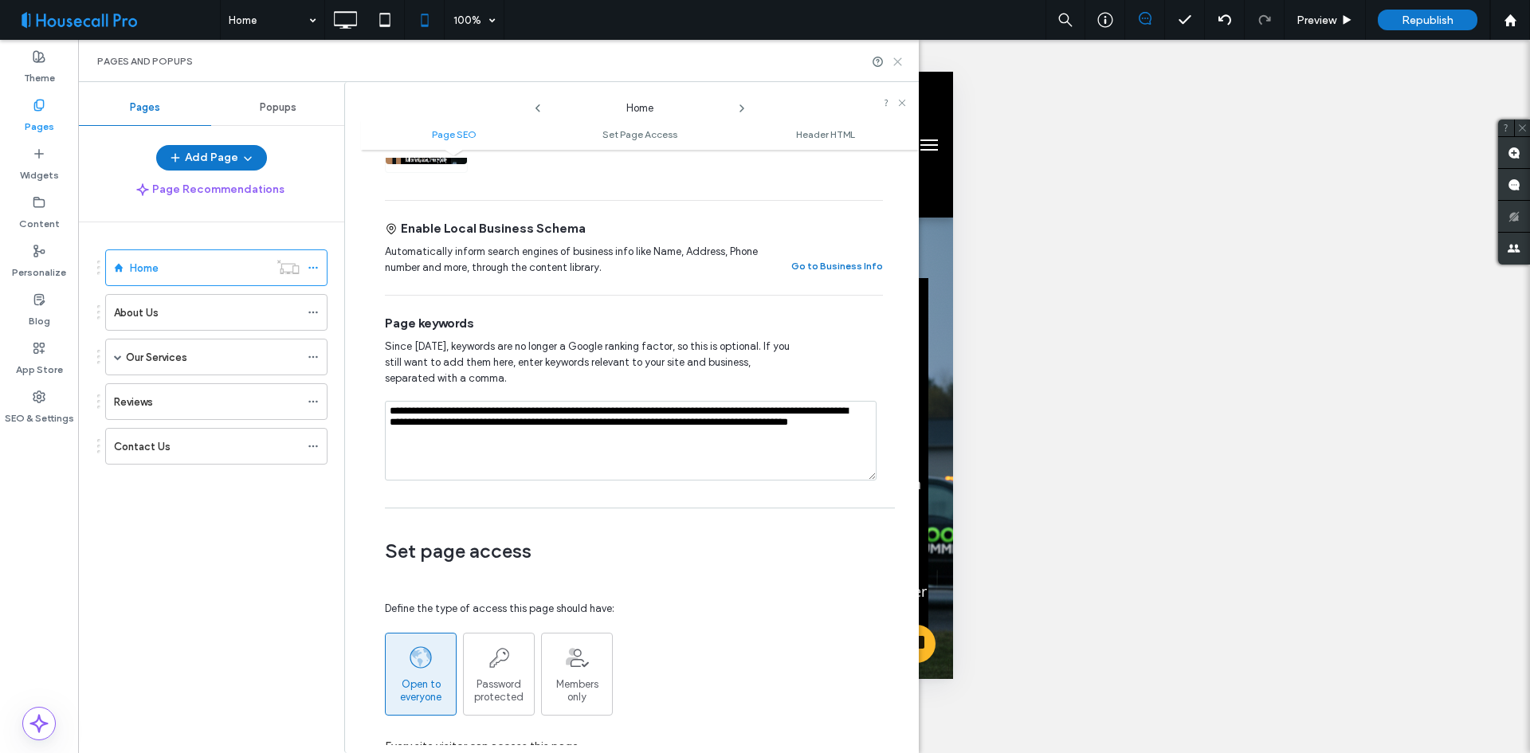
click at [897, 61] on use at bounding box center [897, 61] width 7 height 7
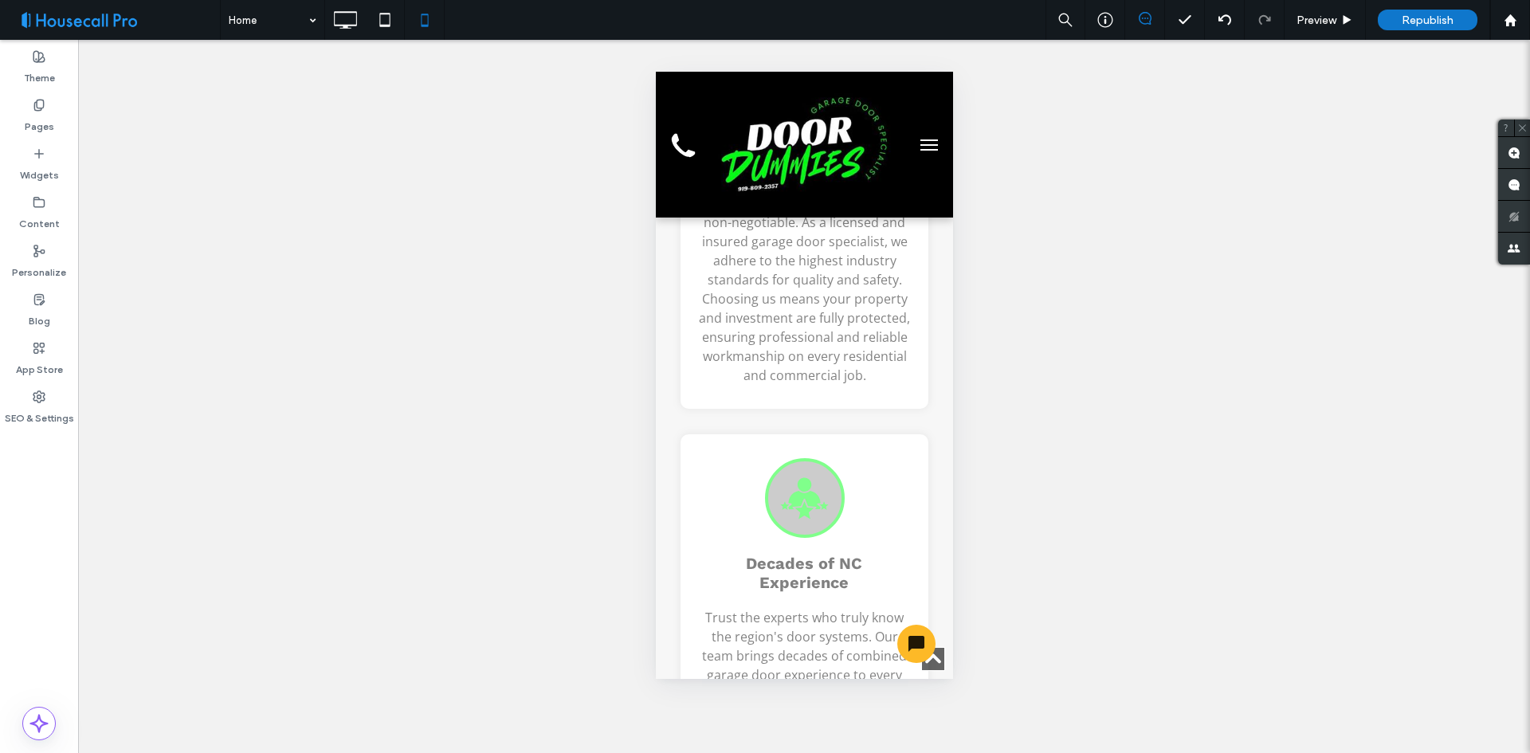
scroll to position [2789, 0]
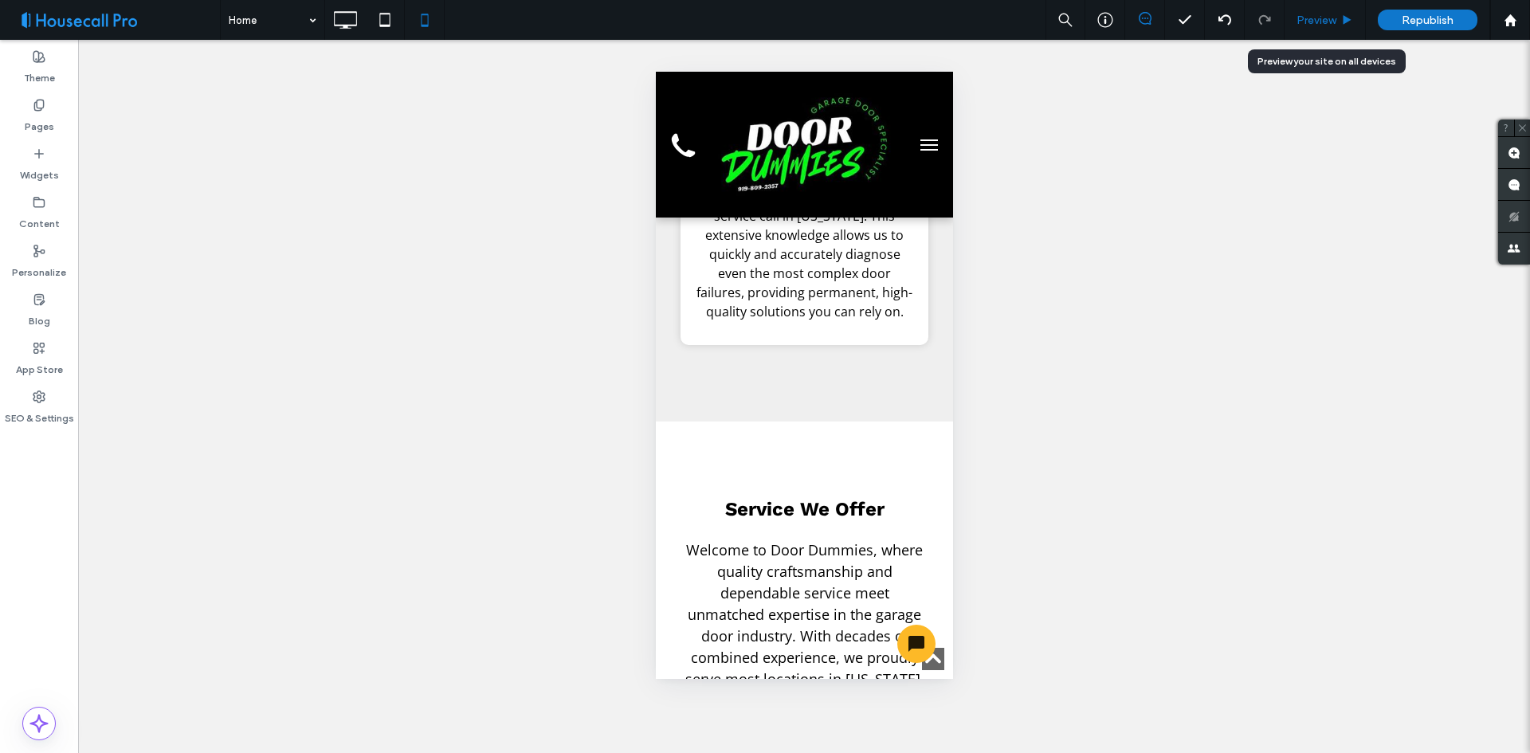
click at [1313, 14] on span "Preview" at bounding box center [1317, 21] width 40 height 14
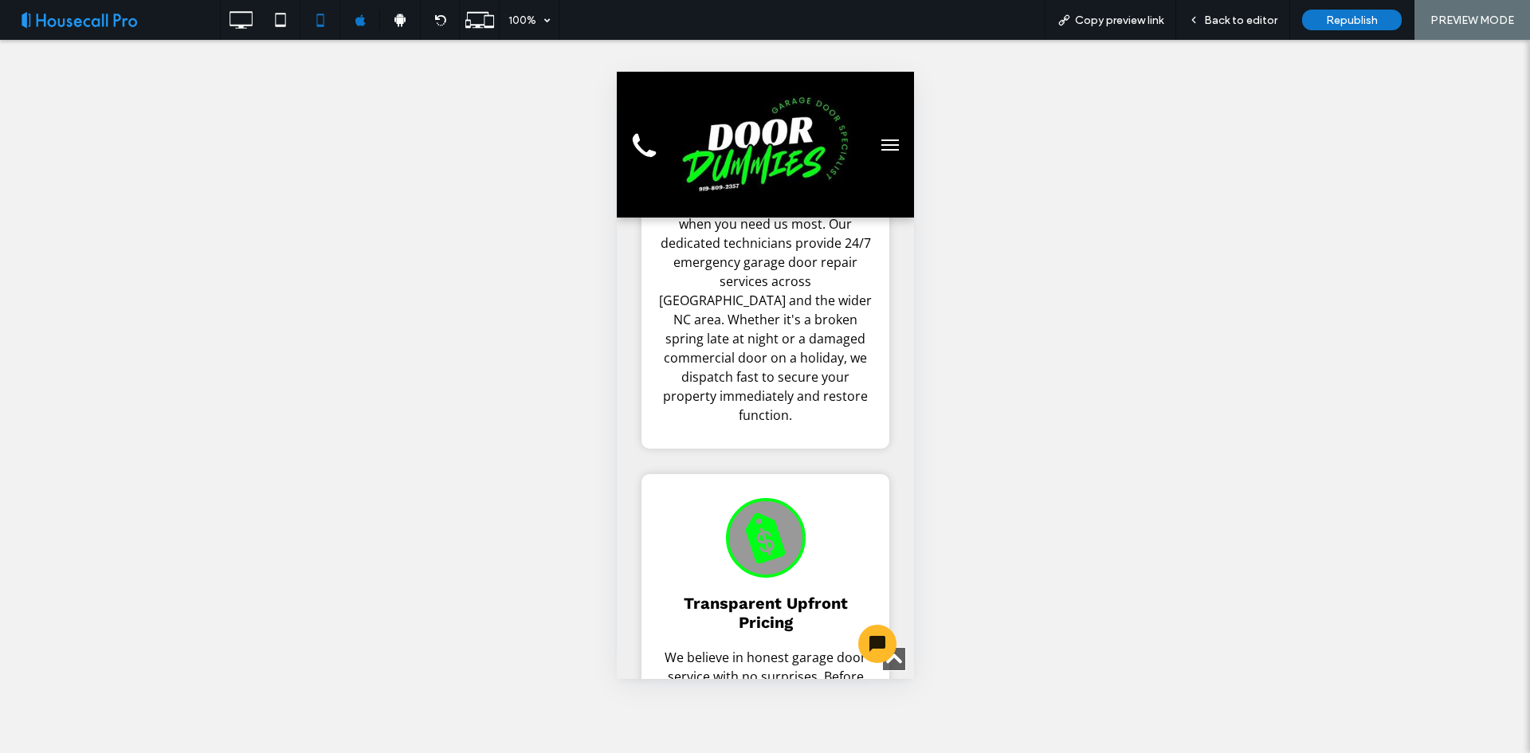
scroll to position [1275, 0]
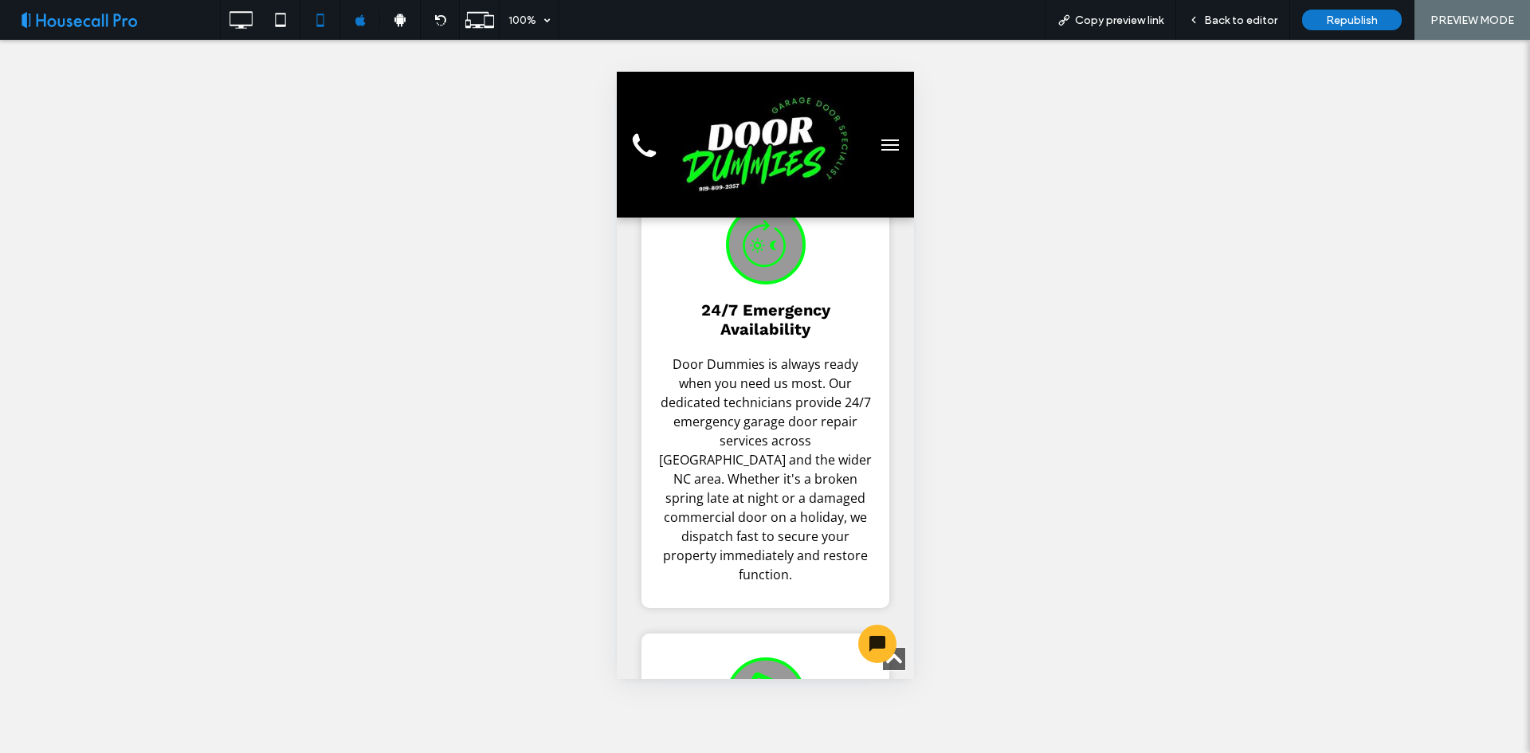
click at [877, 141] on button "menu" at bounding box center [889, 145] width 32 height 32
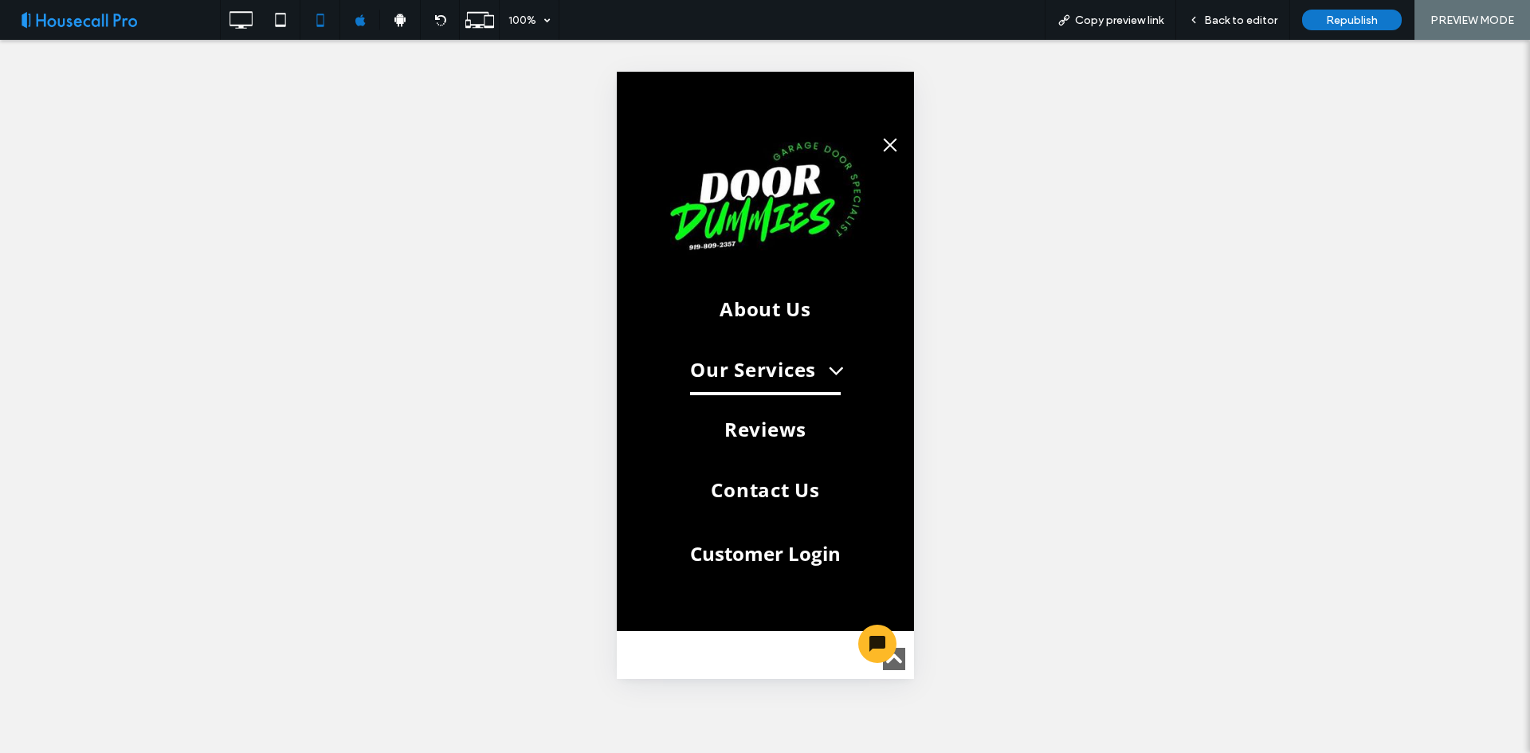
click at [842, 371] on span at bounding box center [827, 369] width 32 height 25
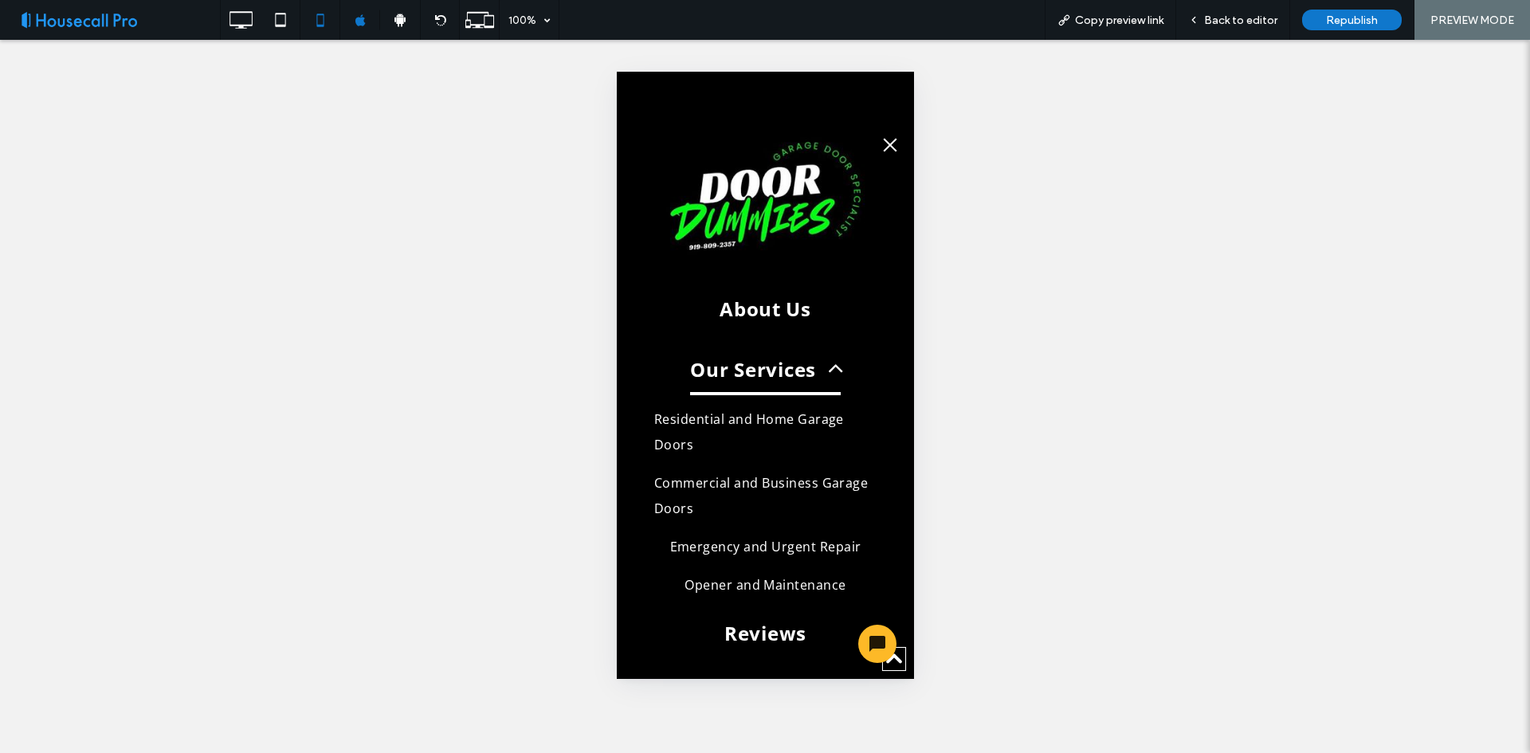
scroll to position [161, 0]
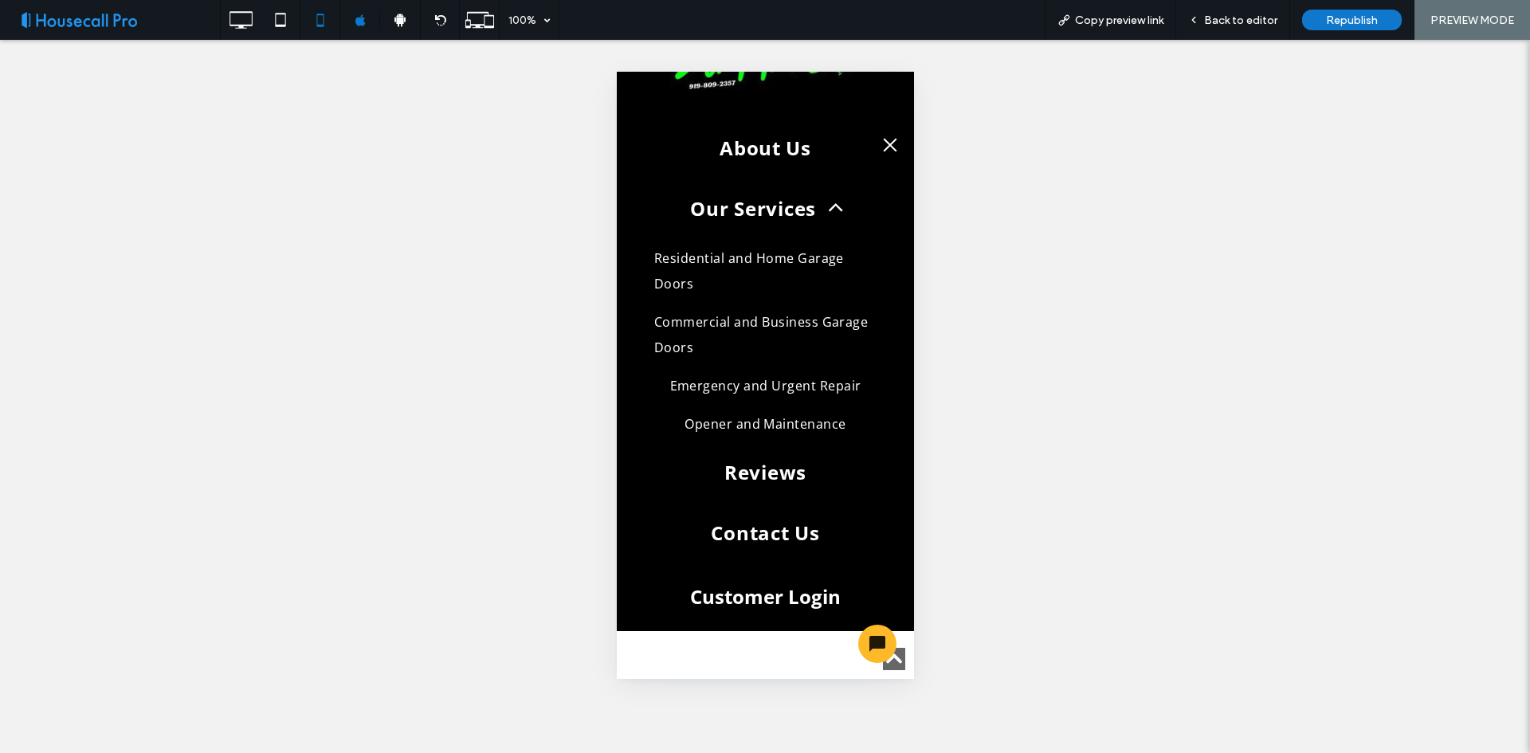
click at [889, 139] on button "menu" at bounding box center [889, 145] width 32 height 32
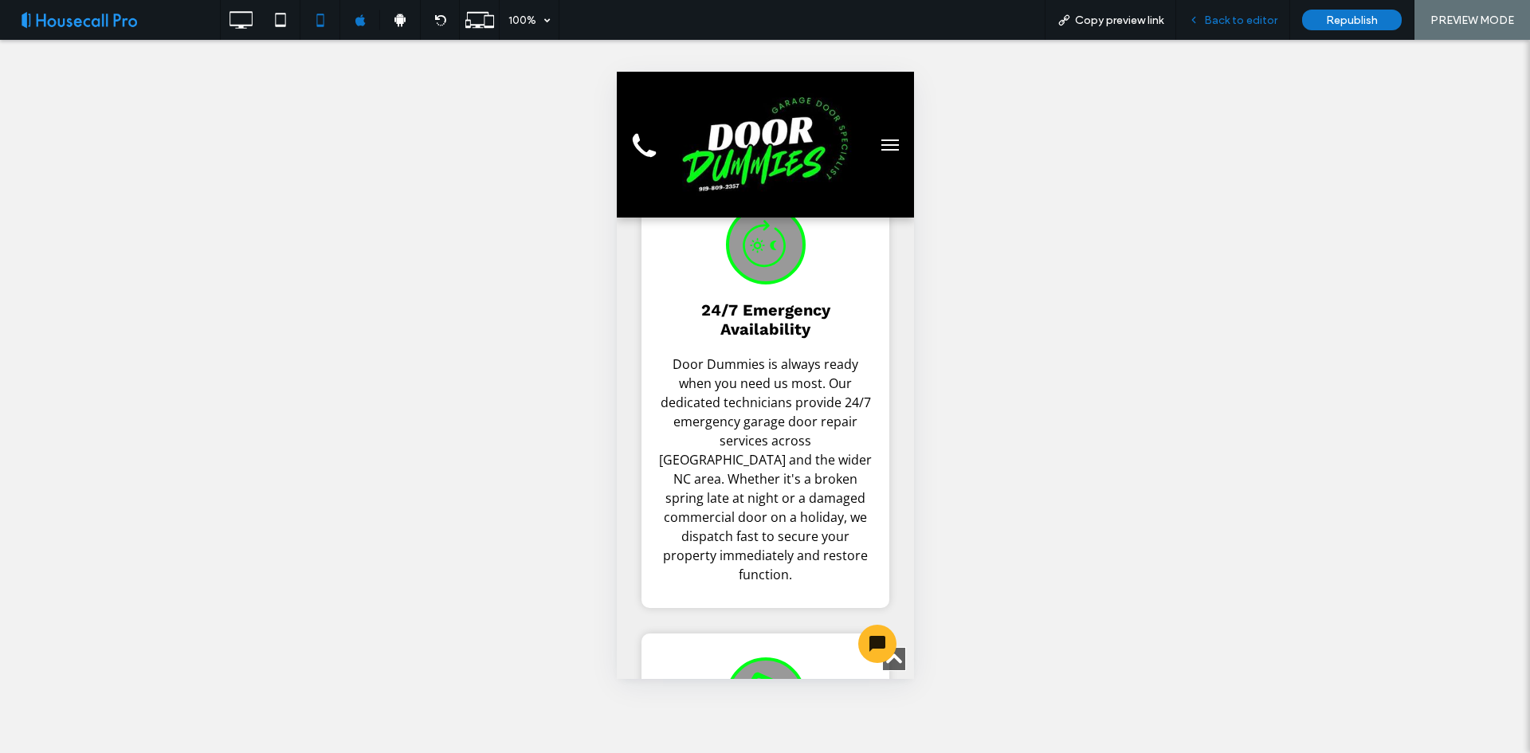
click at [1241, 26] on span "Back to editor" at bounding box center [1240, 21] width 73 height 14
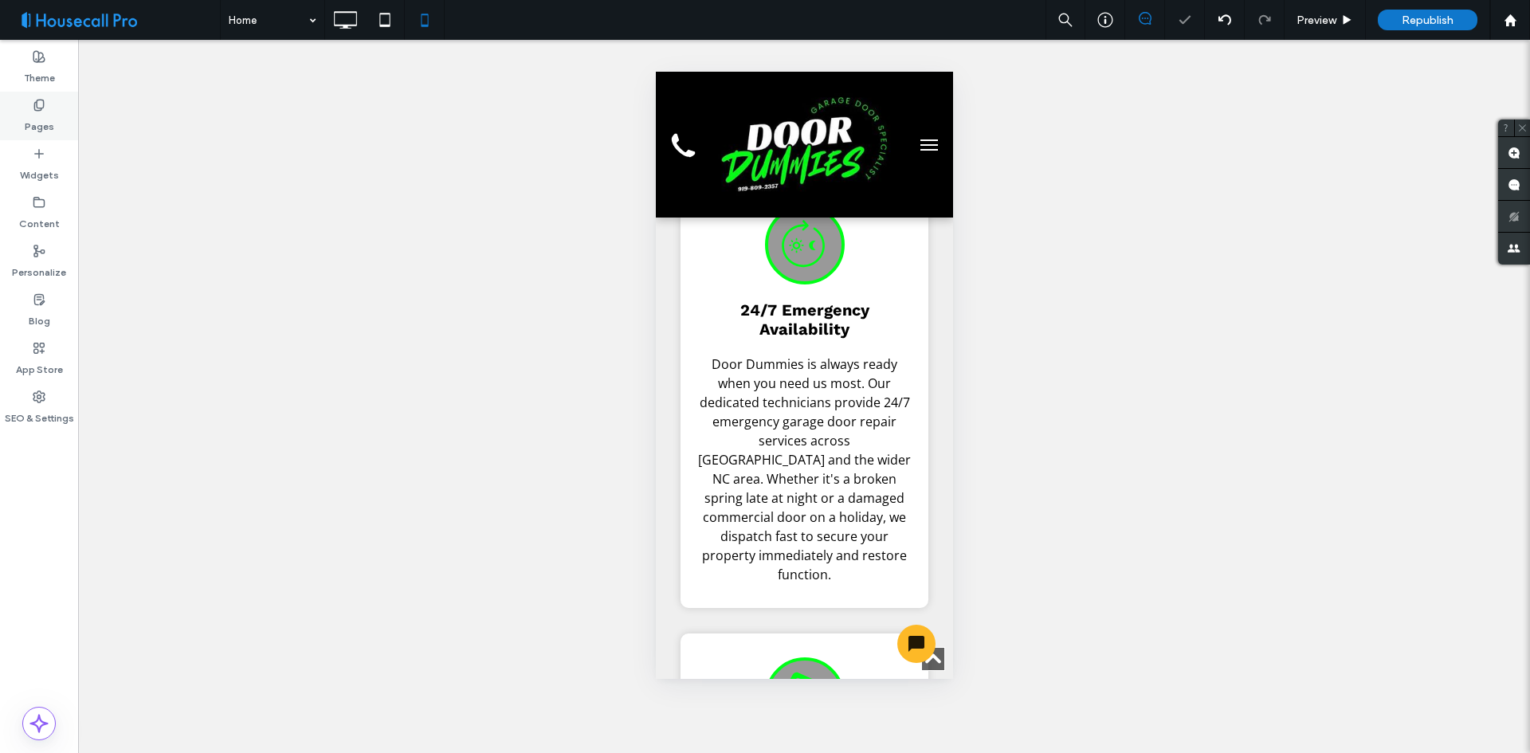
click at [51, 114] on label "Pages" at bounding box center [39, 123] width 29 height 22
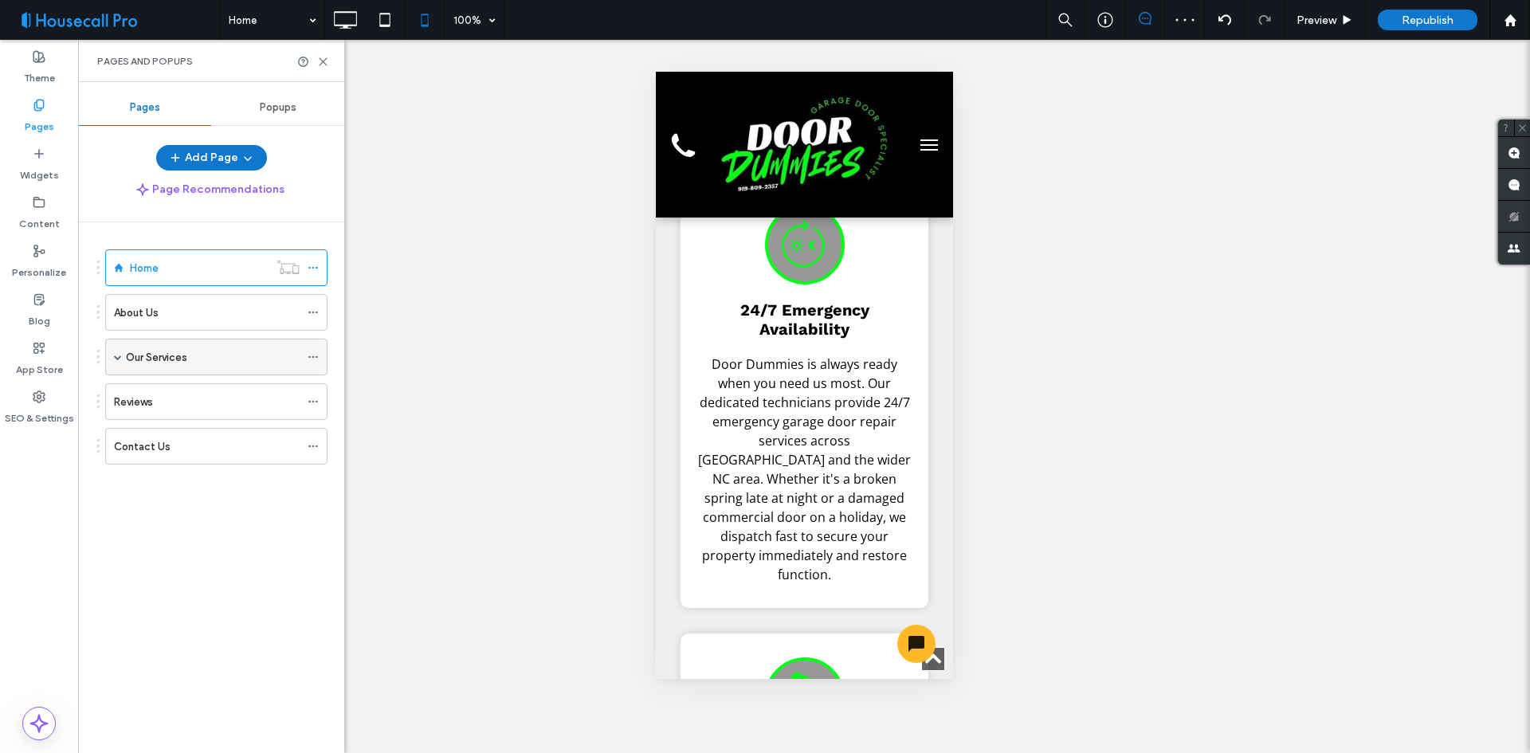
click at [311, 360] on icon at bounding box center [313, 356] width 11 height 11
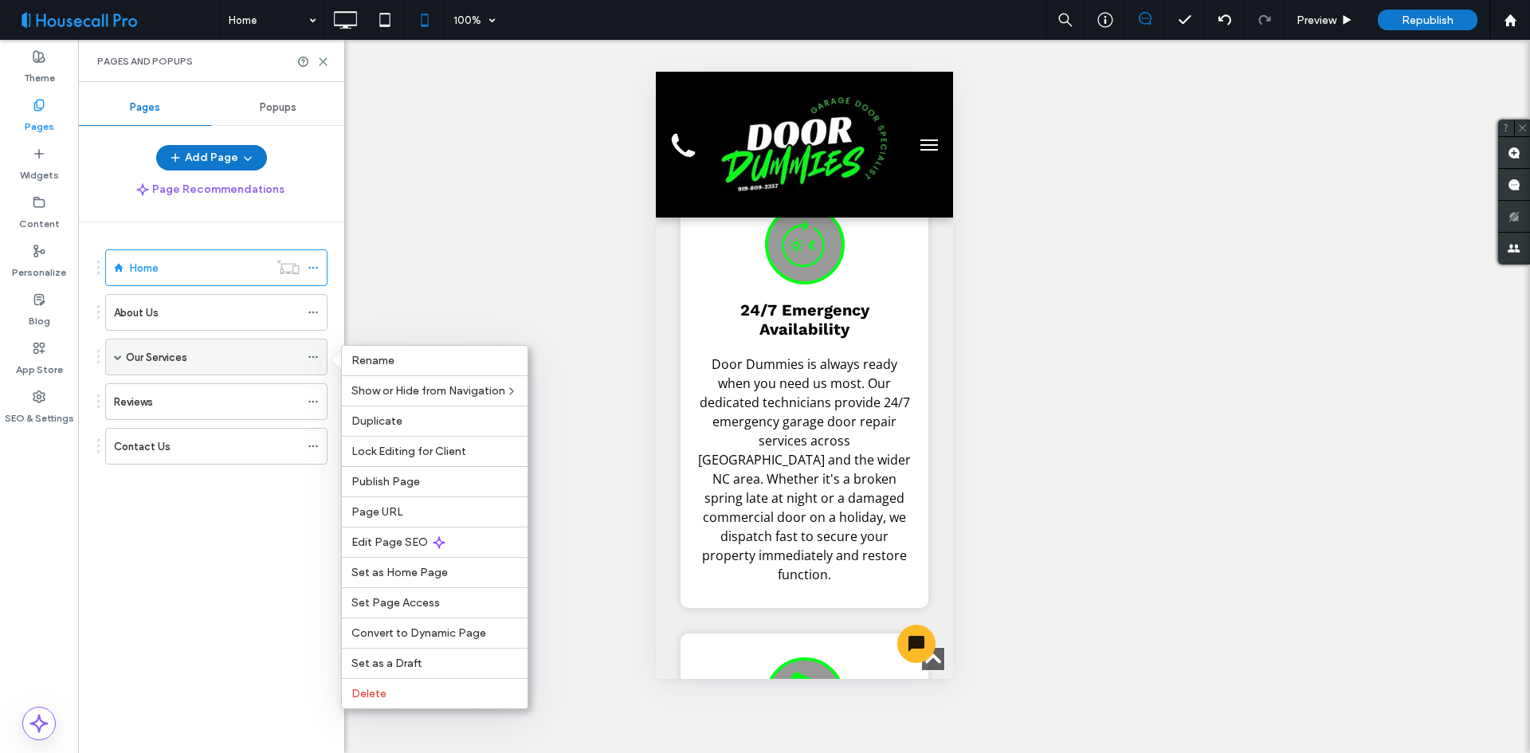
click at [116, 359] on span at bounding box center [118, 357] width 8 height 8
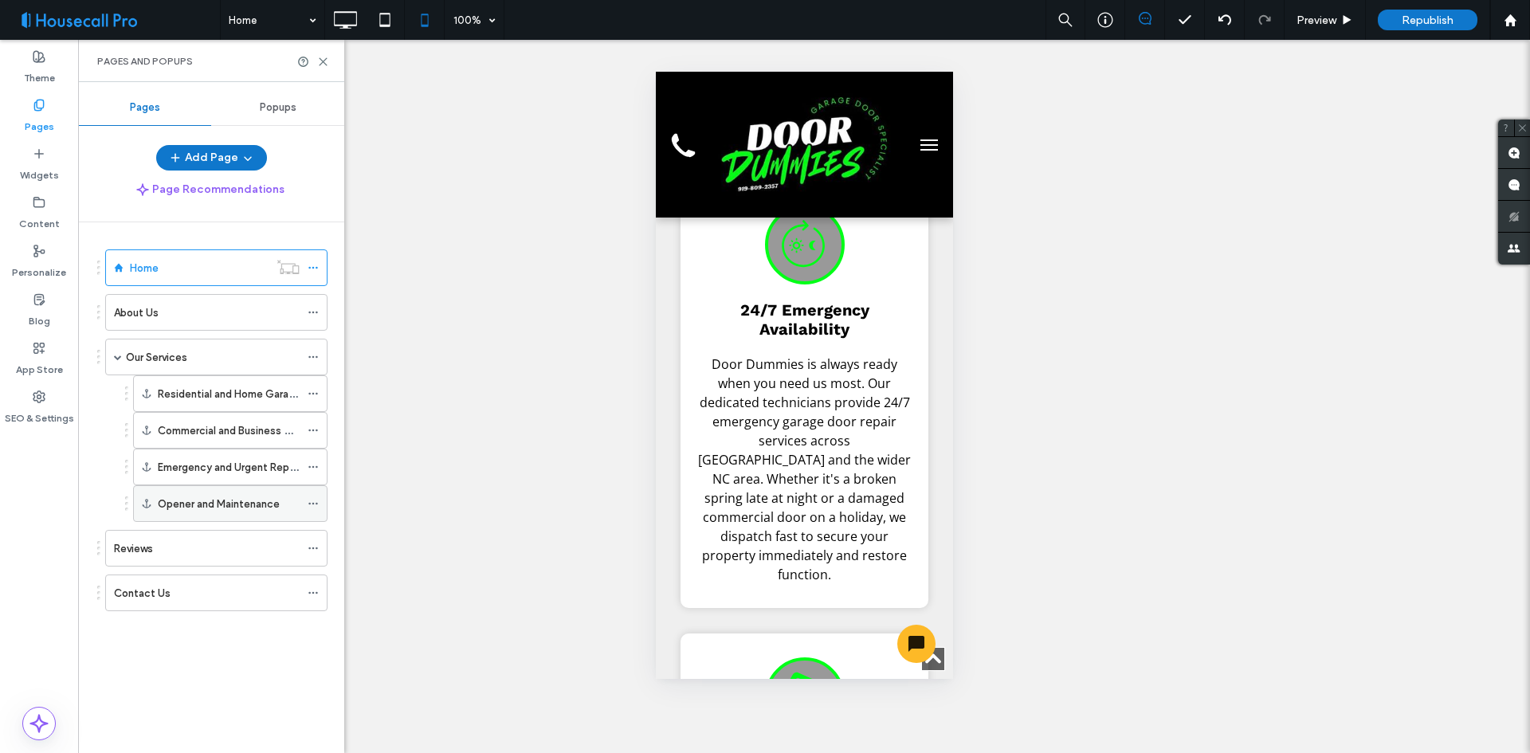
click at [317, 508] on icon at bounding box center [313, 503] width 11 height 11
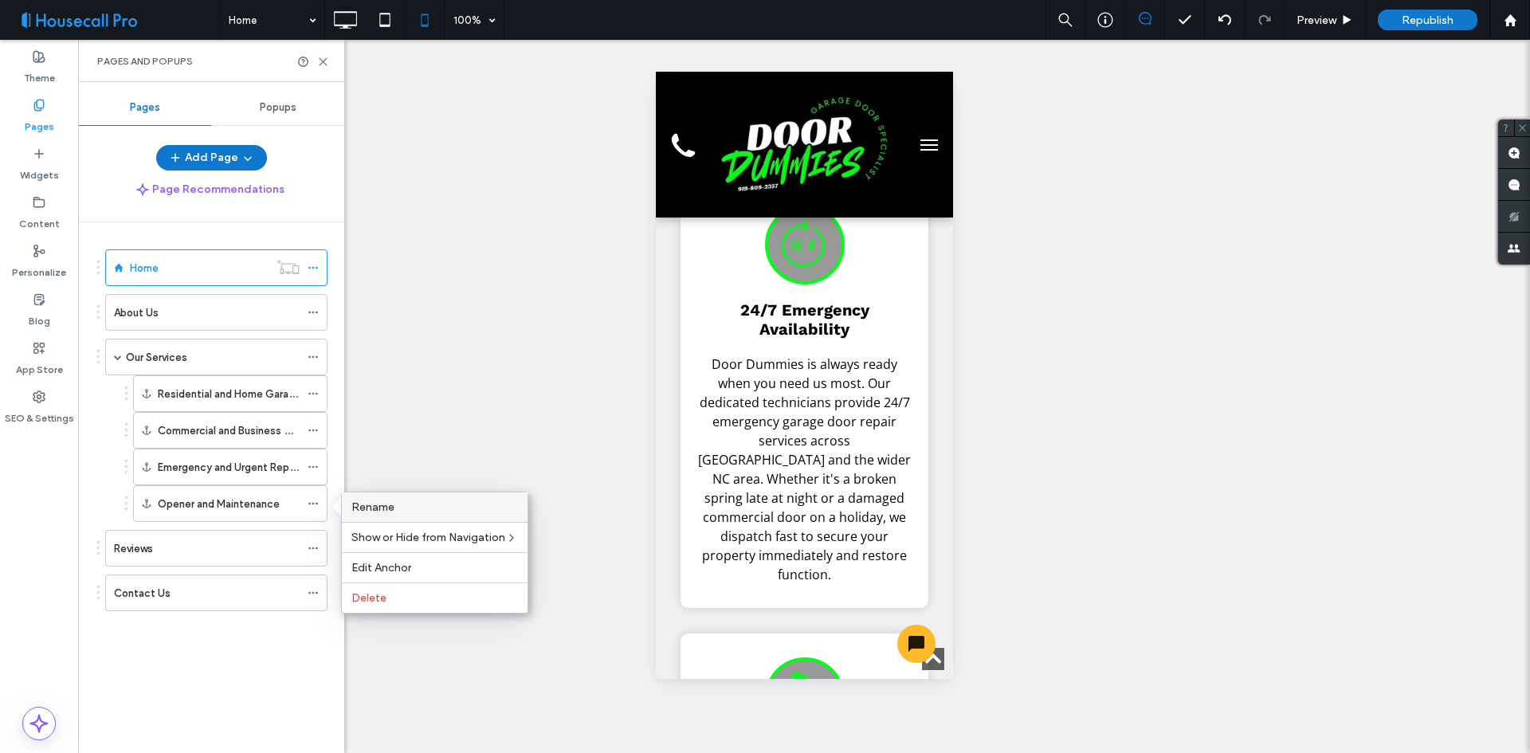
click at [417, 513] on label "Rename" at bounding box center [434, 507] width 167 height 14
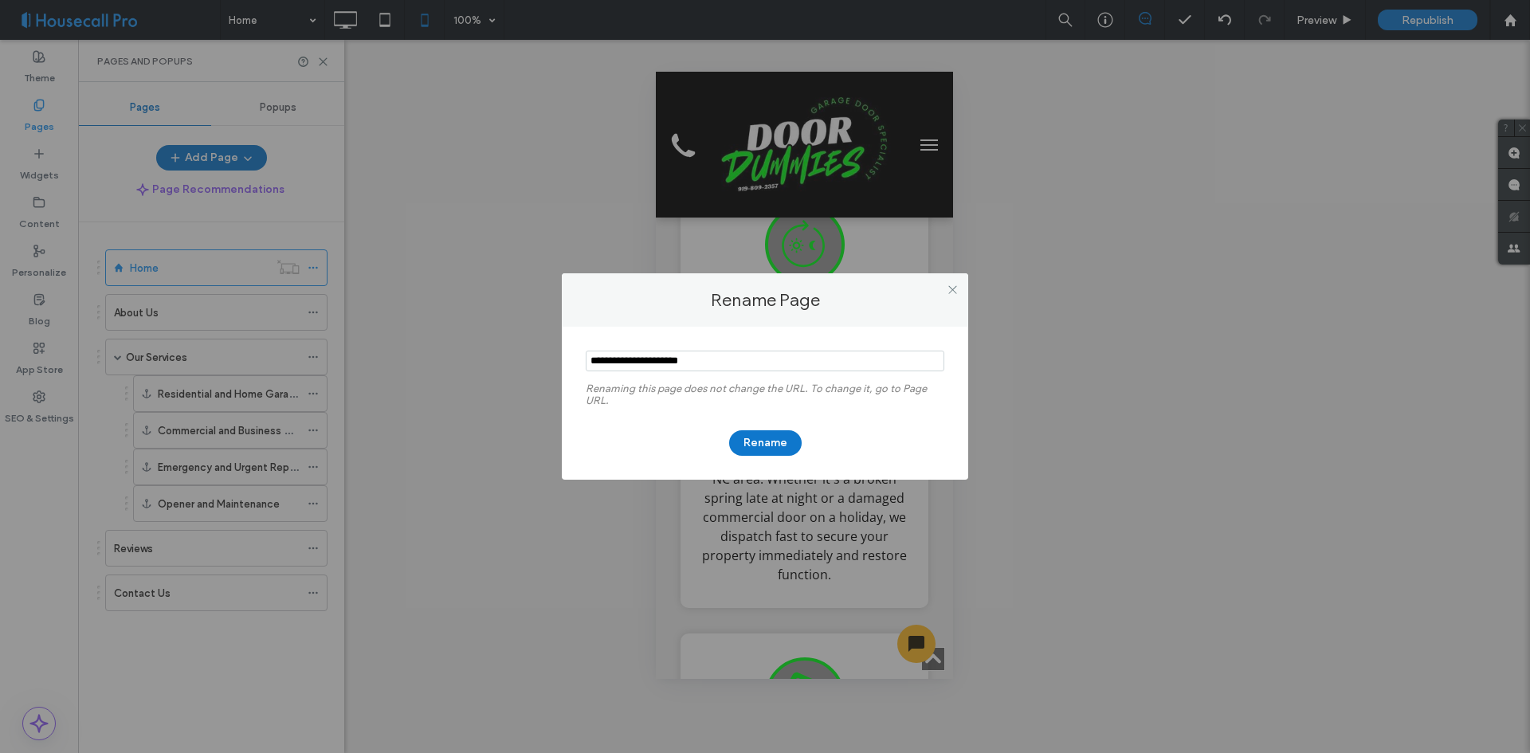
click at [624, 361] on input "notEmpty" at bounding box center [765, 361] width 359 height 21
type input "**********"
click at [763, 442] on button "Rename" at bounding box center [765, 443] width 73 height 26
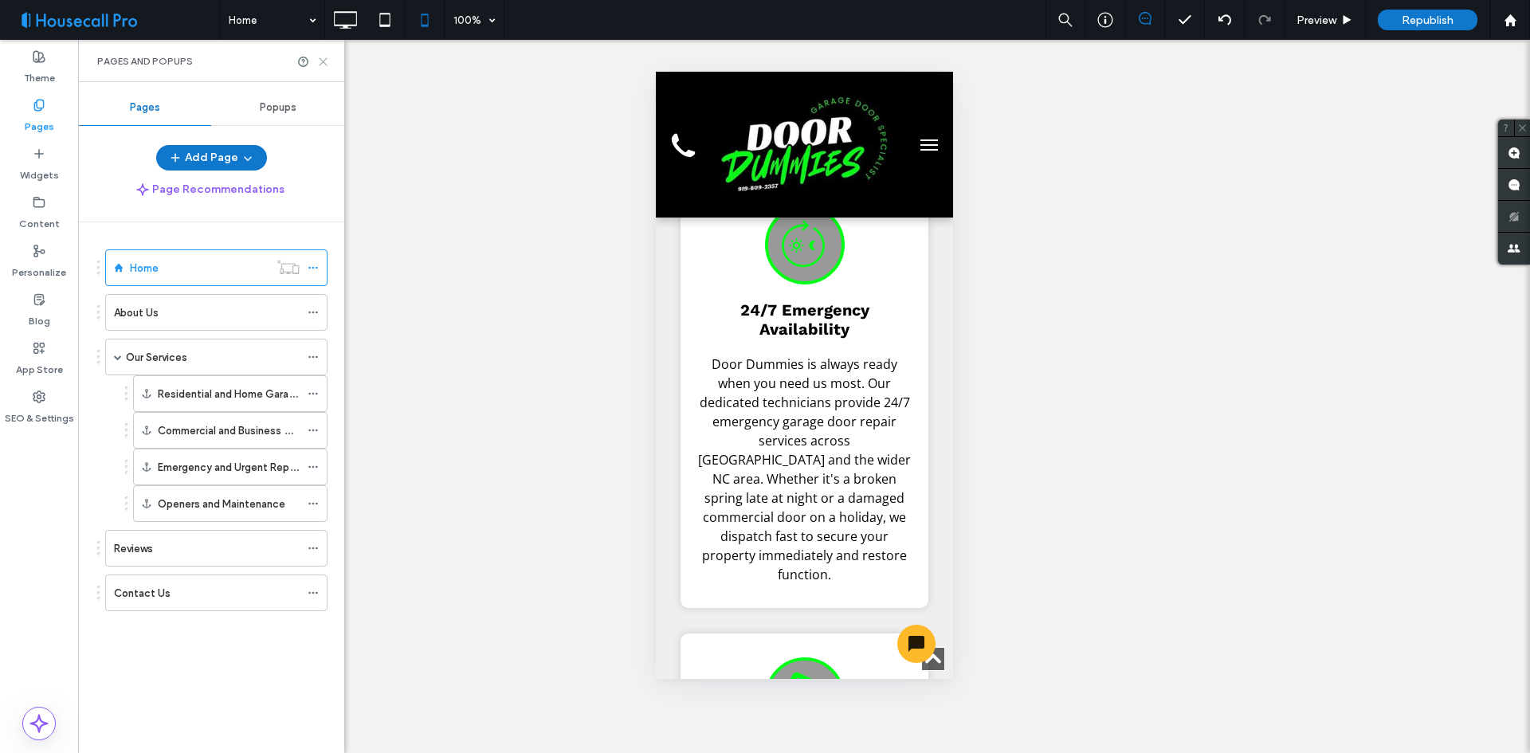
click at [328, 65] on icon at bounding box center [323, 62] width 12 height 12
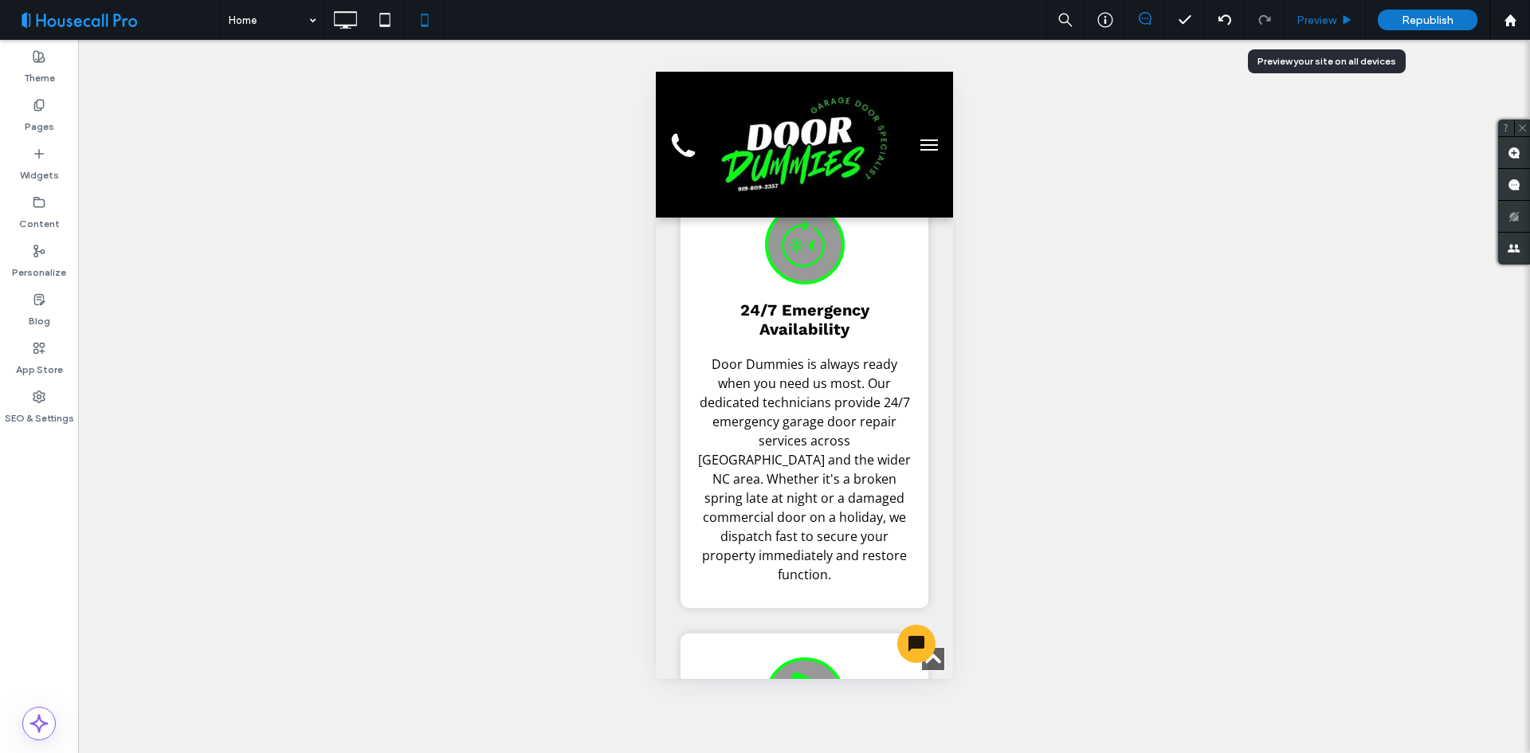
click at [1324, 20] on span "Preview" at bounding box center [1317, 21] width 40 height 14
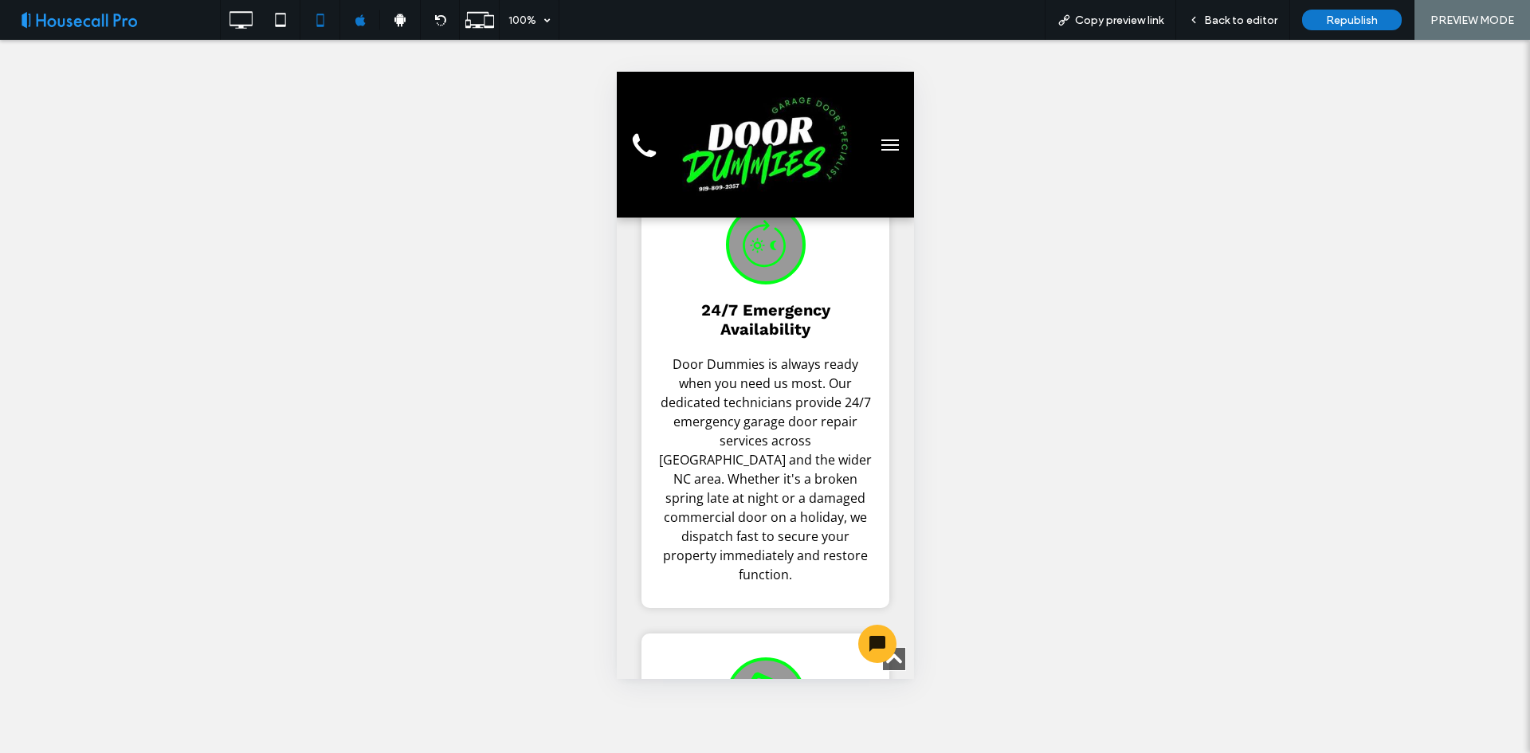
click at [877, 135] on button "menu" at bounding box center [889, 145] width 32 height 32
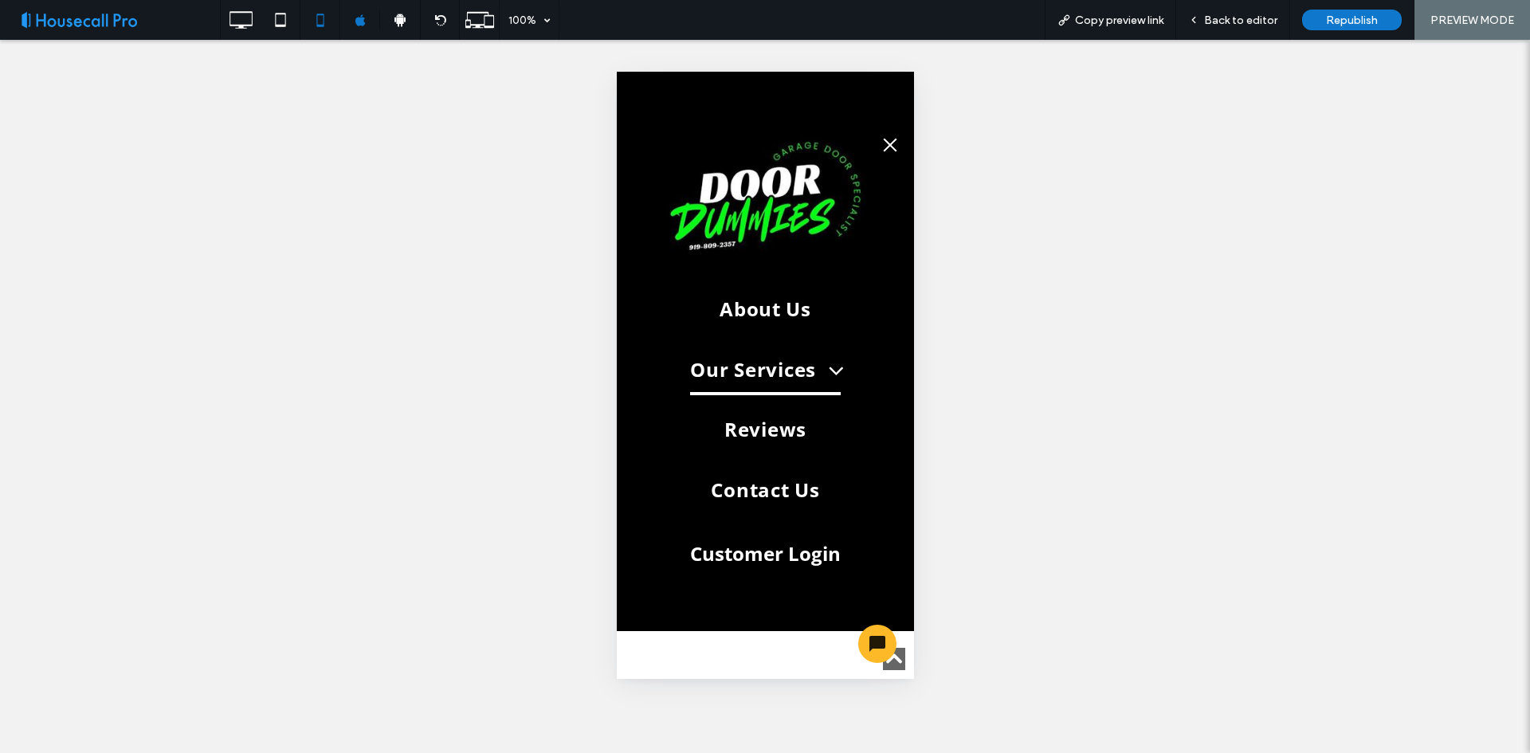
click at [704, 372] on span "Our Services" at bounding box center [764, 370] width 150 height 51
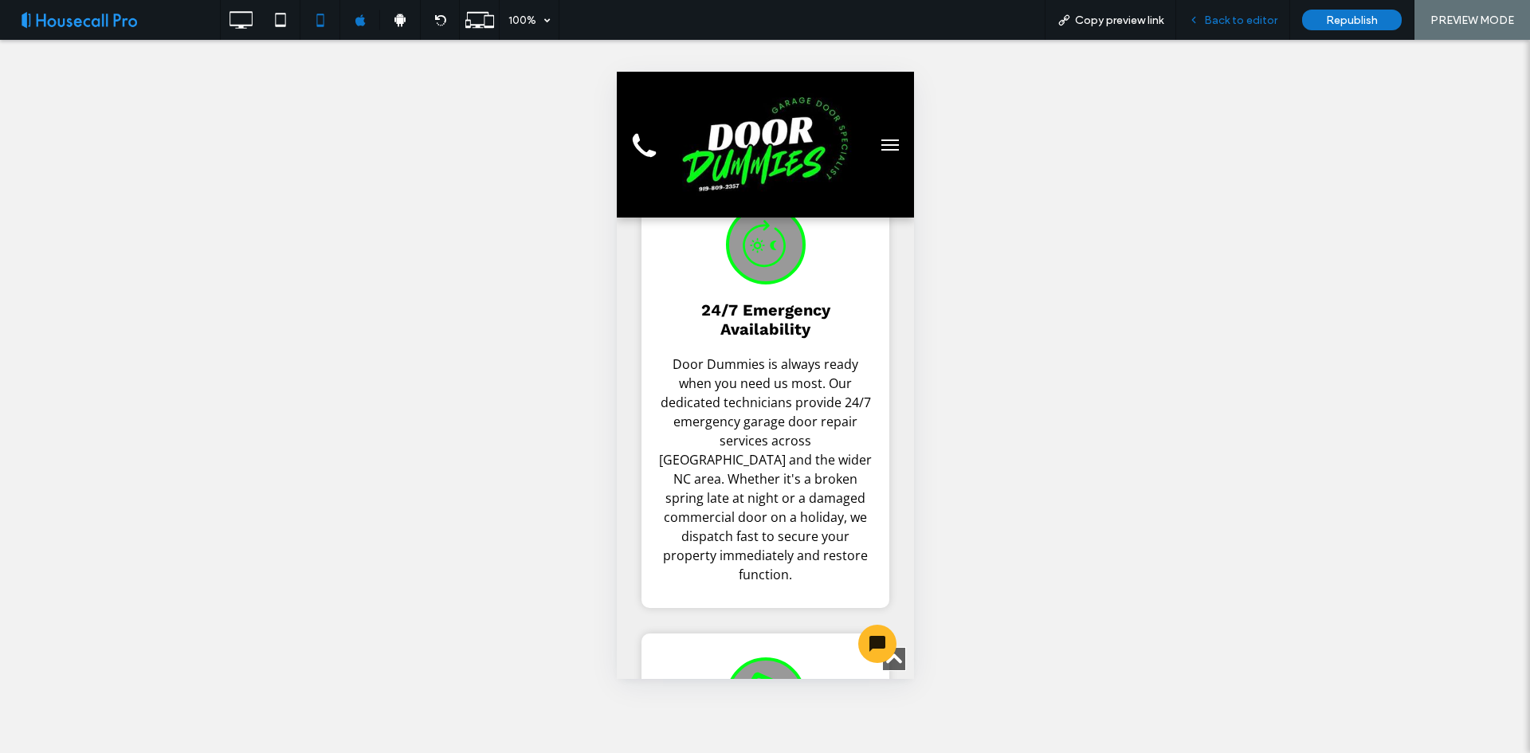
click at [1234, 22] on span "Back to editor" at bounding box center [1240, 21] width 73 height 14
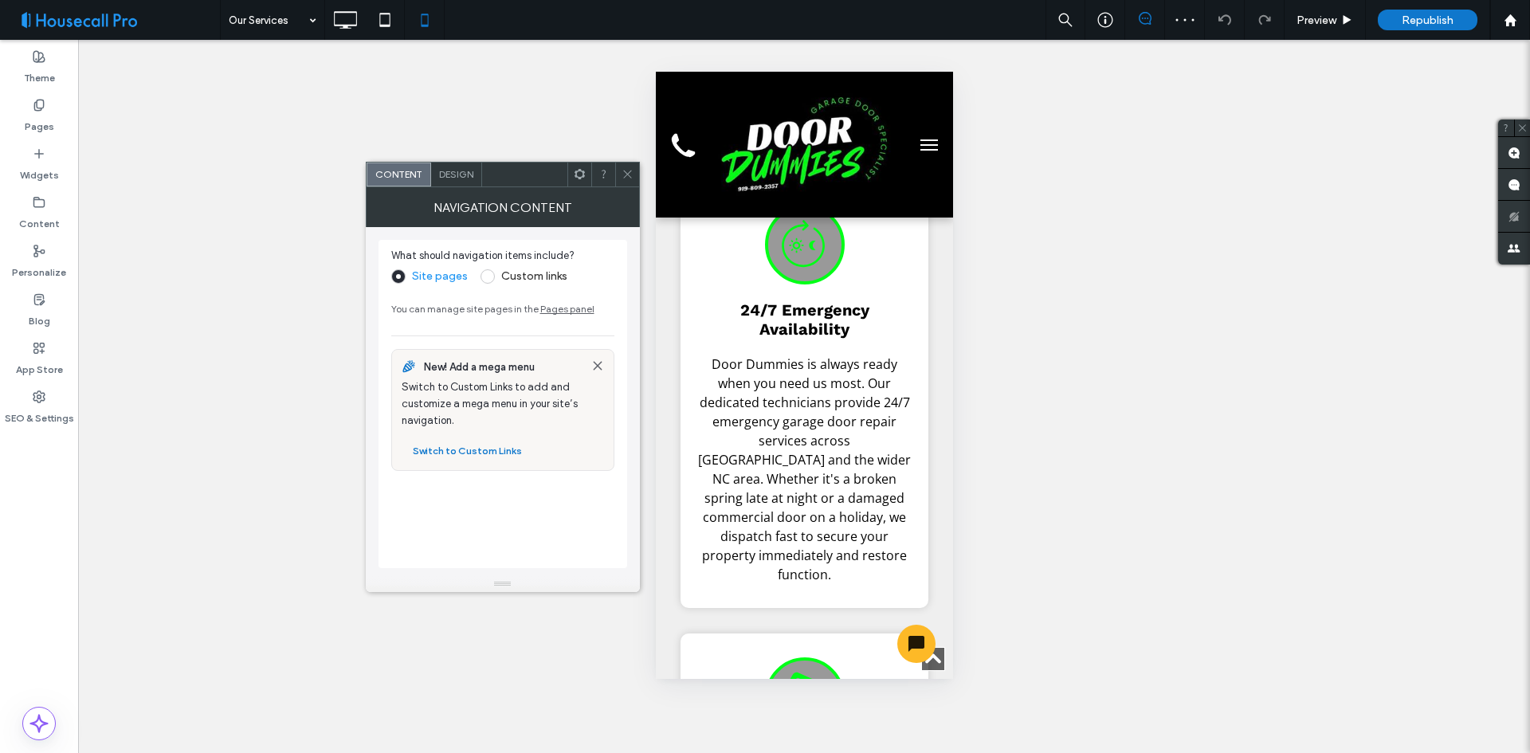
click at [453, 175] on span "Design" at bounding box center [456, 174] width 34 height 12
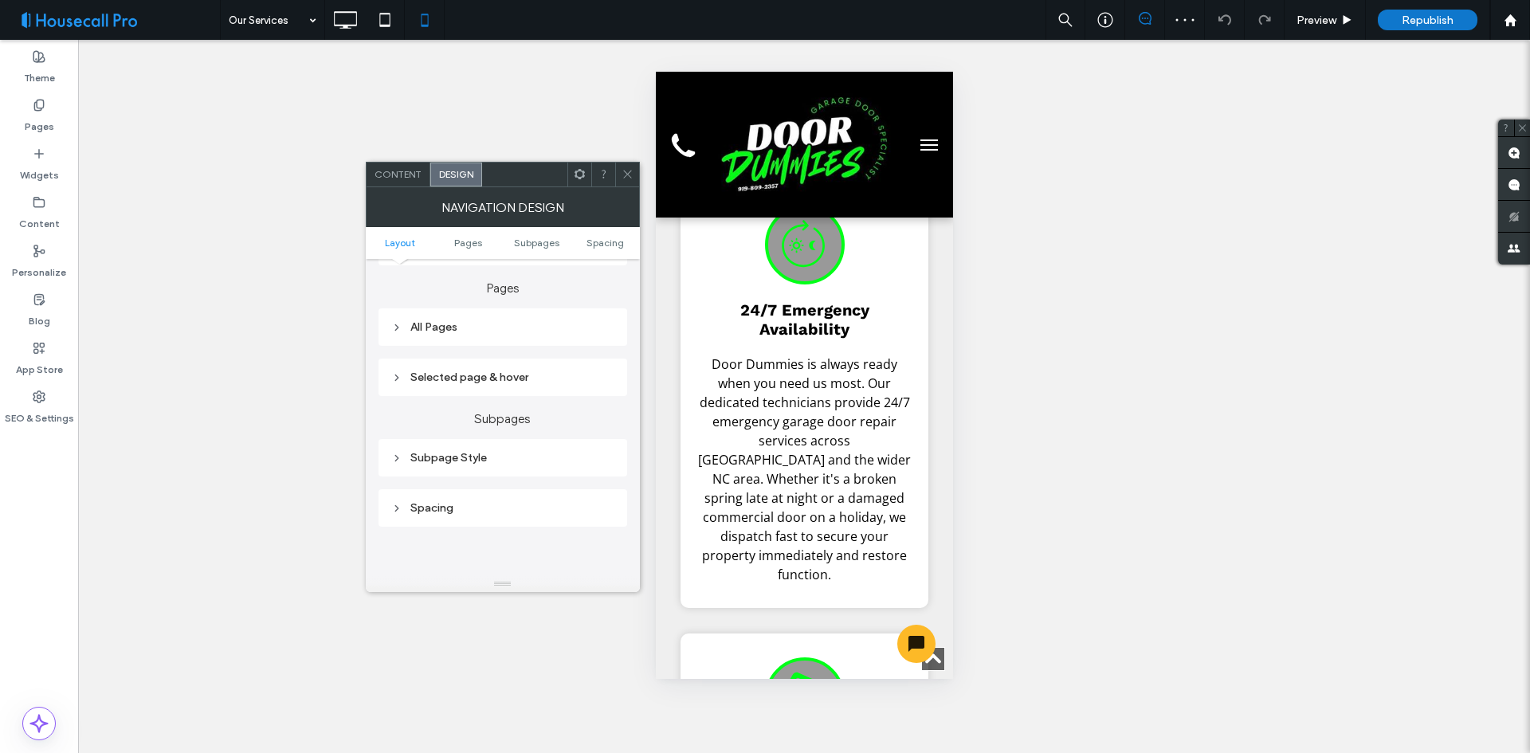
scroll to position [398, 0]
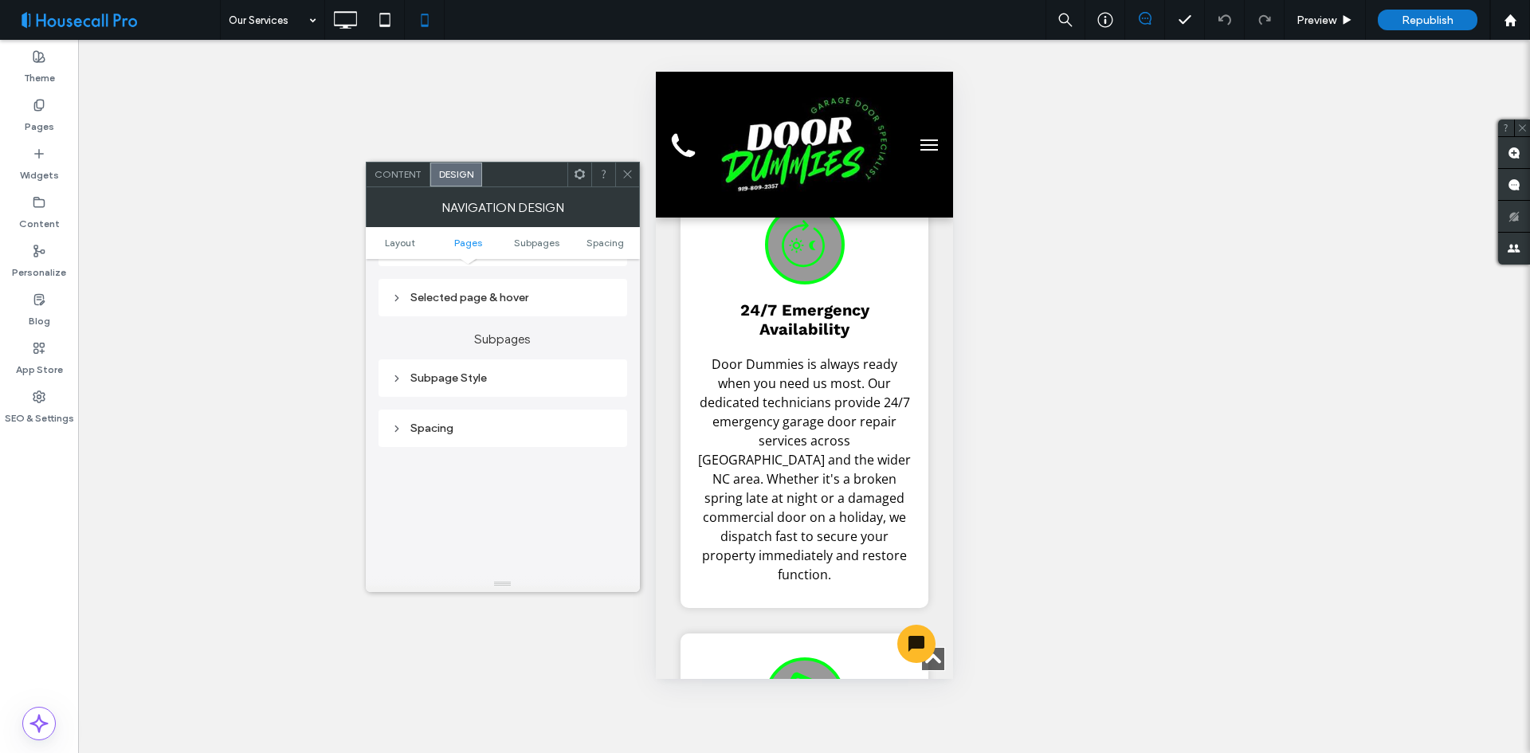
click at [469, 308] on div "Selected page & hover" at bounding box center [502, 298] width 223 height 22
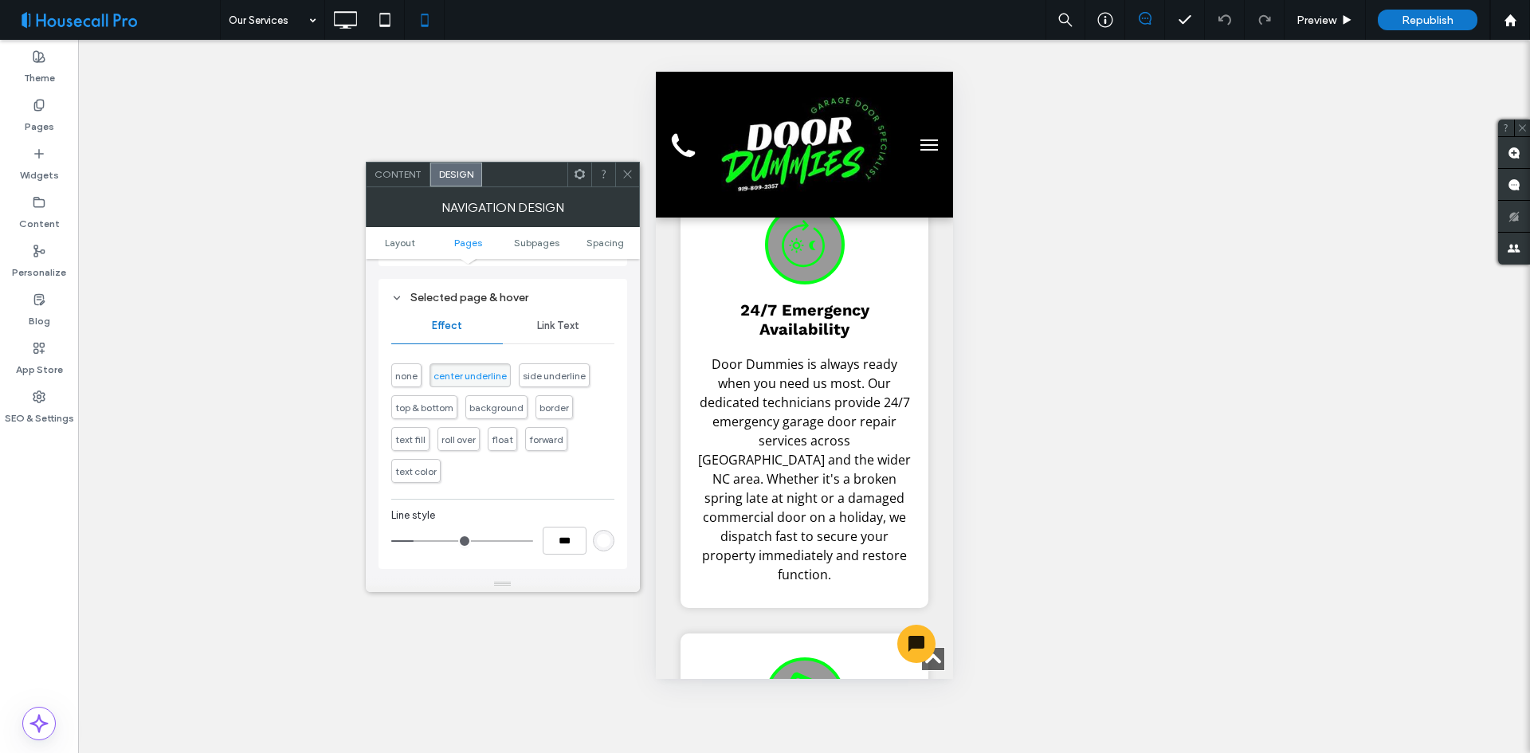
click at [556, 331] on span "Link Text" at bounding box center [558, 326] width 42 height 13
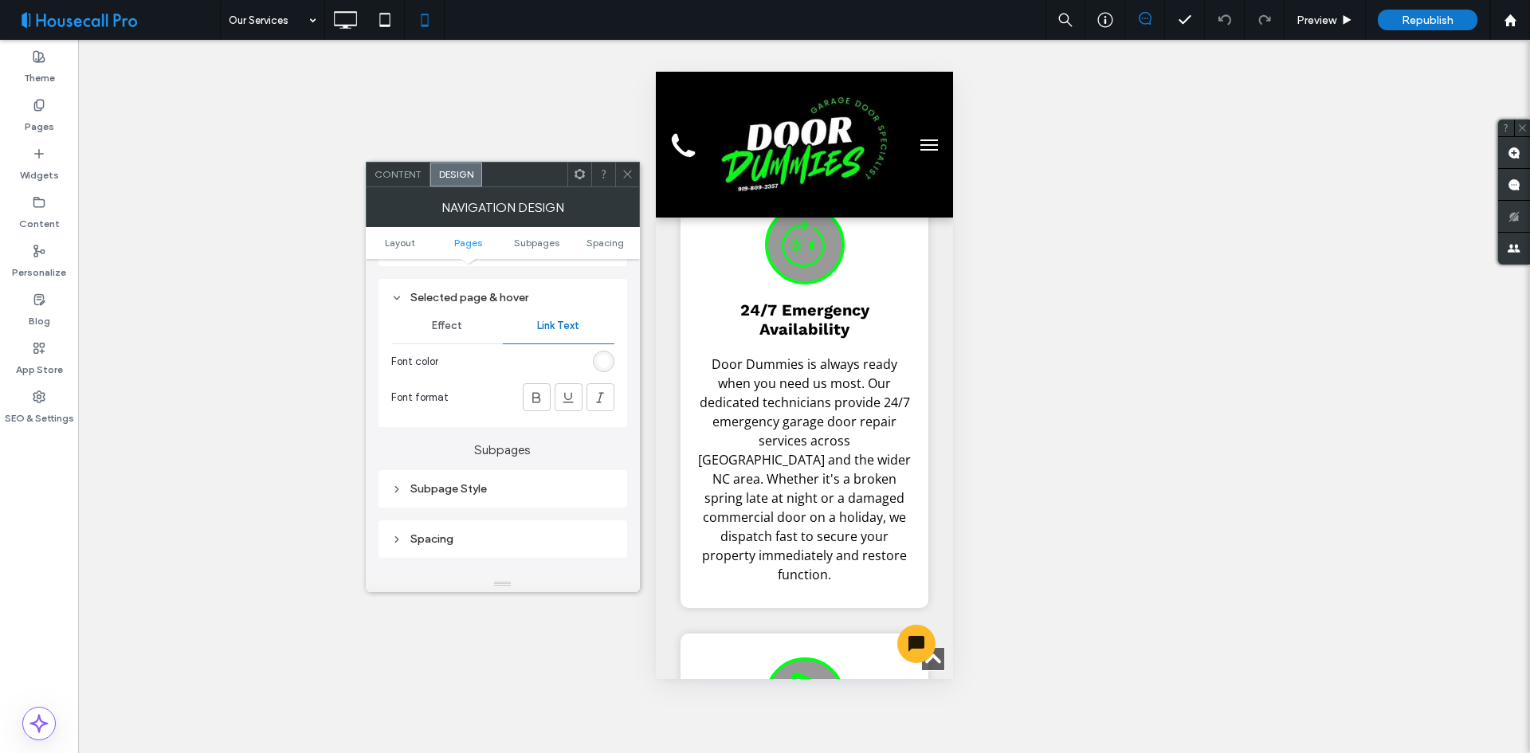
click at [605, 357] on div "rgb(255, 255, 255)" at bounding box center [604, 362] width 14 height 14
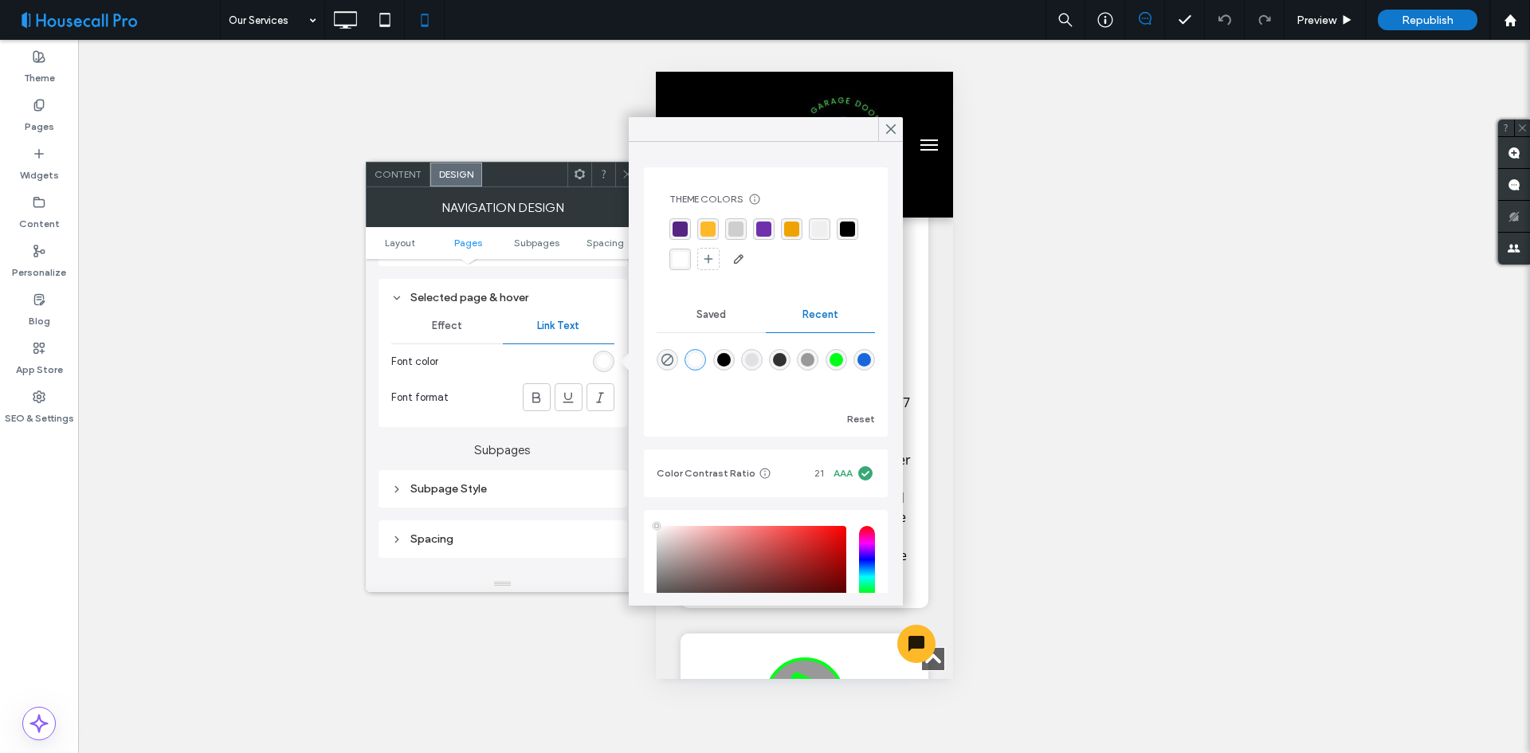
click at [688, 261] on div "rgba(255, 255, 255, 1)" at bounding box center [680, 259] width 15 height 15
click at [895, 127] on icon at bounding box center [891, 129] width 14 height 14
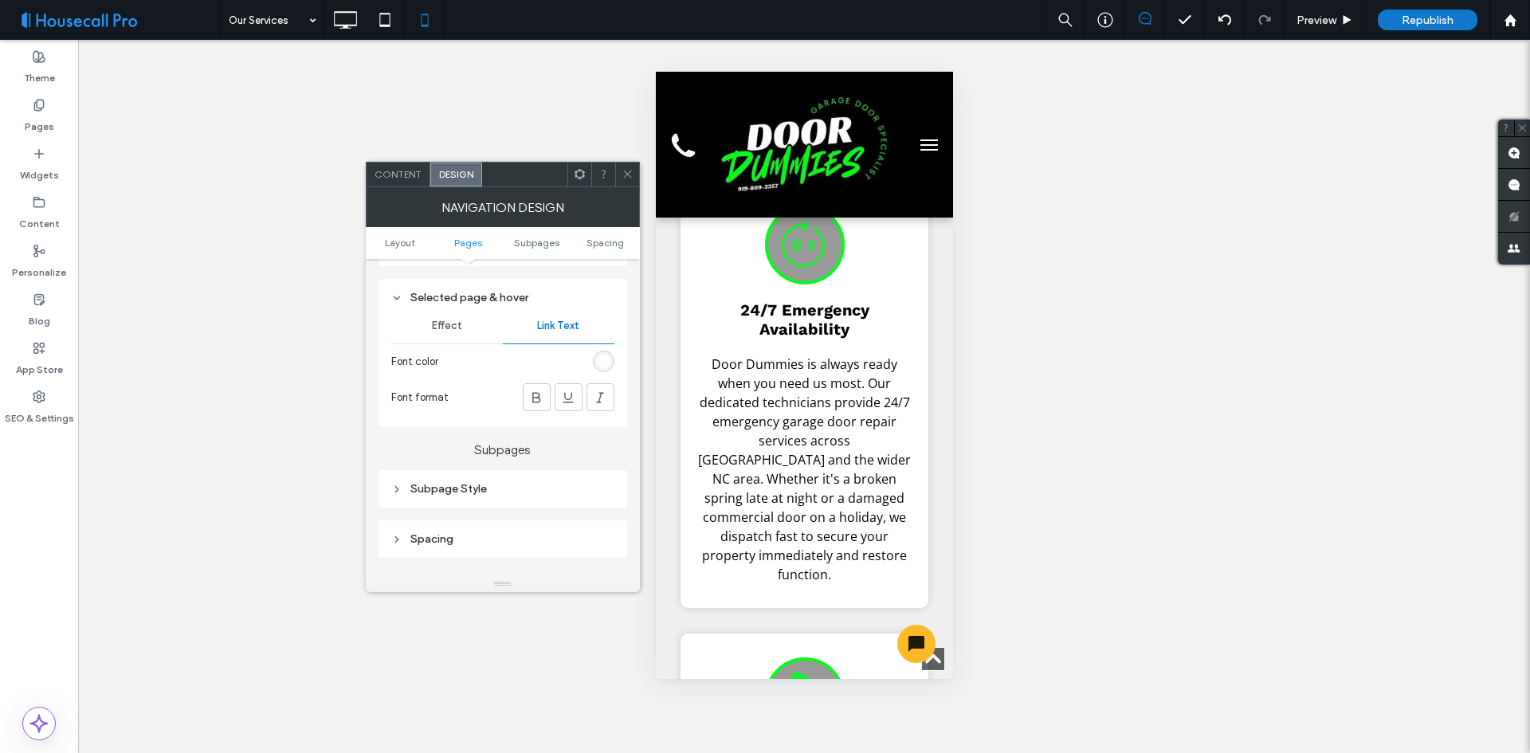
click at [495, 479] on div "Subpage Style" at bounding box center [502, 489] width 223 height 22
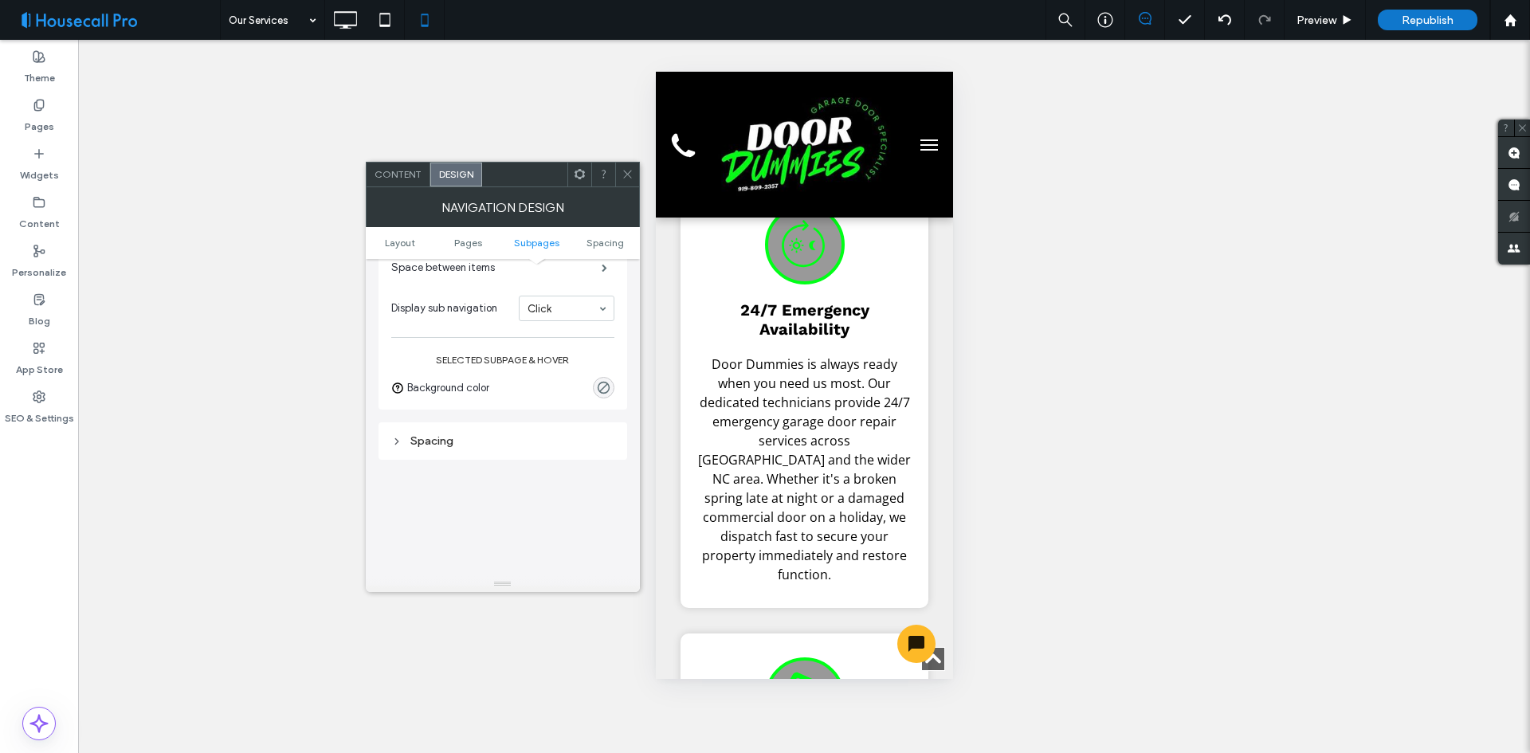
scroll to position [638, 0]
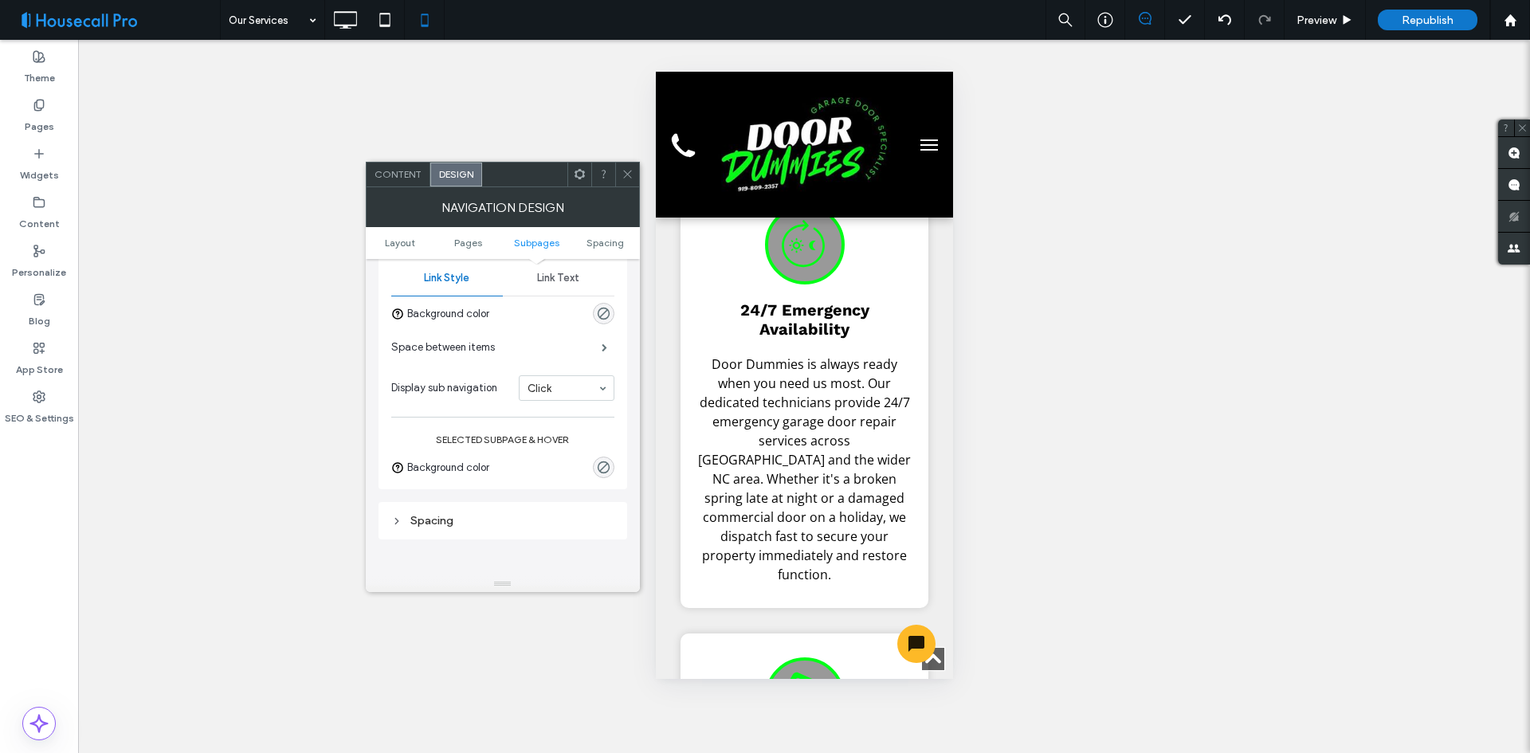
click at [567, 274] on span "Link Text" at bounding box center [558, 278] width 42 height 13
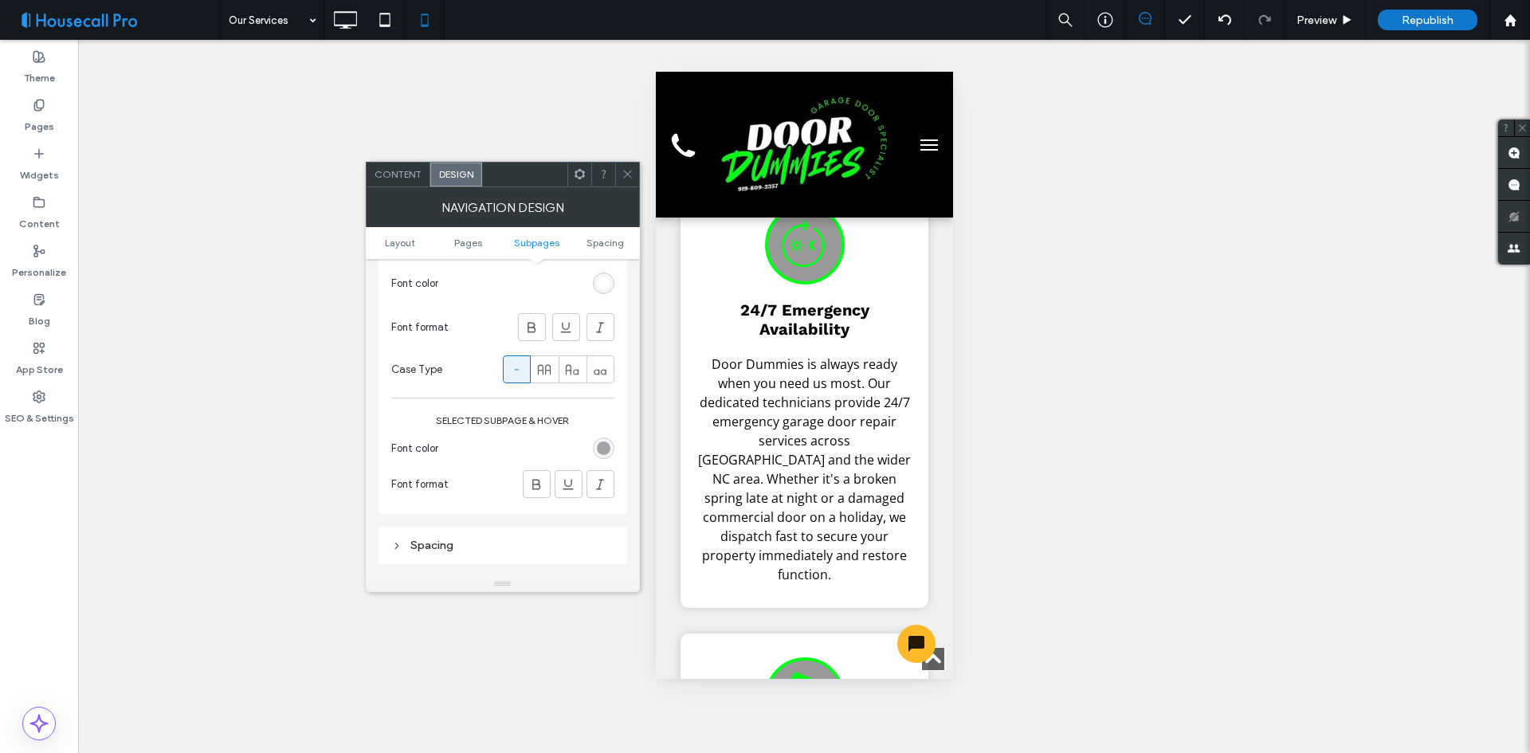
scroll to position [877, 0]
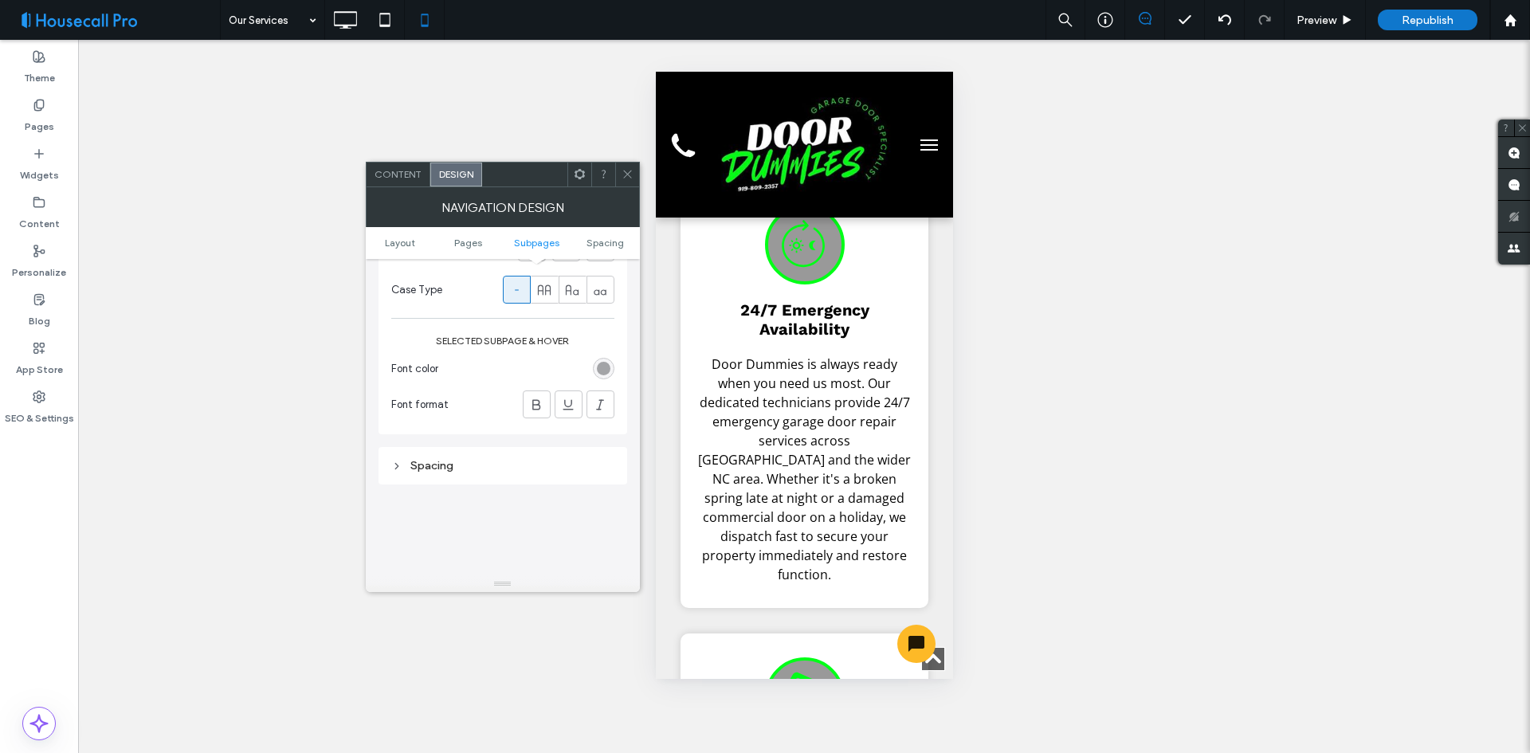
click at [600, 371] on div "rgba(39, 42, 47, 0.4)" at bounding box center [604, 369] width 14 height 14
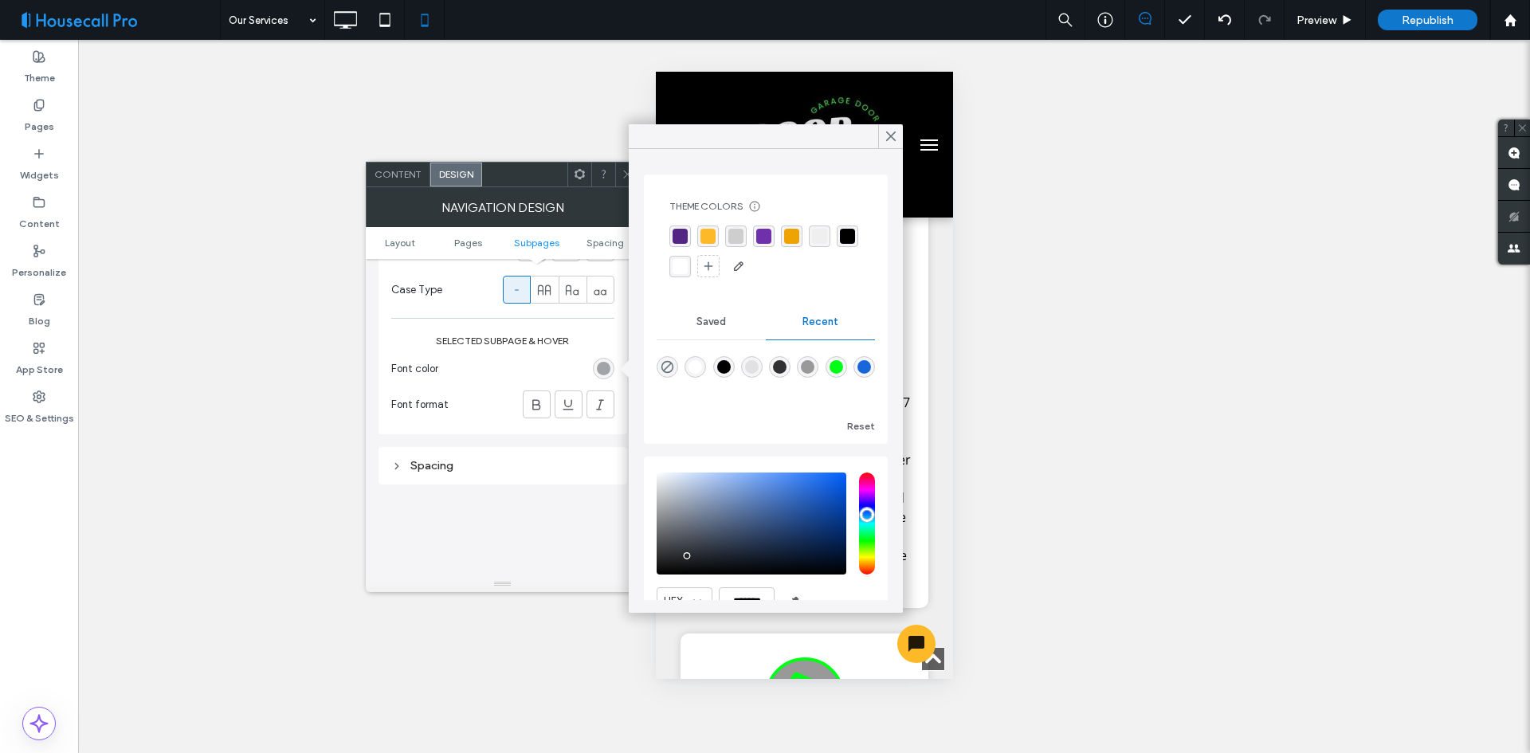
click at [688, 265] on div "rgba(255, 255, 255, 1)" at bounding box center [680, 266] width 15 height 15
click at [891, 136] on use at bounding box center [891, 136] width 8 height 9
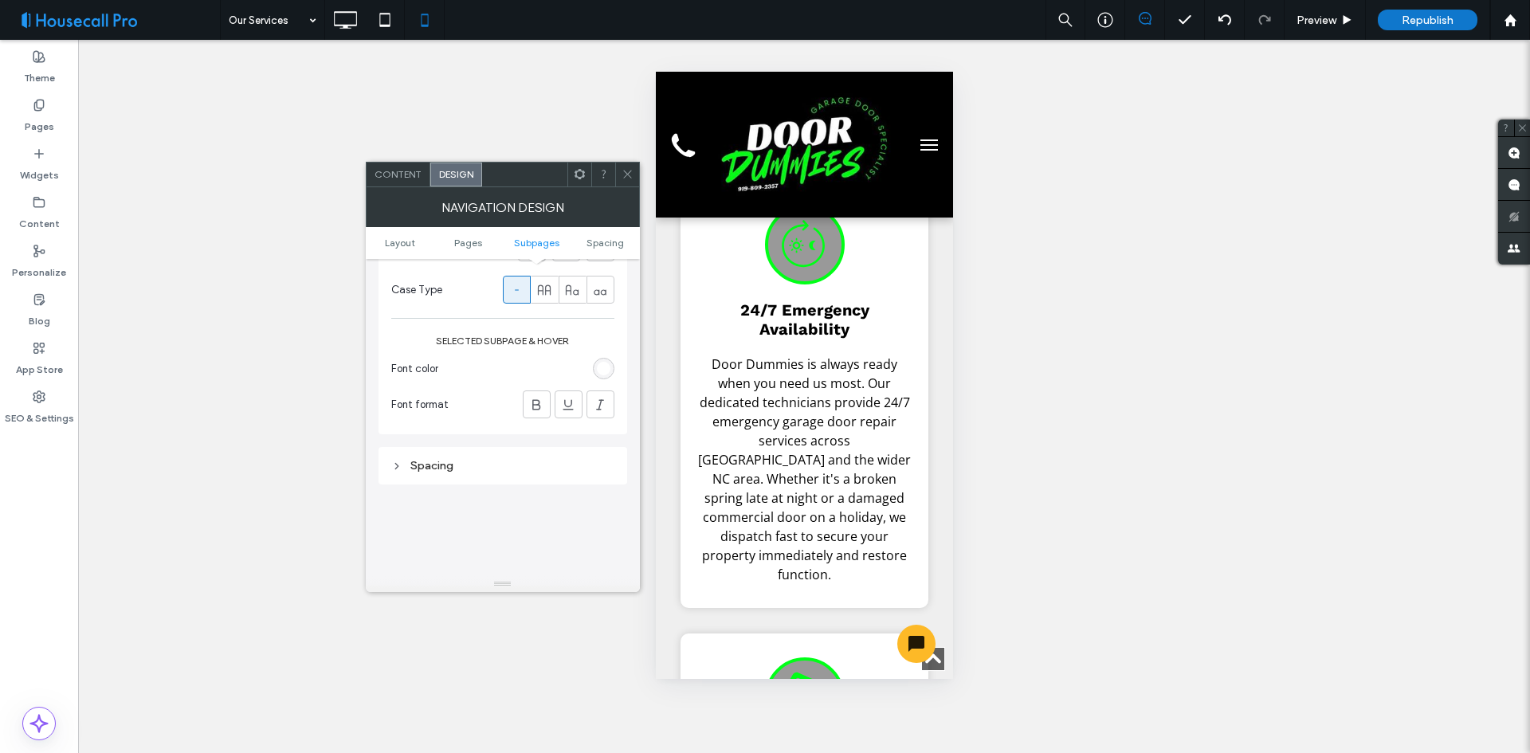
click at [629, 175] on icon at bounding box center [628, 174] width 12 height 12
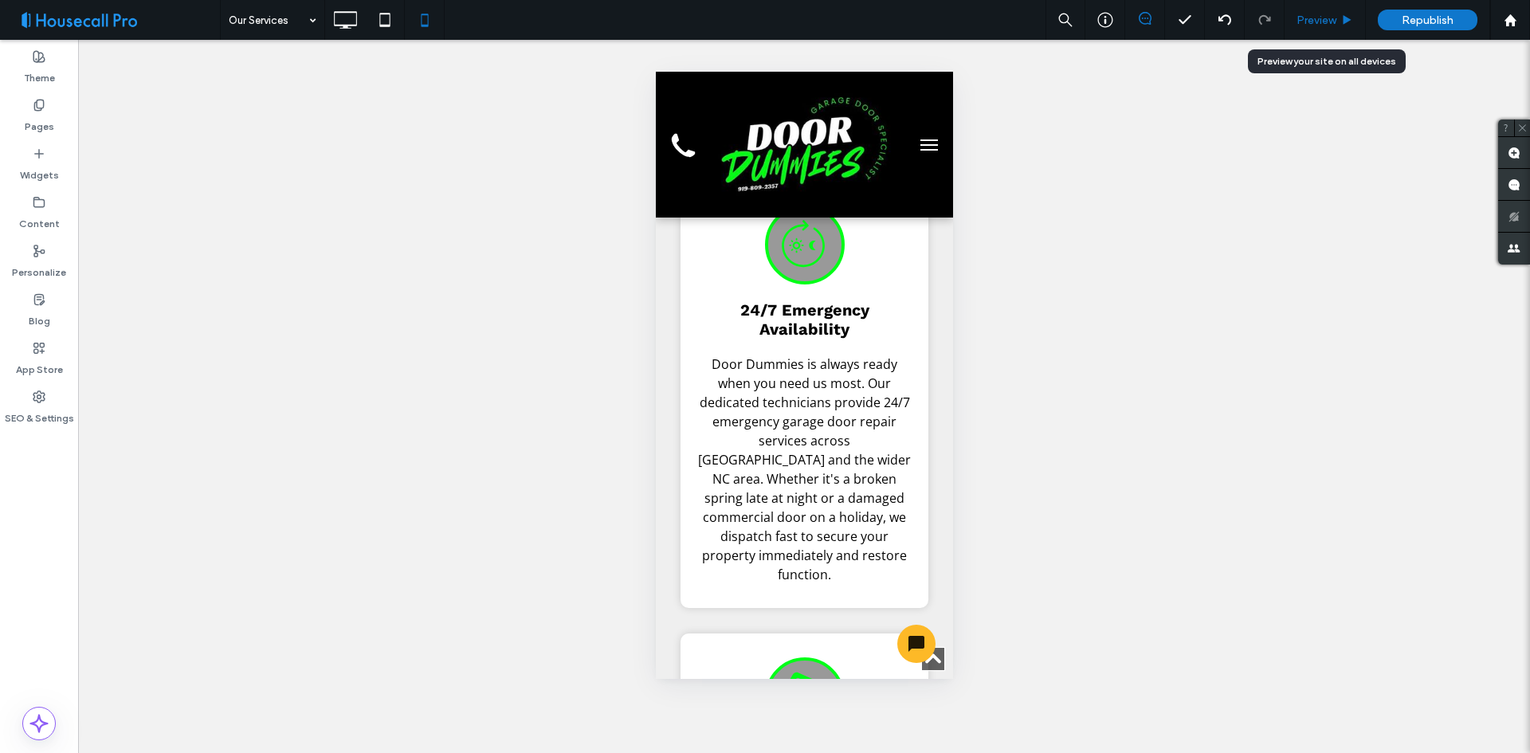
click at [1321, 28] on div "Preview" at bounding box center [1325, 20] width 81 height 40
click at [1320, 17] on span "Preview" at bounding box center [1317, 21] width 40 height 14
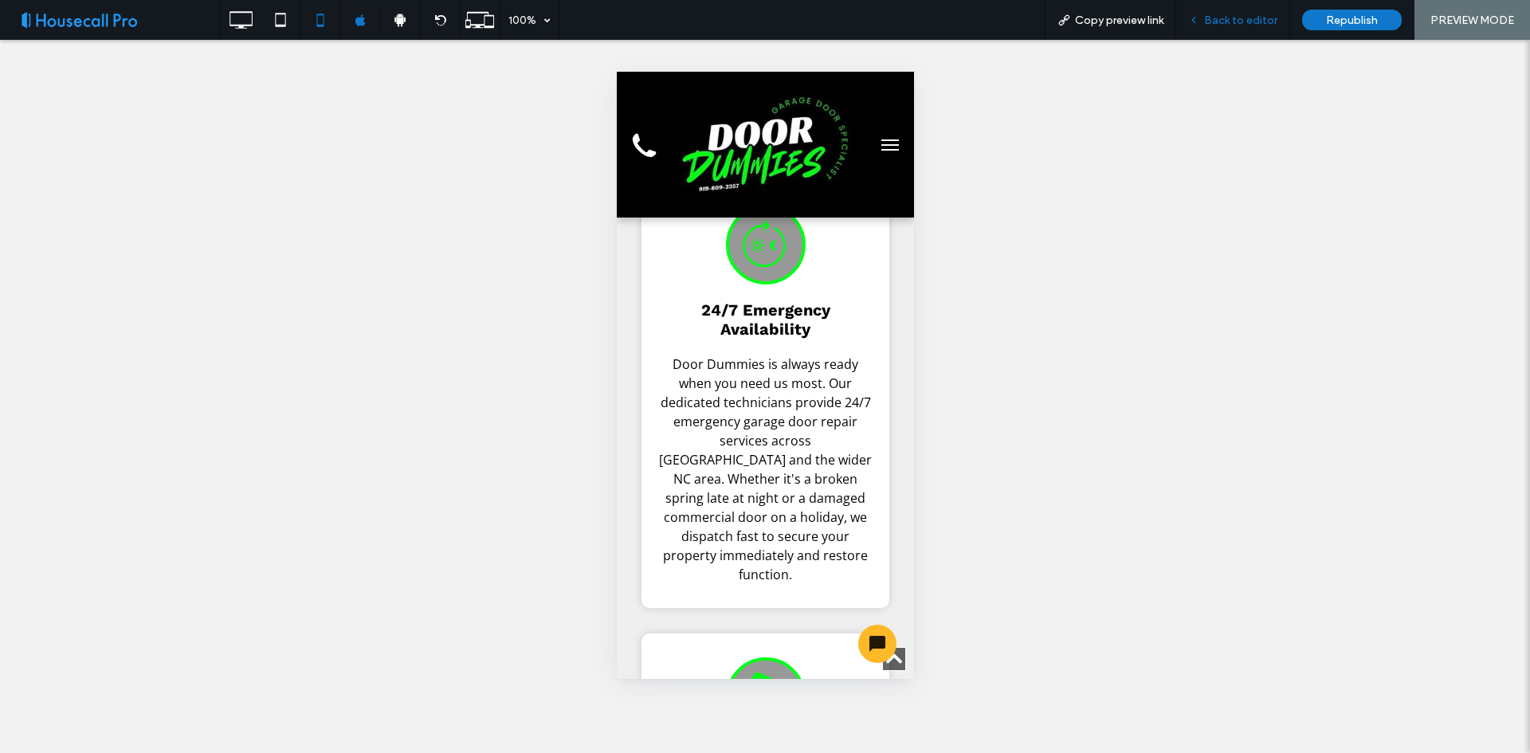
click at [1224, 14] on span "Back to editor" at bounding box center [1240, 21] width 73 height 14
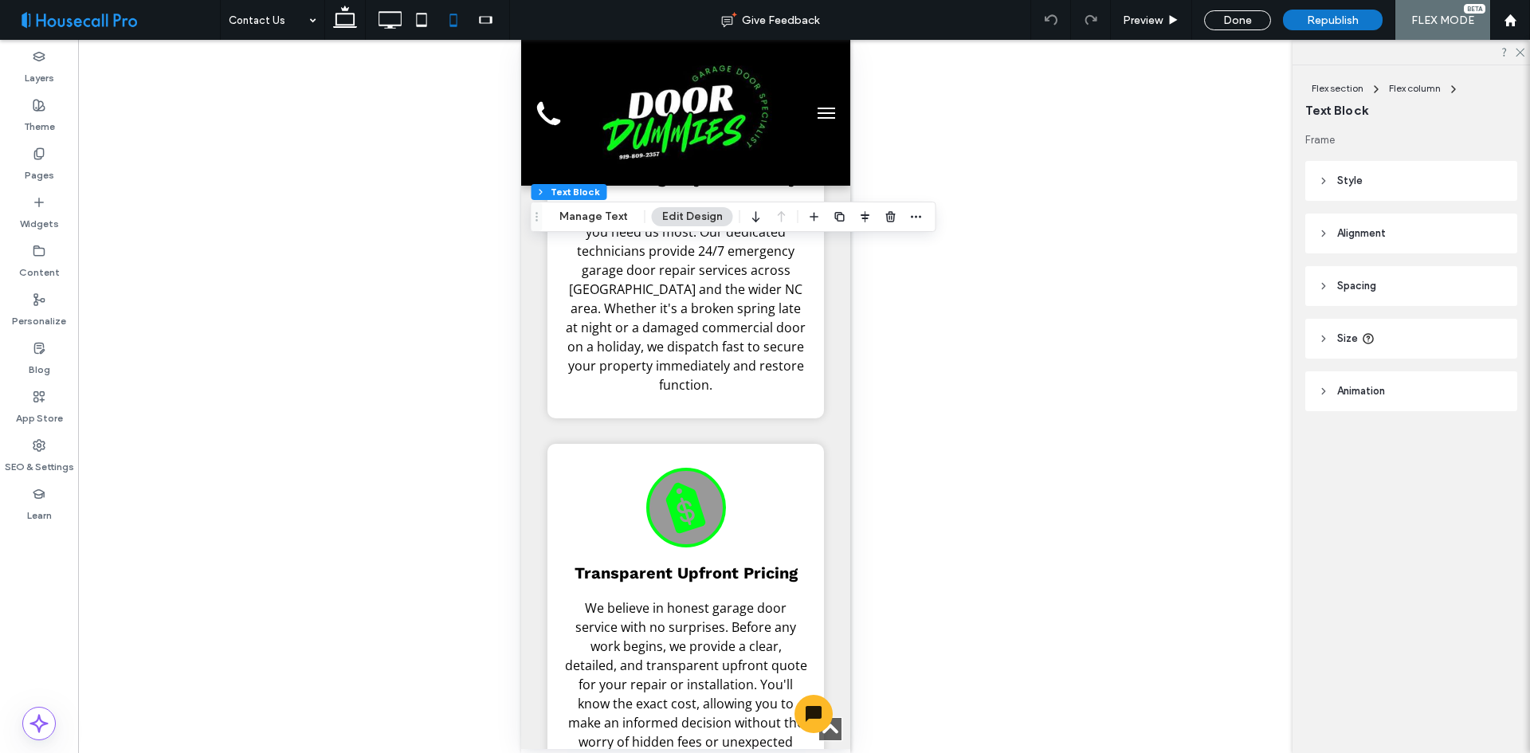
click at [1391, 354] on header "Size" at bounding box center [1411, 339] width 212 height 40
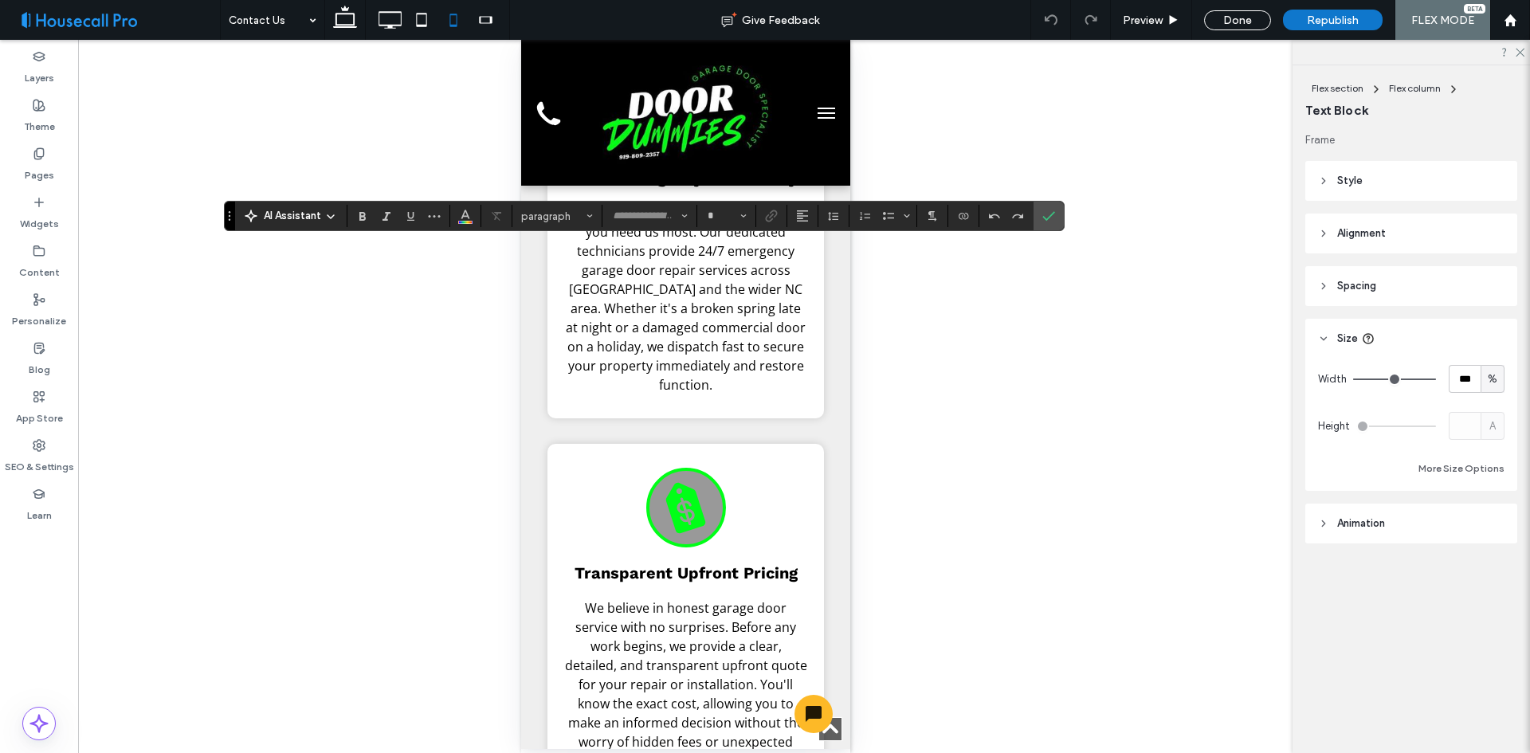
type input "*********"
type input "**"
click at [1429, 292] on header "Spacing" at bounding box center [1411, 286] width 212 height 40
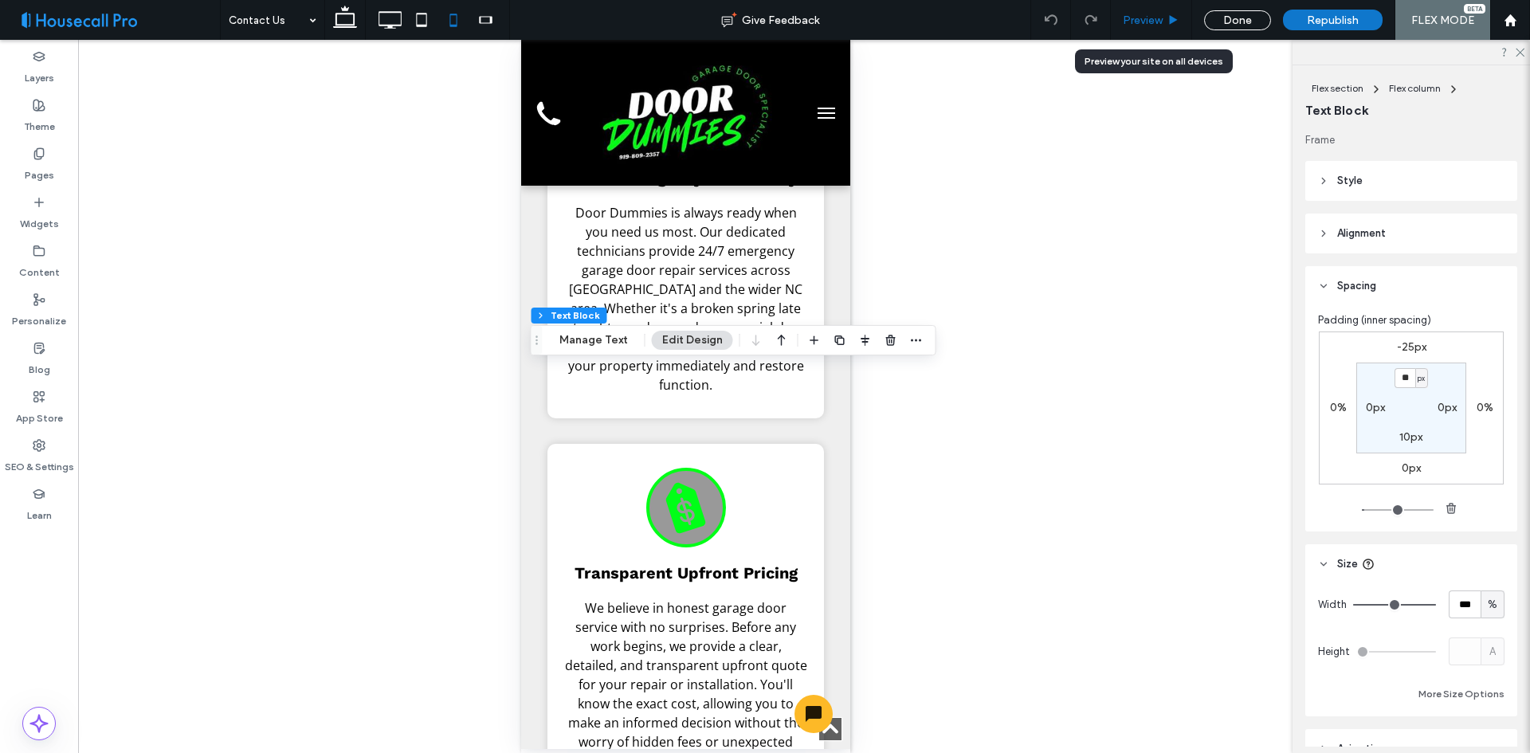
click at [1148, 20] on span "Preview" at bounding box center [1143, 21] width 40 height 14
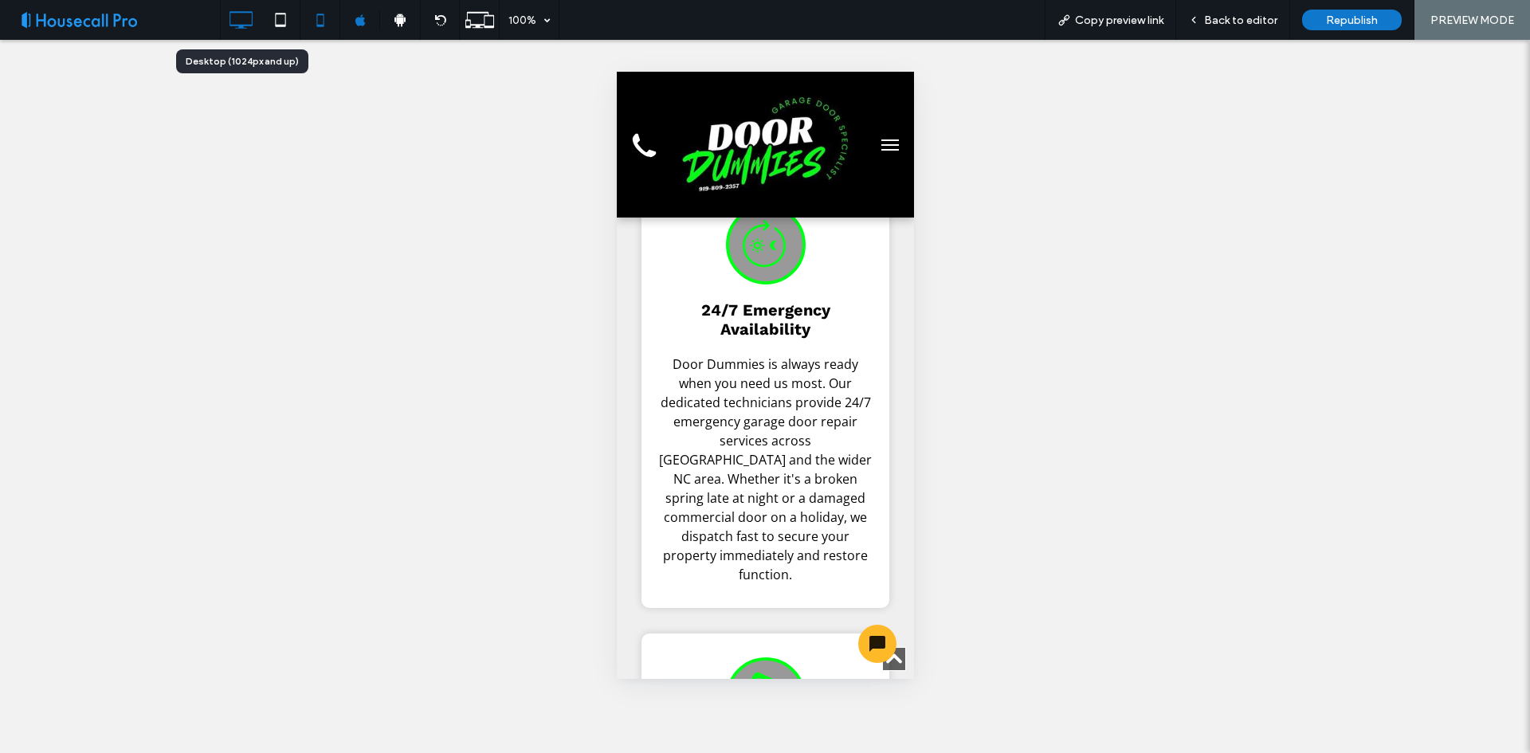
click at [249, 22] on icon at bounding box center [241, 20] width 32 height 32
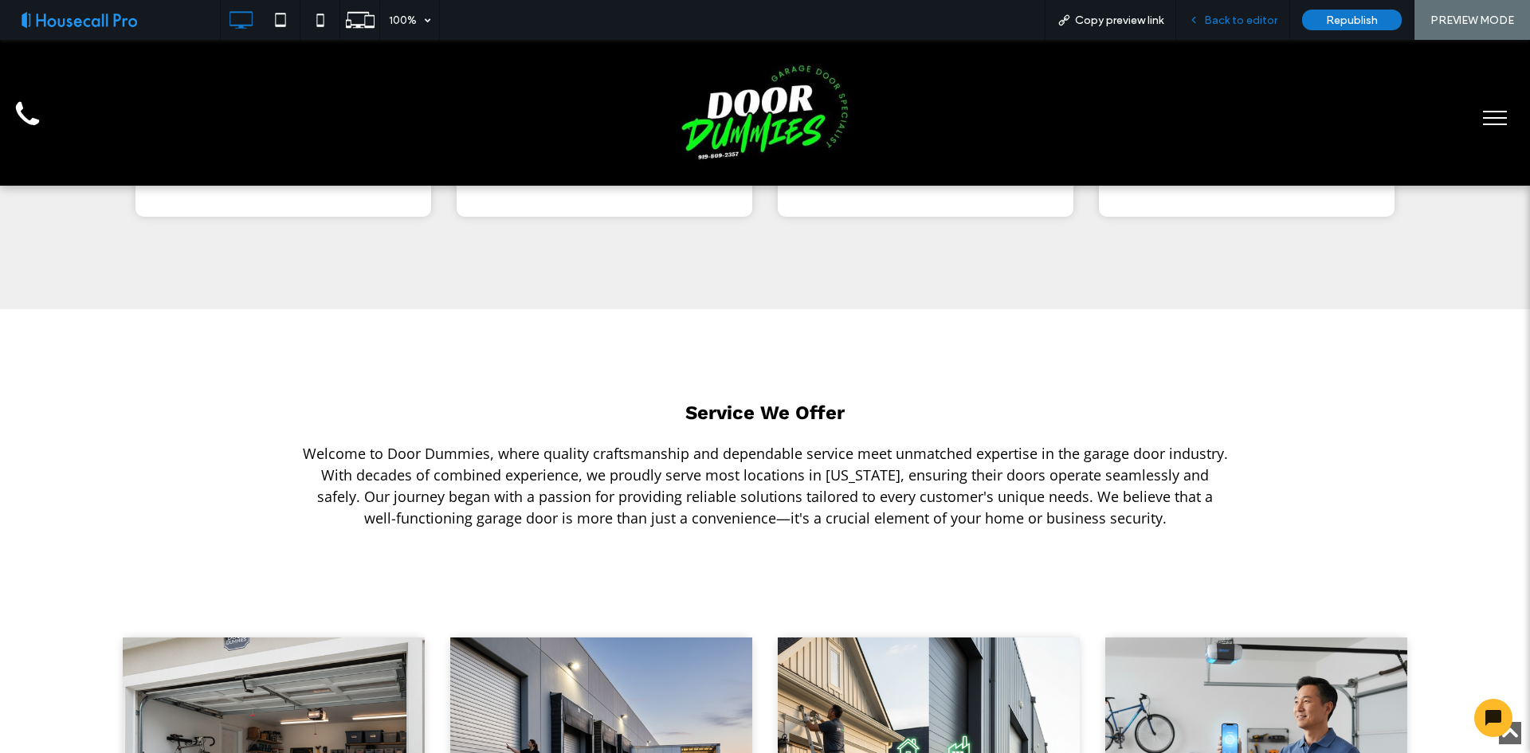
click at [1225, 11] on div "Back to editor" at bounding box center [1233, 20] width 114 height 40
click at [1219, 26] on span "Back to editor" at bounding box center [1240, 21] width 73 height 14
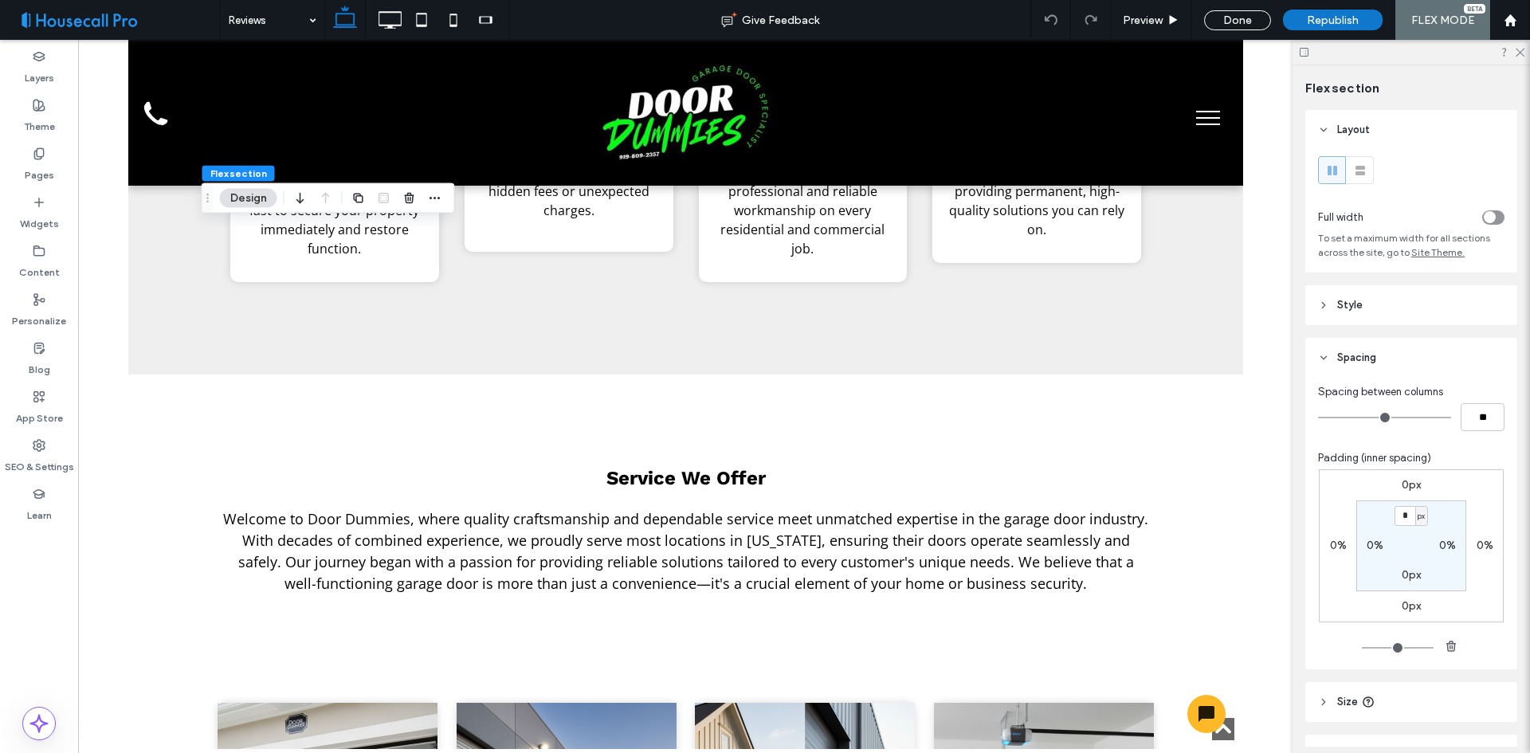
click at [1410, 296] on header "Style" at bounding box center [1411, 305] width 212 height 40
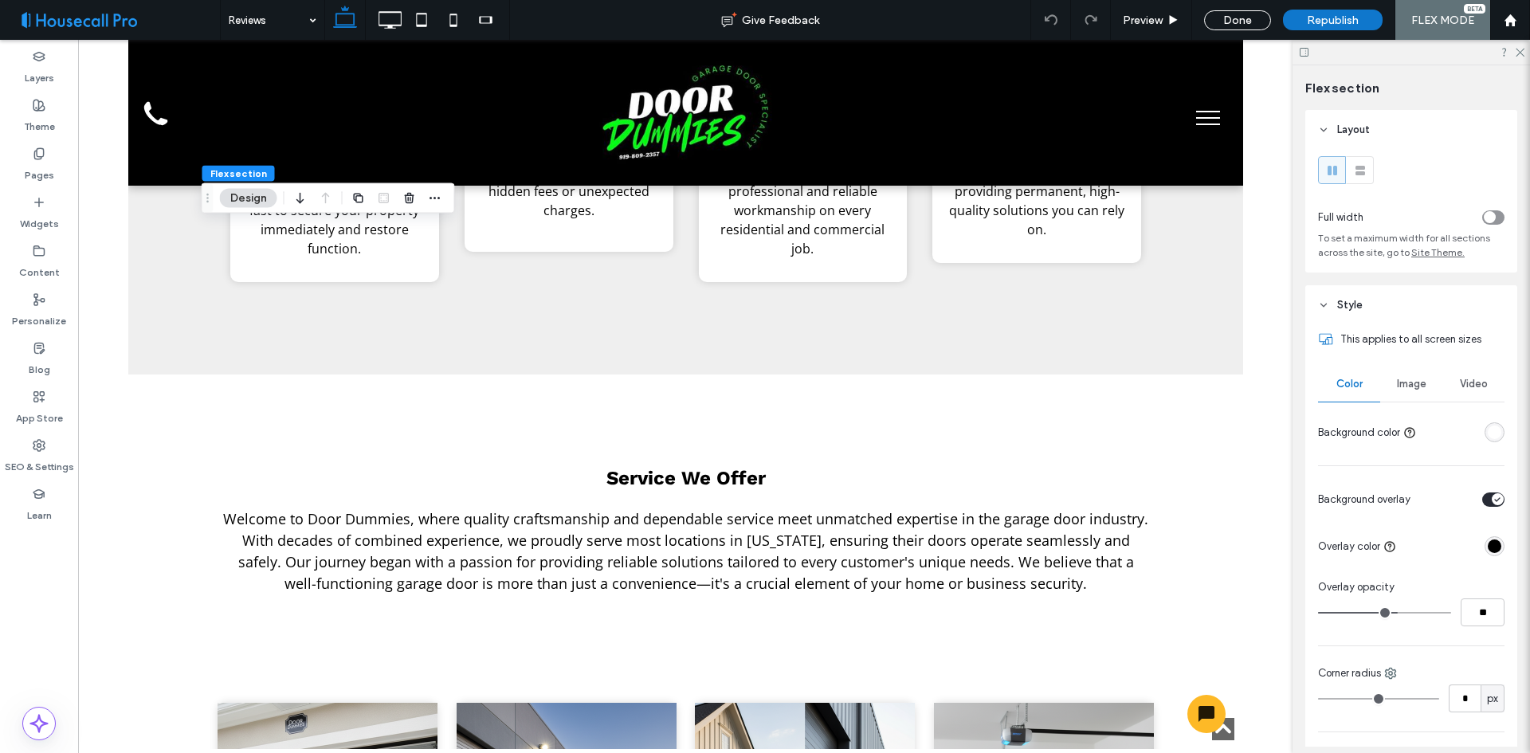
click at [1411, 382] on span "Image" at bounding box center [1411, 384] width 29 height 13
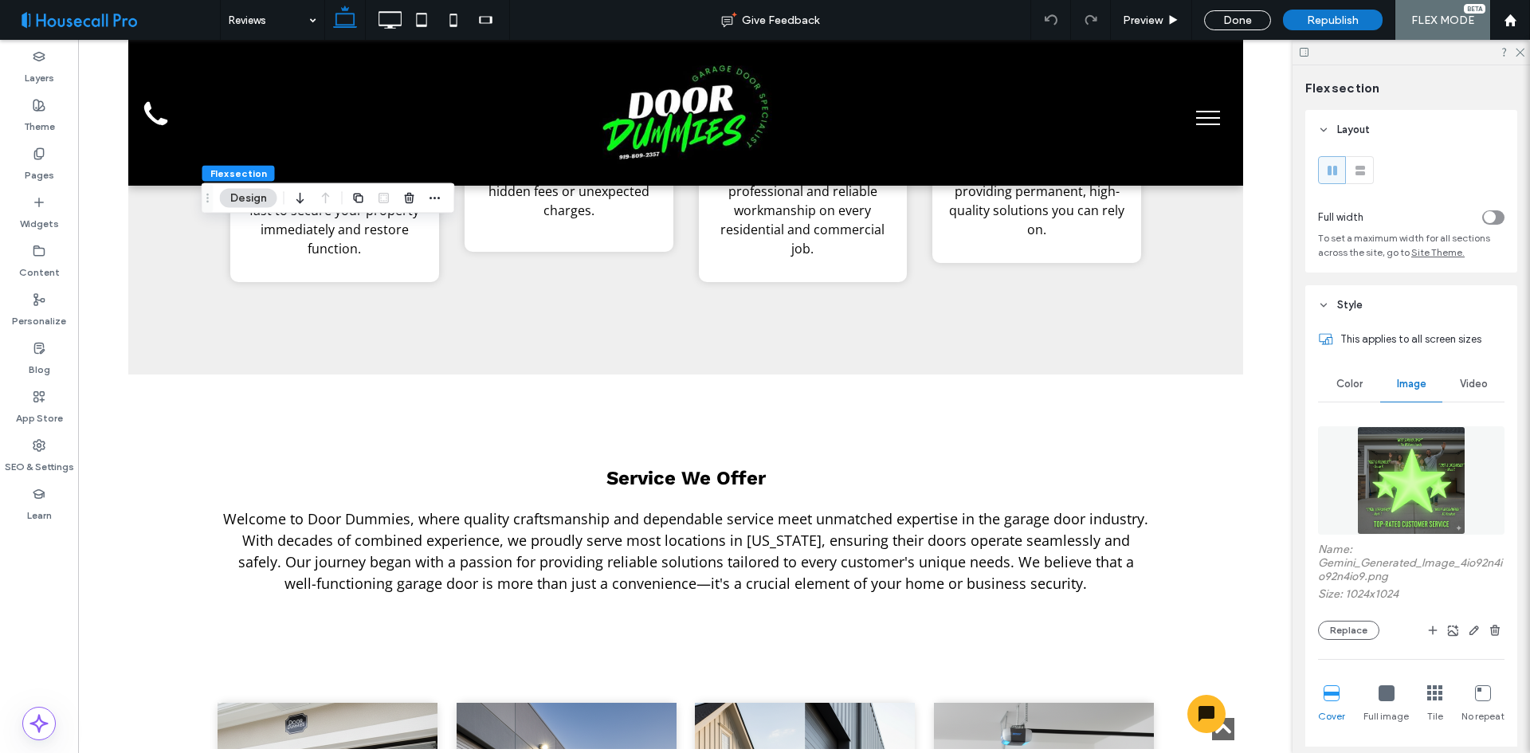
click at [1420, 473] on img at bounding box center [1411, 480] width 108 height 108
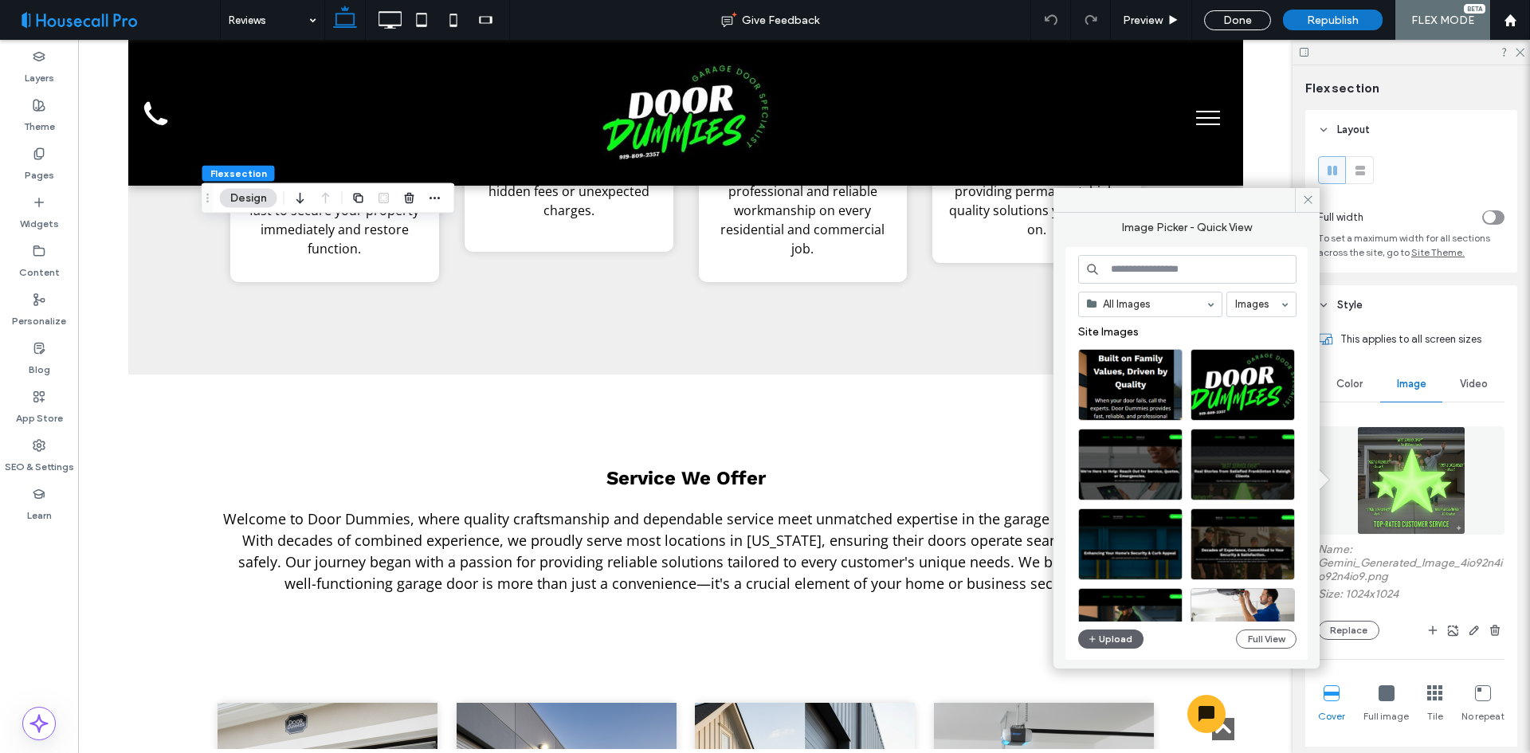
click at [1173, 269] on input at bounding box center [1187, 269] width 218 height 29
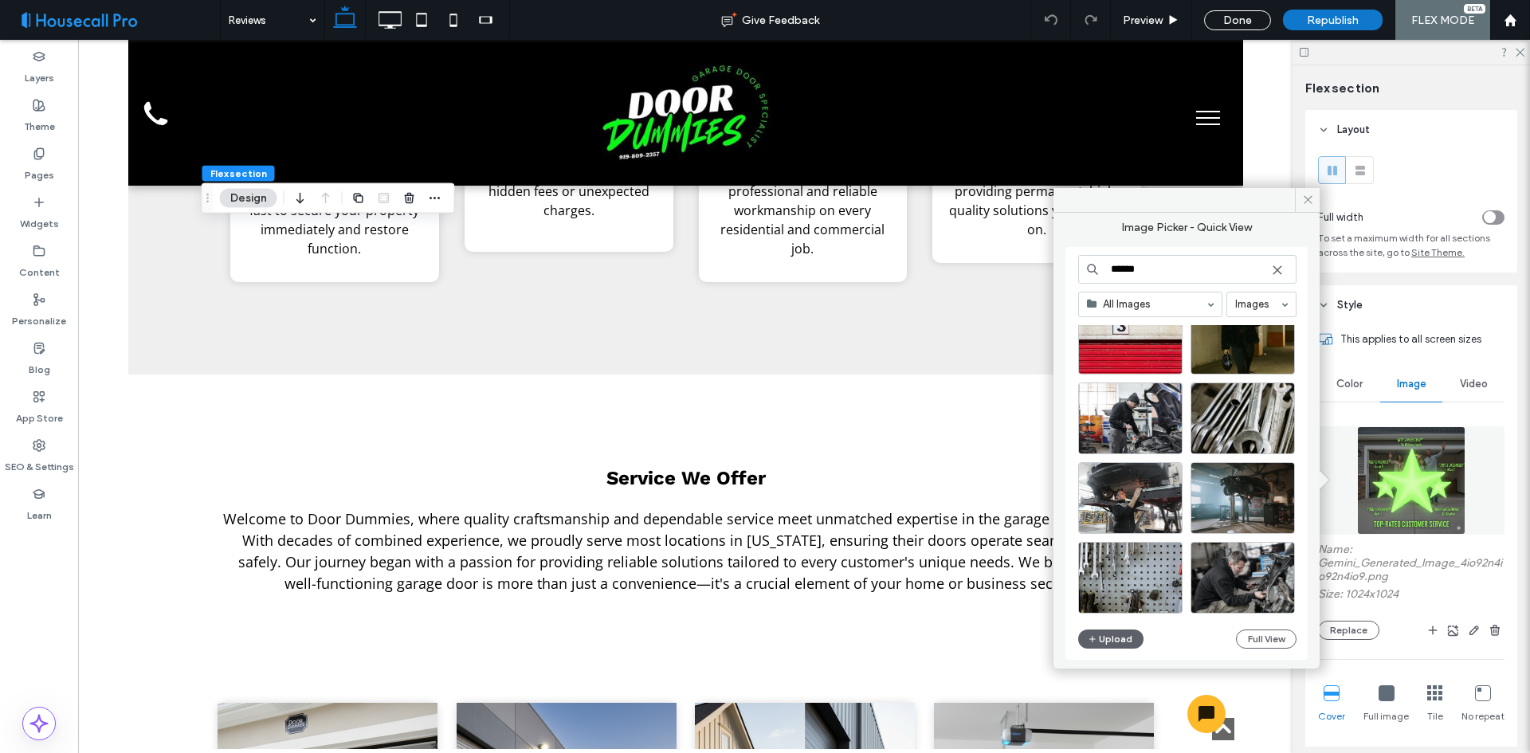
scroll to position [3106, 0]
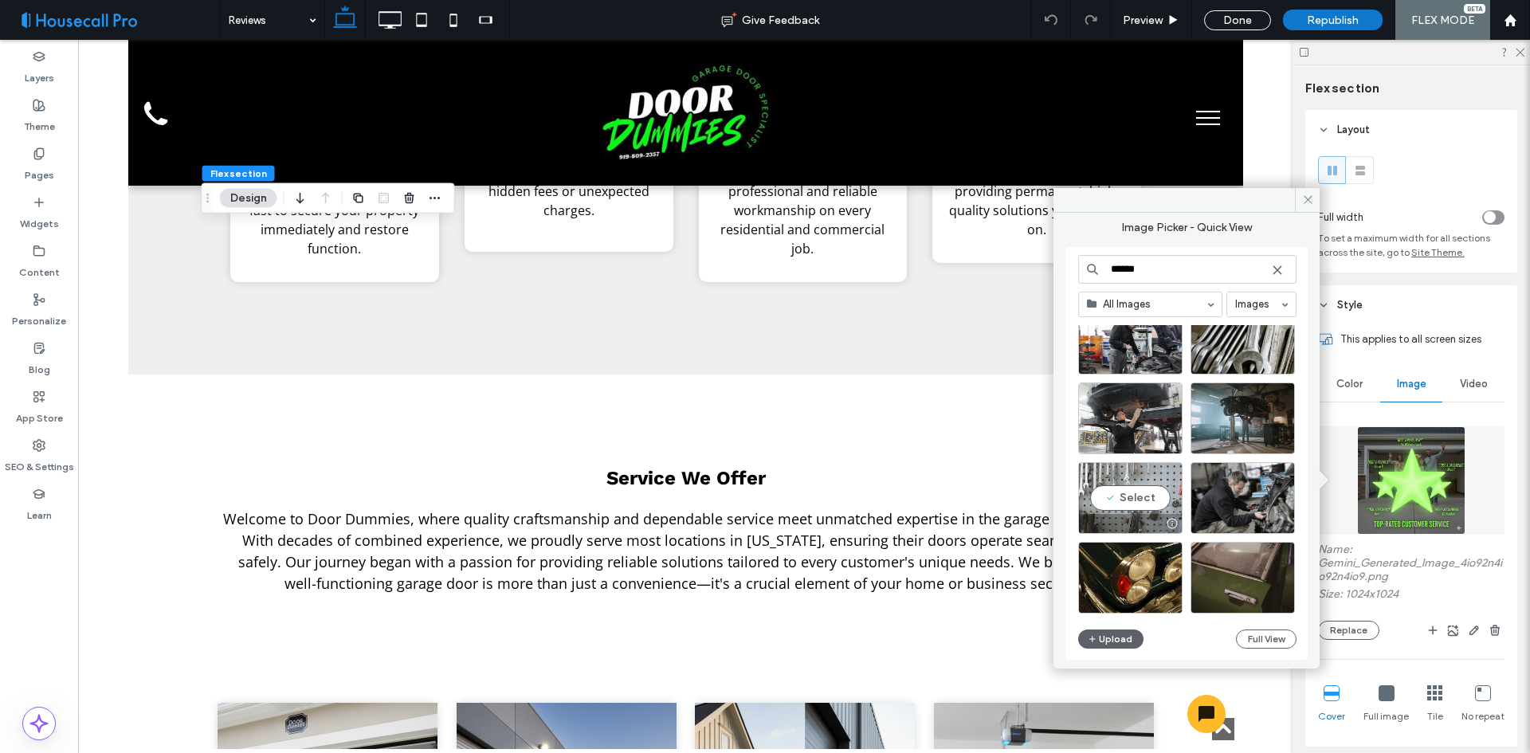
type input "******"
click at [1127, 494] on div "Select" at bounding box center [1130, 498] width 104 height 72
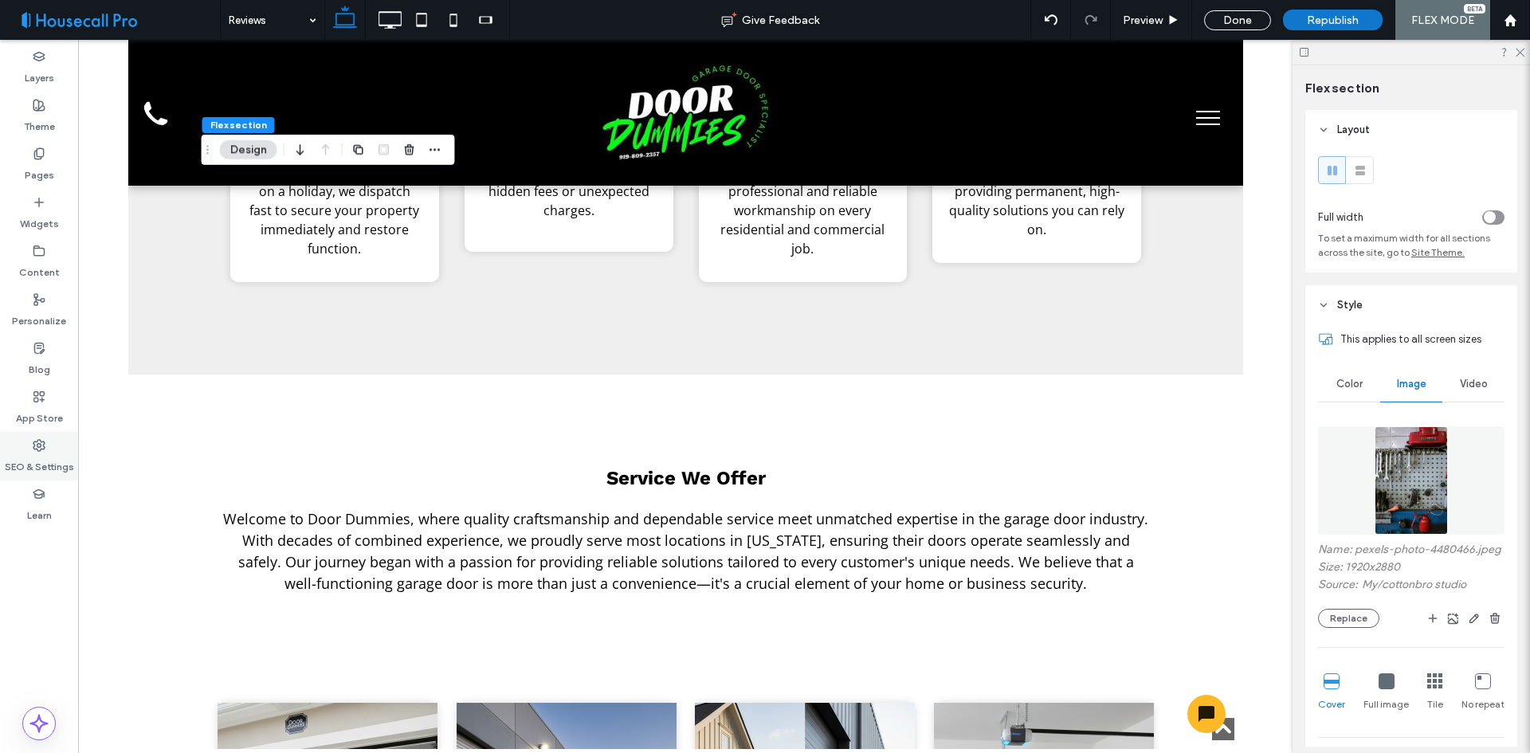
click at [34, 457] on label "SEO & Settings" at bounding box center [39, 463] width 69 height 22
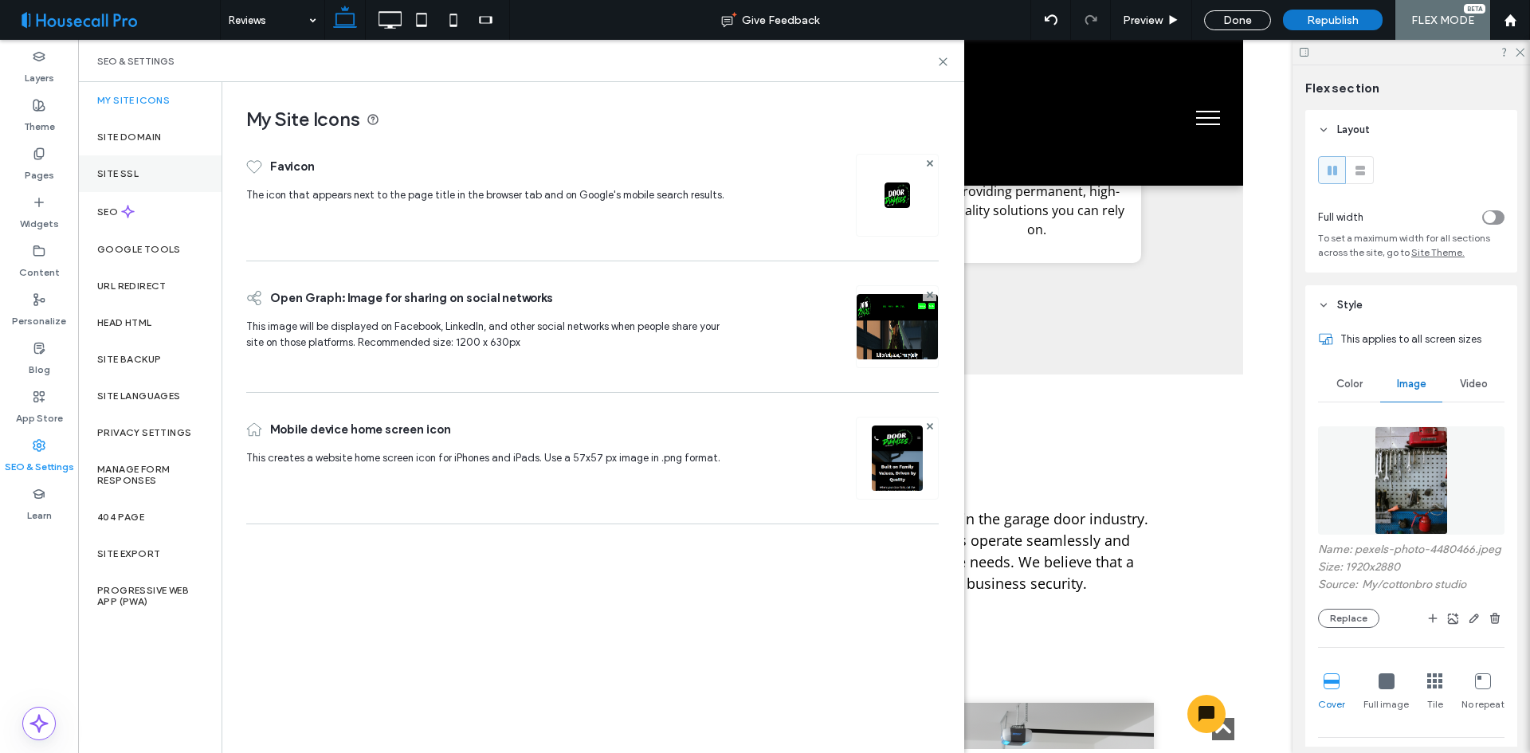
click at [137, 176] on label "Site SSL" at bounding box center [117, 173] width 41 height 11
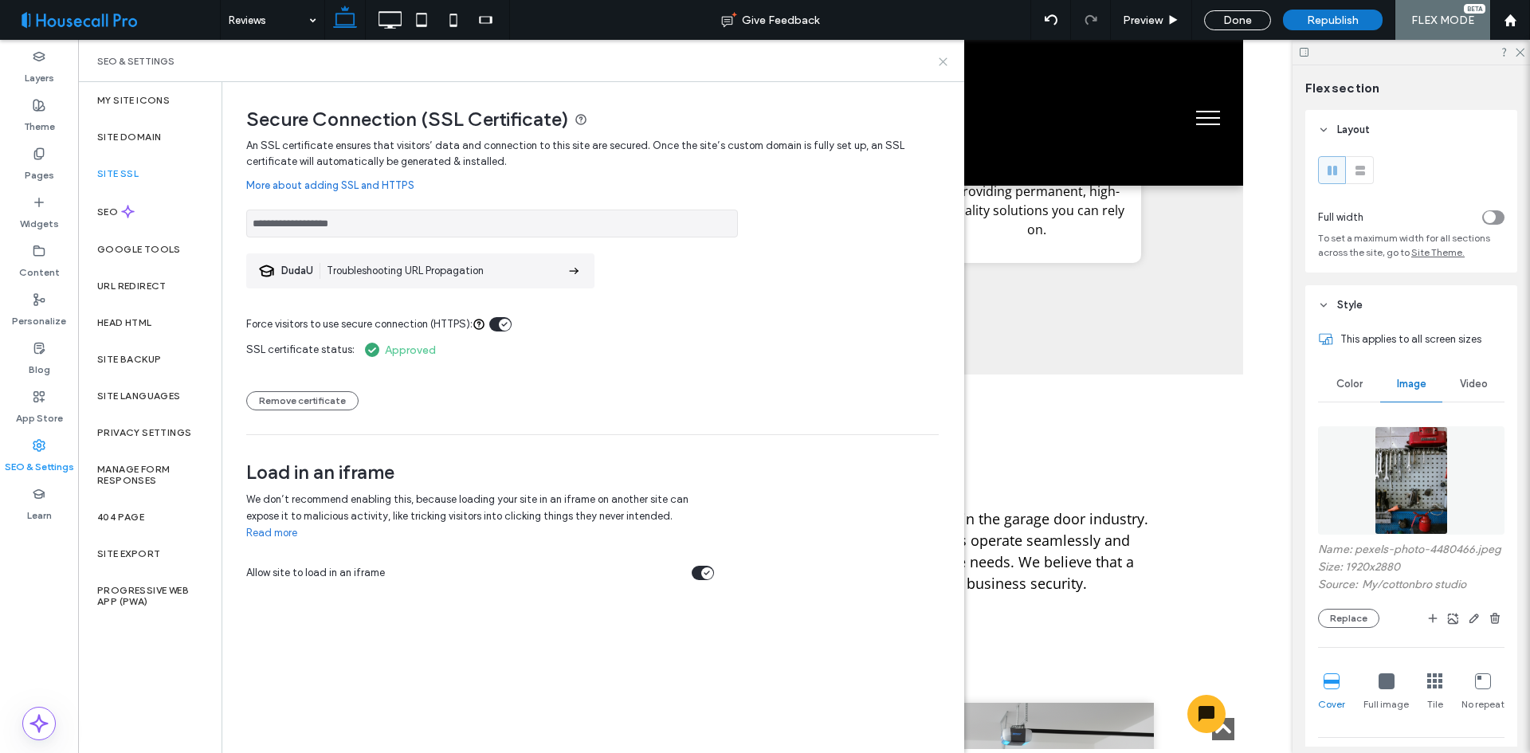
click at [940, 59] on icon at bounding box center [943, 62] width 12 height 12
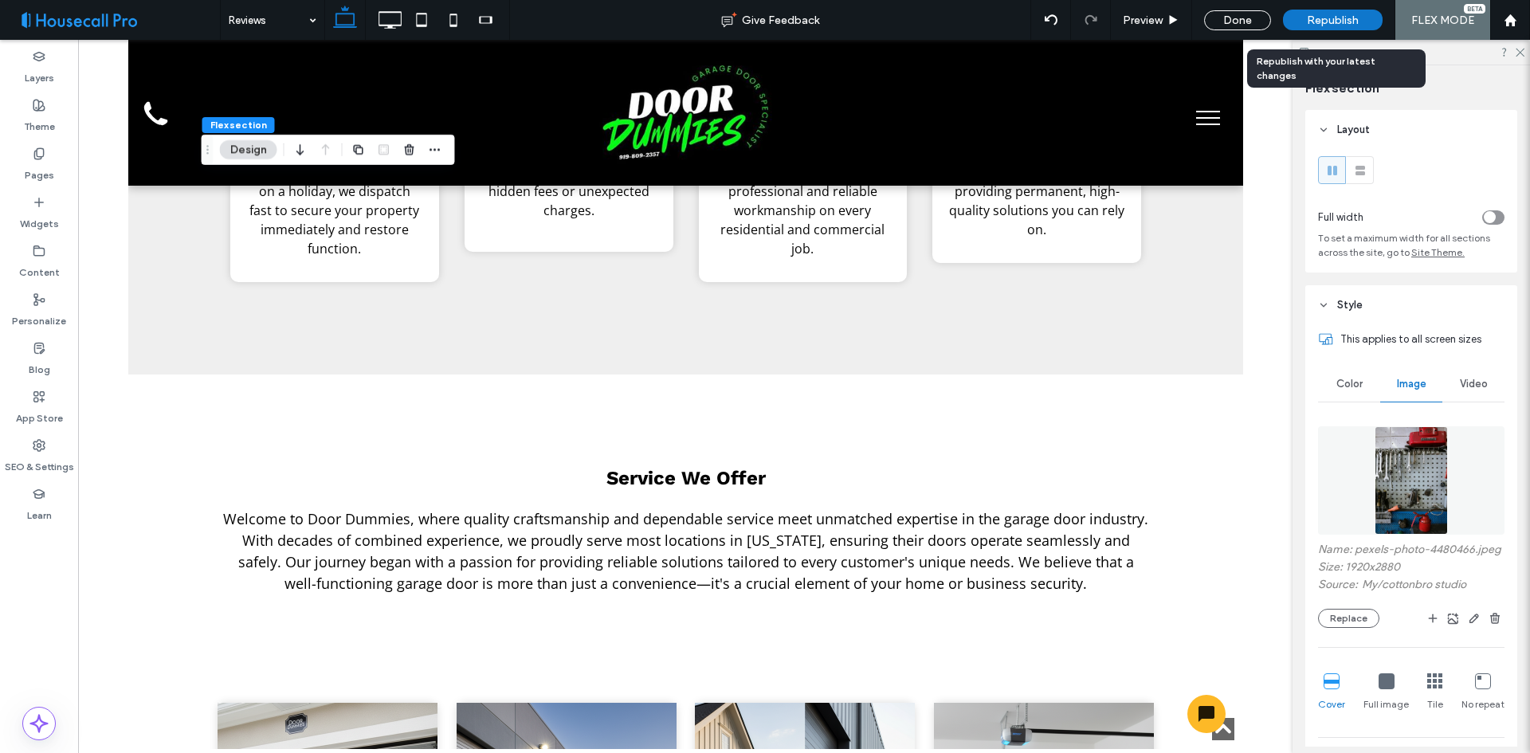
click at [1343, 14] on span "Republish" at bounding box center [1333, 21] width 52 height 14
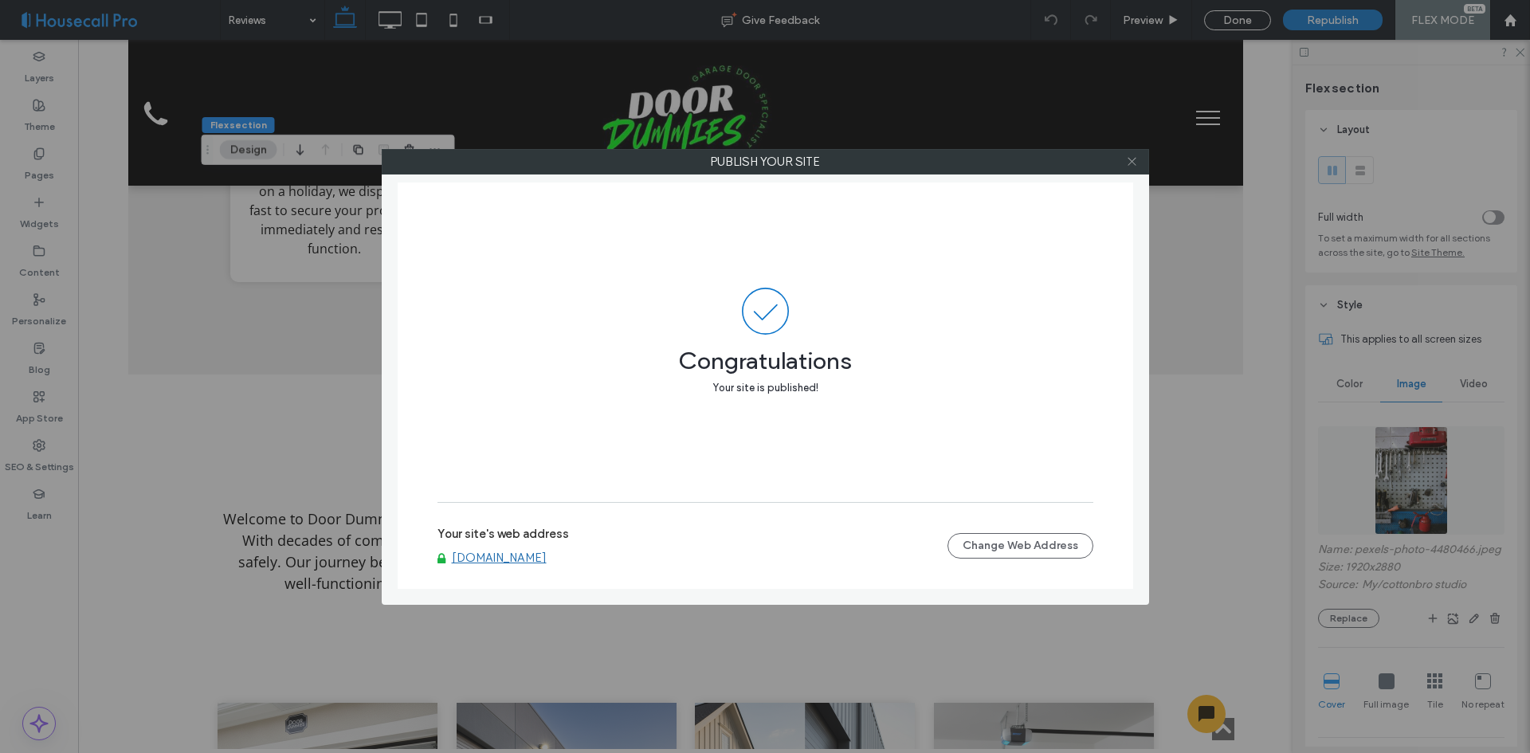
click at [1137, 156] on icon at bounding box center [1132, 161] width 12 height 12
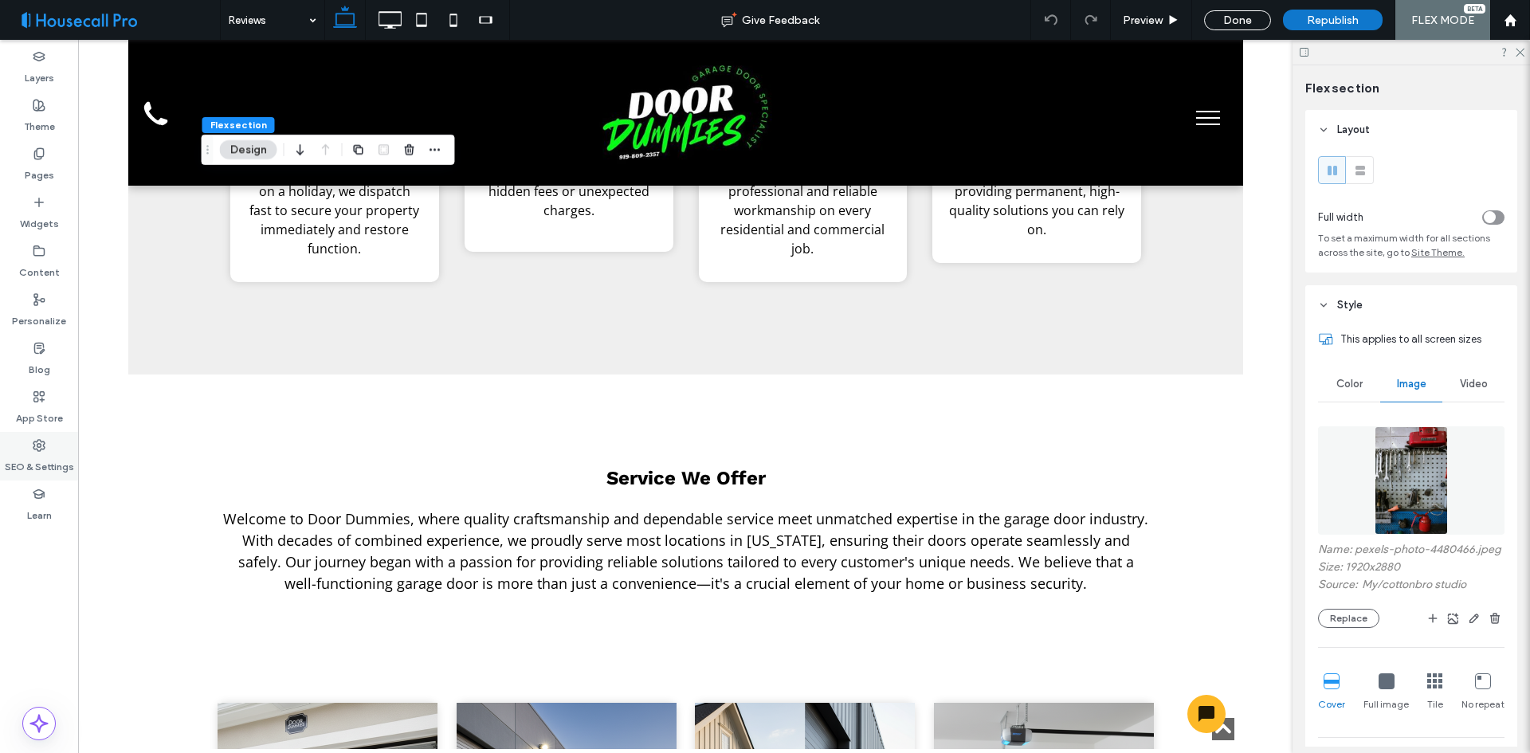
click at [30, 472] on label "SEO & Settings" at bounding box center [39, 463] width 69 height 22
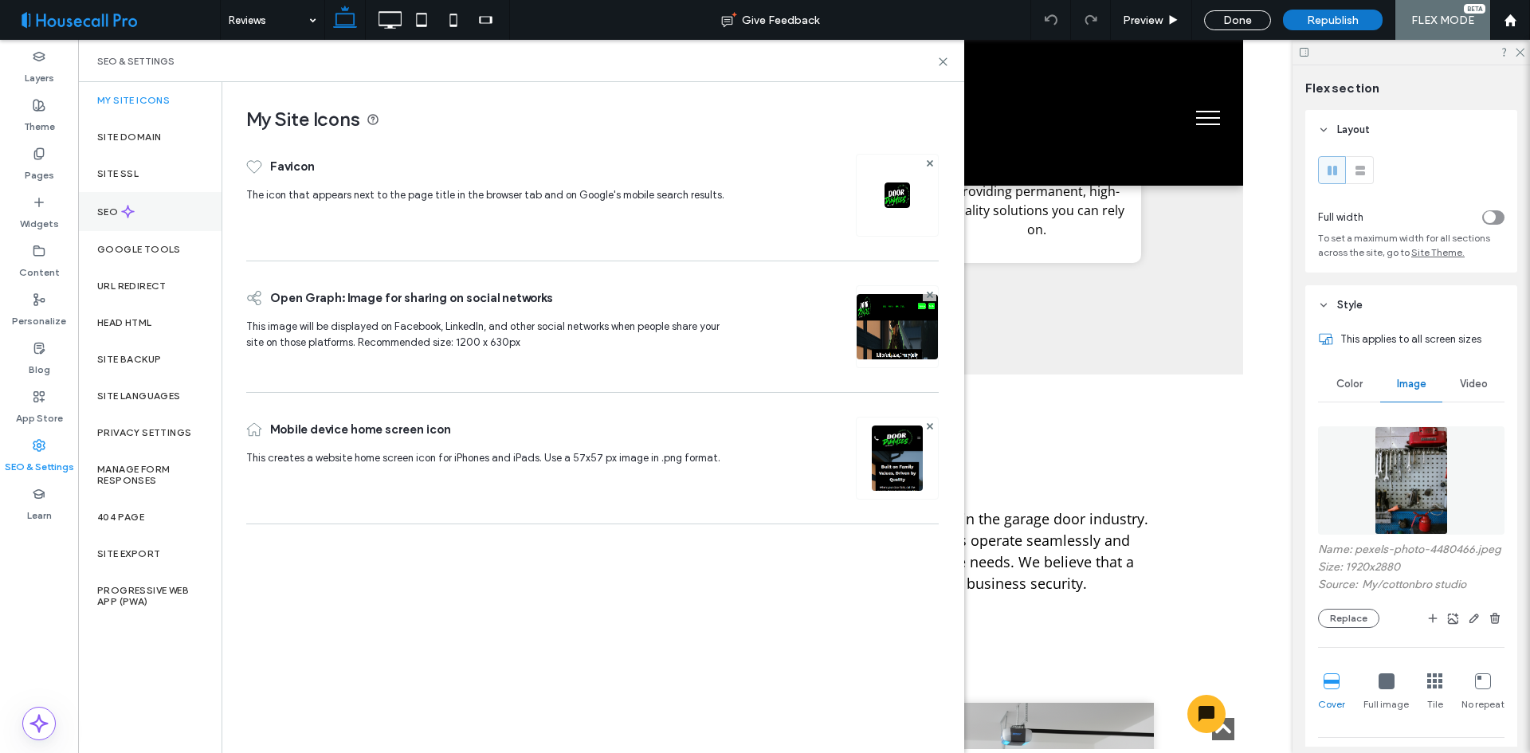
click at [126, 209] on icon at bounding box center [128, 212] width 14 height 14
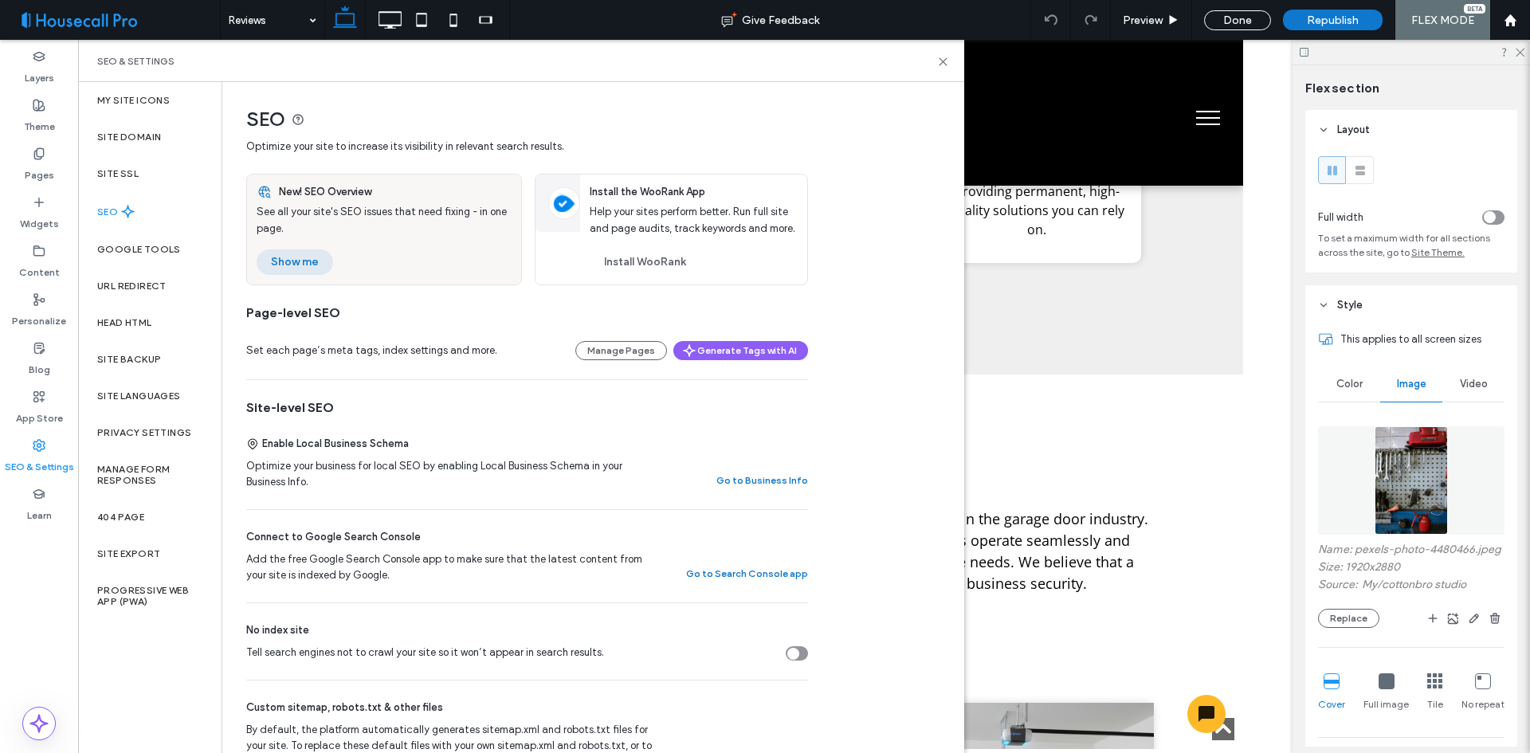
click at [303, 266] on button "Show me" at bounding box center [295, 262] width 77 height 26
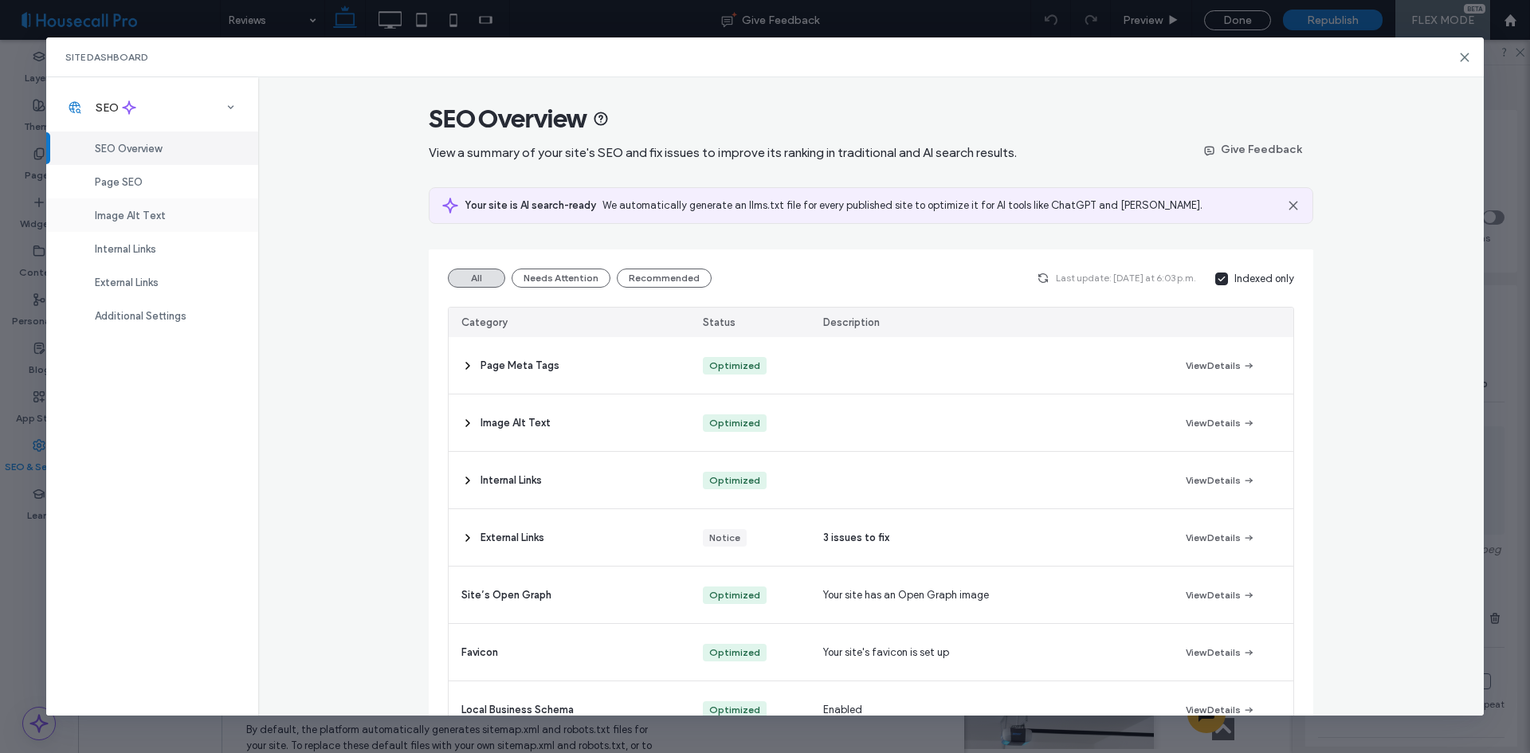
click at [148, 218] on span "Image Alt Text" at bounding box center [130, 216] width 71 height 12
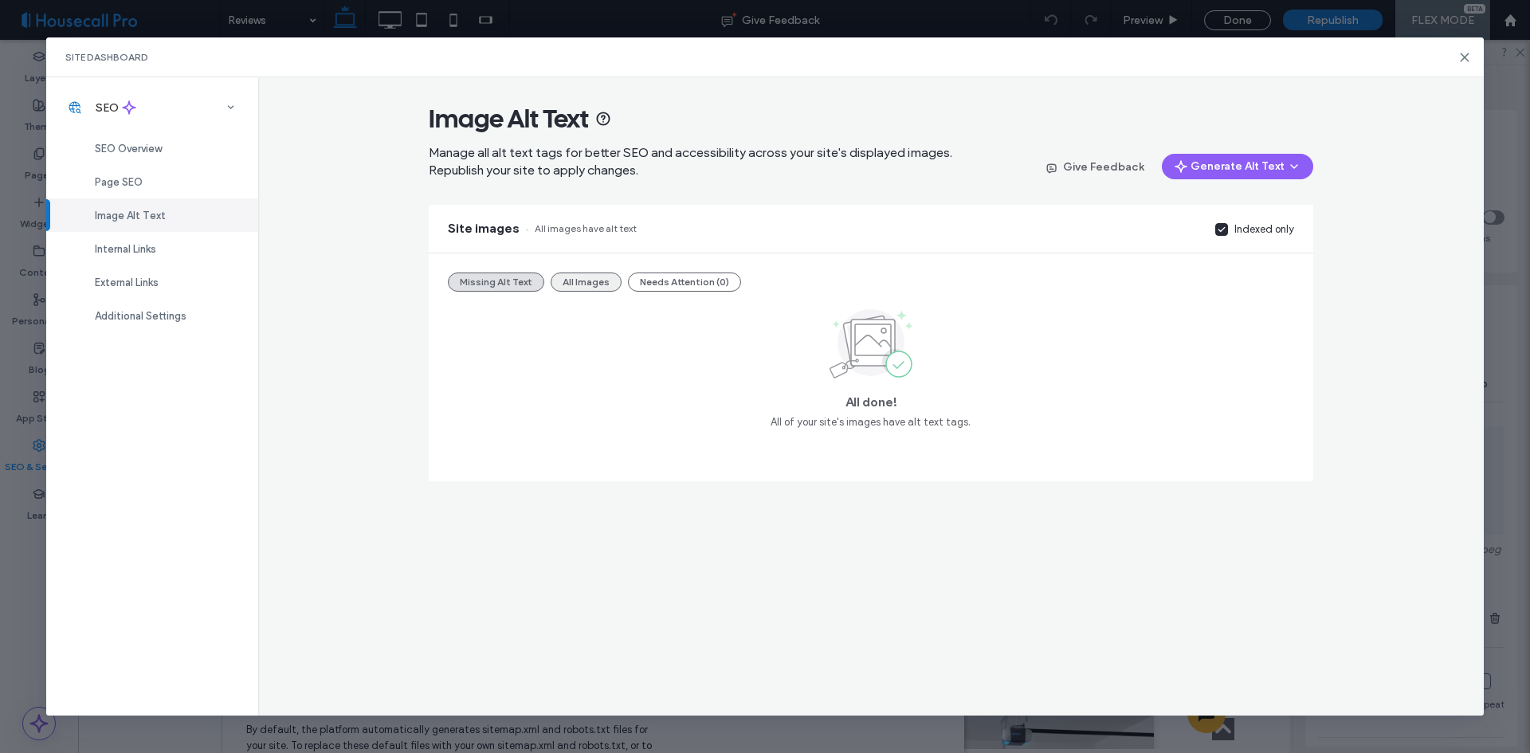
click at [594, 279] on button "All Images" at bounding box center [586, 282] width 71 height 19
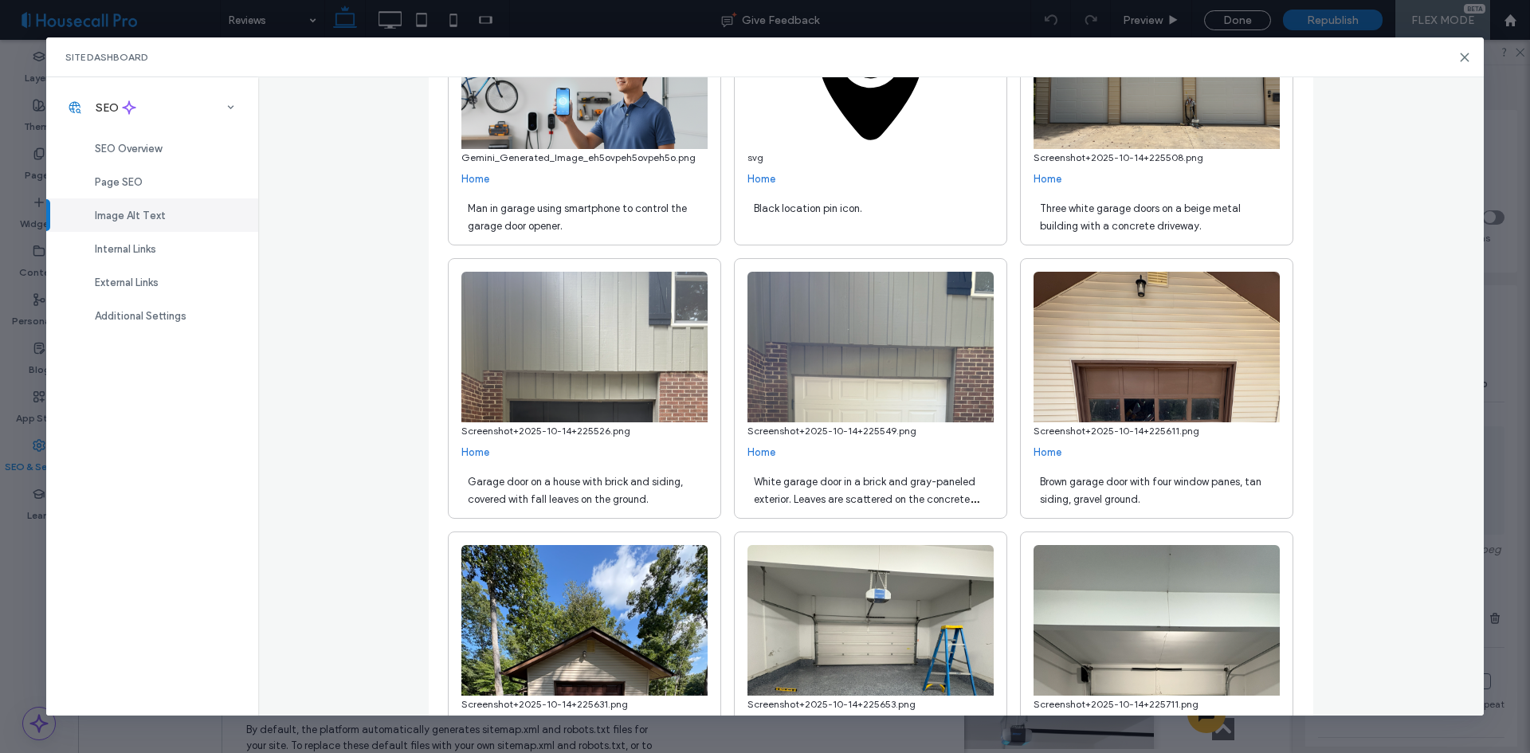
scroll to position [3158, 0]
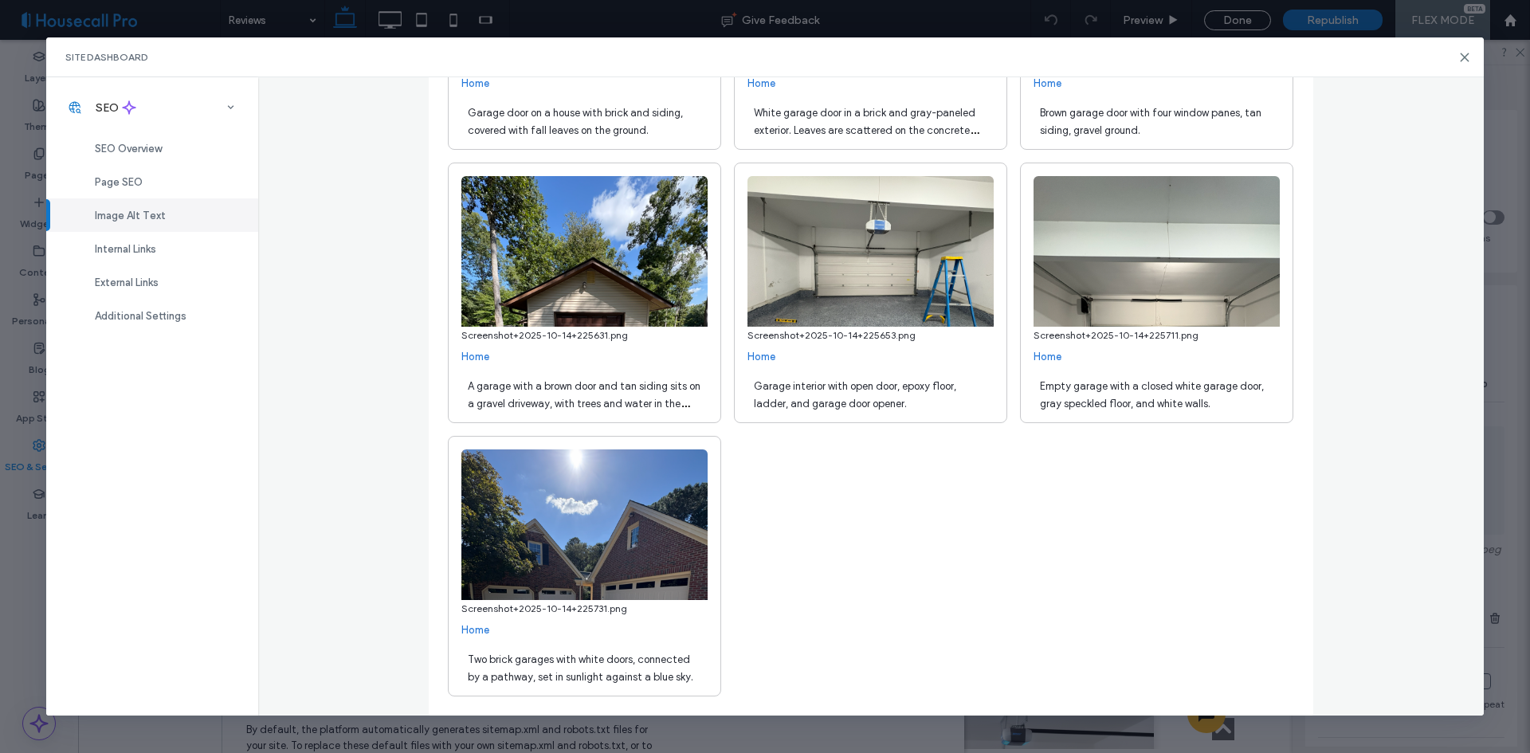
click at [1457, 61] on div "Site Dashboard" at bounding box center [765, 57] width 1438 height 40
click at [128, 182] on span "Page SEO" at bounding box center [119, 182] width 48 height 12
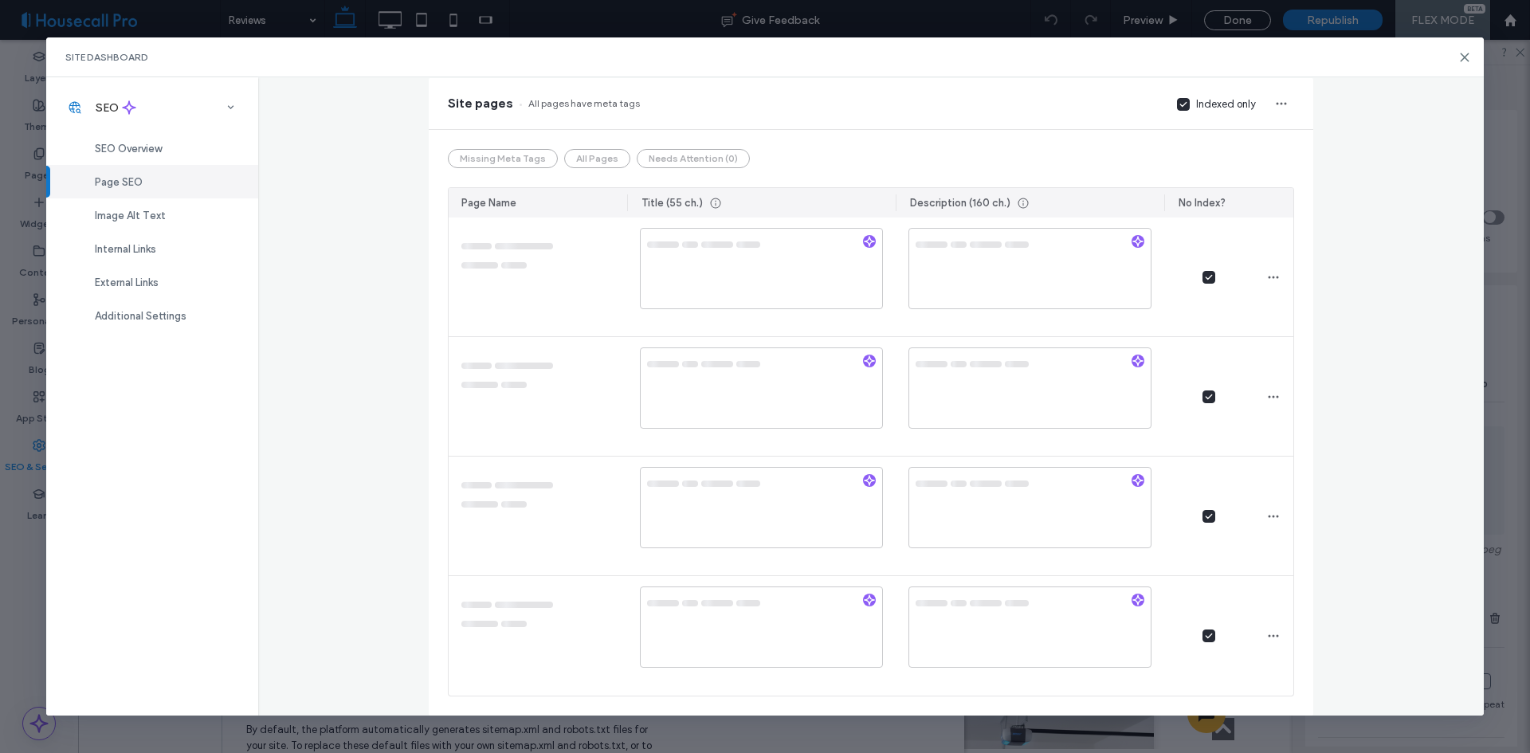
scroll to position [0, 0]
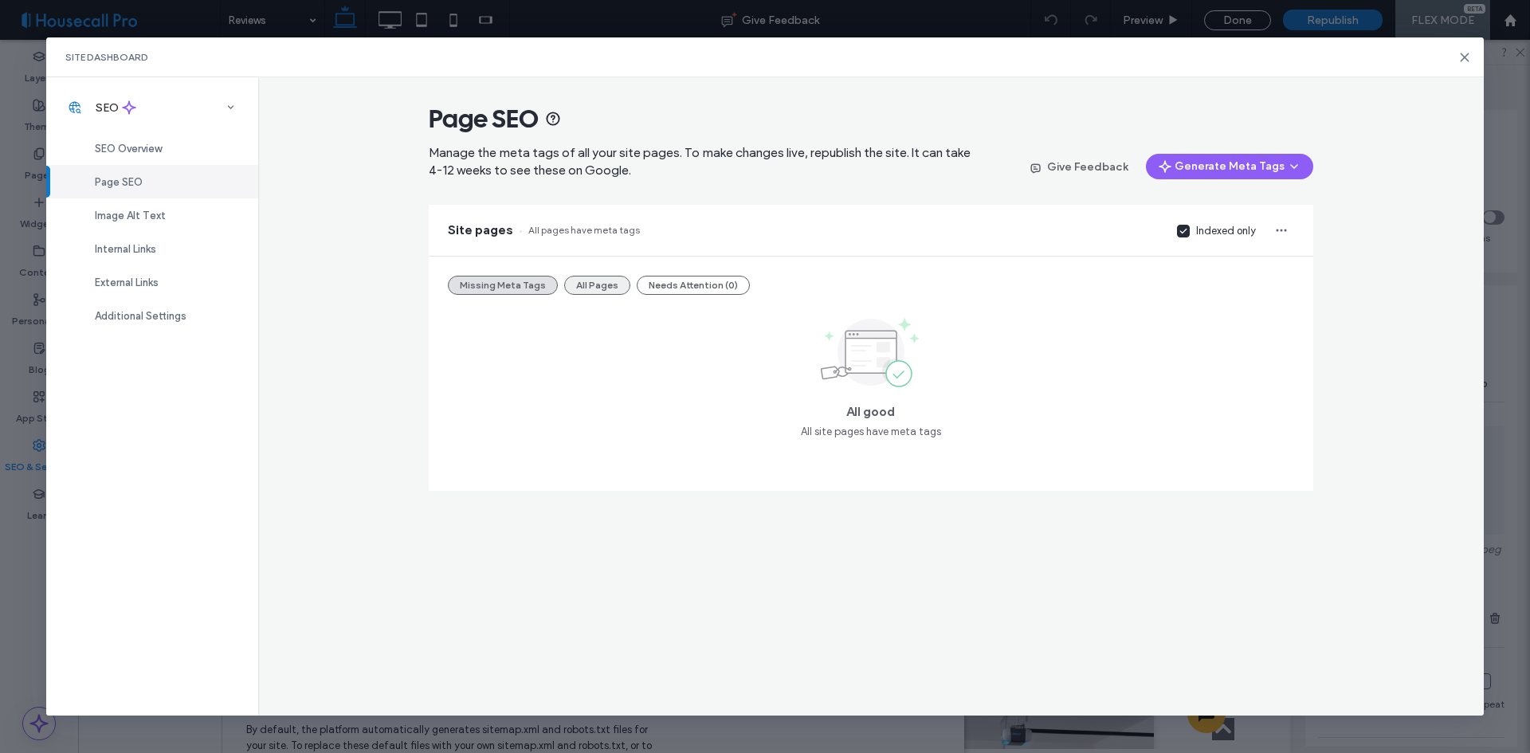
click at [598, 285] on button "All Pages" at bounding box center [597, 285] width 66 height 19
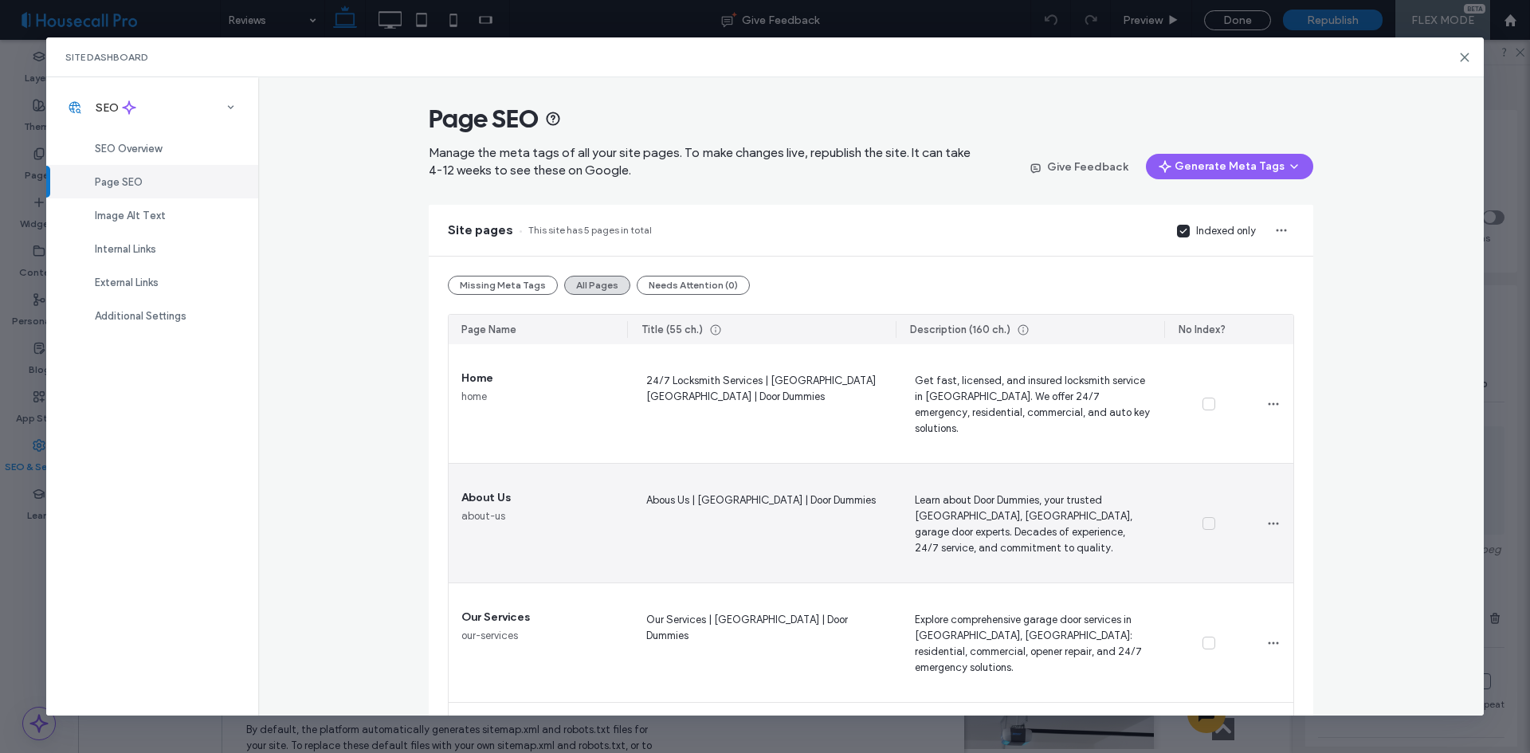
scroll to position [246, 0]
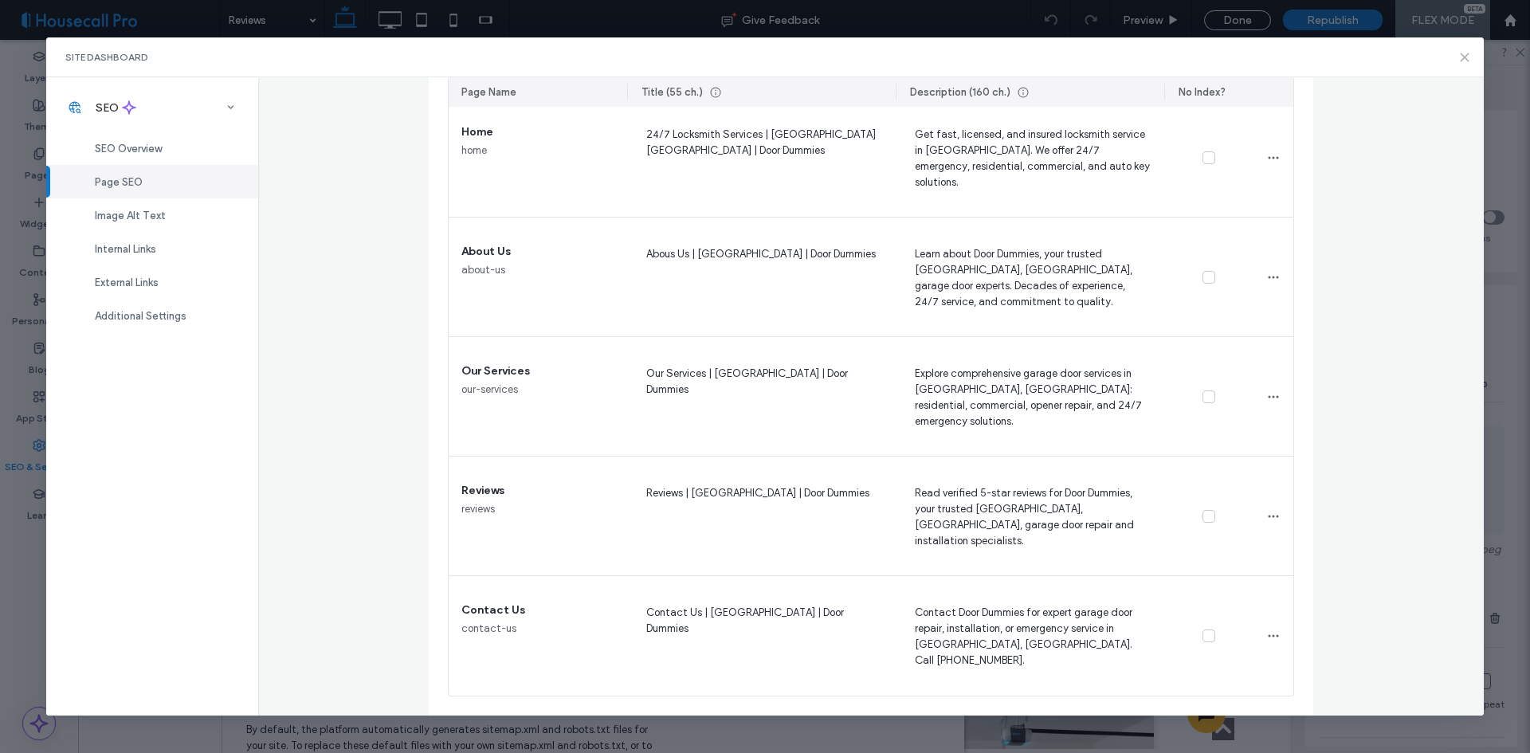
click at [1460, 55] on icon at bounding box center [1464, 57] width 13 height 13
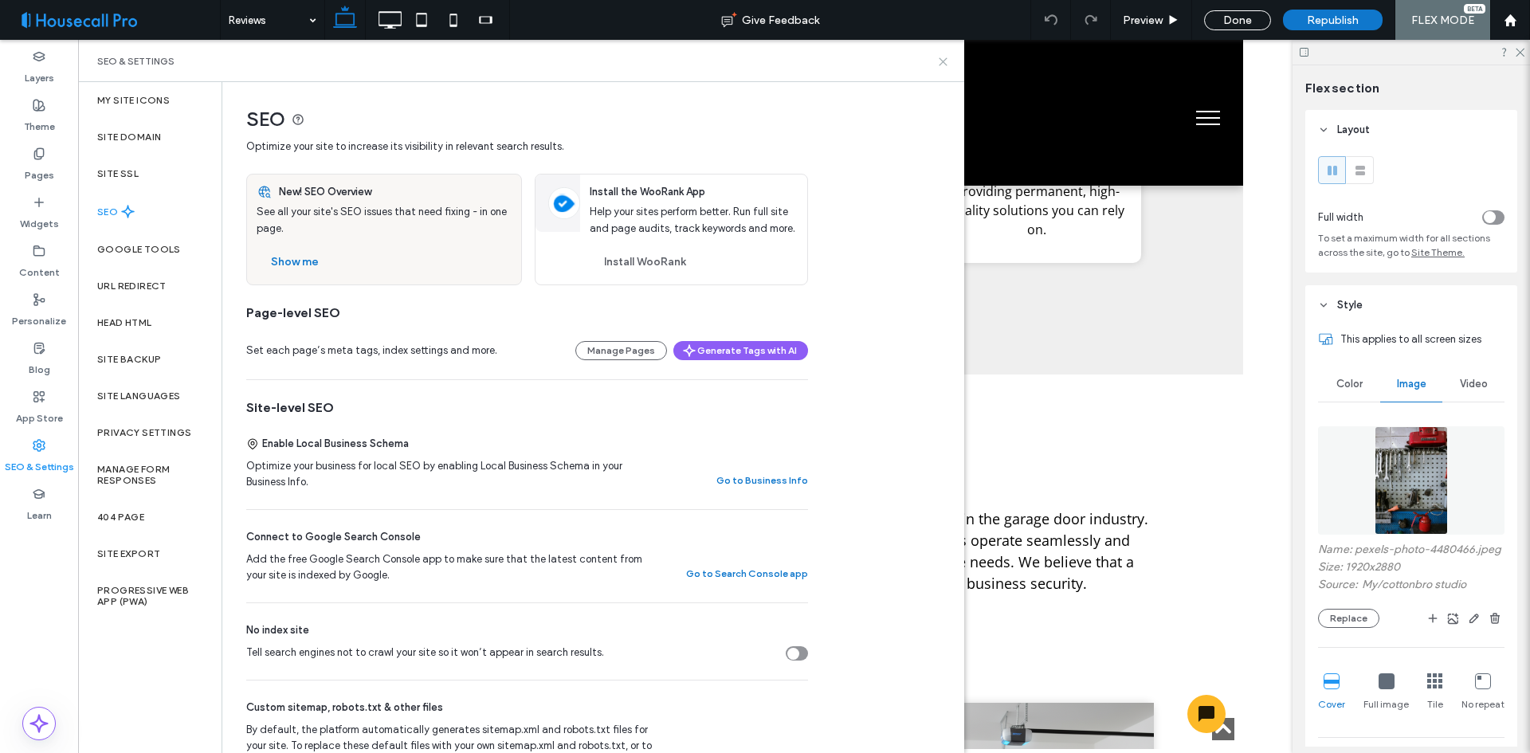
click at [944, 60] on icon at bounding box center [943, 62] width 12 height 12
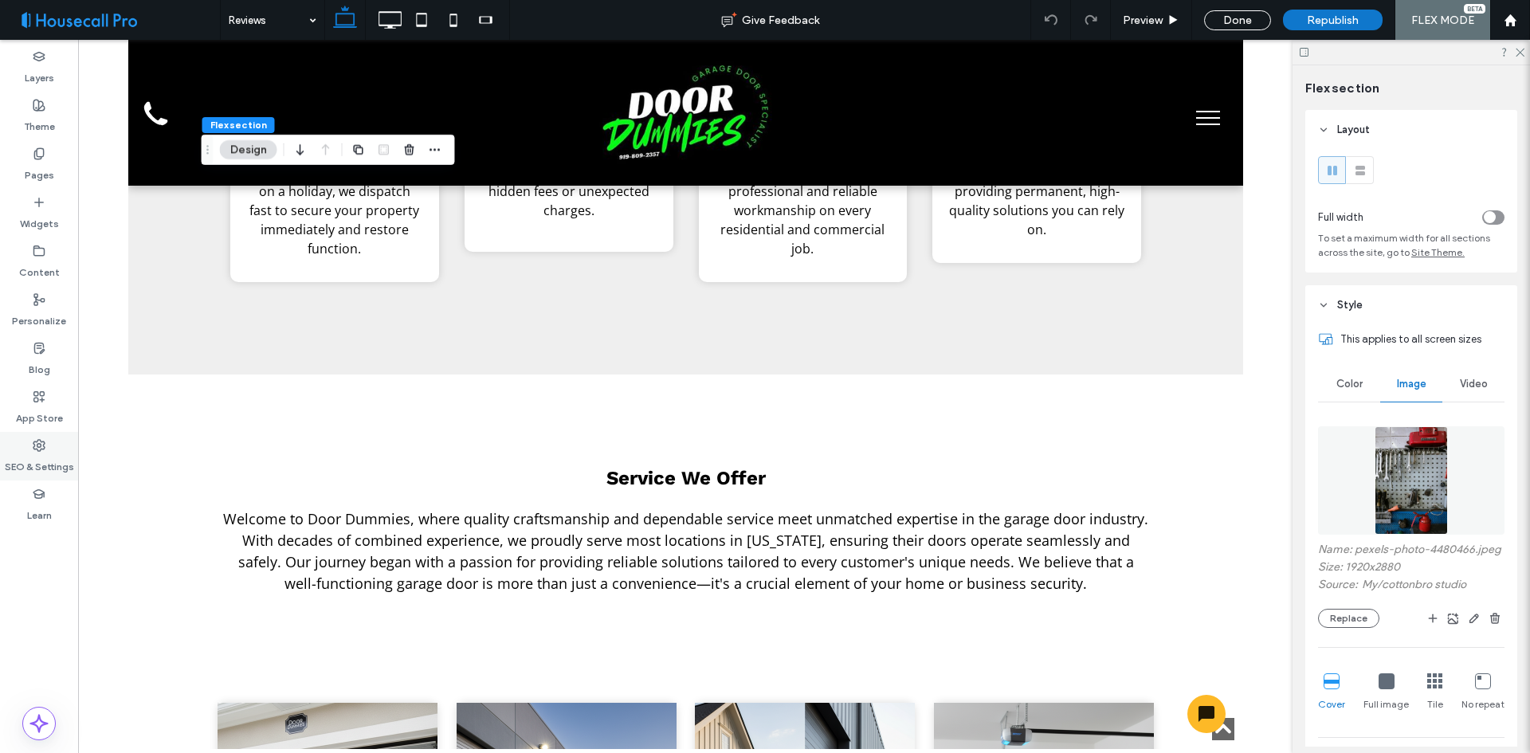
drag, startPoint x: 38, startPoint y: 443, endPoint x: 45, endPoint y: 437, distance: 9.0
click at [39, 443] on use at bounding box center [38, 445] width 11 height 11
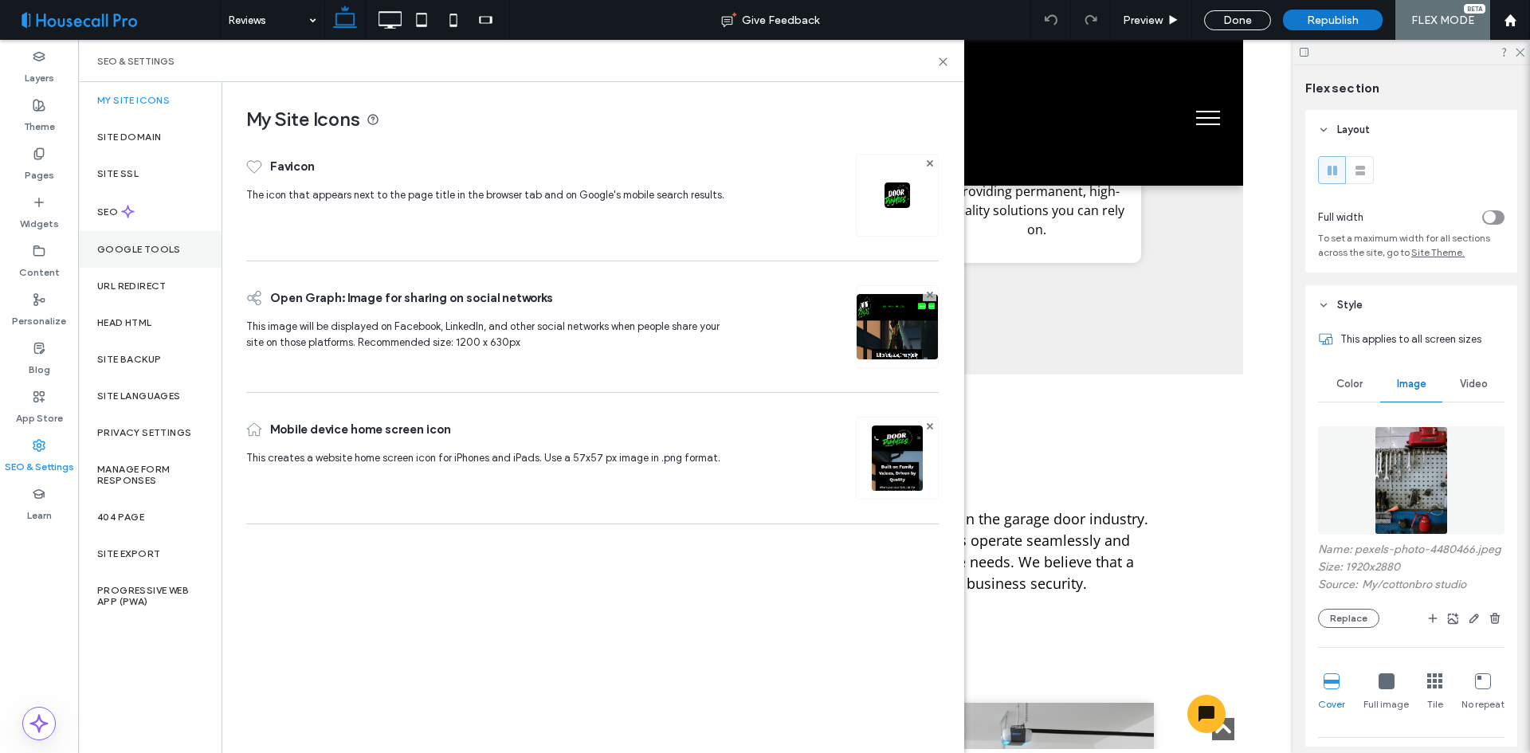
click at [141, 251] on label "Google Tools" at bounding box center [139, 249] width 84 height 11
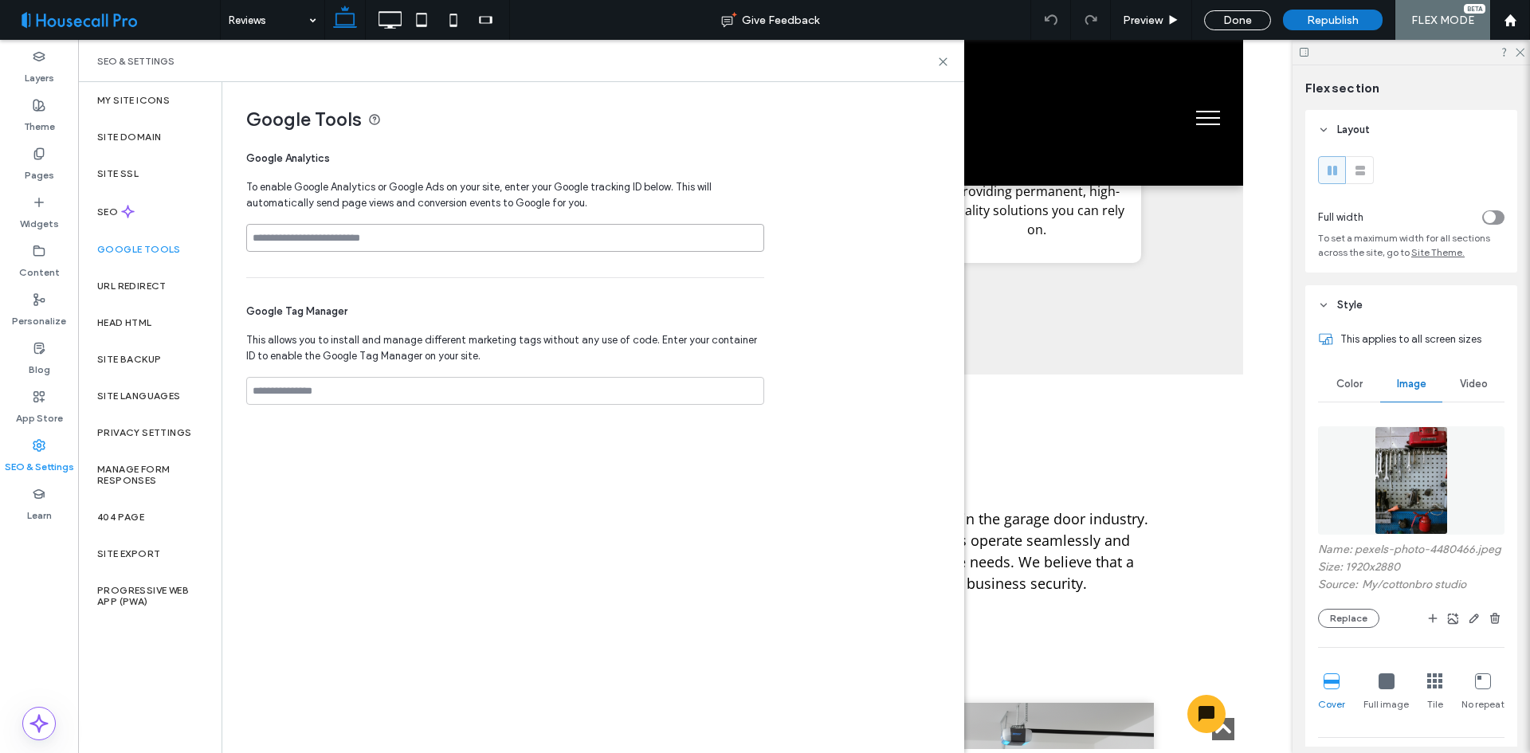
click at [364, 226] on input at bounding box center [505, 238] width 518 height 28
paste input "**********"
type input "**********"
click at [1333, 11] on div "Republish" at bounding box center [1333, 20] width 100 height 21
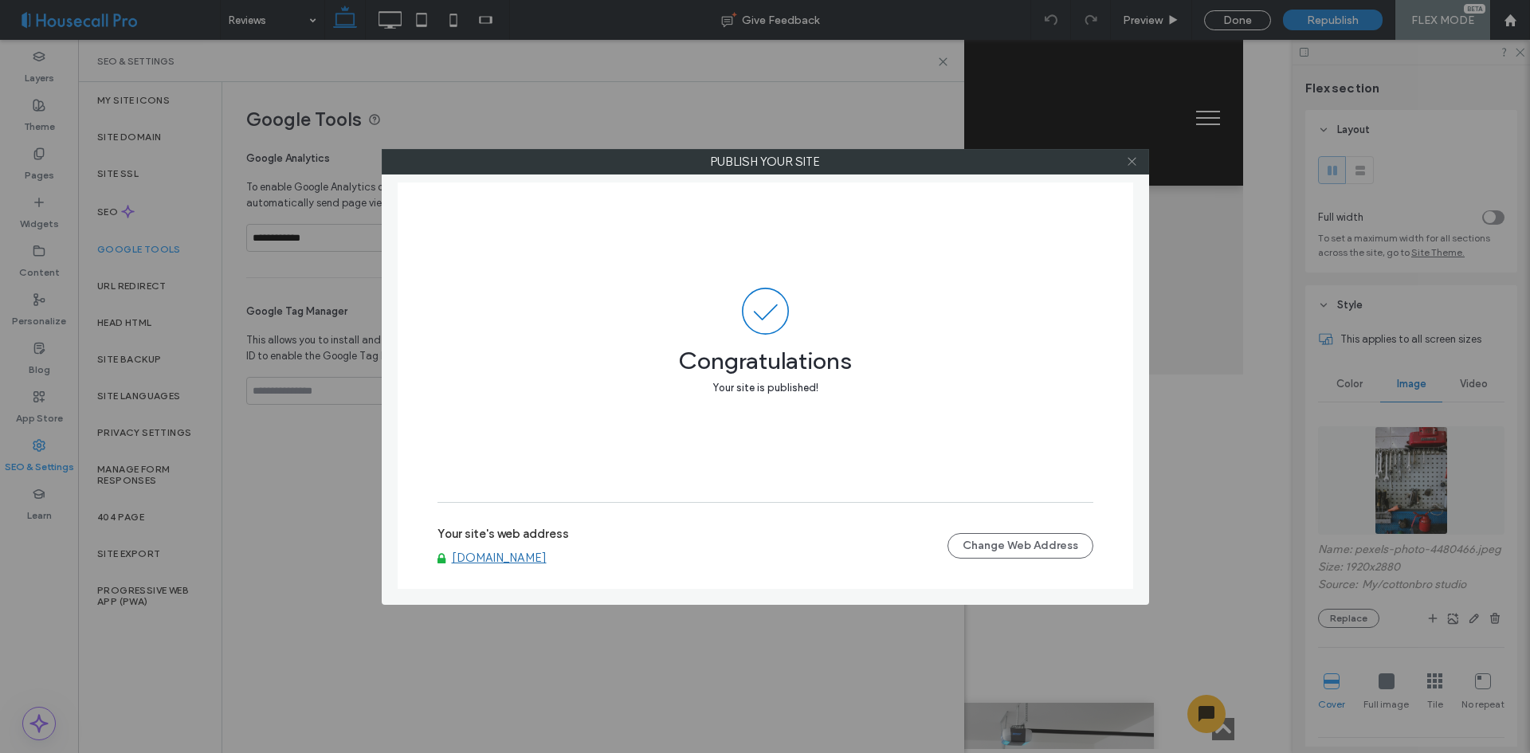
click at [1133, 166] on icon at bounding box center [1132, 161] width 12 height 12
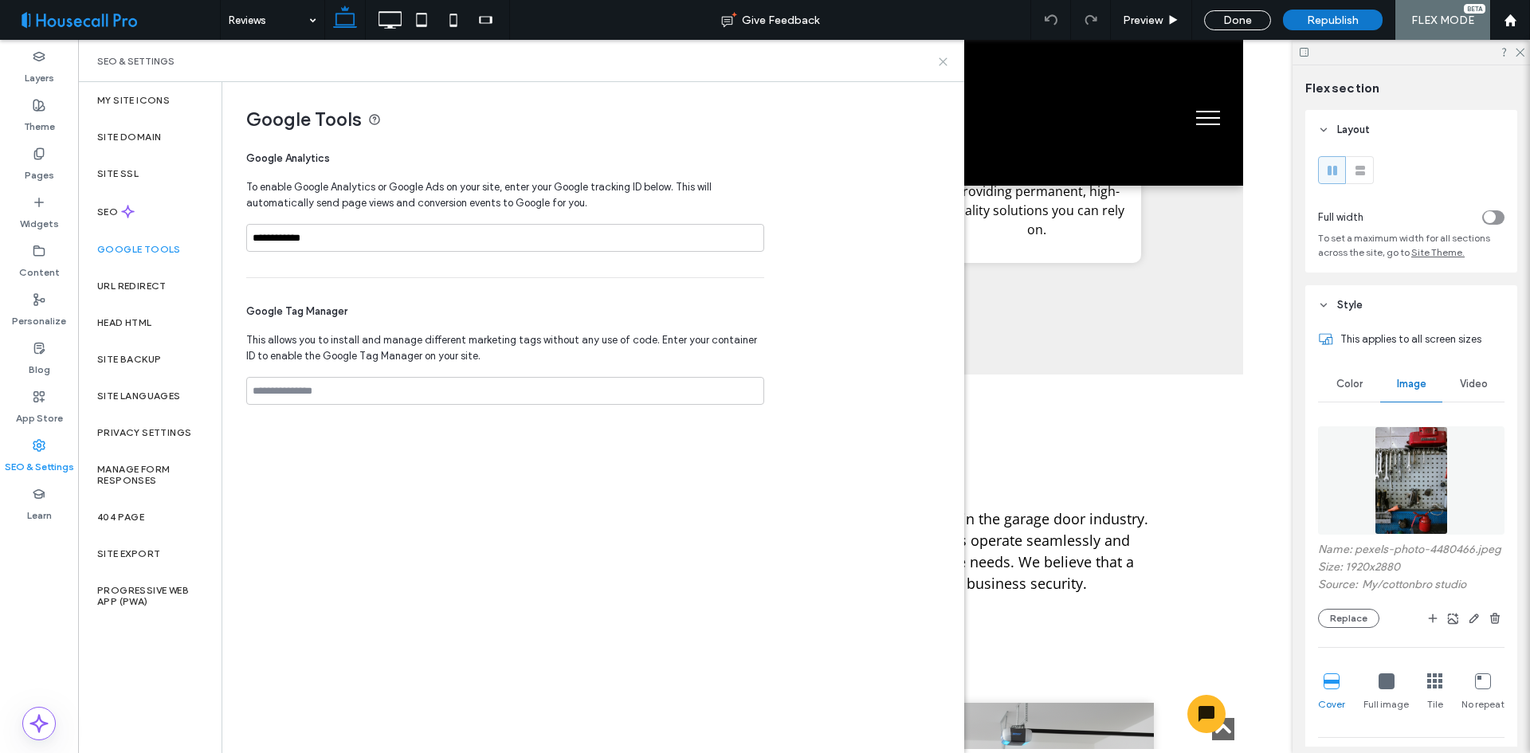
click at [943, 63] on icon at bounding box center [943, 62] width 12 height 12
